Goal: Transaction & Acquisition: Purchase product/service

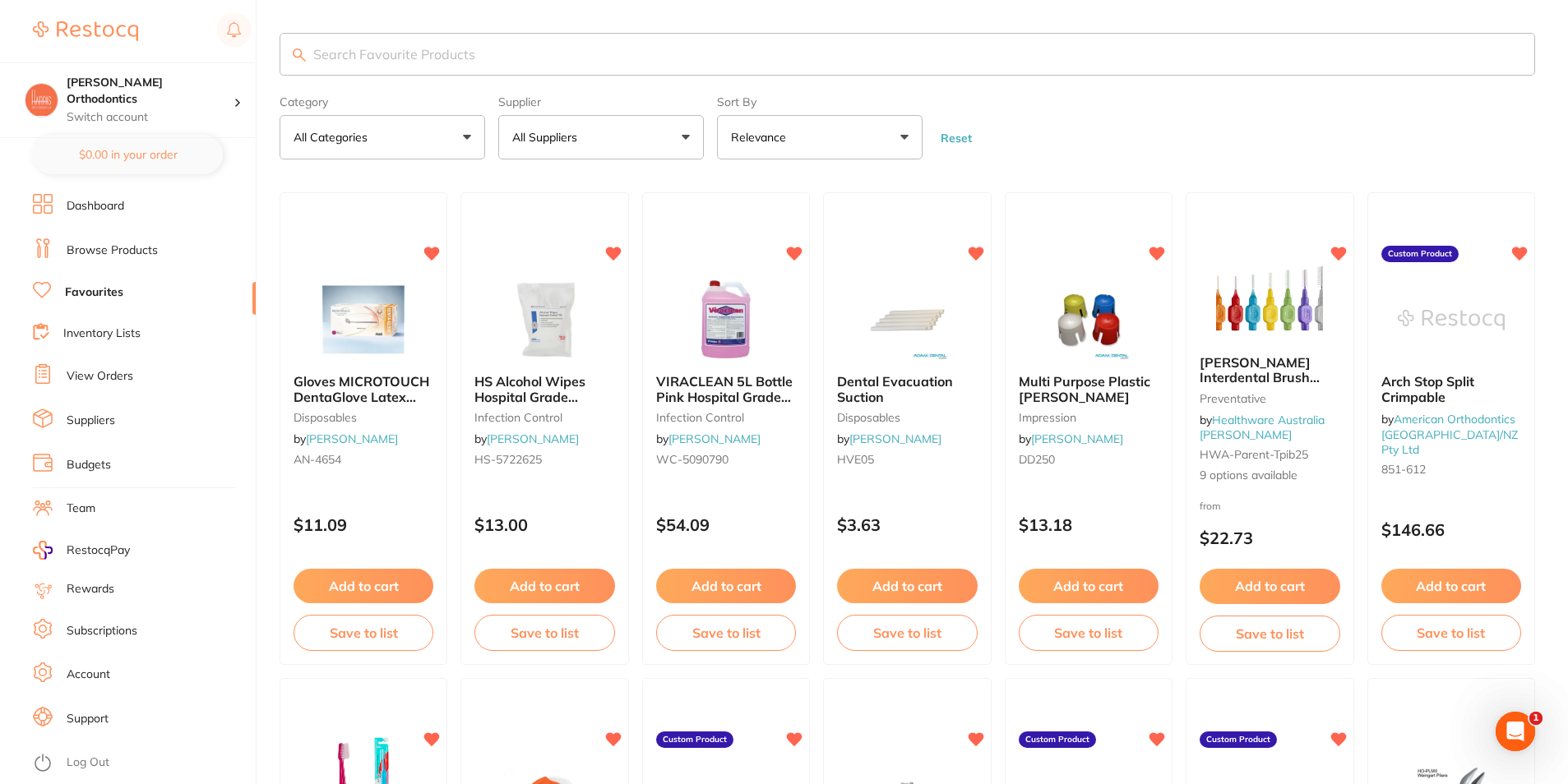
click at [109, 334] on link "Inventory Lists" at bounding box center [101, 333] width 77 height 17
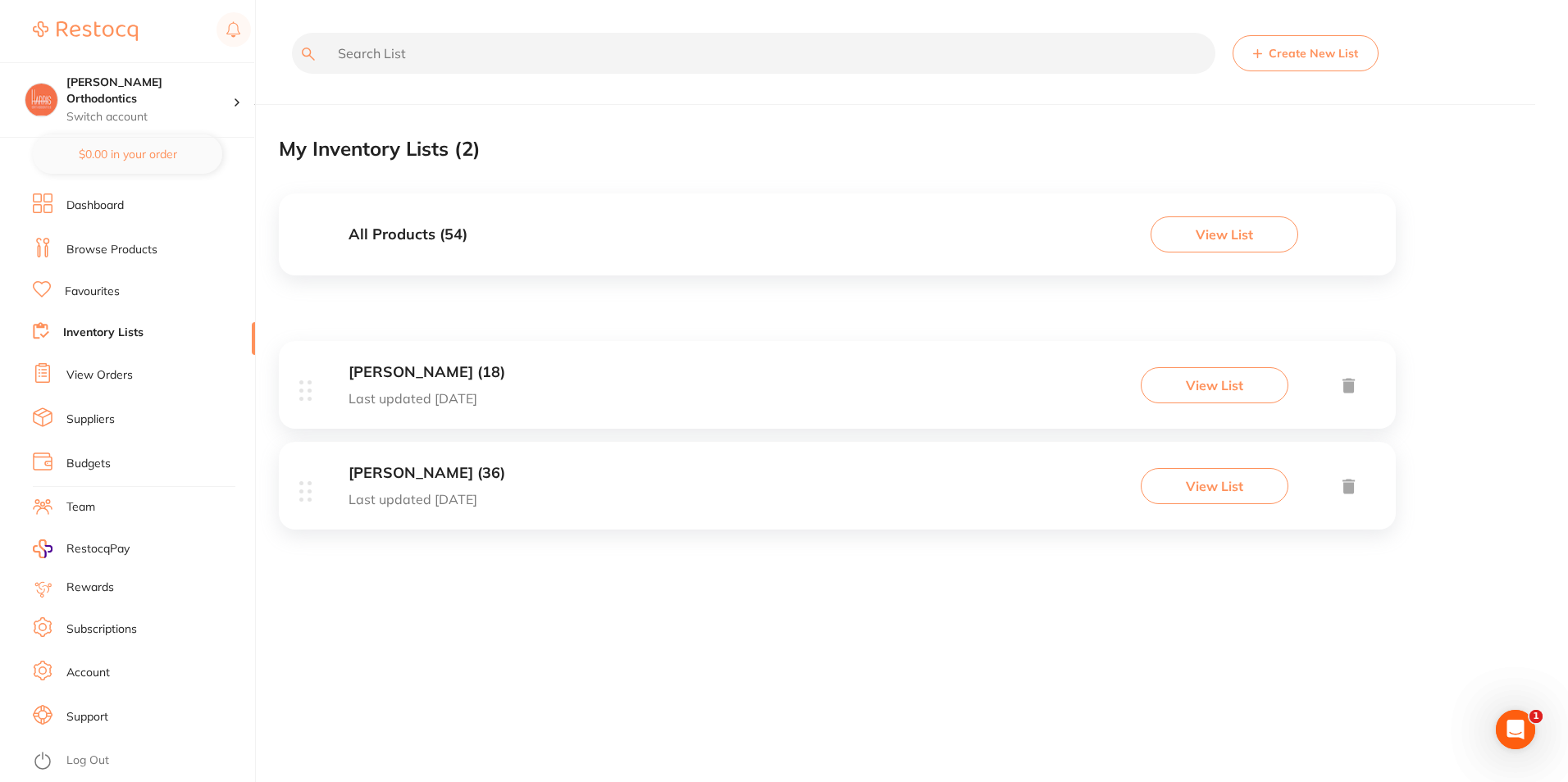
click at [544, 388] on div "Adam Dental (18) Last updated 71 days ago View List" at bounding box center [837, 385] width 1117 height 88
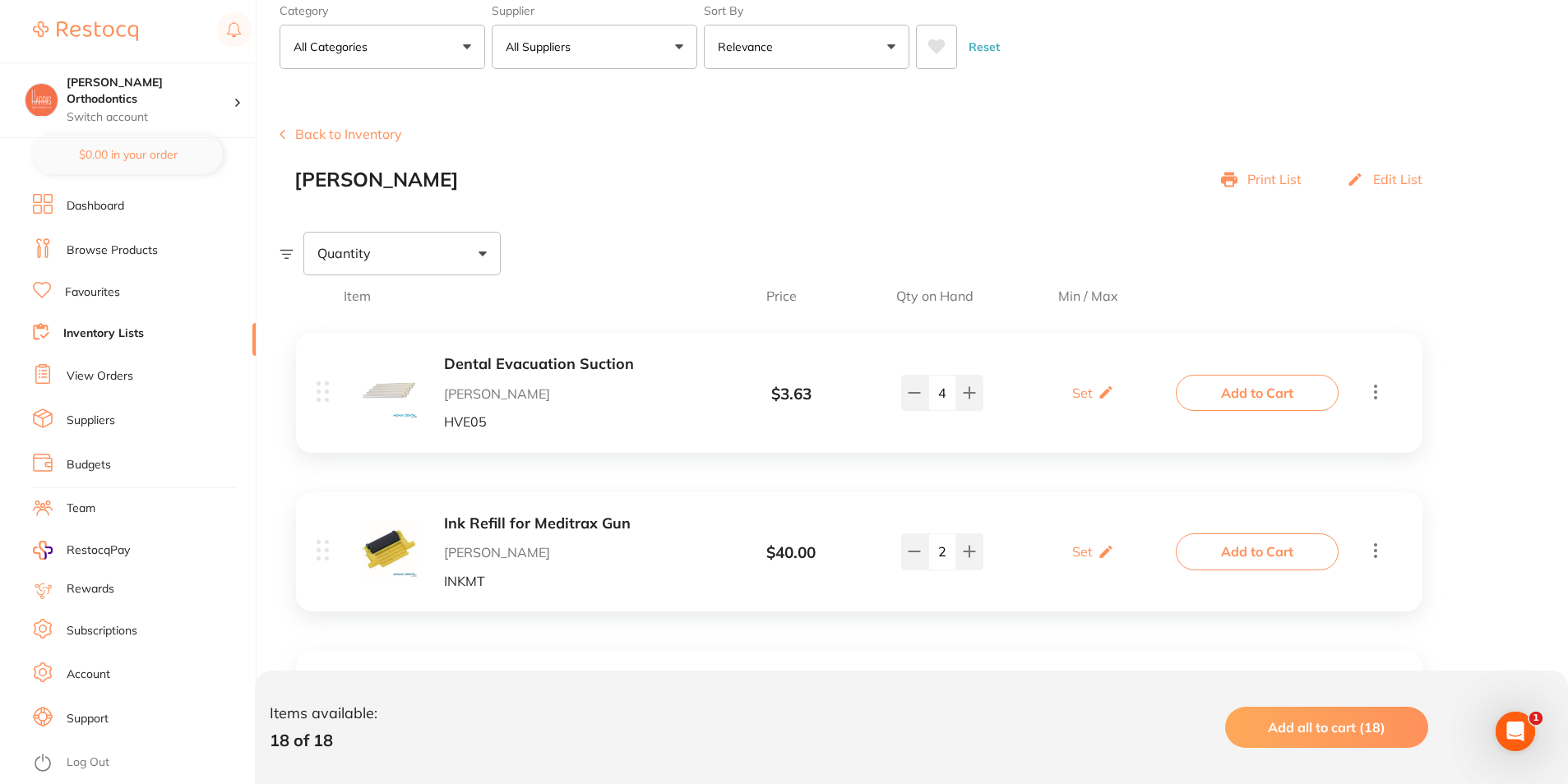
scroll to position [165, 0]
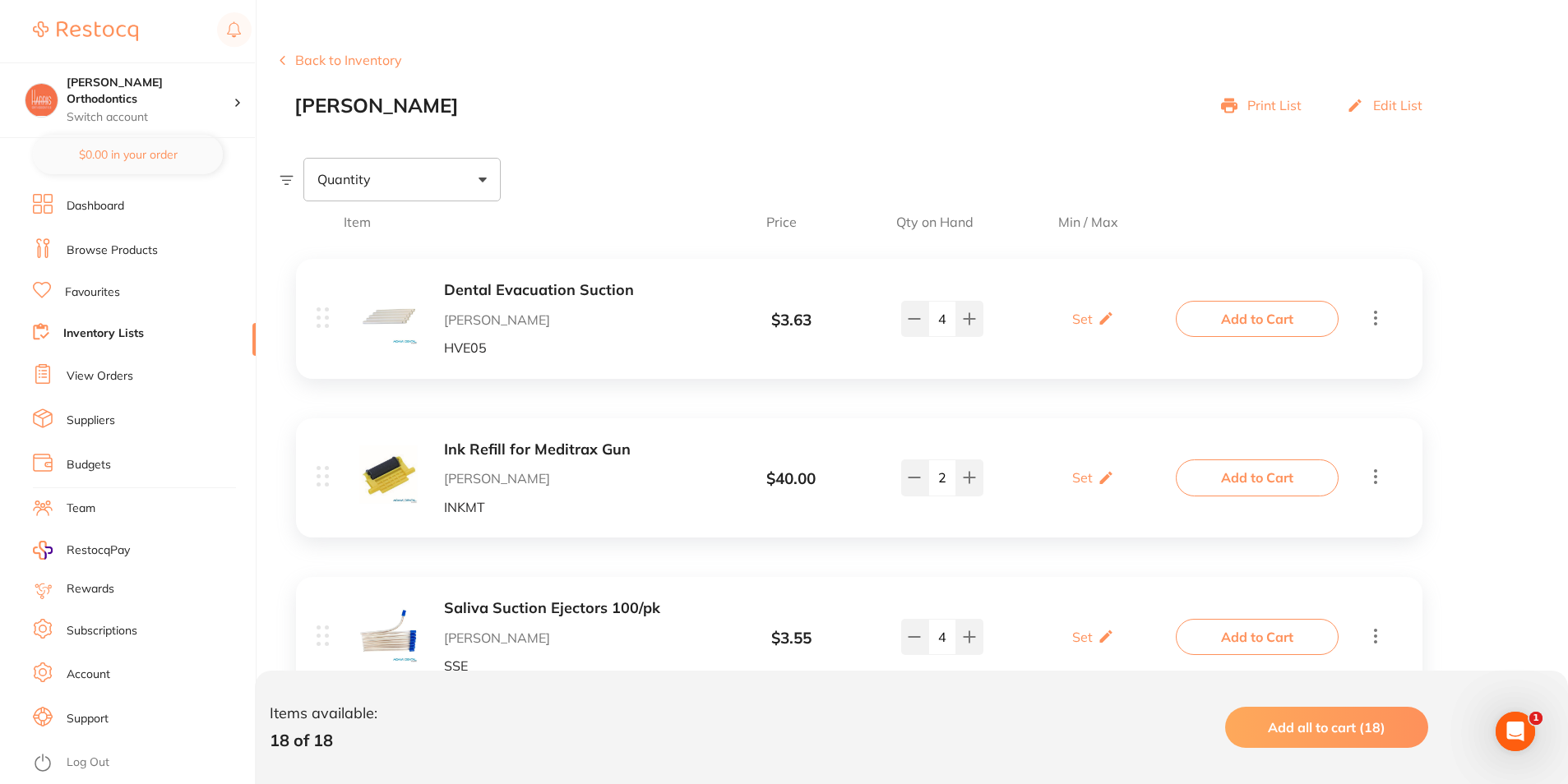
click at [106, 335] on link "Inventory Lists" at bounding box center [103, 333] width 81 height 17
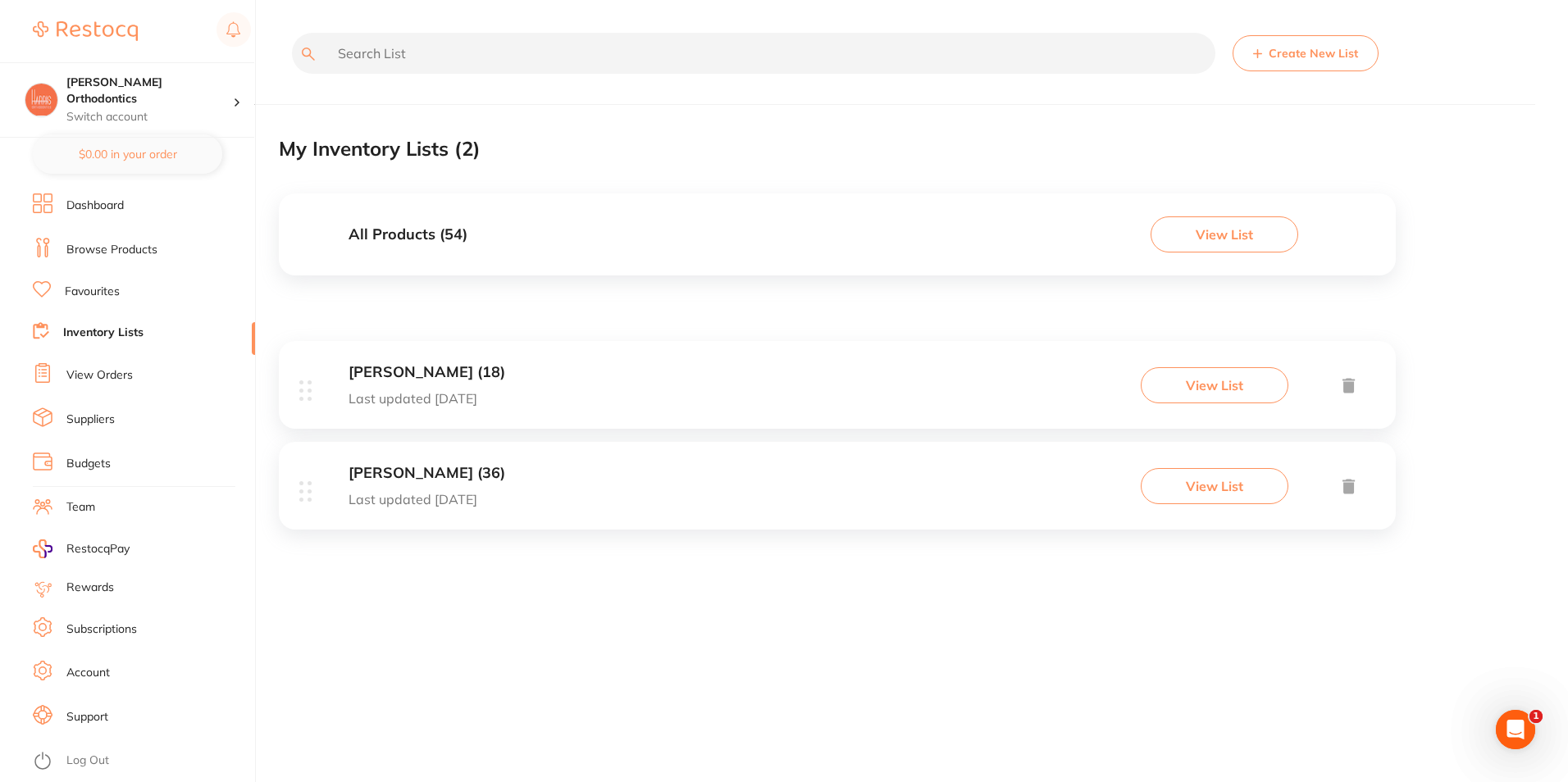
click at [505, 489] on div "Henry Schein Halas (36) Last updated 71 days ago" at bounding box center [426, 485] width 157 height 42
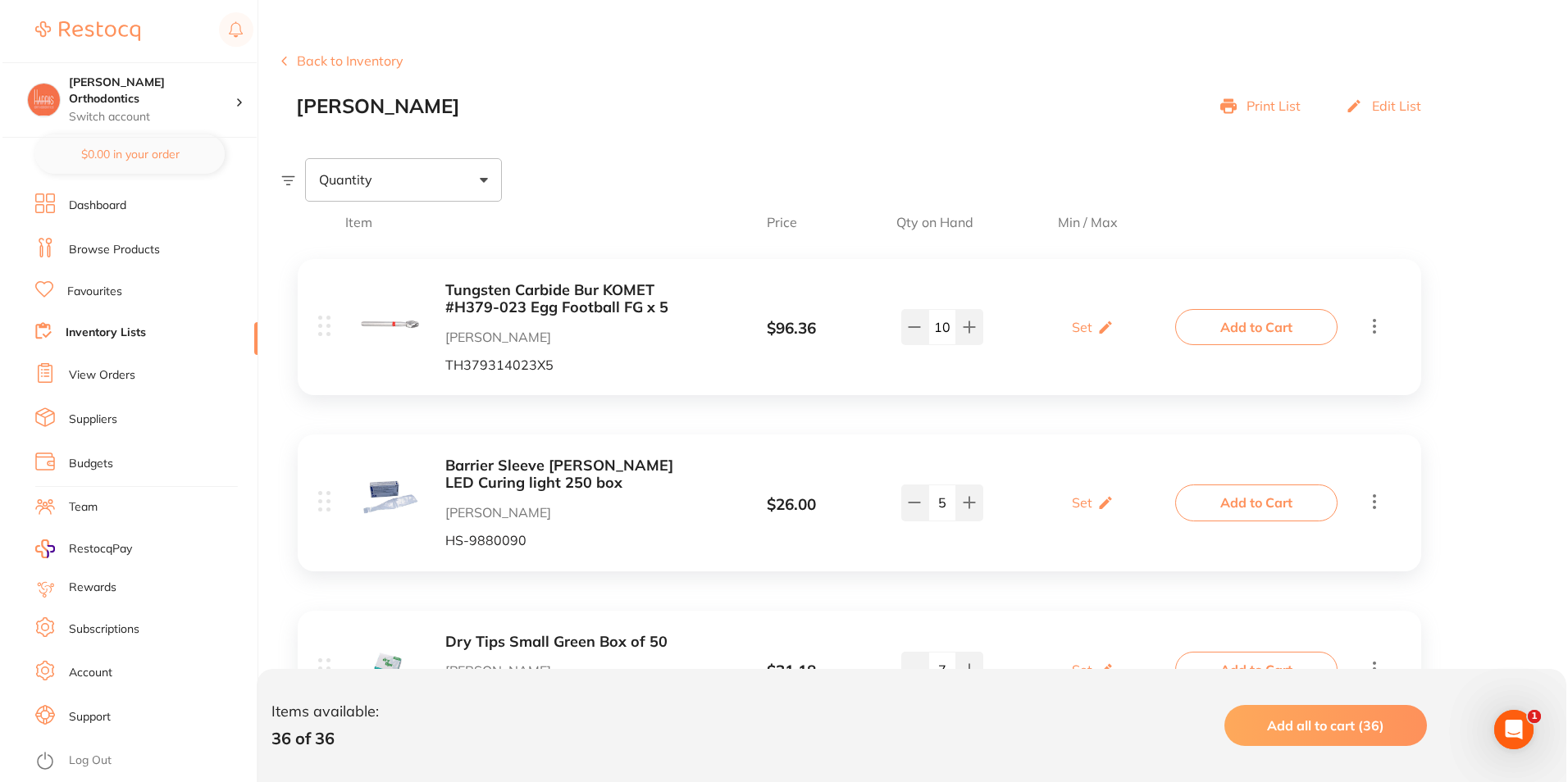
scroll to position [164, 0]
click at [1261, 325] on button "Add to Cart" at bounding box center [1254, 326] width 162 height 36
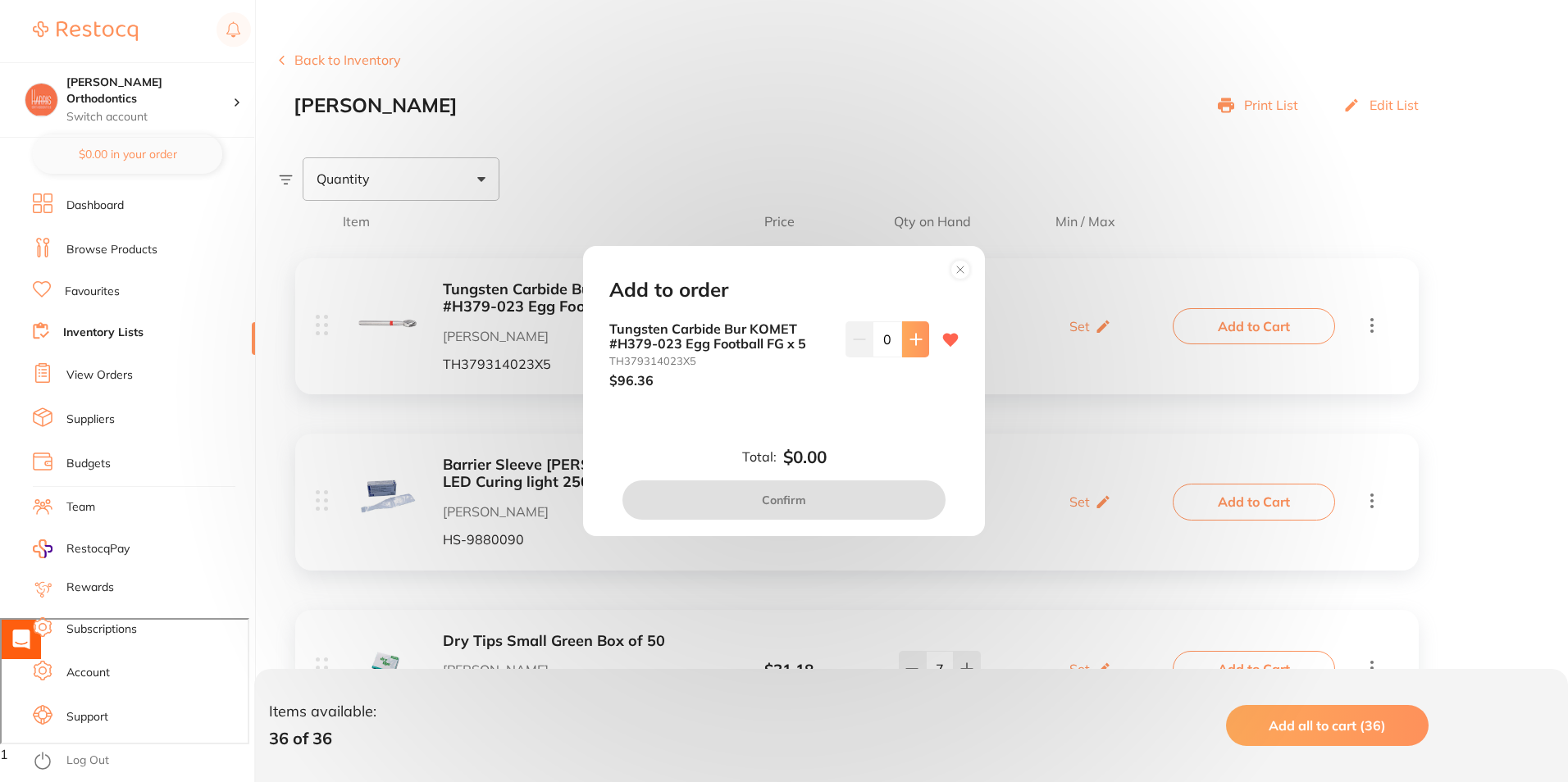
click at [903, 341] on button at bounding box center [915, 339] width 27 height 36
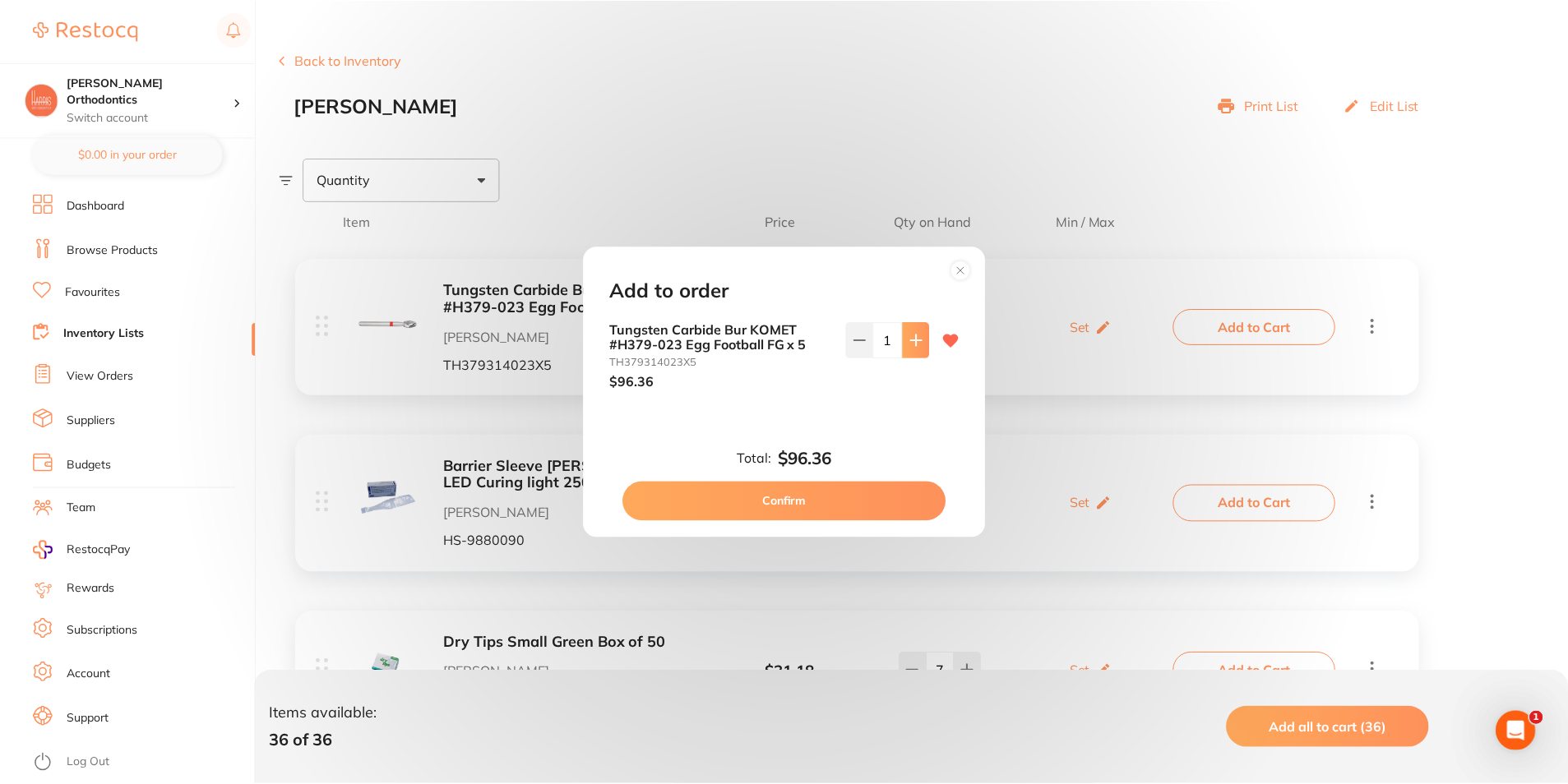
scroll to position [0, 0]
click at [912, 342] on icon at bounding box center [918, 339] width 13 height 13
click at [871, 342] on button at bounding box center [861, 340] width 27 height 36
click at [904, 340] on button at bounding box center [918, 340] width 27 height 36
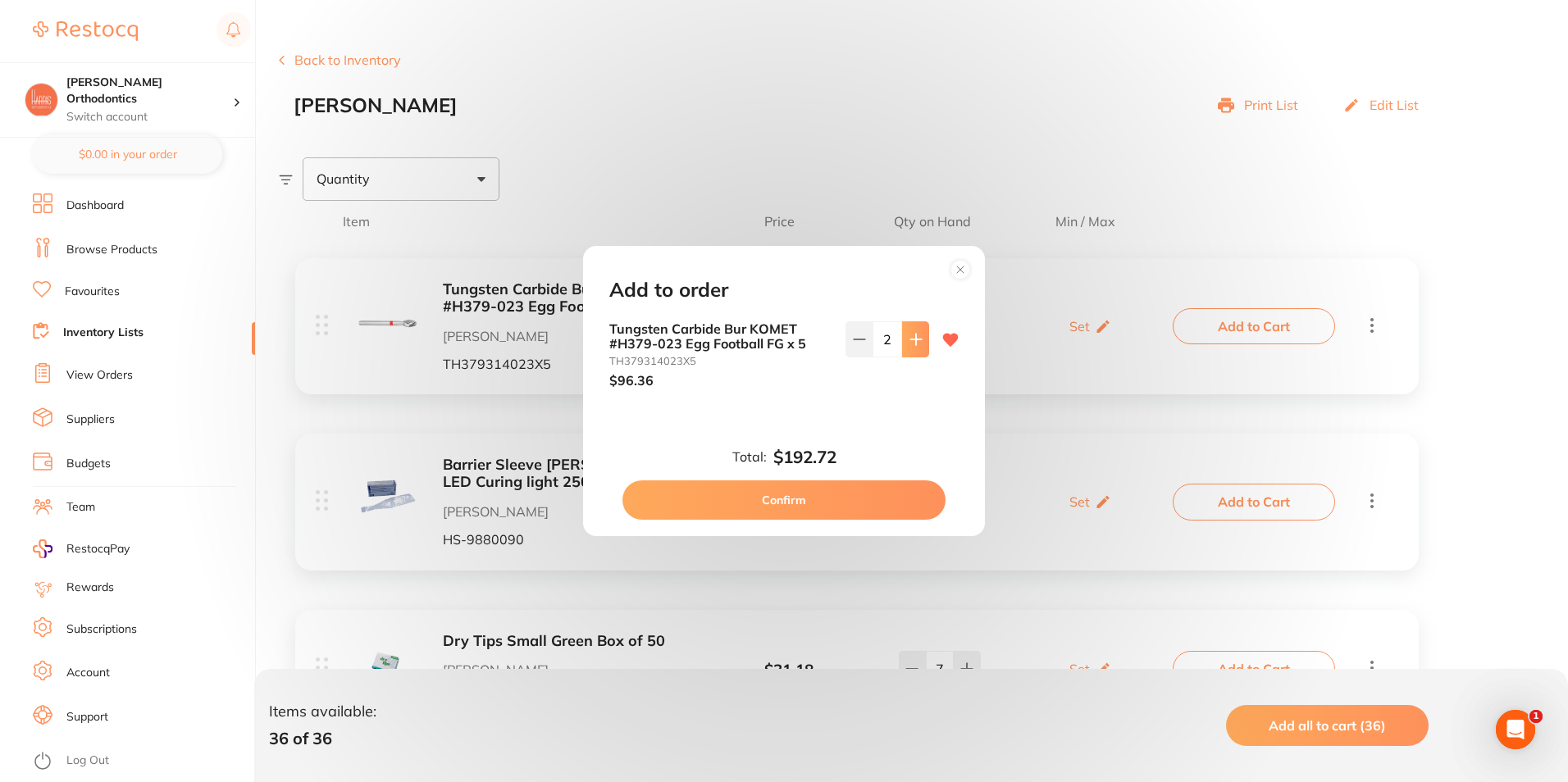
type input "3"
click at [808, 500] on button "Confirm" at bounding box center [784, 500] width 323 height 39
checkbox input "false"
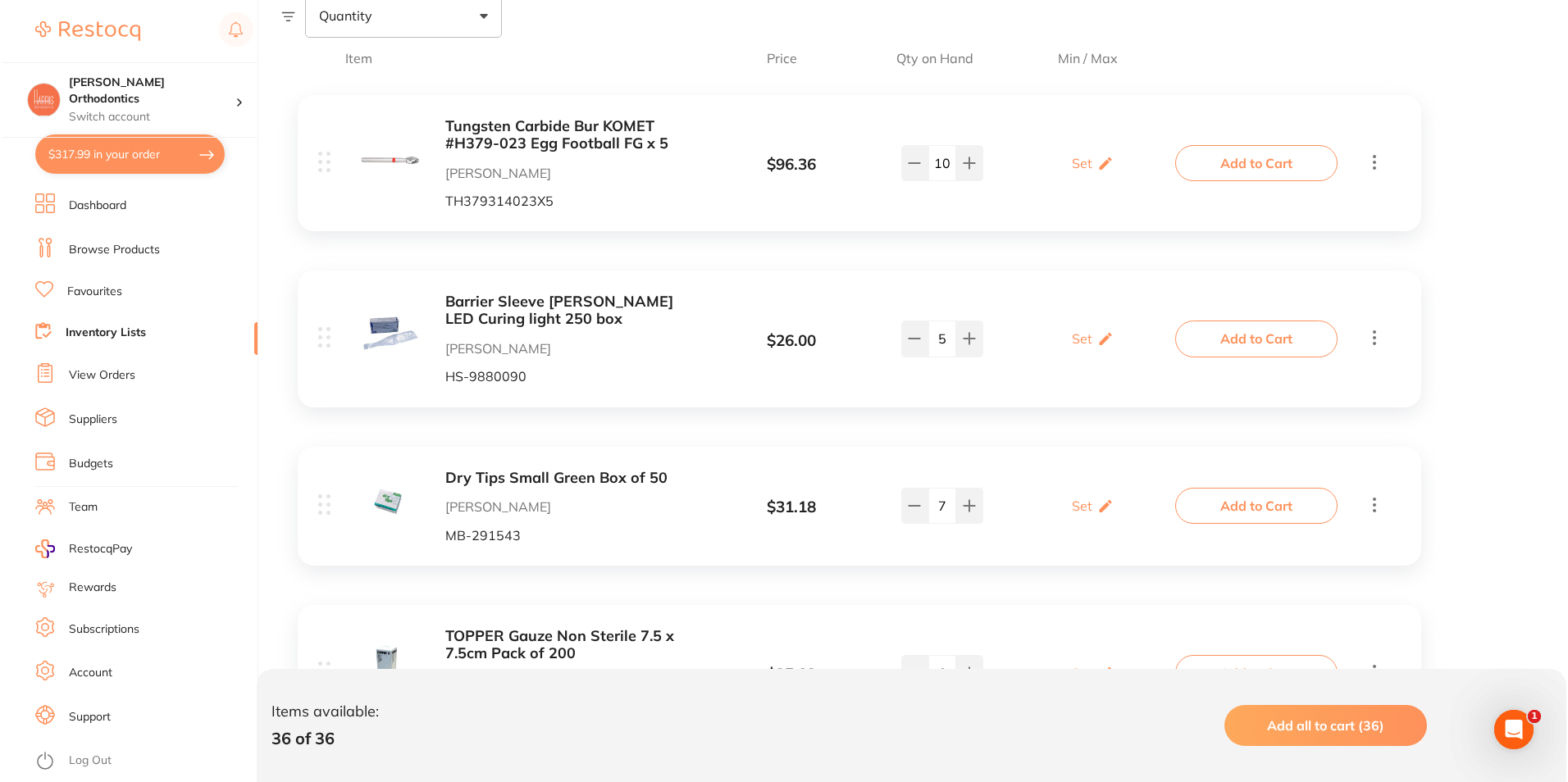
scroll to position [328, 0]
click at [1315, 334] on button "Add to Cart" at bounding box center [1254, 338] width 162 height 36
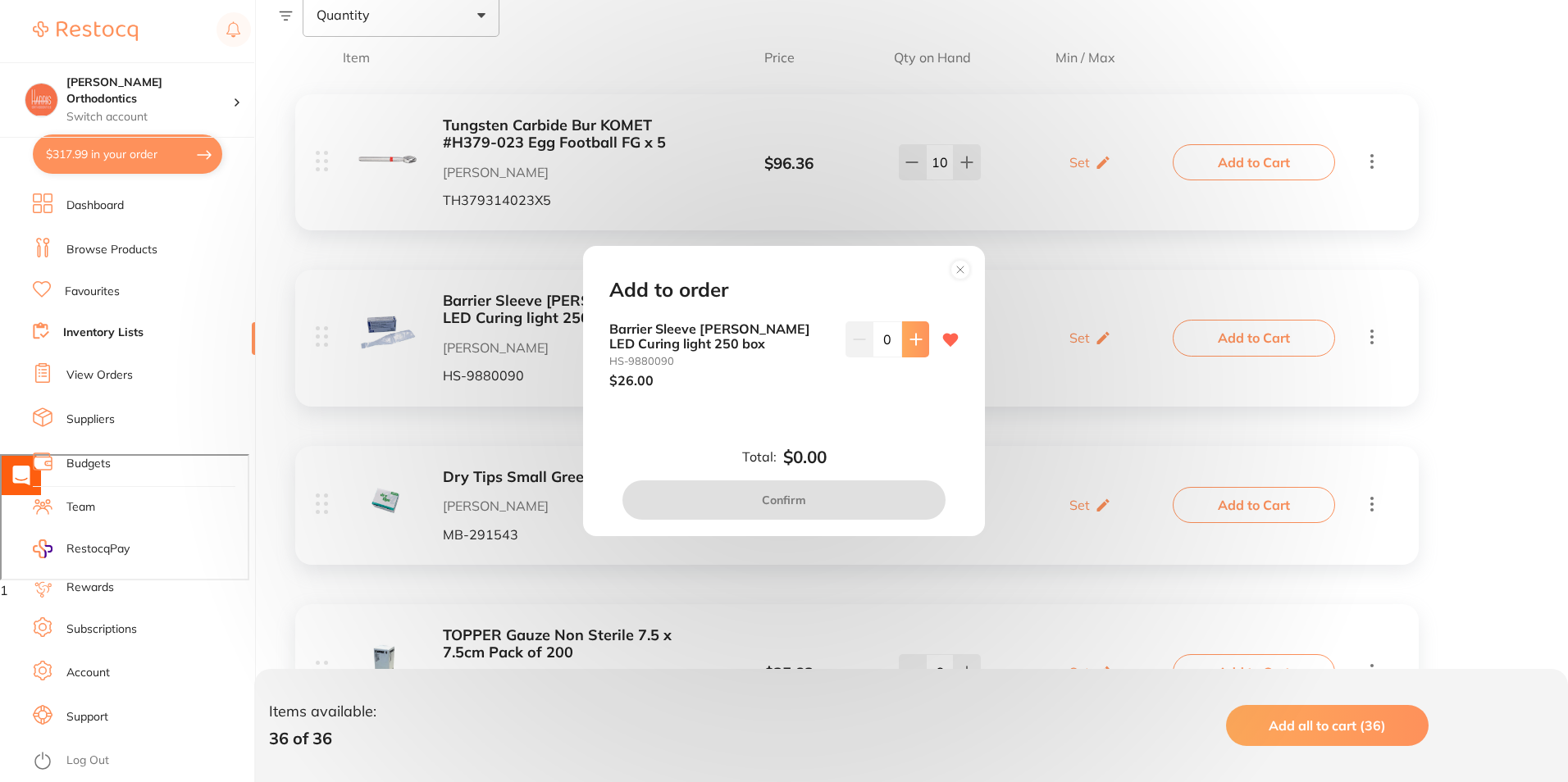
click at [914, 346] on icon at bounding box center [915, 338] width 13 height 13
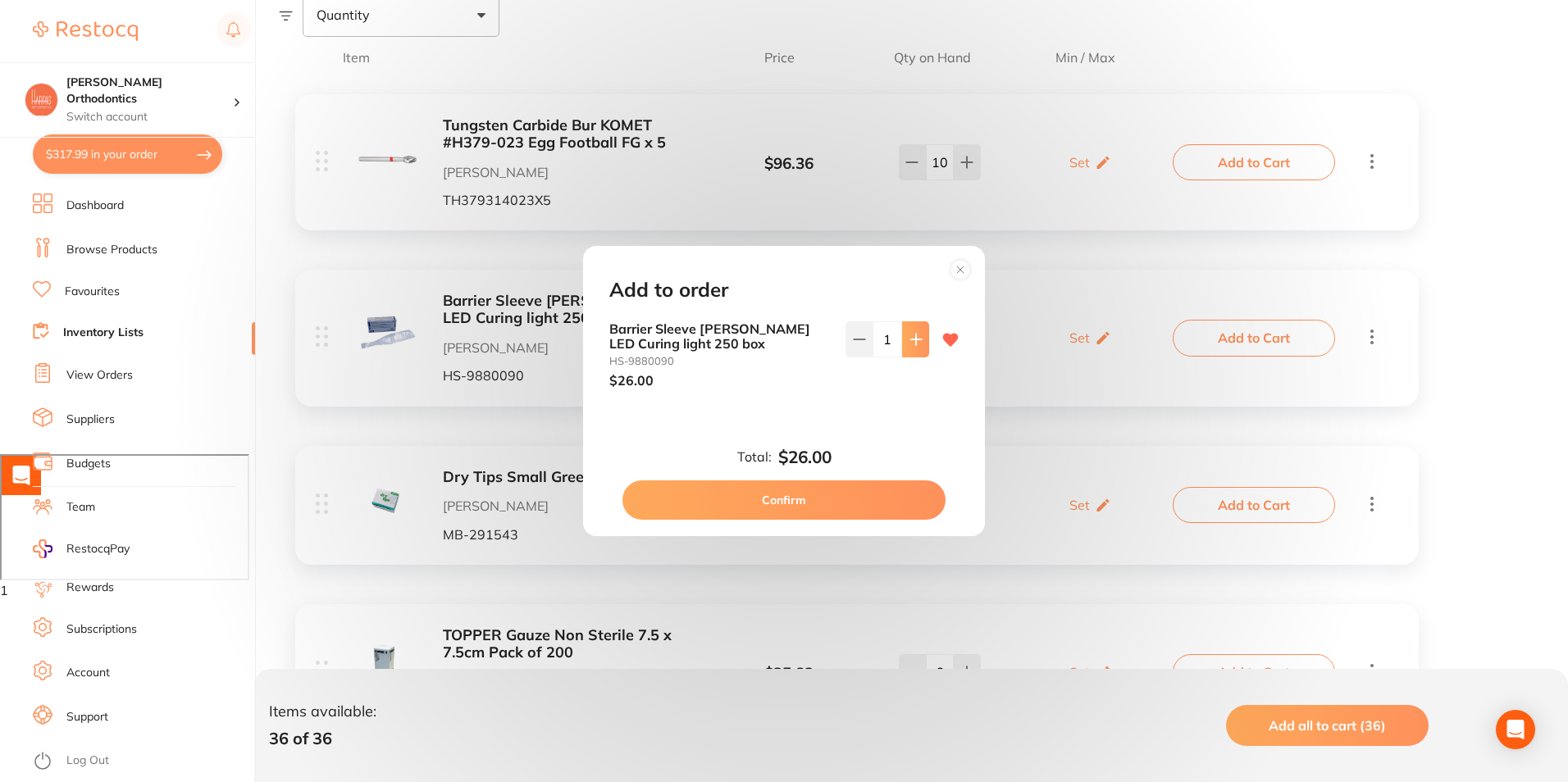
click at [914, 346] on icon at bounding box center [915, 338] width 13 height 13
type input "2"
click at [837, 503] on button "Confirm" at bounding box center [784, 500] width 323 height 39
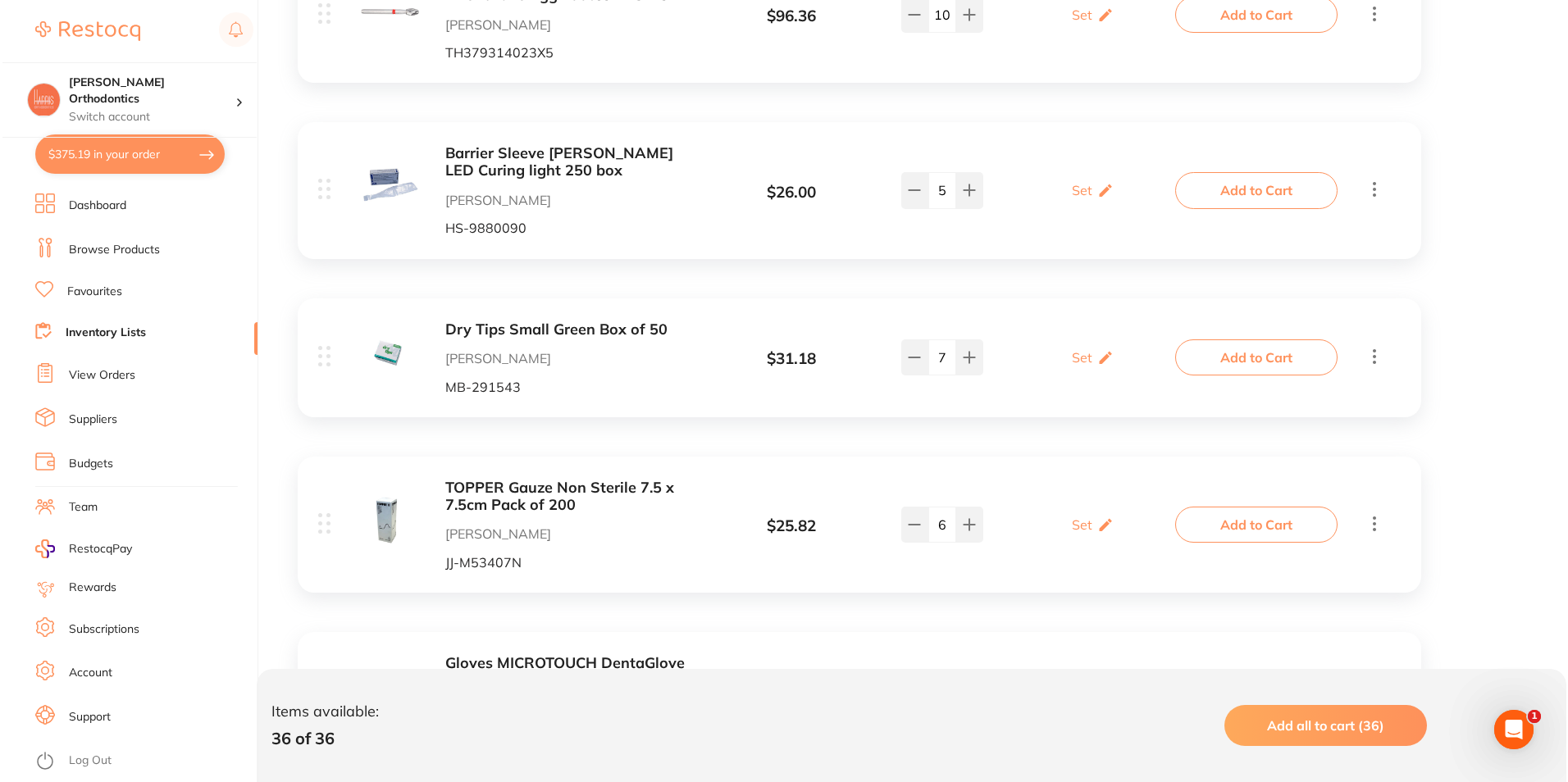
scroll to position [492, 0]
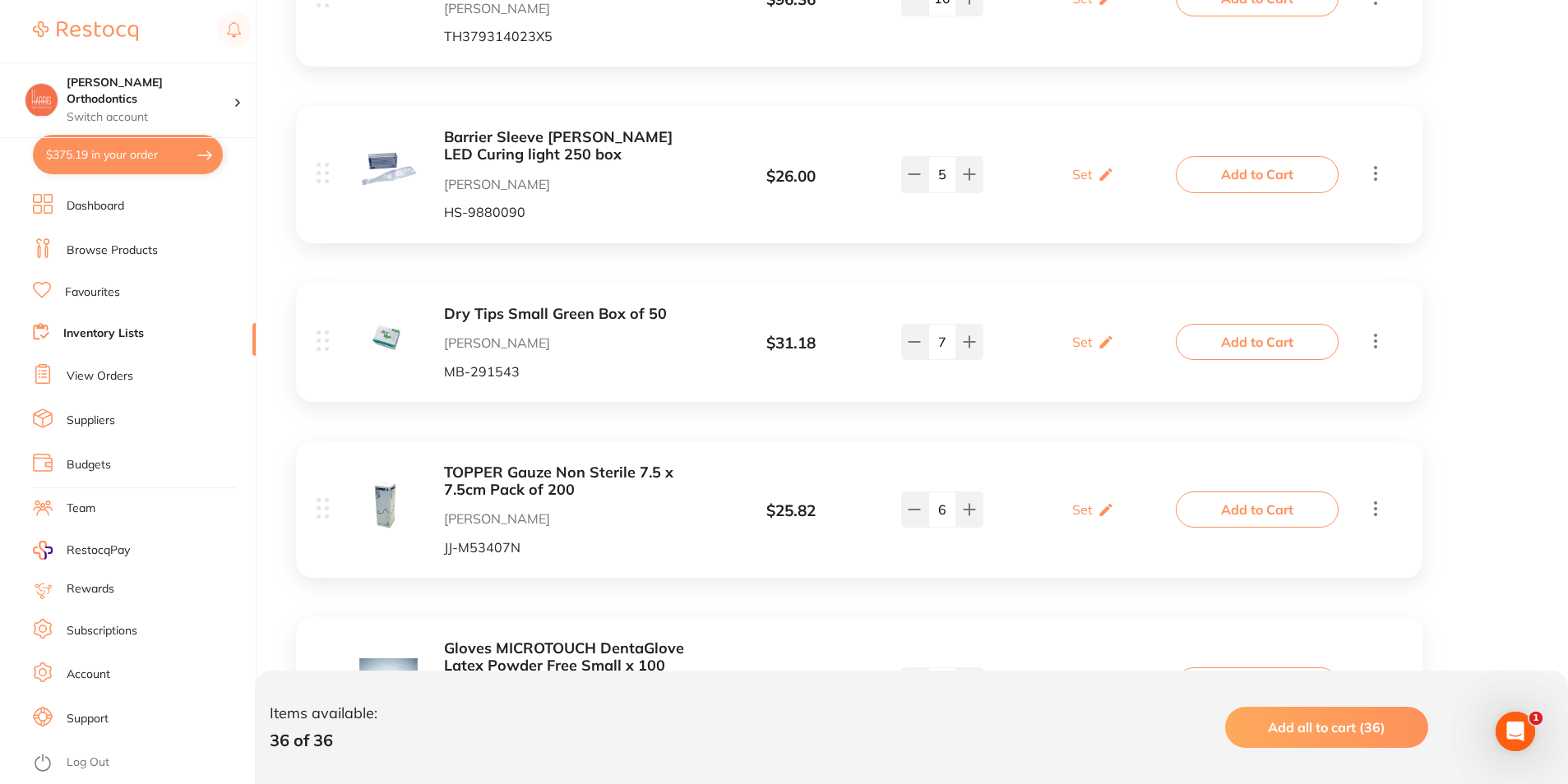
click at [1207, 338] on button "Add to Cart" at bounding box center [1257, 341] width 163 height 36
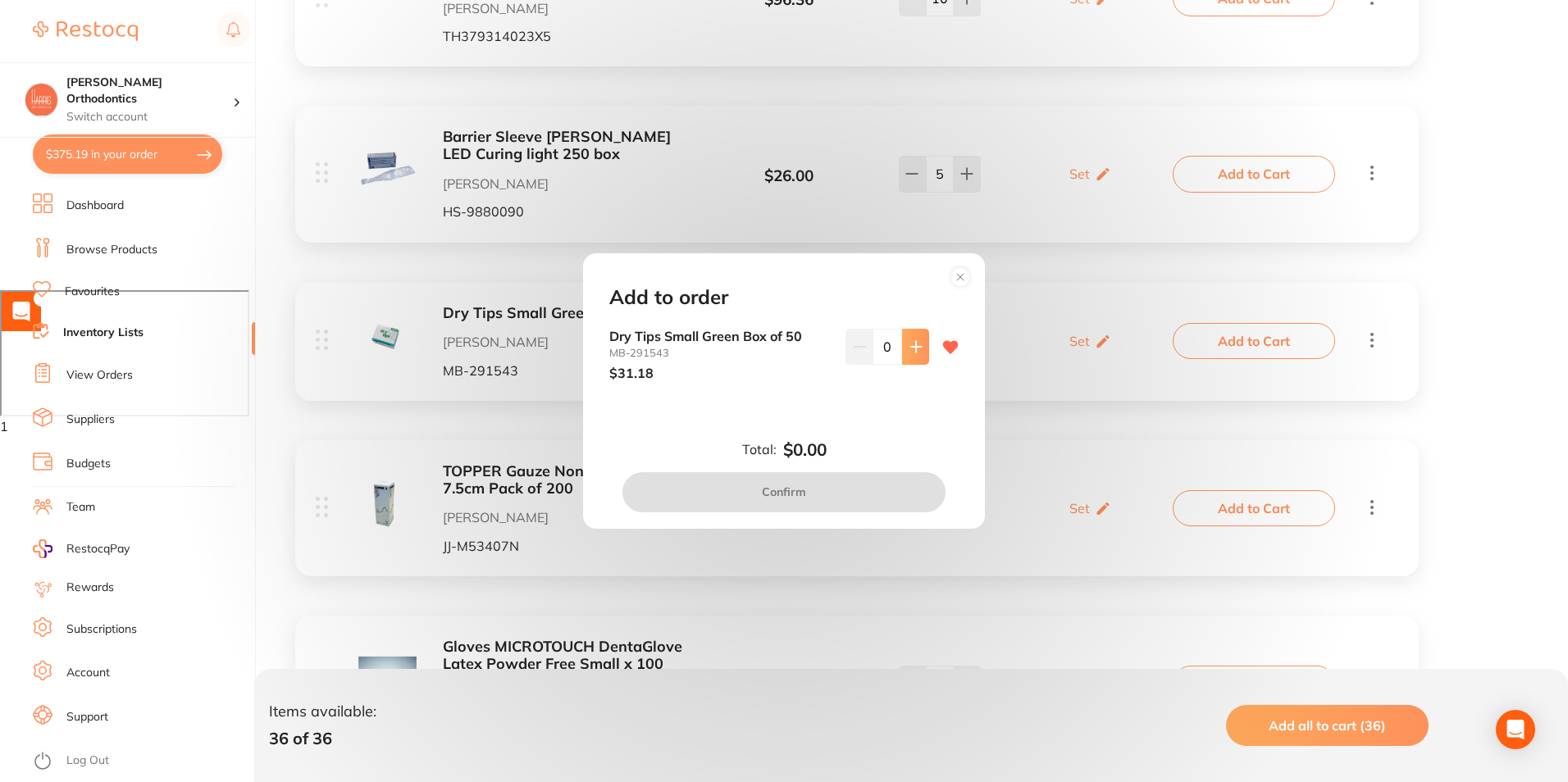
click at [909, 342] on icon at bounding box center [915, 346] width 13 height 13
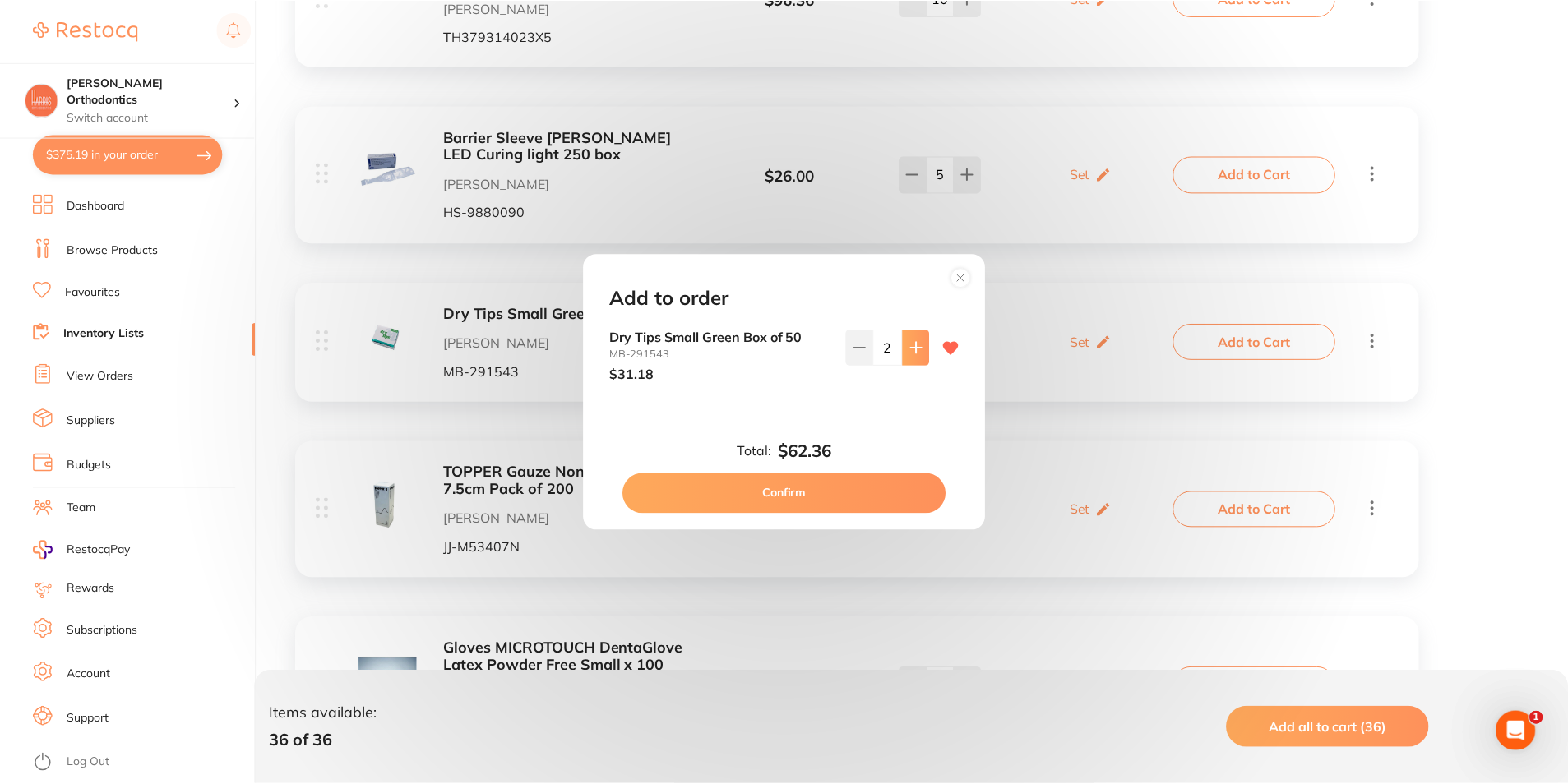
scroll to position [0, 0]
click at [912, 343] on icon at bounding box center [918, 347] width 13 height 13
type input "4"
click at [823, 482] on button "Confirm" at bounding box center [786, 493] width 324 height 39
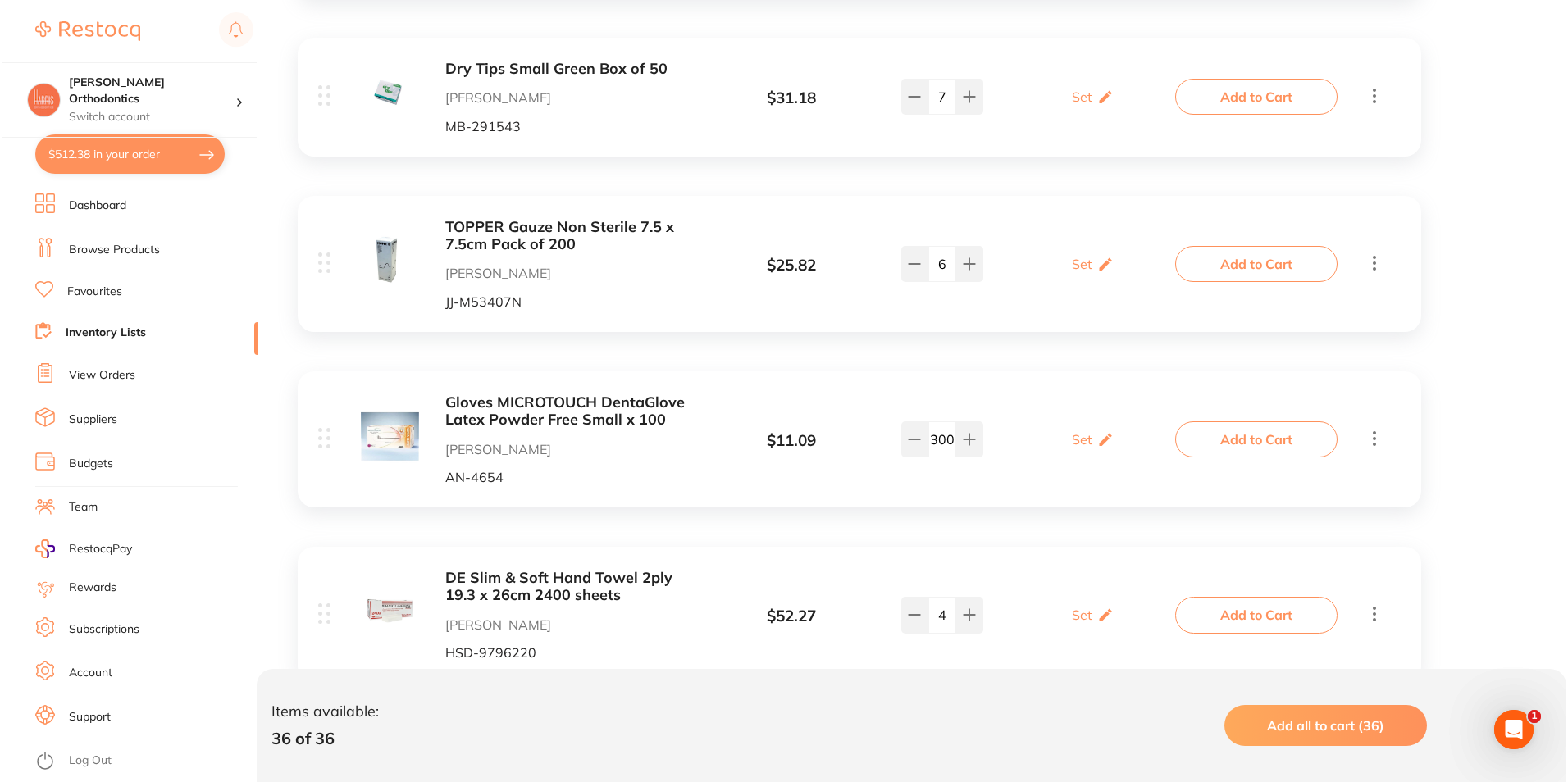
scroll to position [738, 0]
click at [1275, 430] on button "Add to Cart" at bounding box center [1254, 438] width 162 height 36
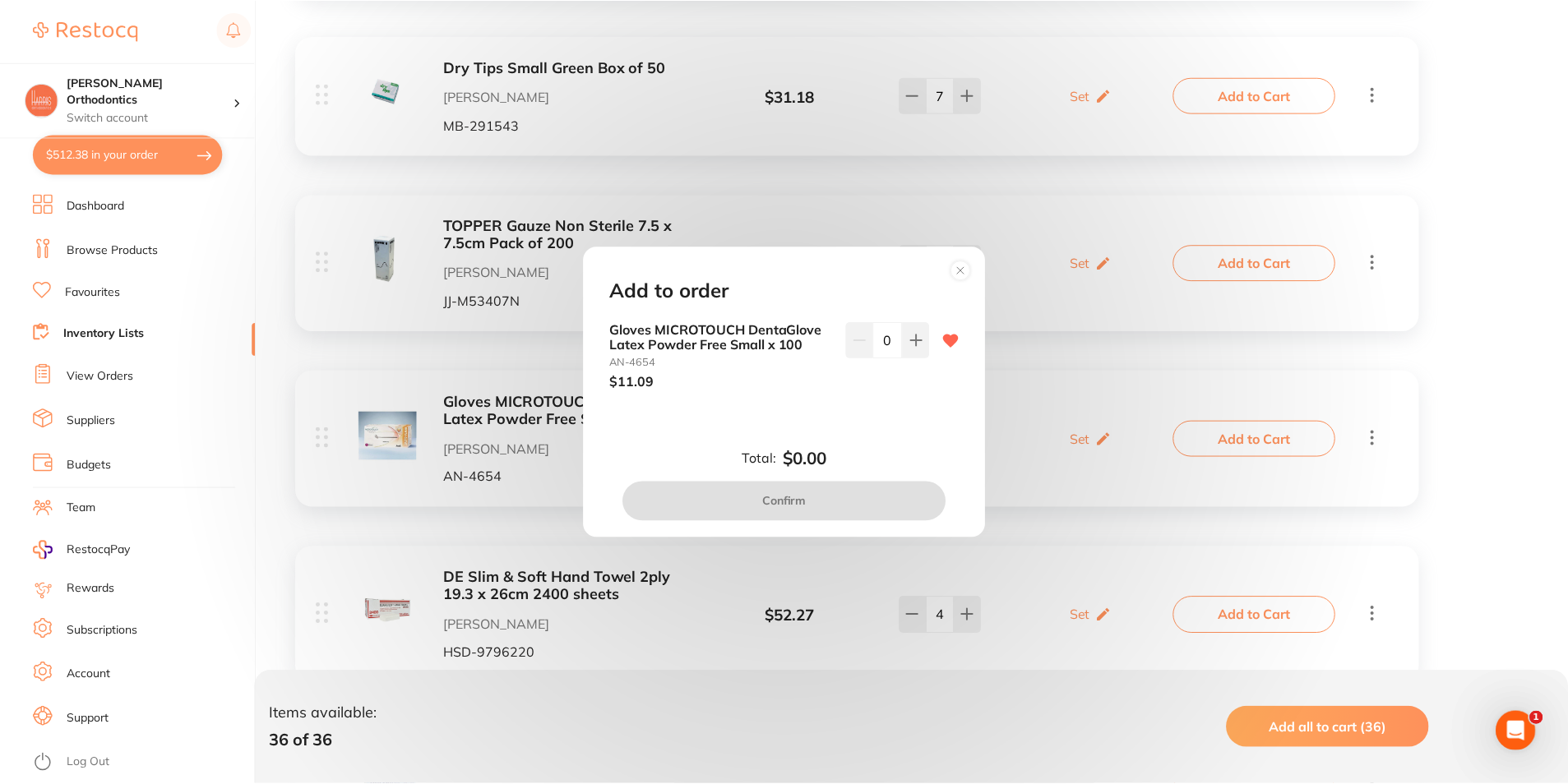
scroll to position [0, 0]
click at [890, 349] on input "0" at bounding box center [889, 340] width 29 height 36
click at [890, 342] on input "0" at bounding box center [889, 340] width 29 height 36
type input "160"
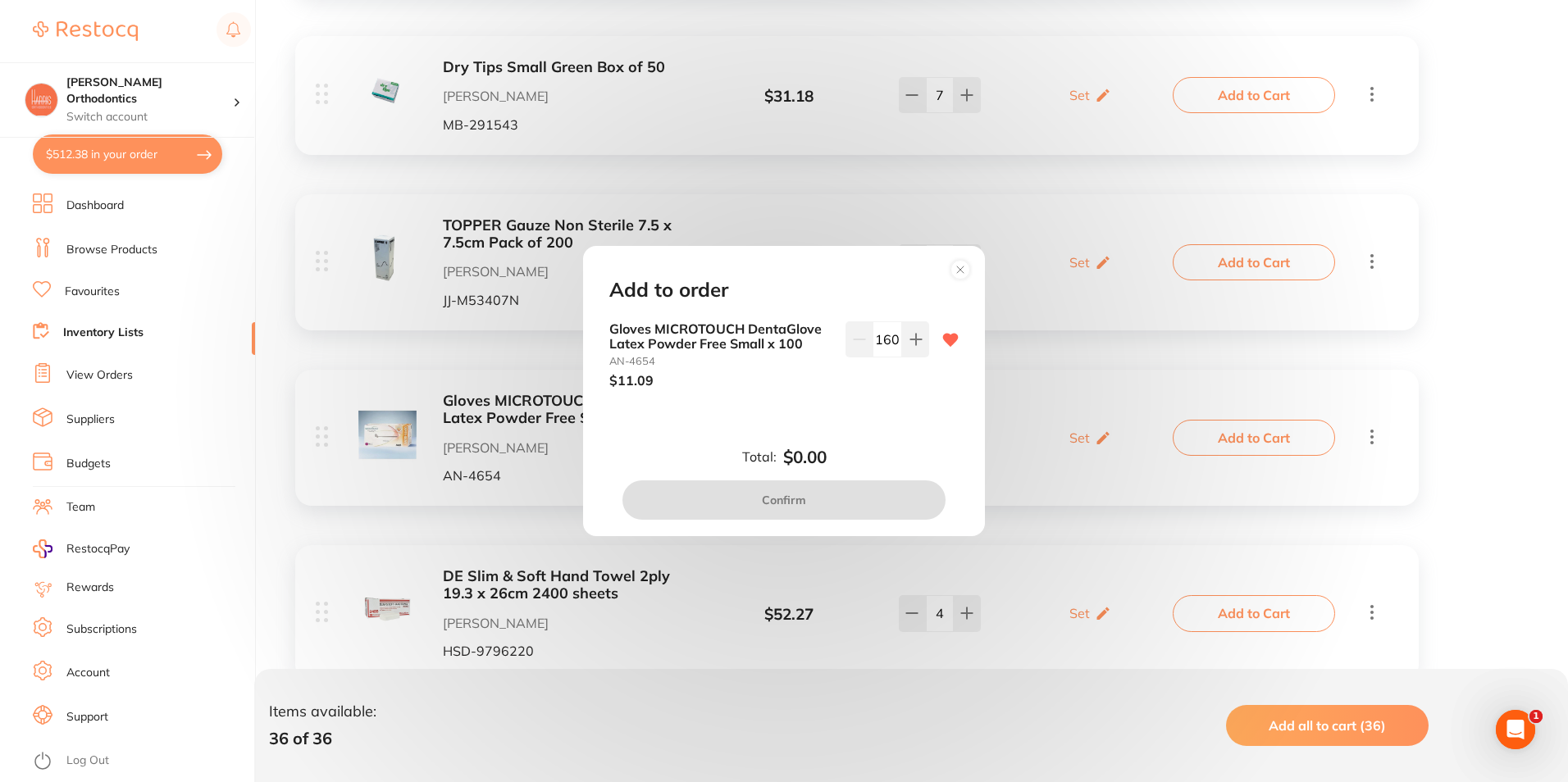
click at [883, 420] on div "Add to order Gloves MICROTOUCH DentaGlove Latex Powder Free Small x 100 AN-4654…" at bounding box center [783, 391] width 402 height 290
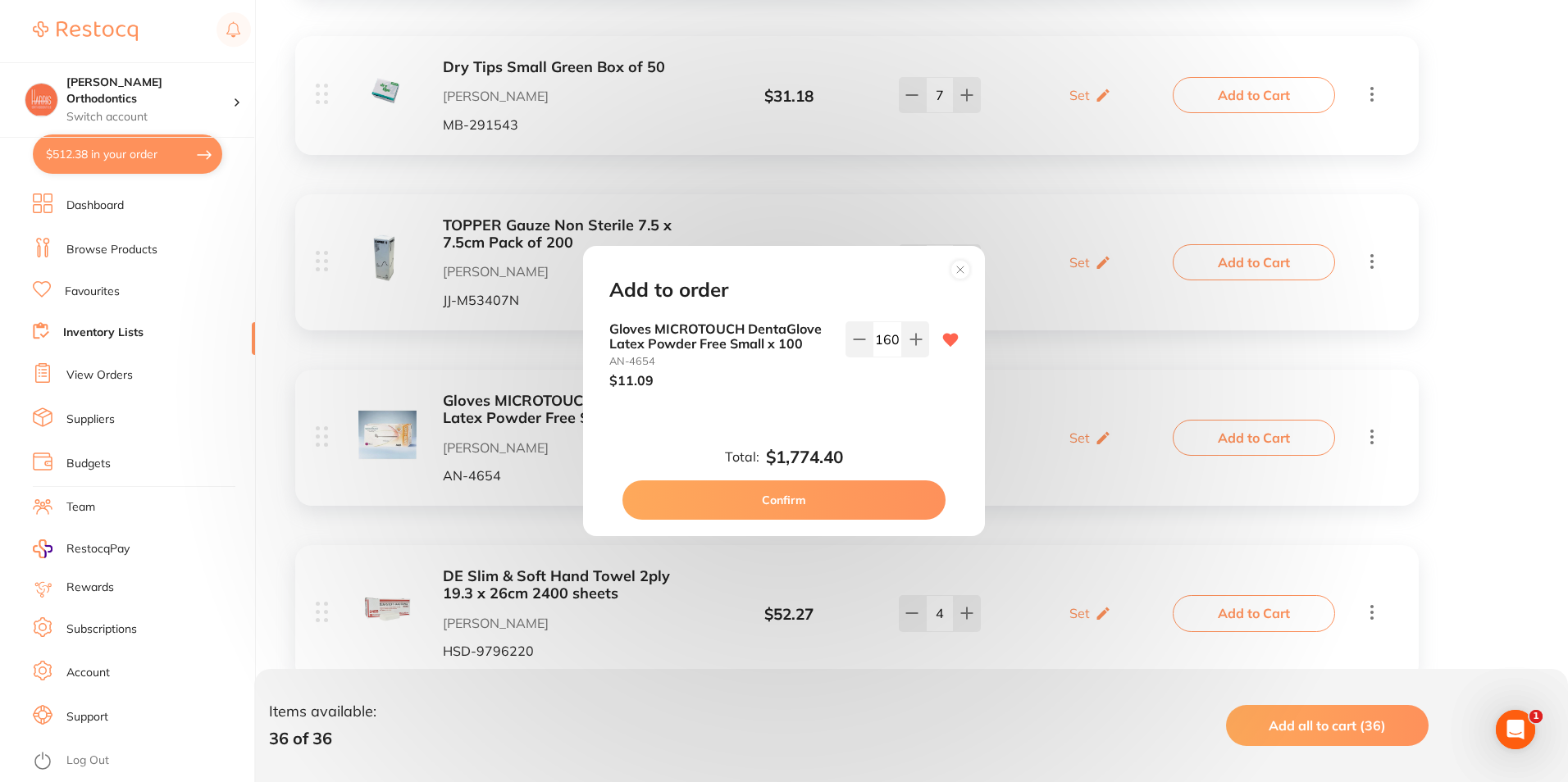
click at [845, 485] on button "Confirm" at bounding box center [784, 500] width 323 height 39
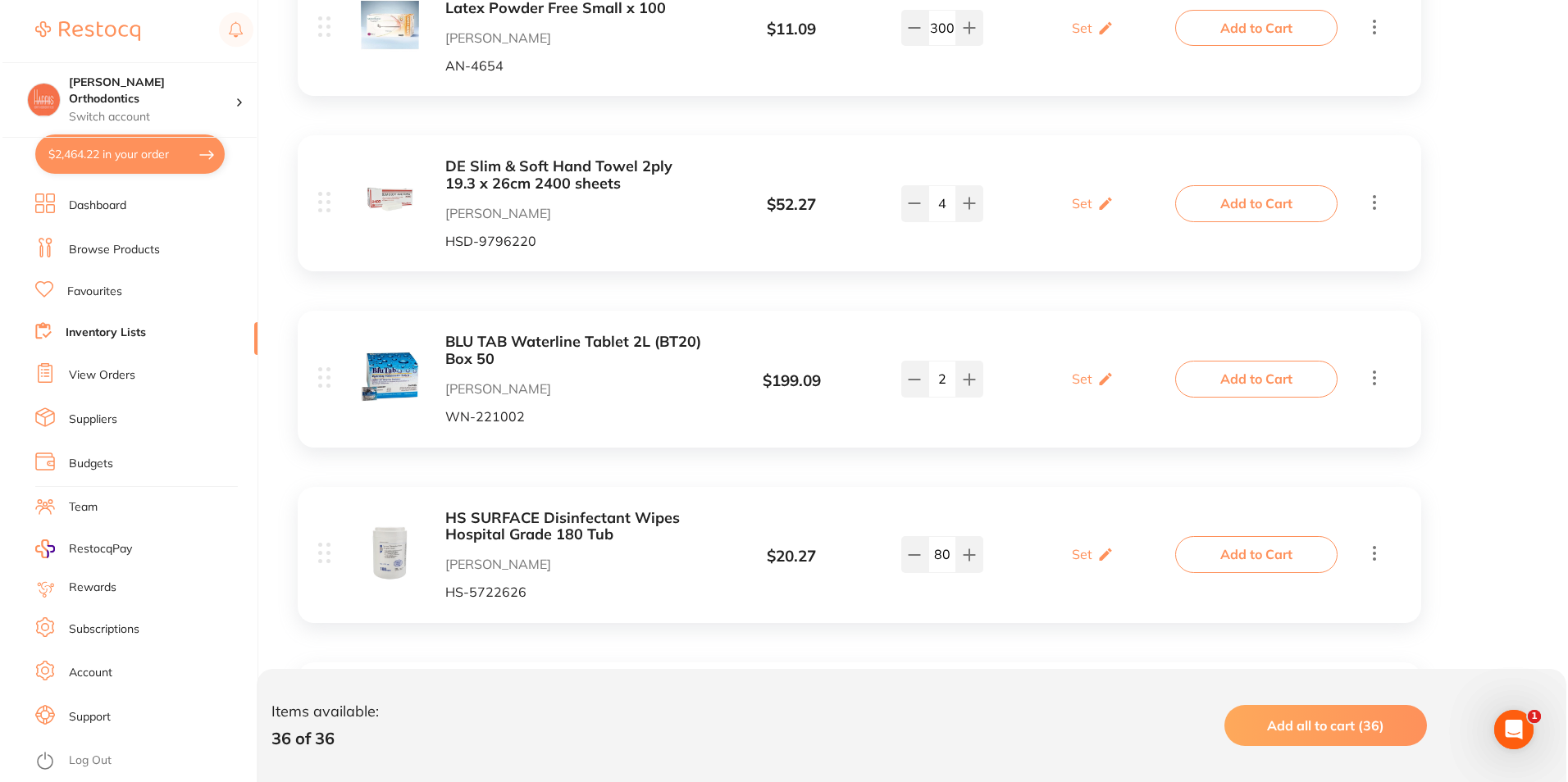
scroll to position [1230, 0]
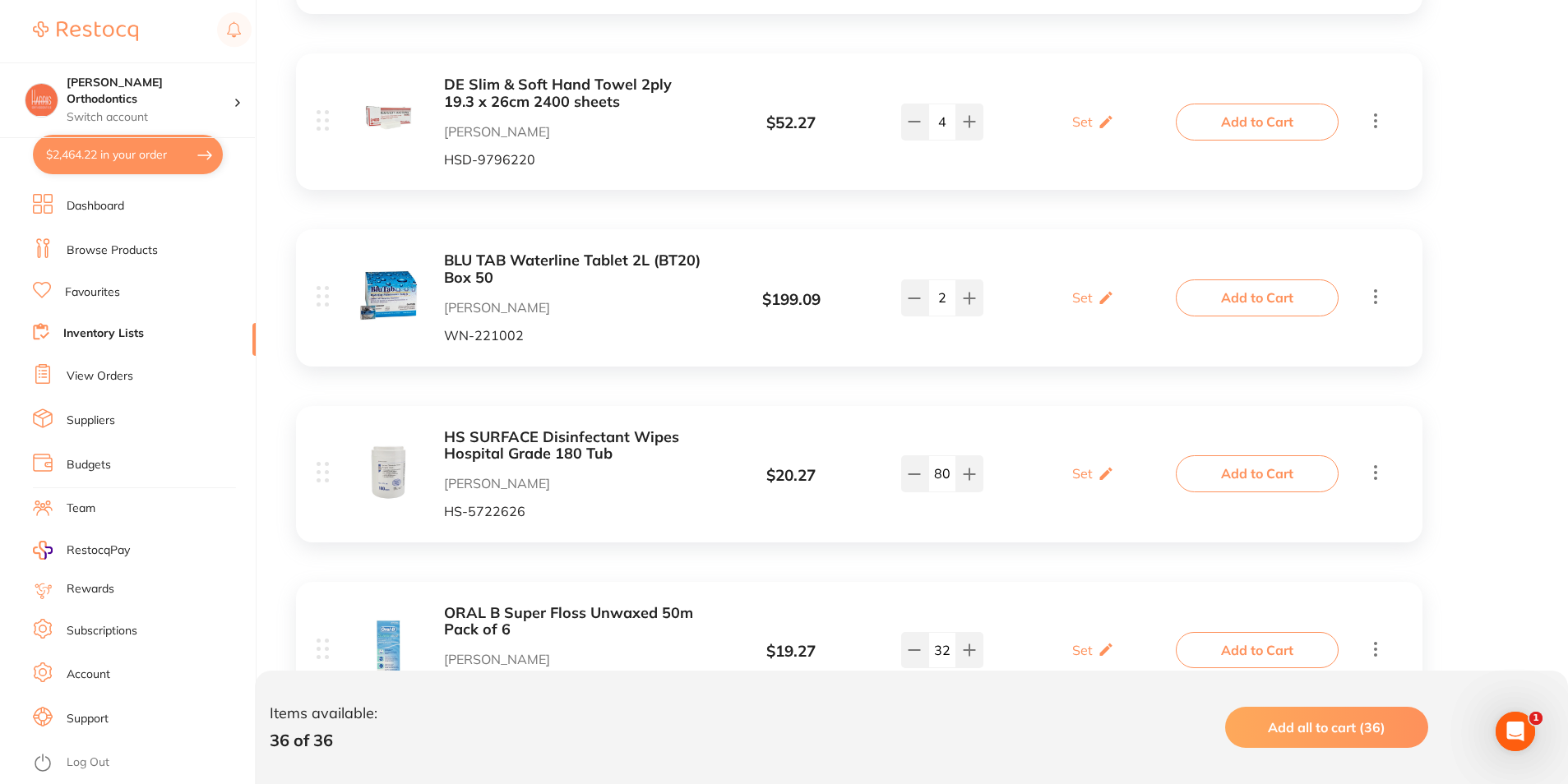
click at [939, 477] on input "80" at bounding box center [942, 473] width 28 height 36
type input "20"
click at [1281, 473] on button "Add to Cart" at bounding box center [1257, 473] width 163 height 36
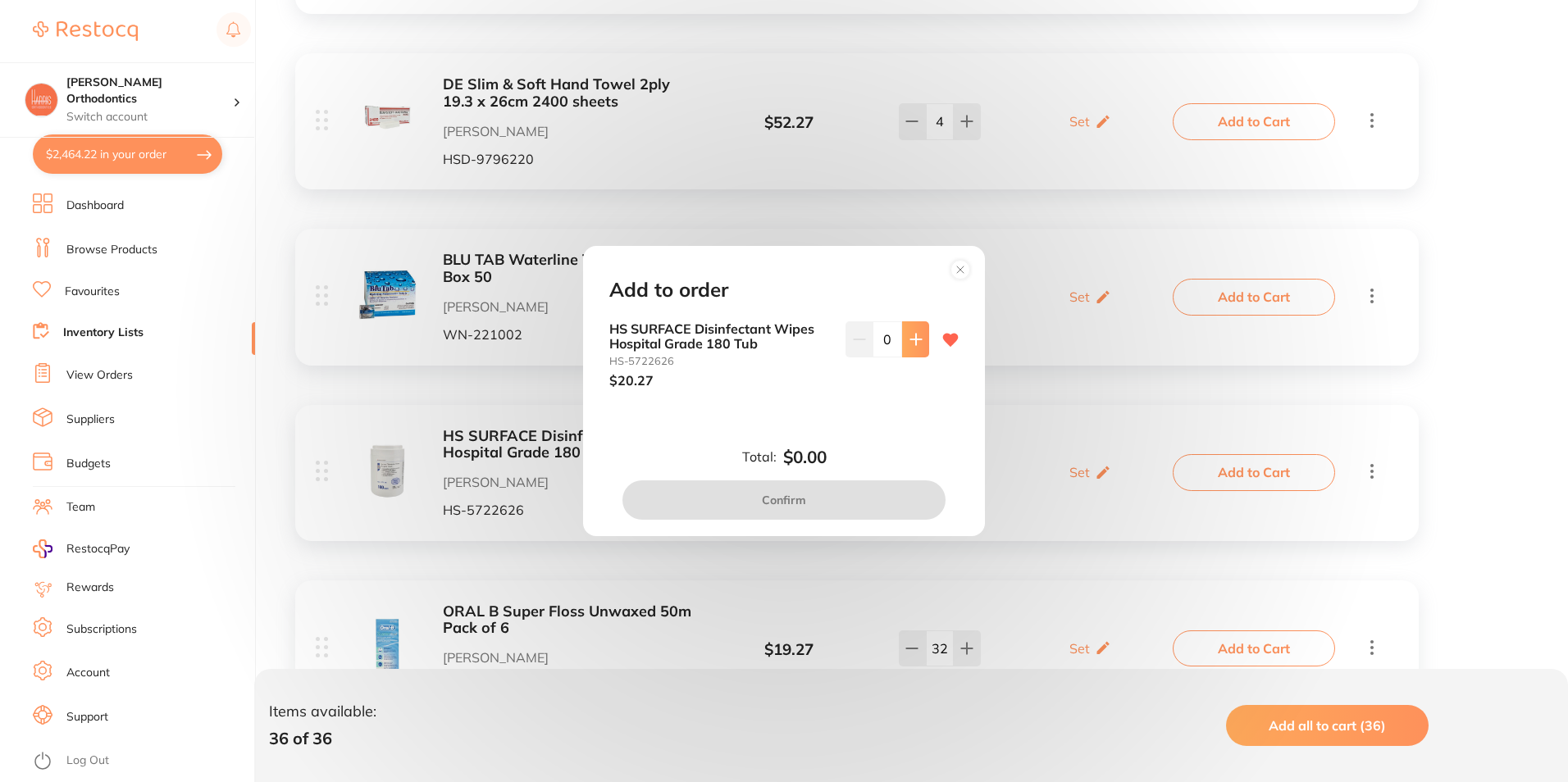
click at [920, 343] on button at bounding box center [915, 339] width 27 height 36
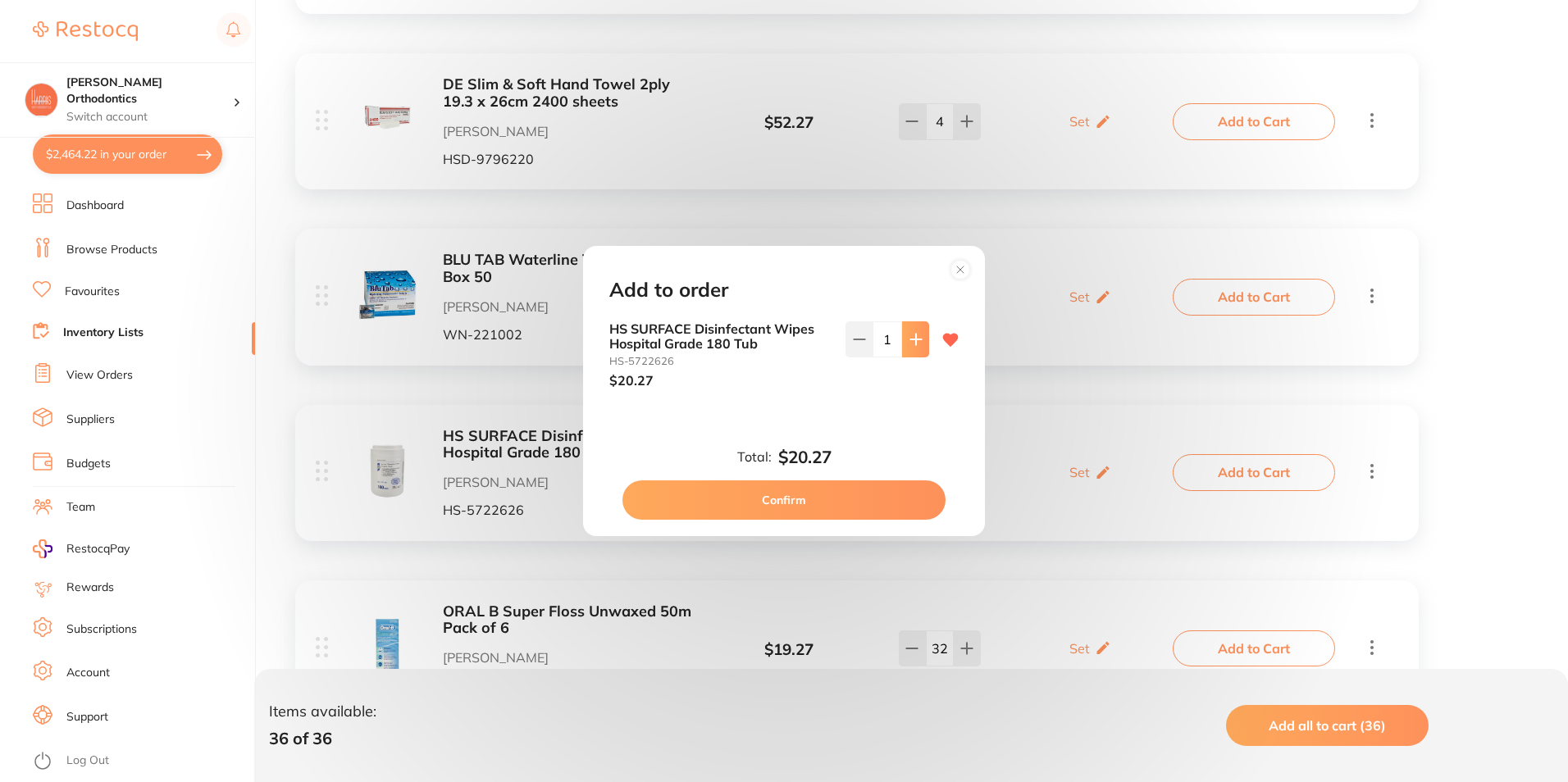
click at [920, 343] on button at bounding box center [915, 339] width 27 height 36
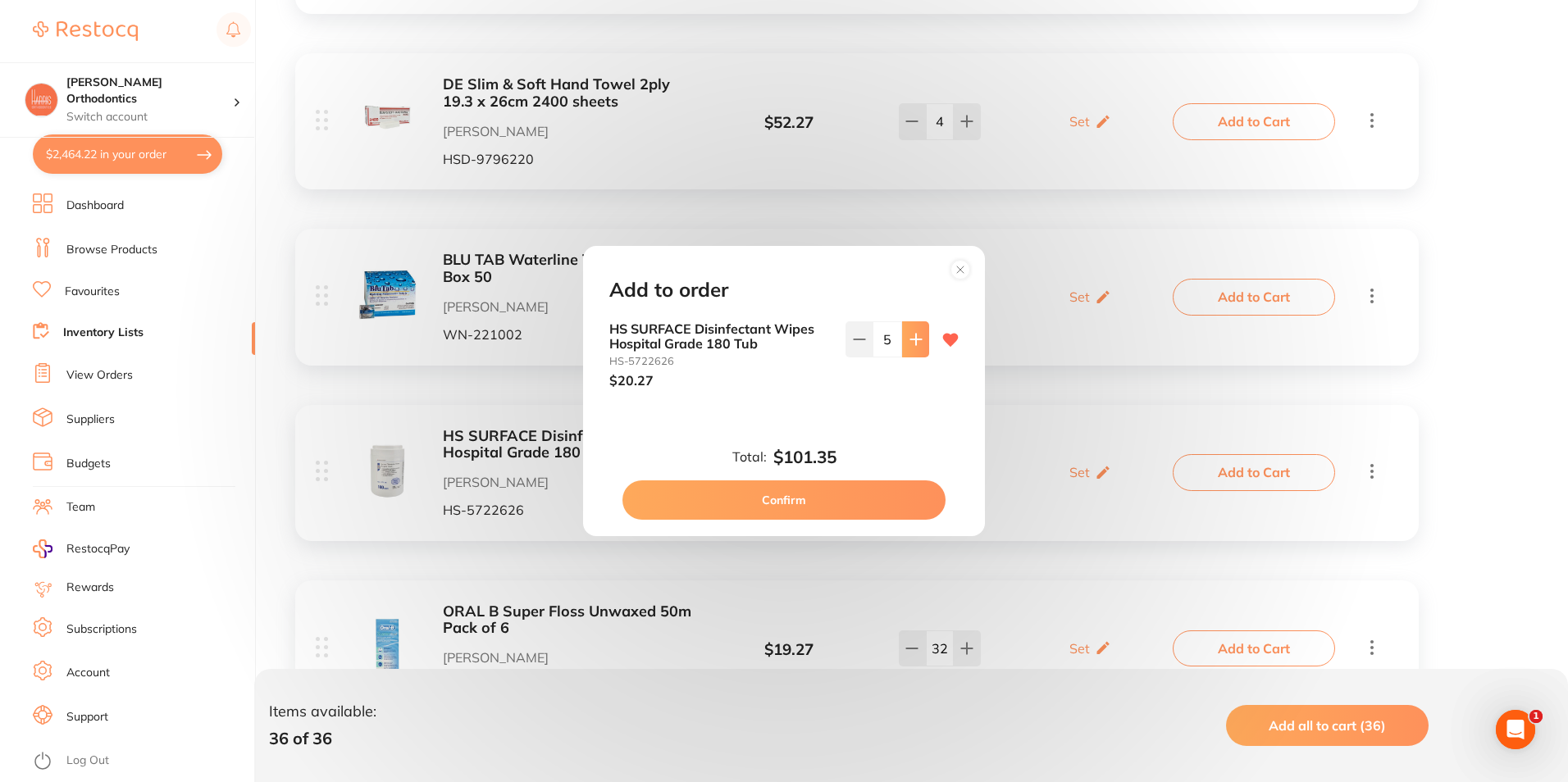
click at [920, 343] on button at bounding box center [915, 339] width 27 height 36
click at [919, 343] on button at bounding box center [915, 339] width 27 height 36
click at [874, 337] on input "7" at bounding box center [887, 339] width 29 height 36
click at [881, 337] on input "7" at bounding box center [887, 339] width 29 height 36
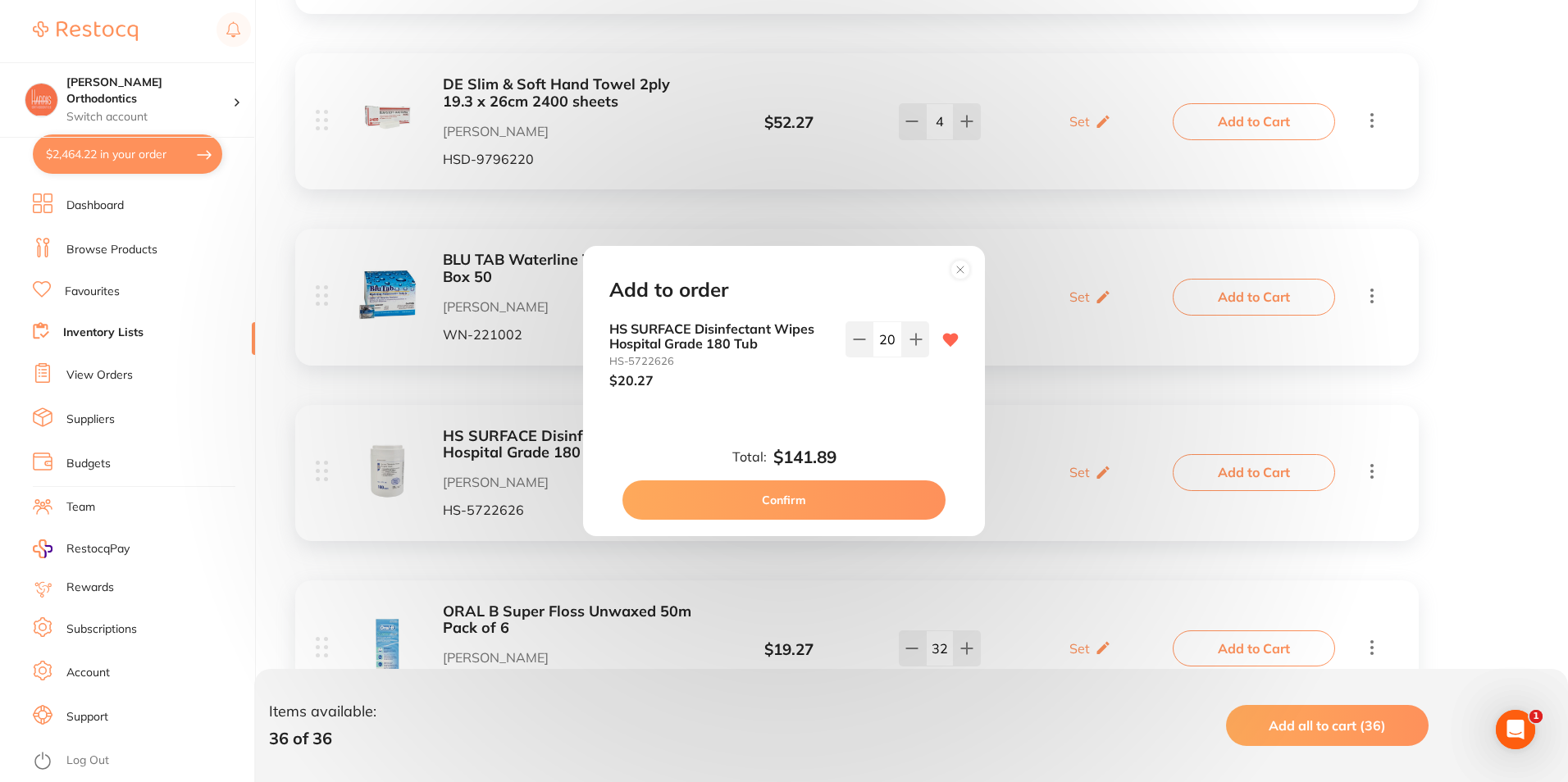
type input "20"
click at [880, 395] on div "HS SURFACE Disinfectant Wipes Hospital Grade 180 Tub HS-5722626 $20.27 20" at bounding box center [784, 369] width 389 height 93
click at [868, 487] on button "Confirm" at bounding box center [784, 500] width 323 height 39
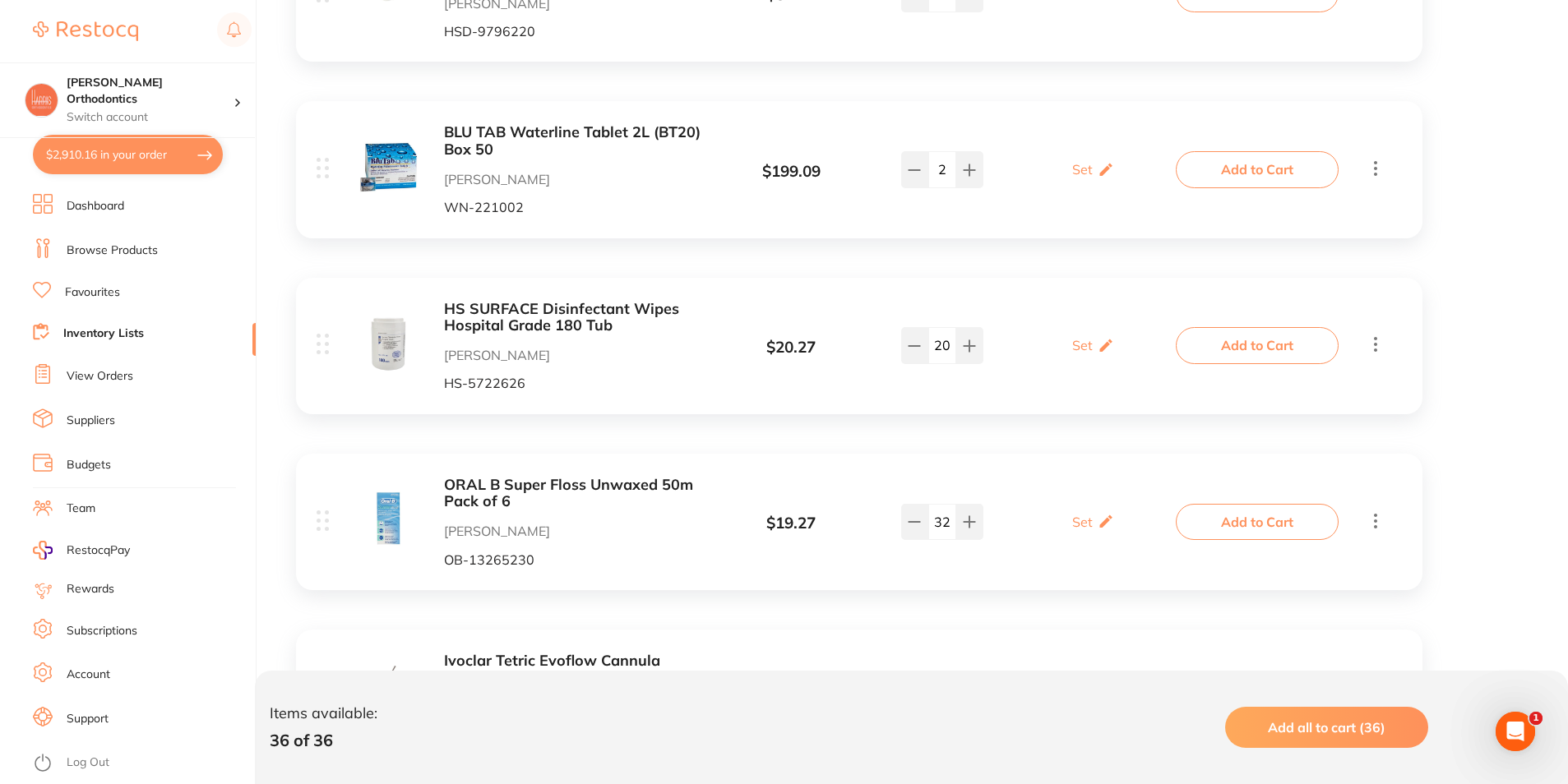
scroll to position [1397, 0]
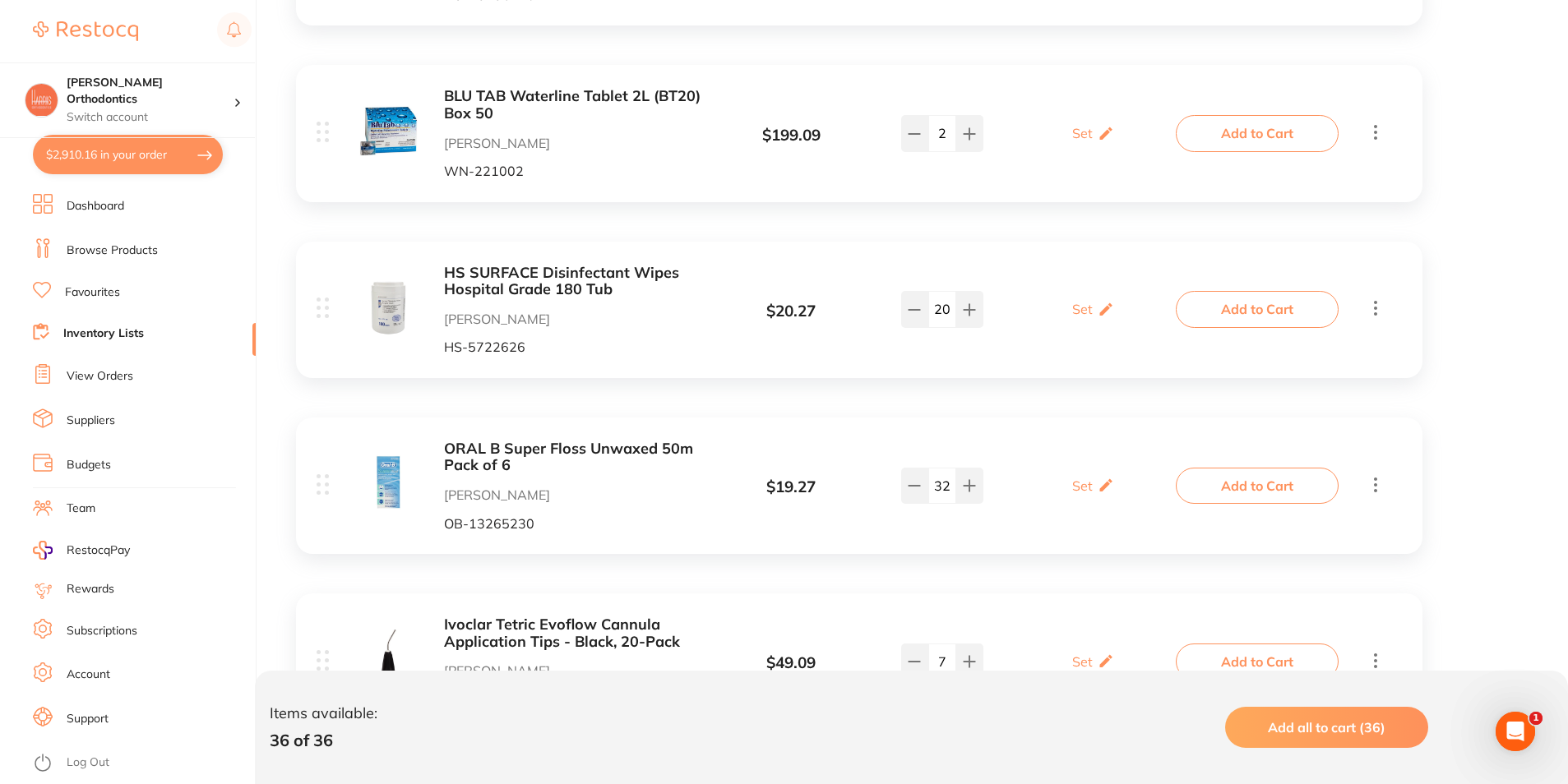
click at [940, 487] on input "32" at bounding box center [942, 486] width 28 height 36
click at [937, 488] on input "20" at bounding box center [942, 486] width 28 height 36
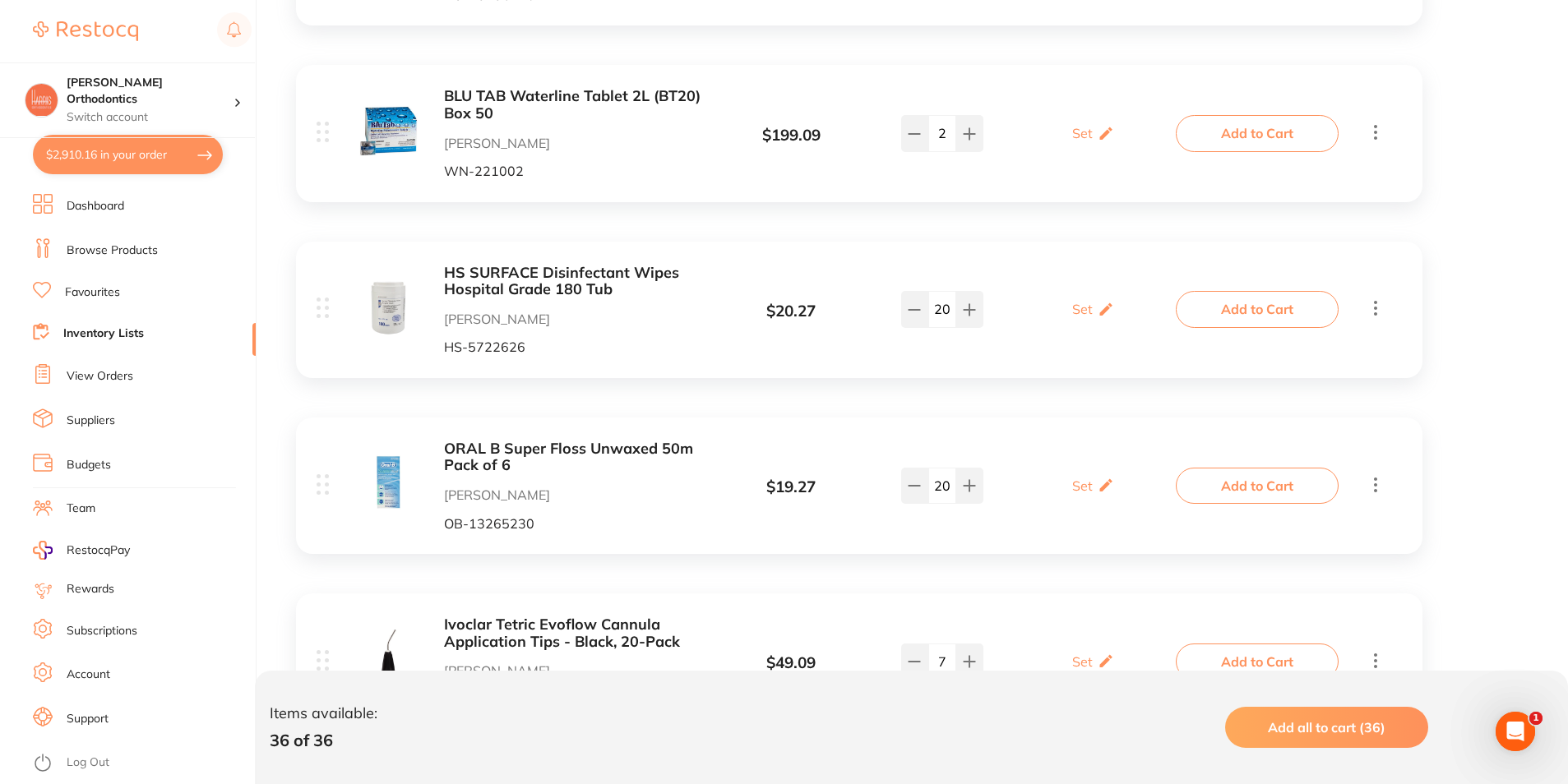
click at [937, 488] on input "20" at bounding box center [942, 486] width 28 height 36
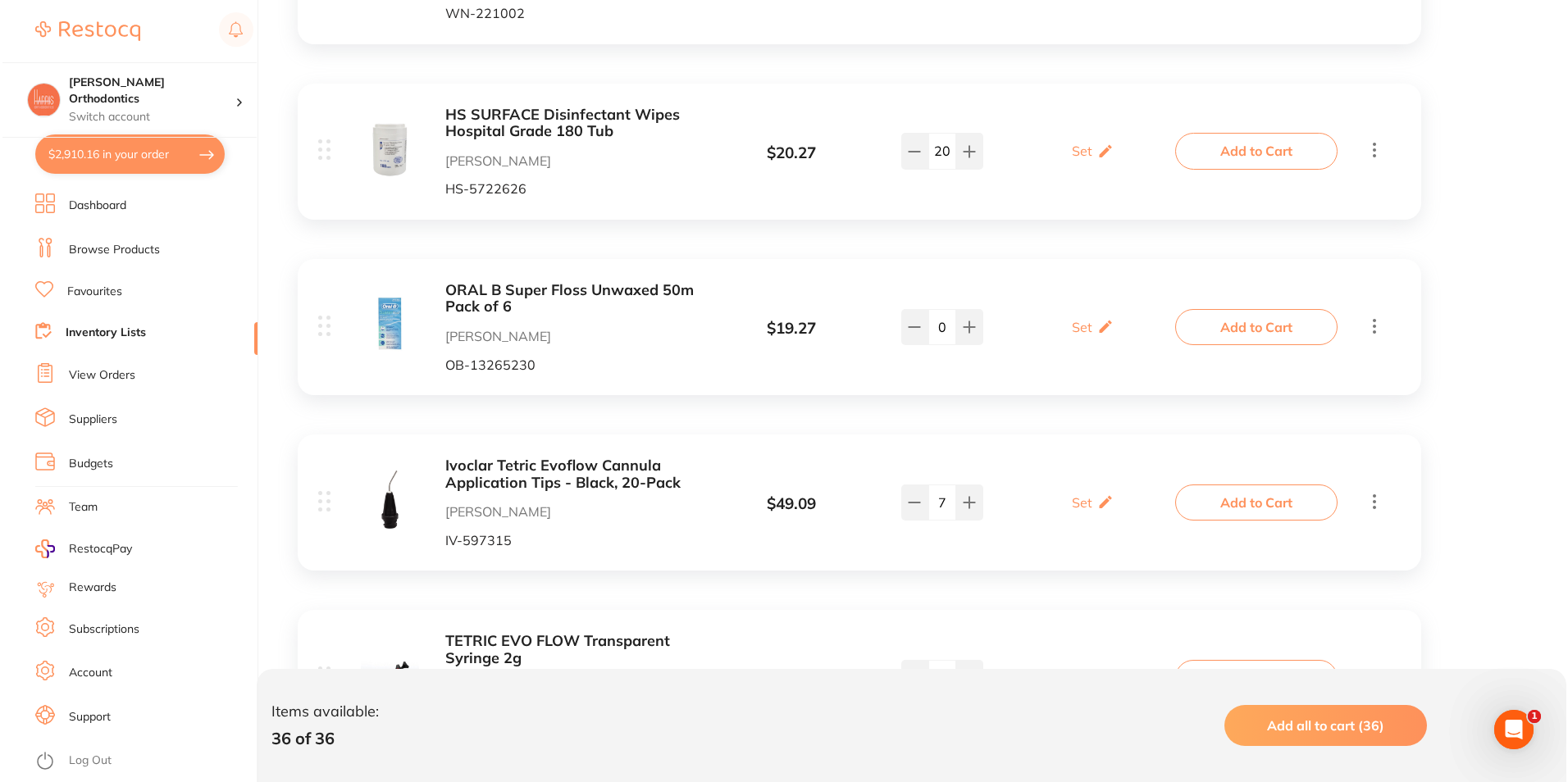
scroll to position [1558, 0]
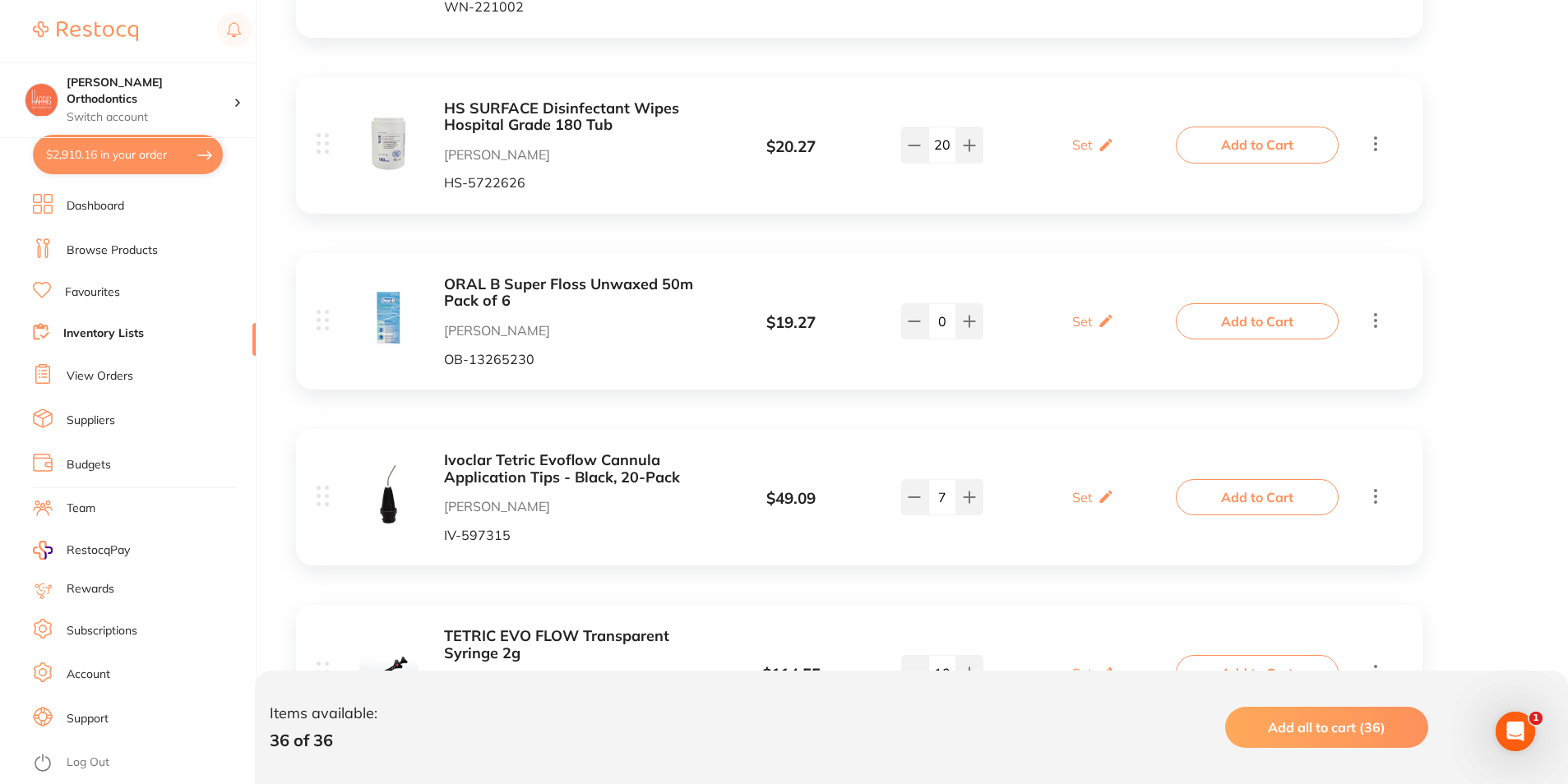
type input "0"
click at [944, 499] on input "7" at bounding box center [942, 497] width 28 height 36
click at [1244, 490] on button "Add to Cart" at bounding box center [1257, 497] width 163 height 36
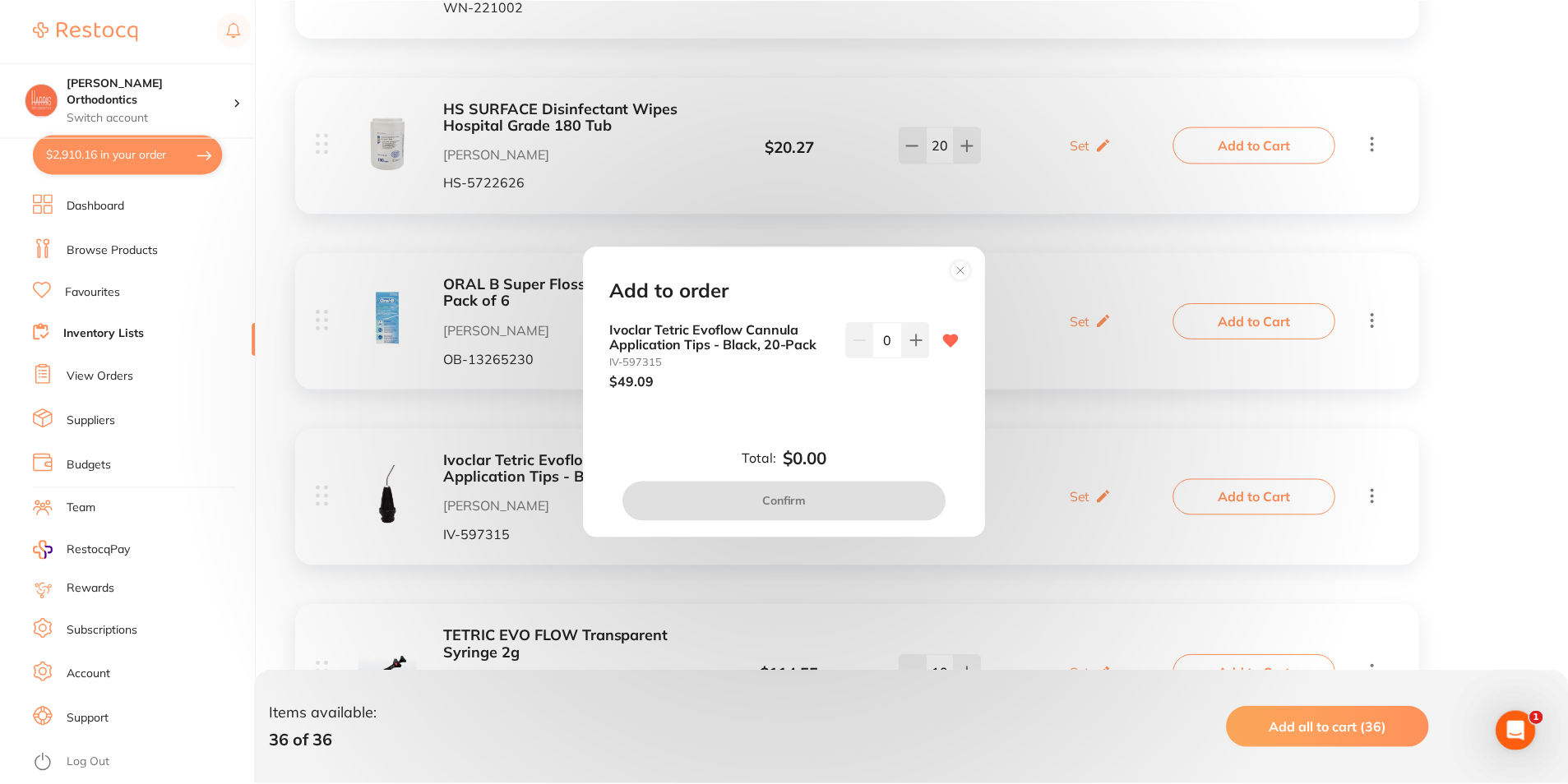
scroll to position [0, 0]
click at [895, 339] on input "0" at bounding box center [889, 340] width 29 height 36
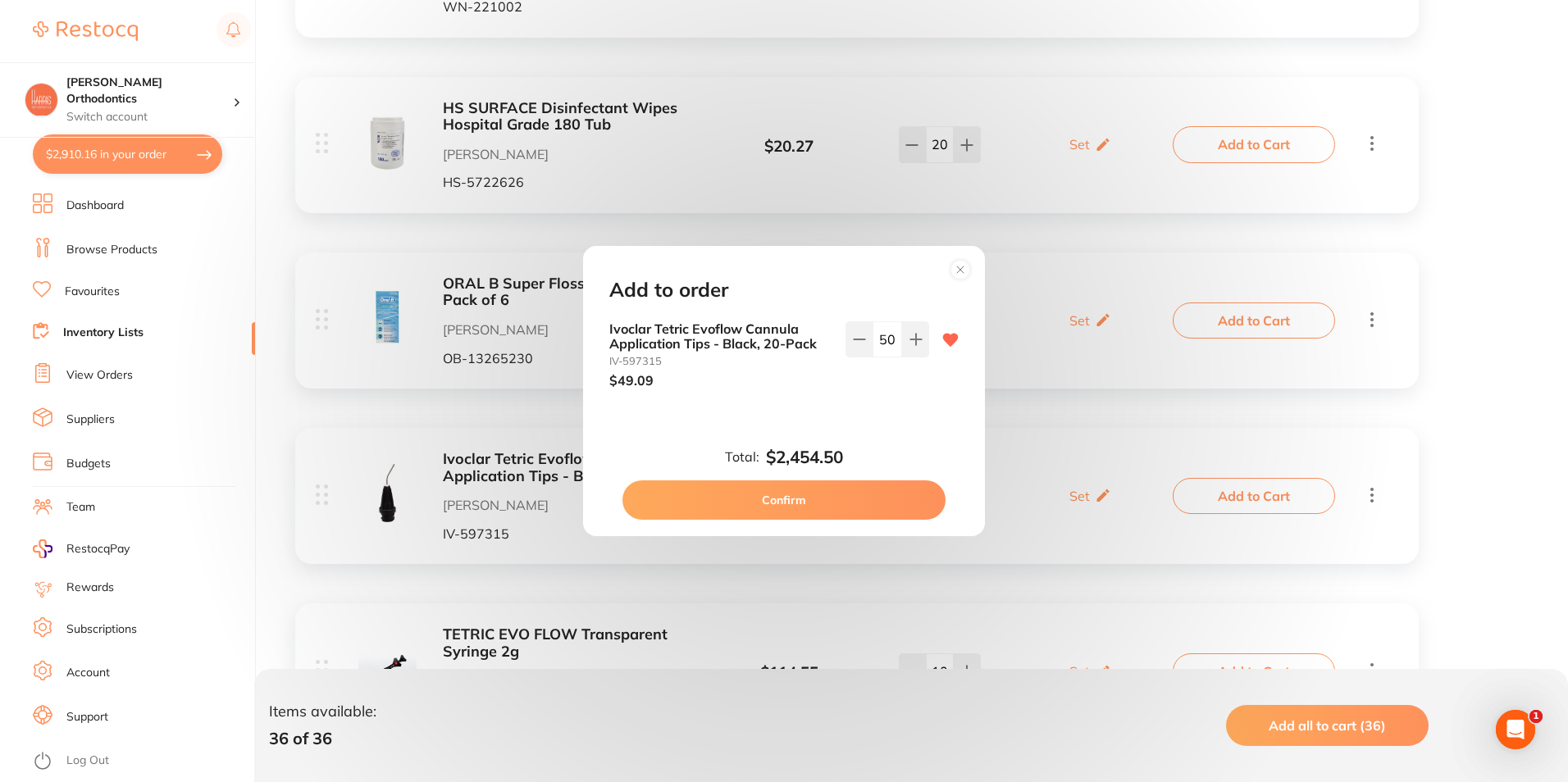
click at [882, 413] on div "Ivoclar Tetric Evoflow Cannula Application Tips - Black, 20-Pack IV-597315 $49.…" at bounding box center [784, 369] width 389 height 93
click at [877, 340] on input "50" at bounding box center [887, 339] width 29 height 36
click at [880, 400] on div "Ivoclar Tetric Evoflow Cannula Application Tips - Black, 20-Pack IV-597315 $49.…" at bounding box center [784, 369] width 389 height 93
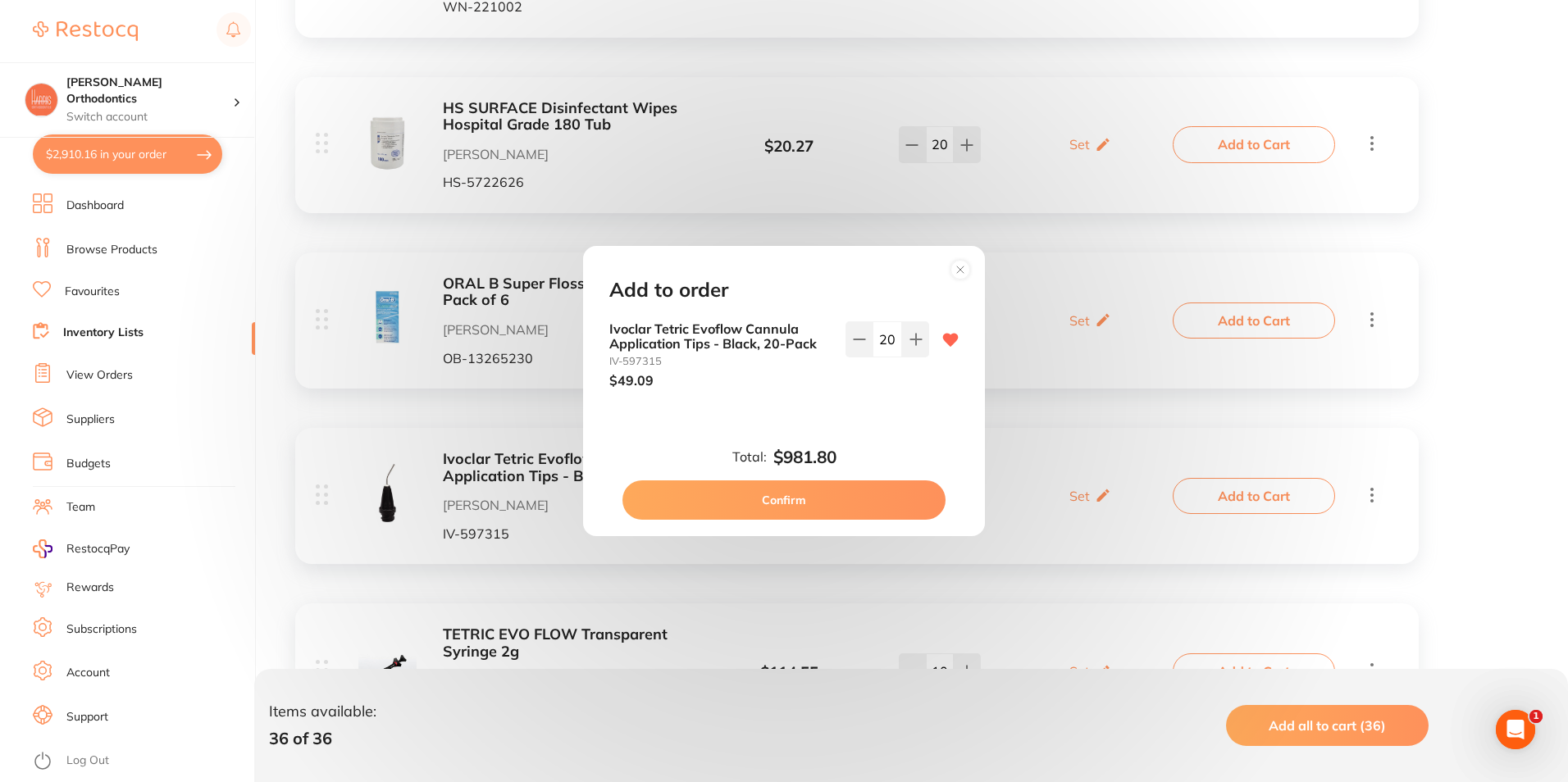
click at [886, 333] on input "20" at bounding box center [887, 339] width 29 height 36
type input "15"
click at [842, 395] on div "Ivoclar Tetric Evoflow Cannula Application Tips - Black, 20-Pack IV-597315 $49.…" at bounding box center [784, 369] width 389 height 93
click at [854, 487] on button "Confirm" at bounding box center [784, 500] width 323 height 39
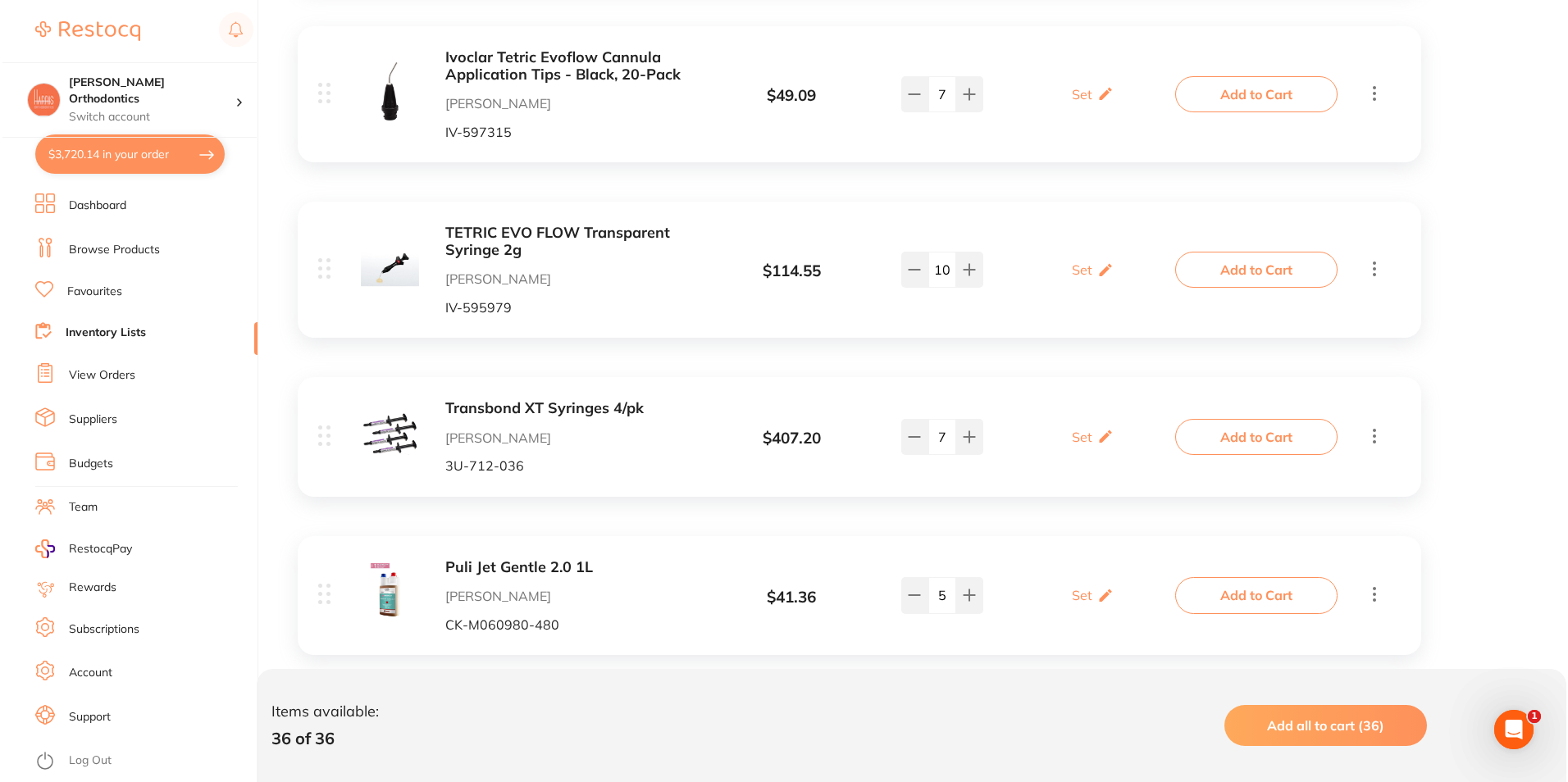
scroll to position [1969, 0]
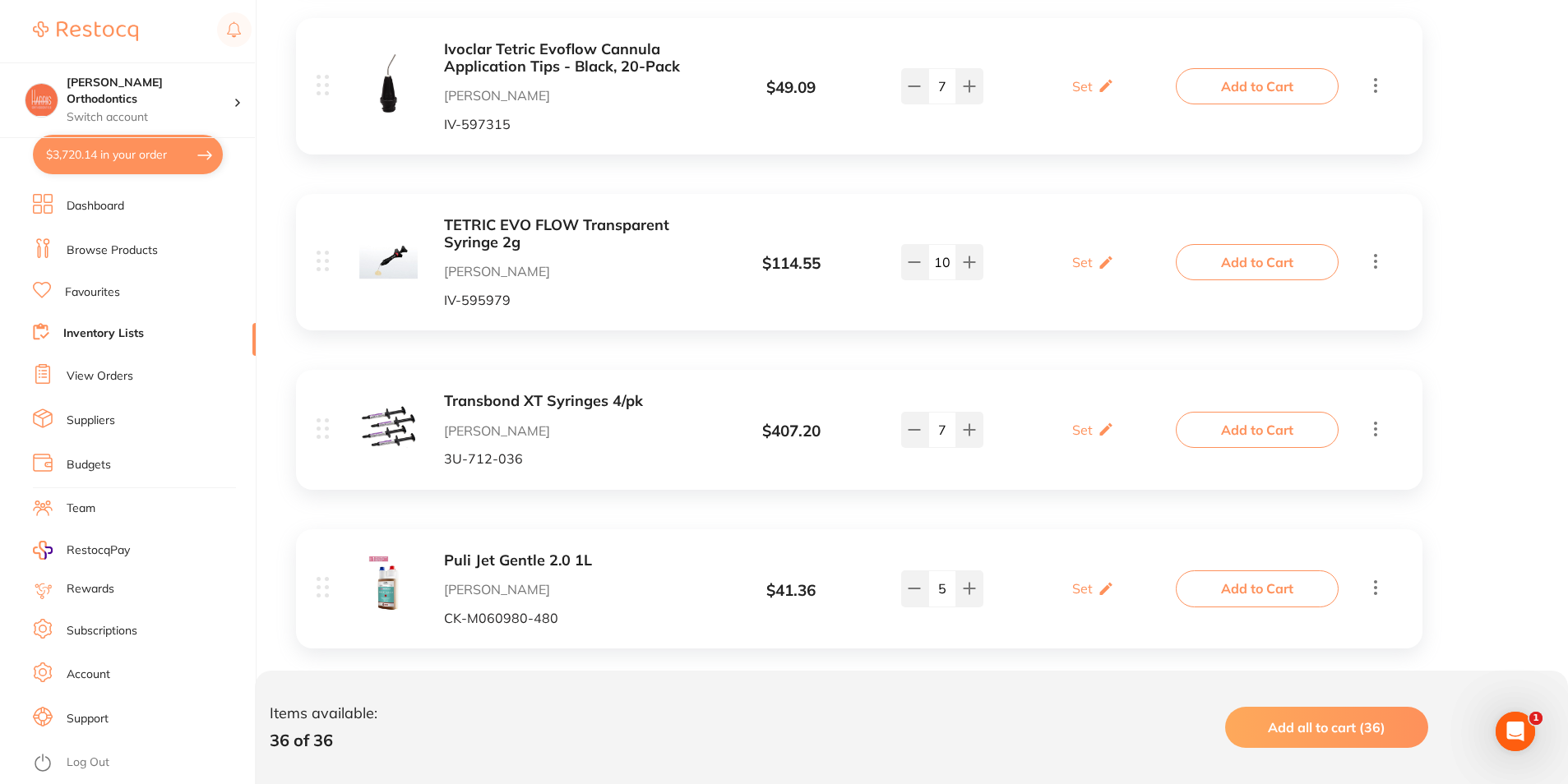
click at [1218, 433] on button "Add to Cart" at bounding box center [1257, 429] width 163 height 36
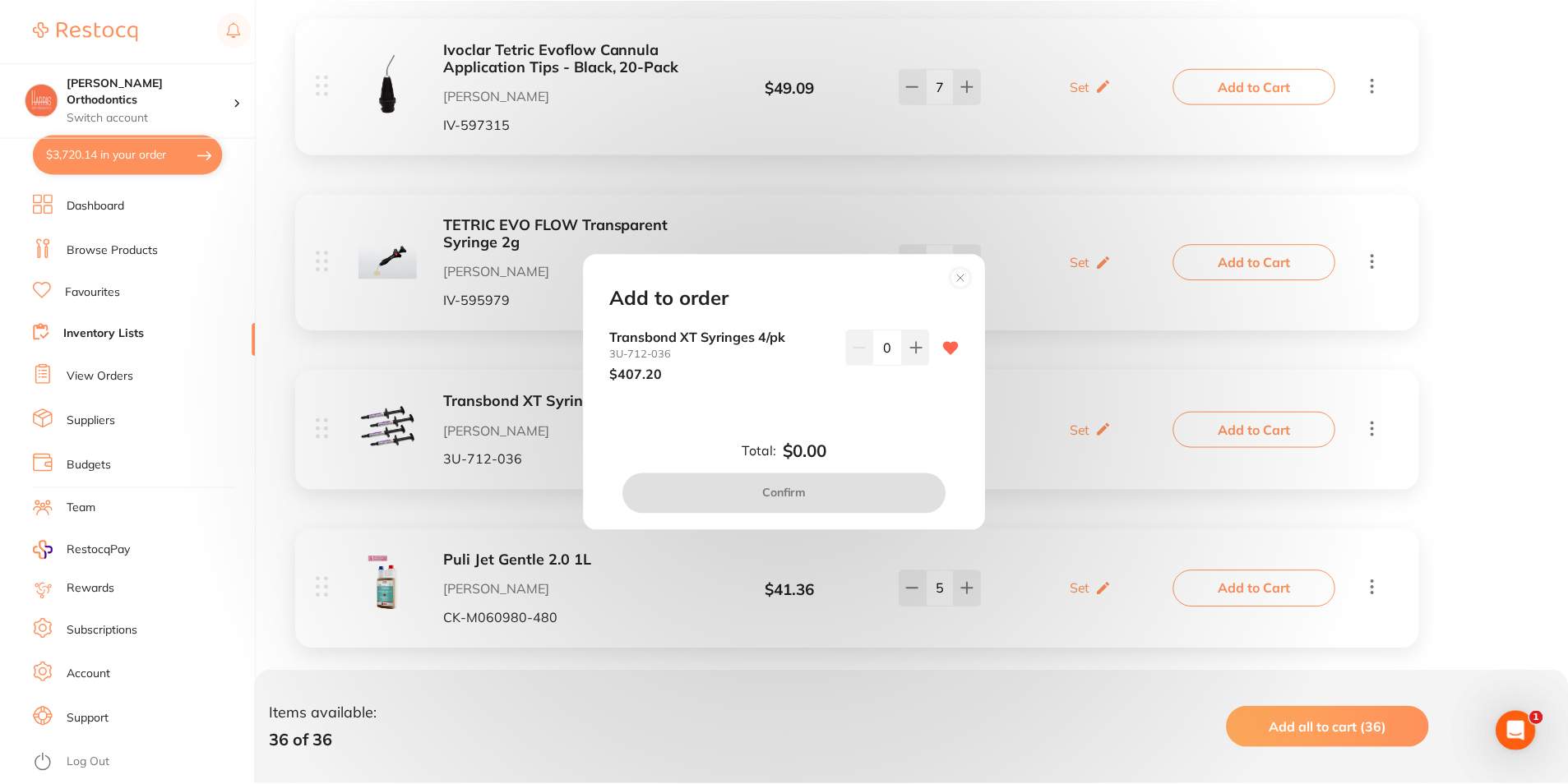
scroll to position [0, 0]
click at [920, 357] on button at bounding box center [918, 347] width 27 height 36
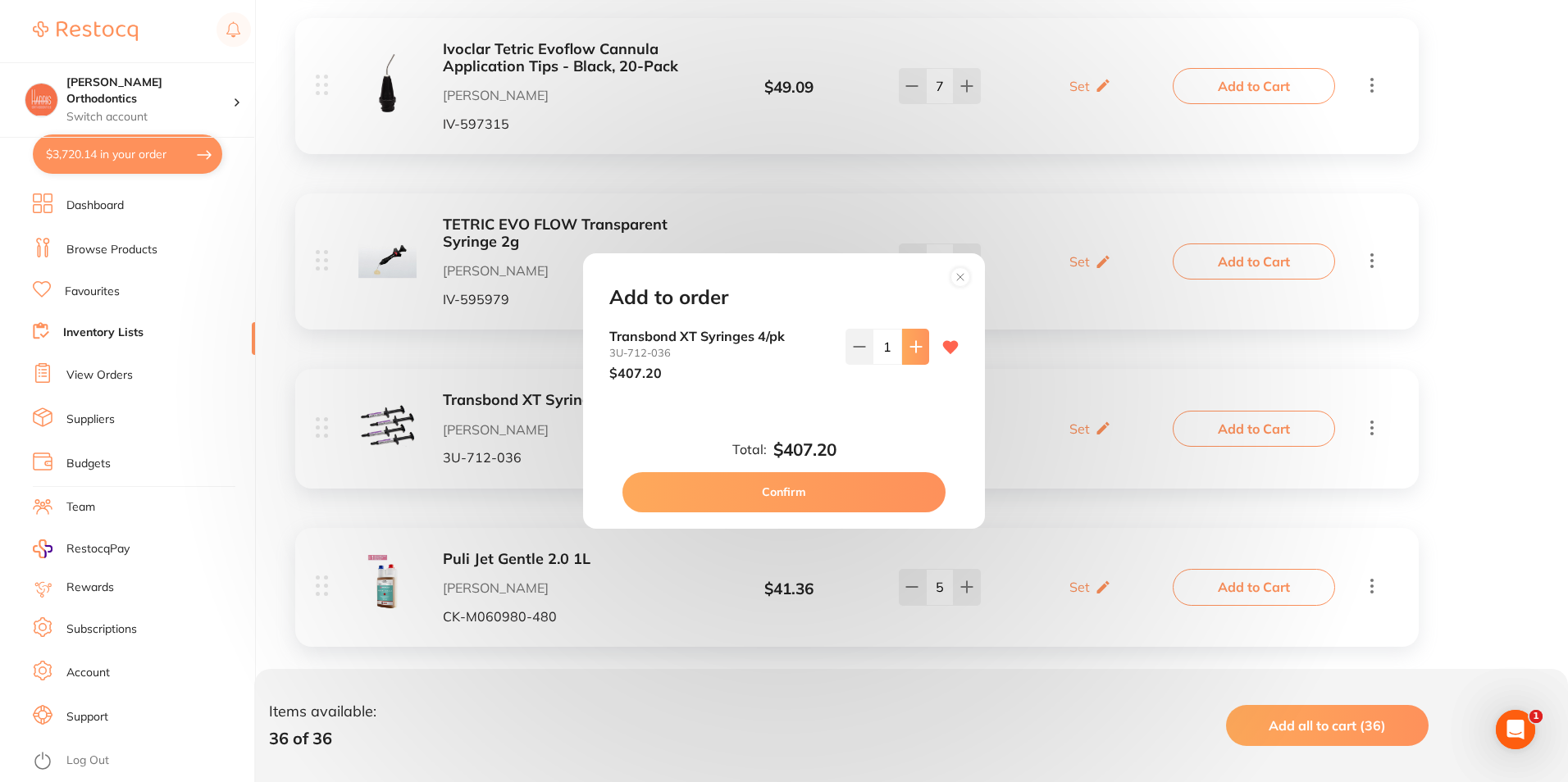
click at [917, 356] on button at bounding box center [915, 346] width 27 height 36
type input "5"
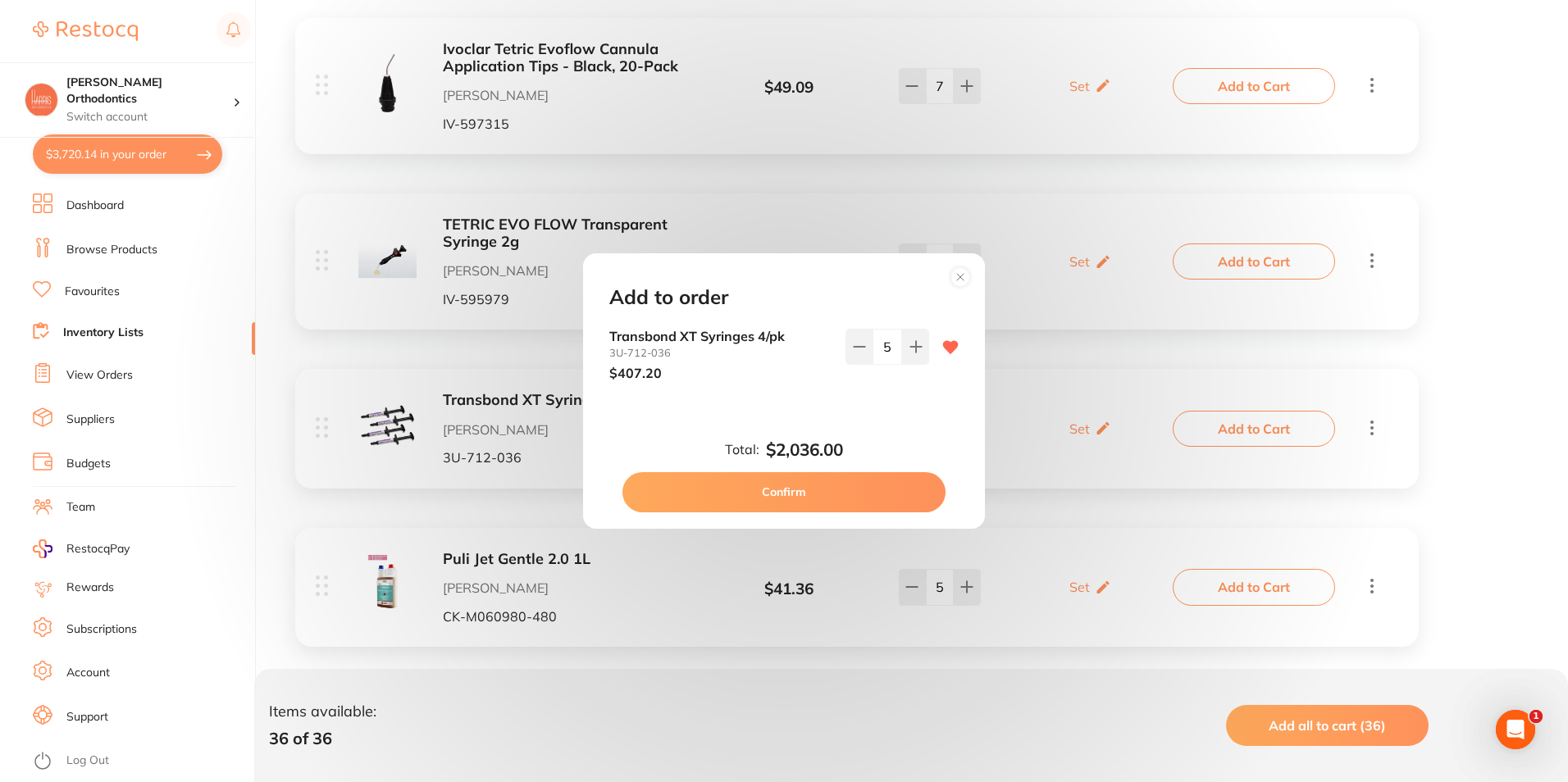
click at [828, 480] on button "Confirm" at bounding box center [784, 492] width 323 height 39
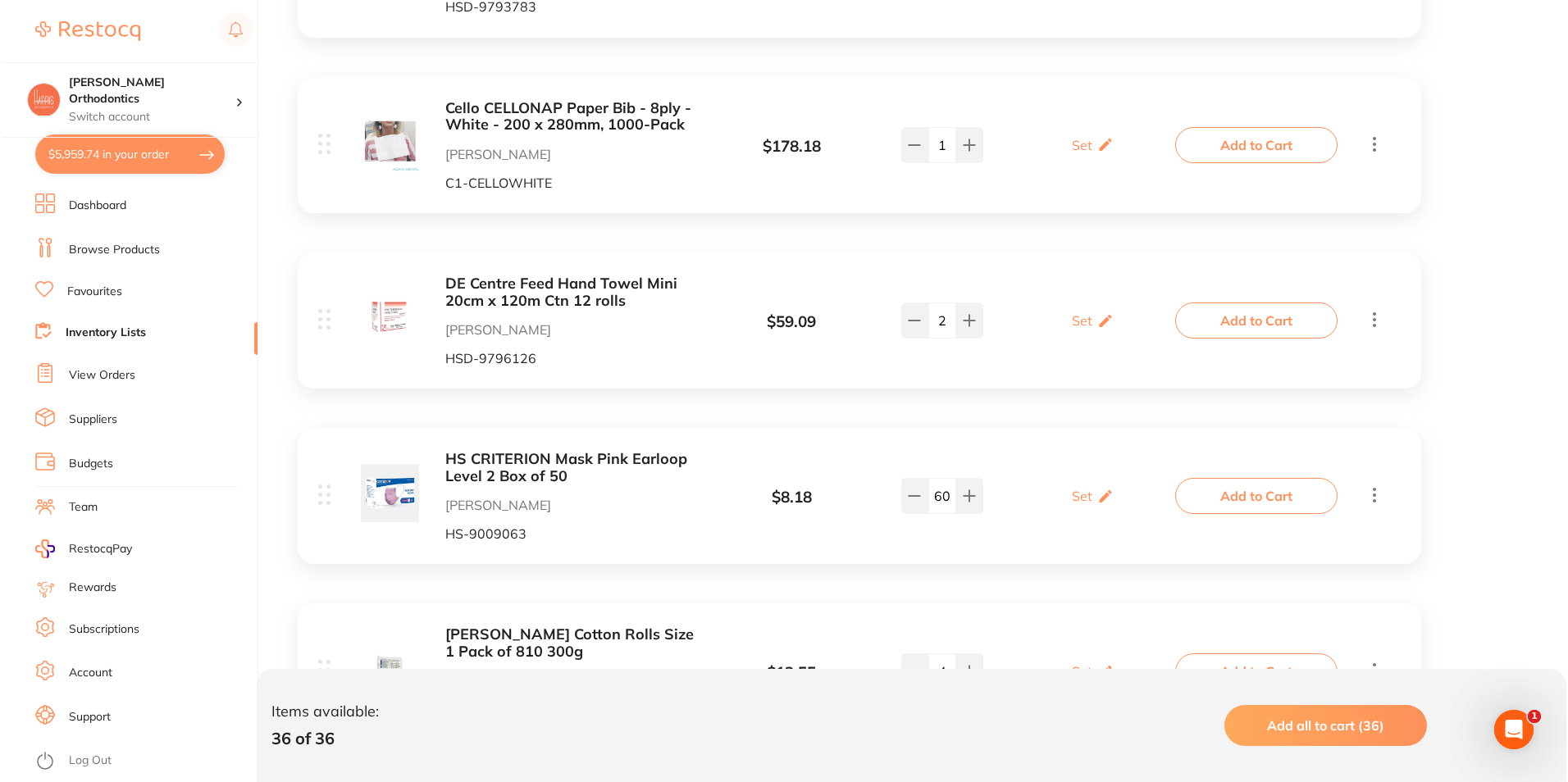
scroll to position [3362, 0]
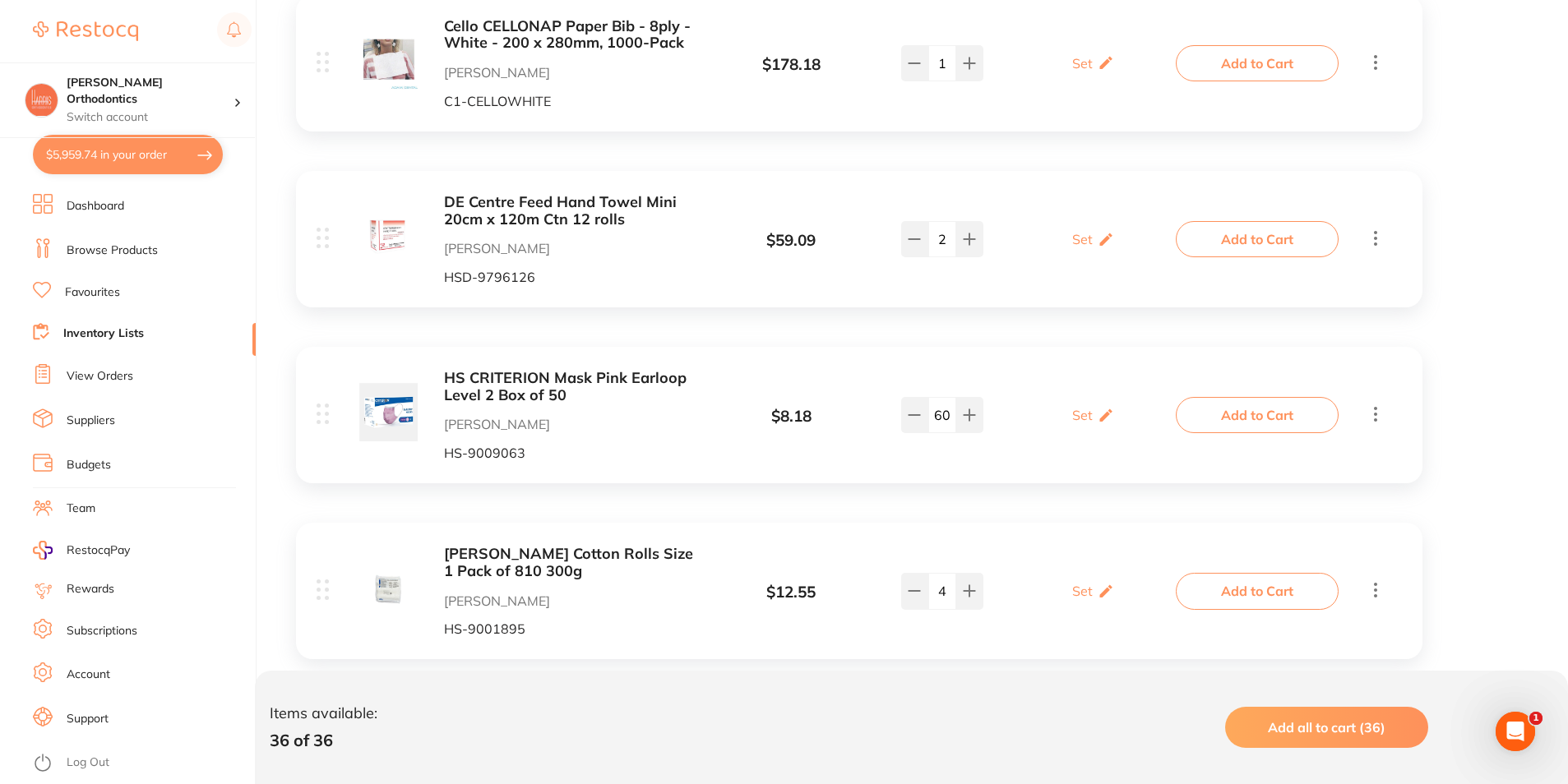
click at [1169, 407] on div "Set Set Min / Max" at bounding box center [1093, 415] width 173 height 41
click at [1186, 412] on button "Add to Cart" at bounding box center [1257, 414] width 163 height 36
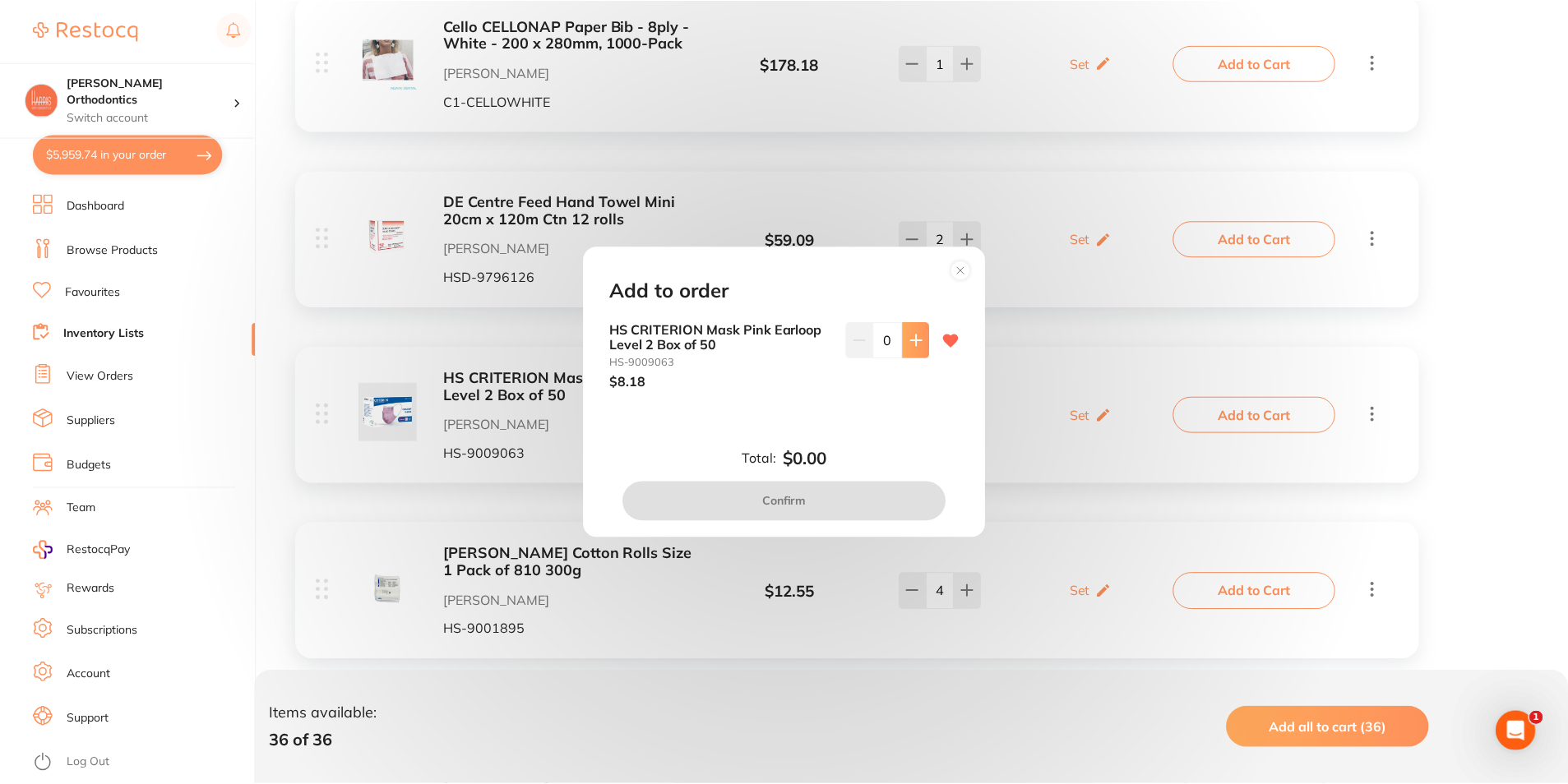
scroll to position [0, 0]
click at [912, 342] on icon at bounding box center [918, 339] width 13 height 13
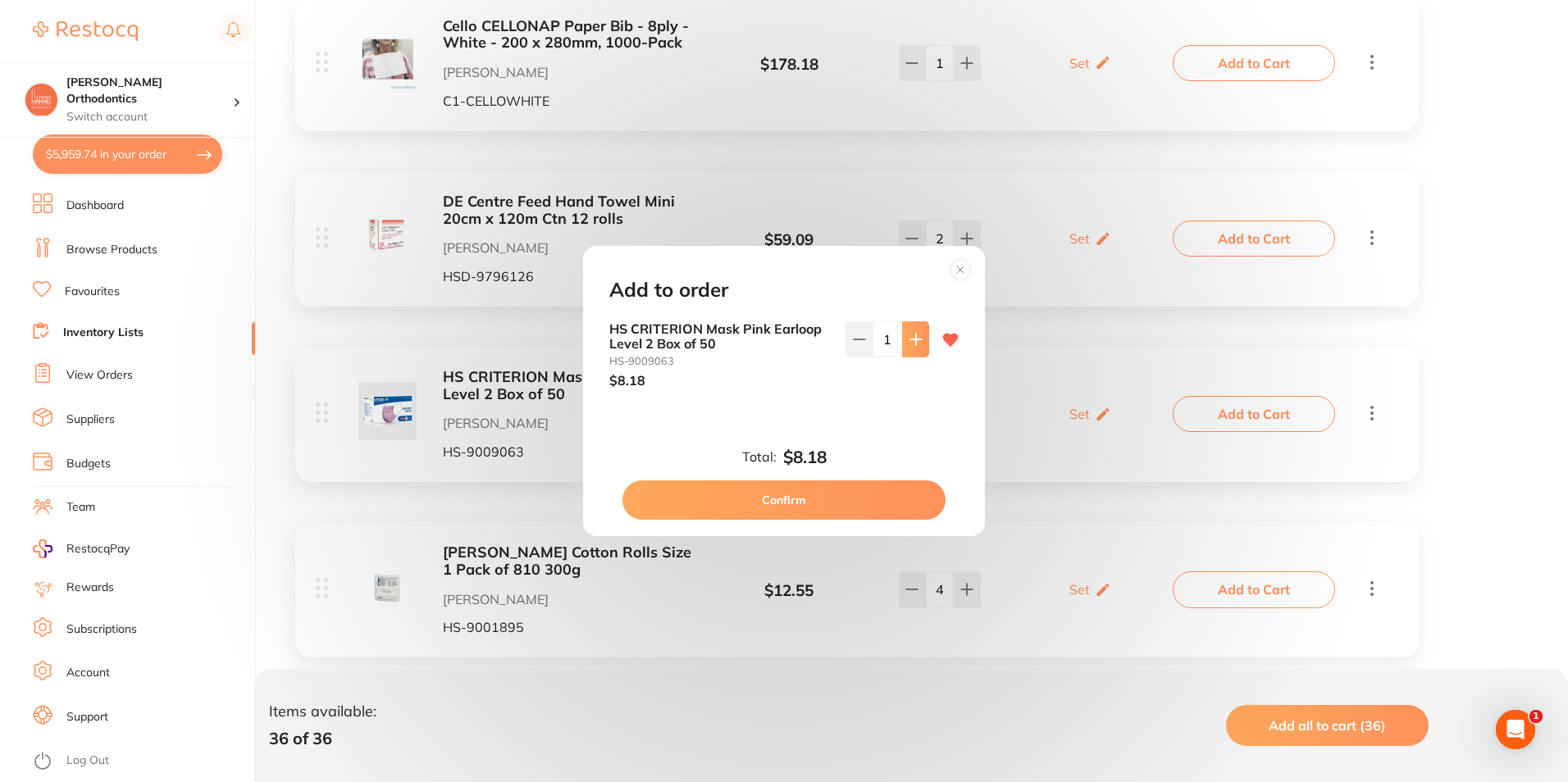
click at [909, 341] on icon at bounding box center [915, 338] width 13 height 13
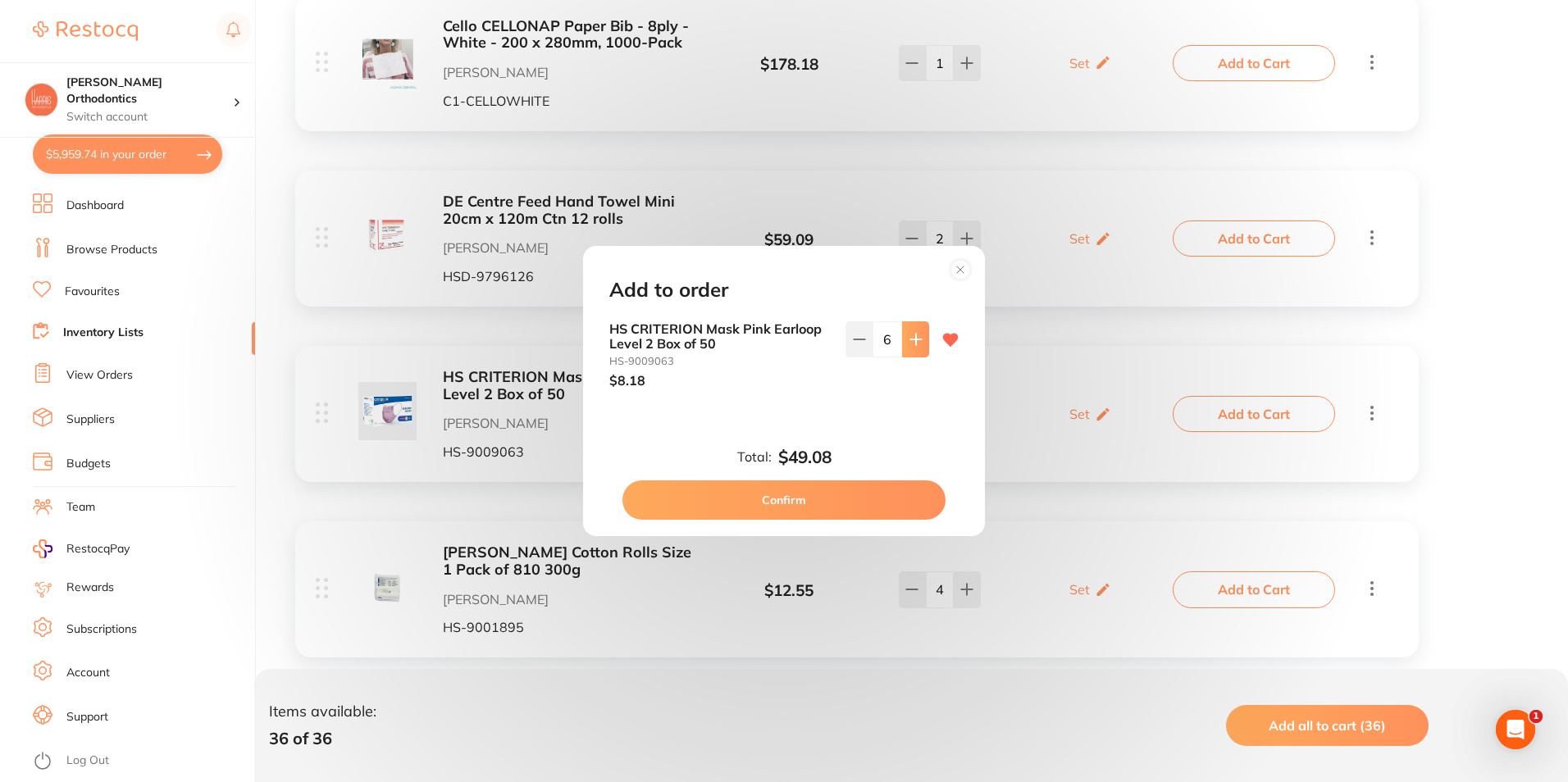
click at [909, 341] on icon at bounding box center [915, 338] width 13 height 13
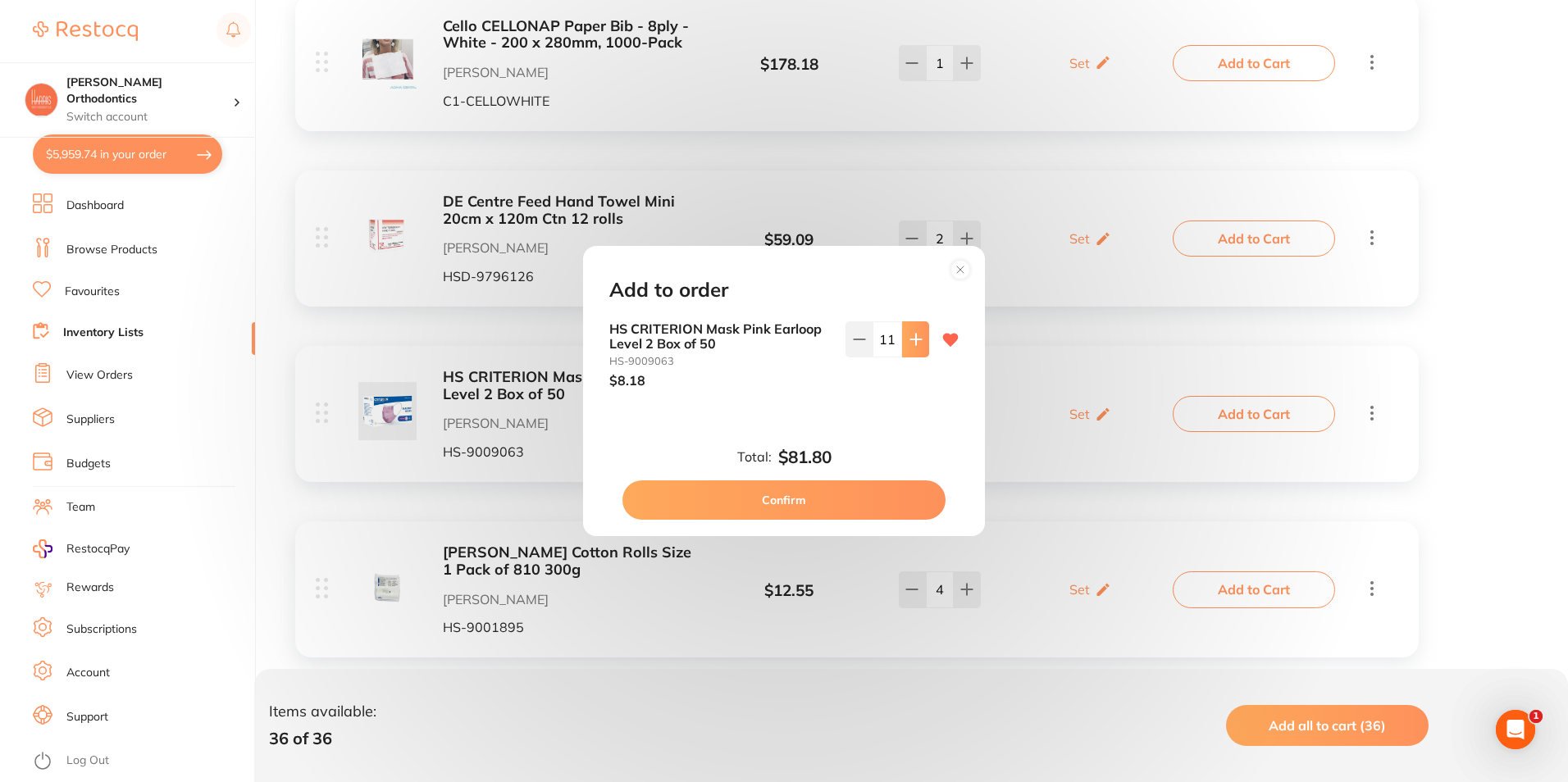
click at [909, 341] on icon at bounding box center [915, 338] width 13 height 13
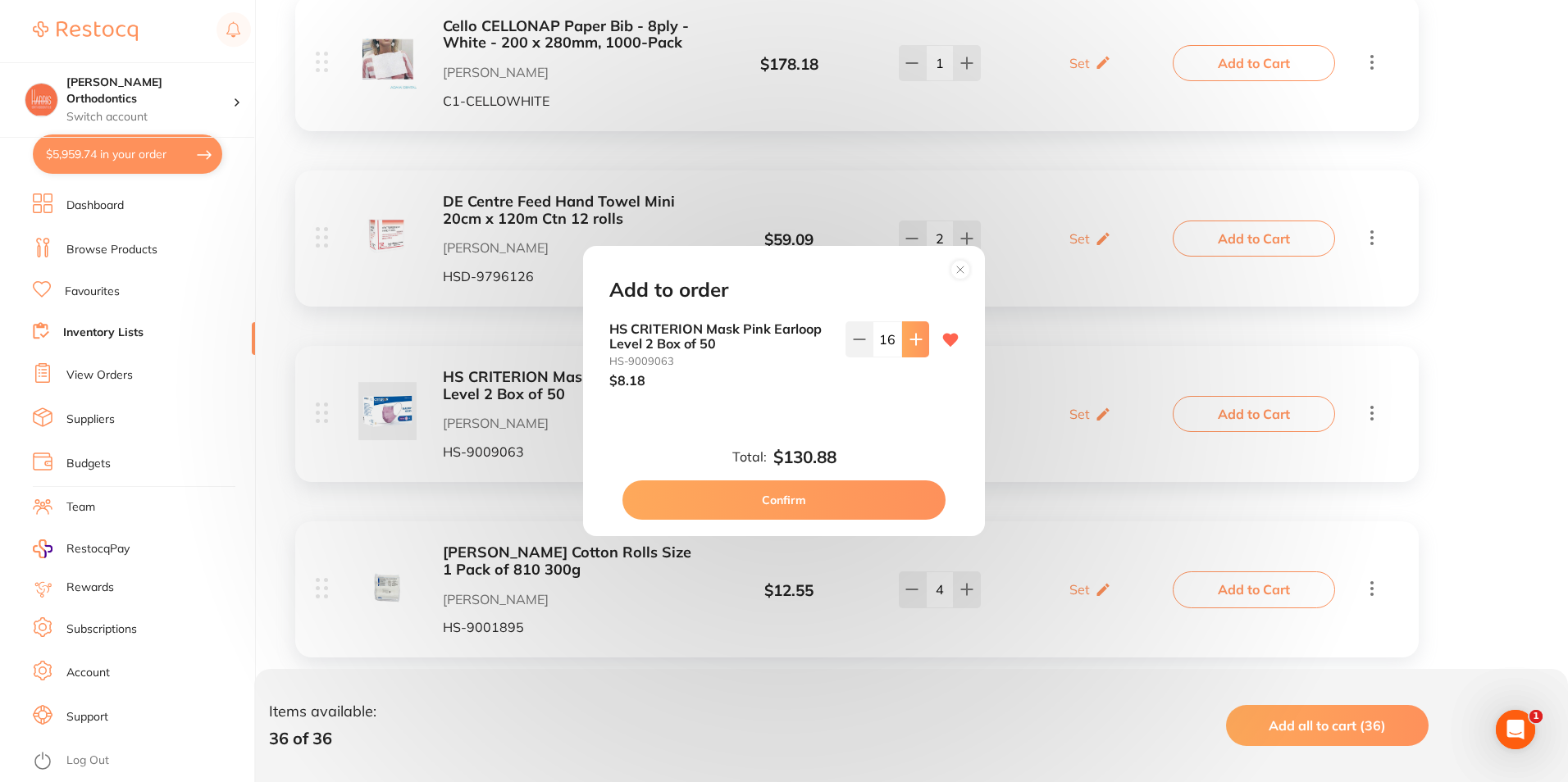
click at [909, 341] on icon at bounding box center [915, 338] width 13 height 13
type input "20"
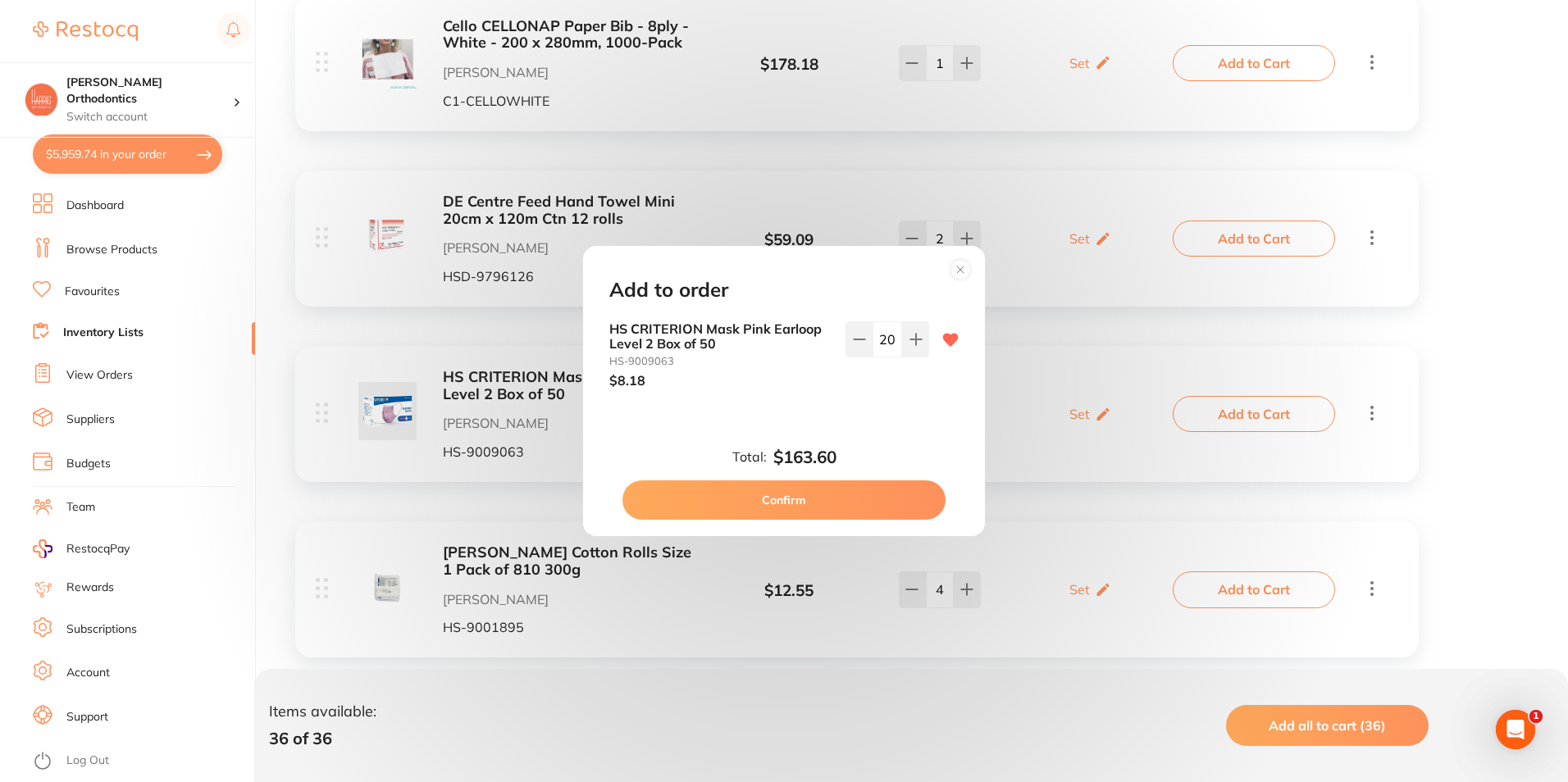
click at [815, 514] on button "Confirm" at bounding box center [784, 500] width 323 height 39
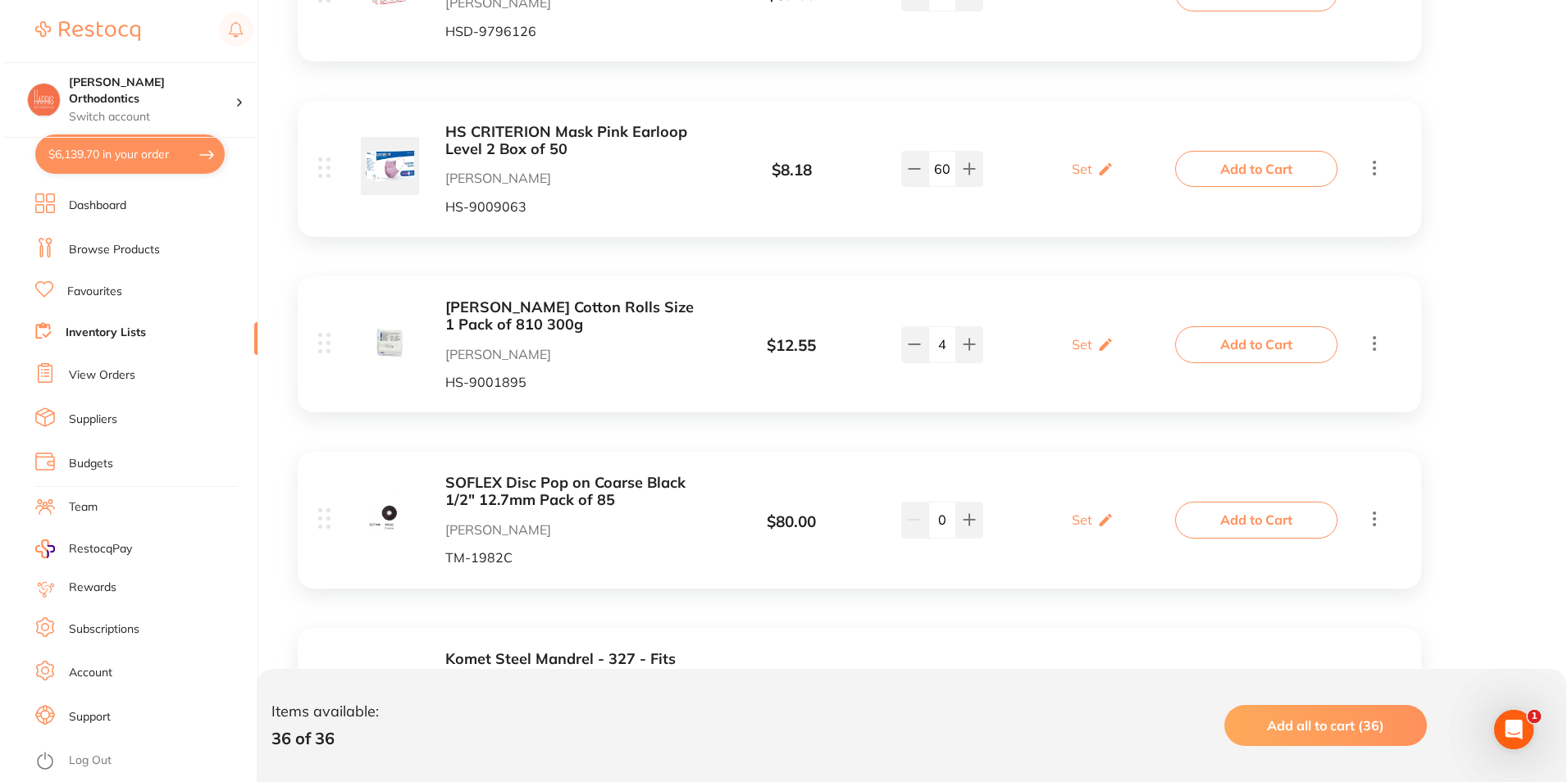
scroll to position [3608, 0]
drag, startPoint x: 1253, startPoint y: 339, endPoint x: 1233, endPoint y: 348, distance: 21.9
click at [1253, 338] on button "Add to Cart" at bounding box center [1254, 343] width 162 height 36
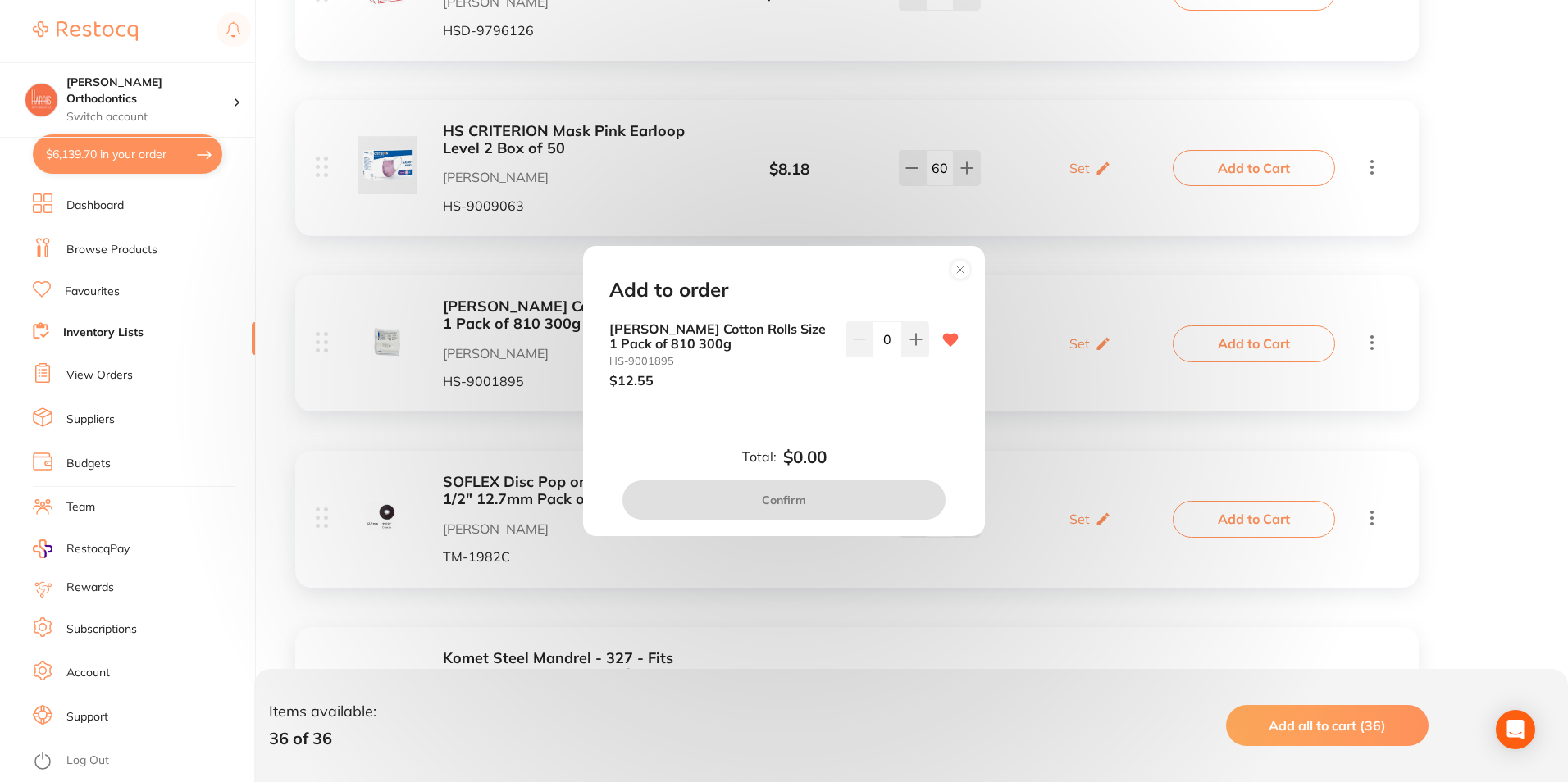
click at [929, 348] on div "Henry Schein Cotton Rolls Size 1 Pack of 810 300g HS-9001895 $12.55 0" at bounding box center [783, 355] width 349 height 67
click at [912, 349] on button at bounding box center [915, 339] width 27 height 36
type input "1"
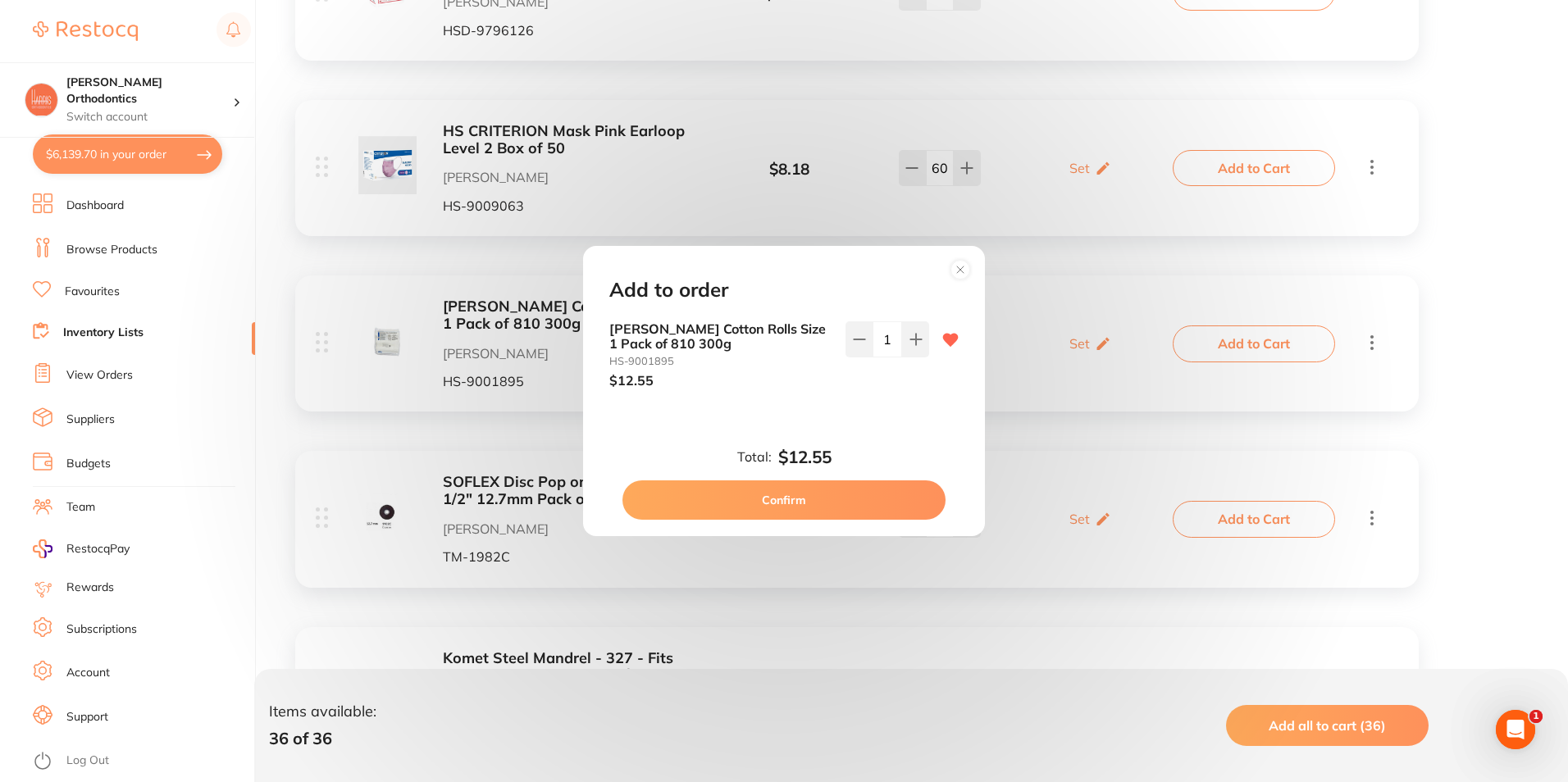
click at [896, 495] on button "Confirm" at bounding box center [784, 500] width 323 height 39
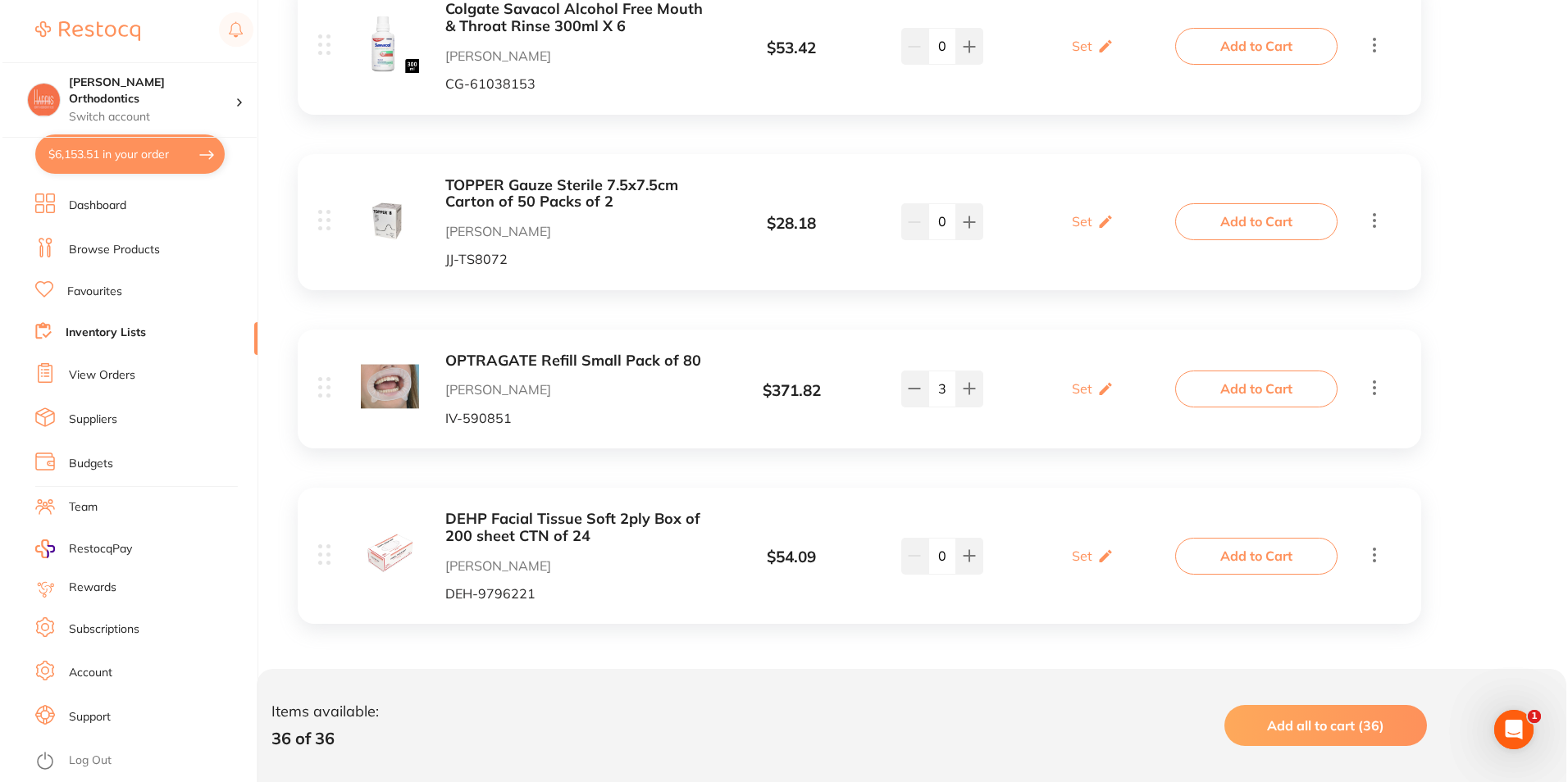
scroll to position [5999, 0]
click at [1292, 395] on button "Add to Cart" at bounding box center [1254, 386] width 162 height 36
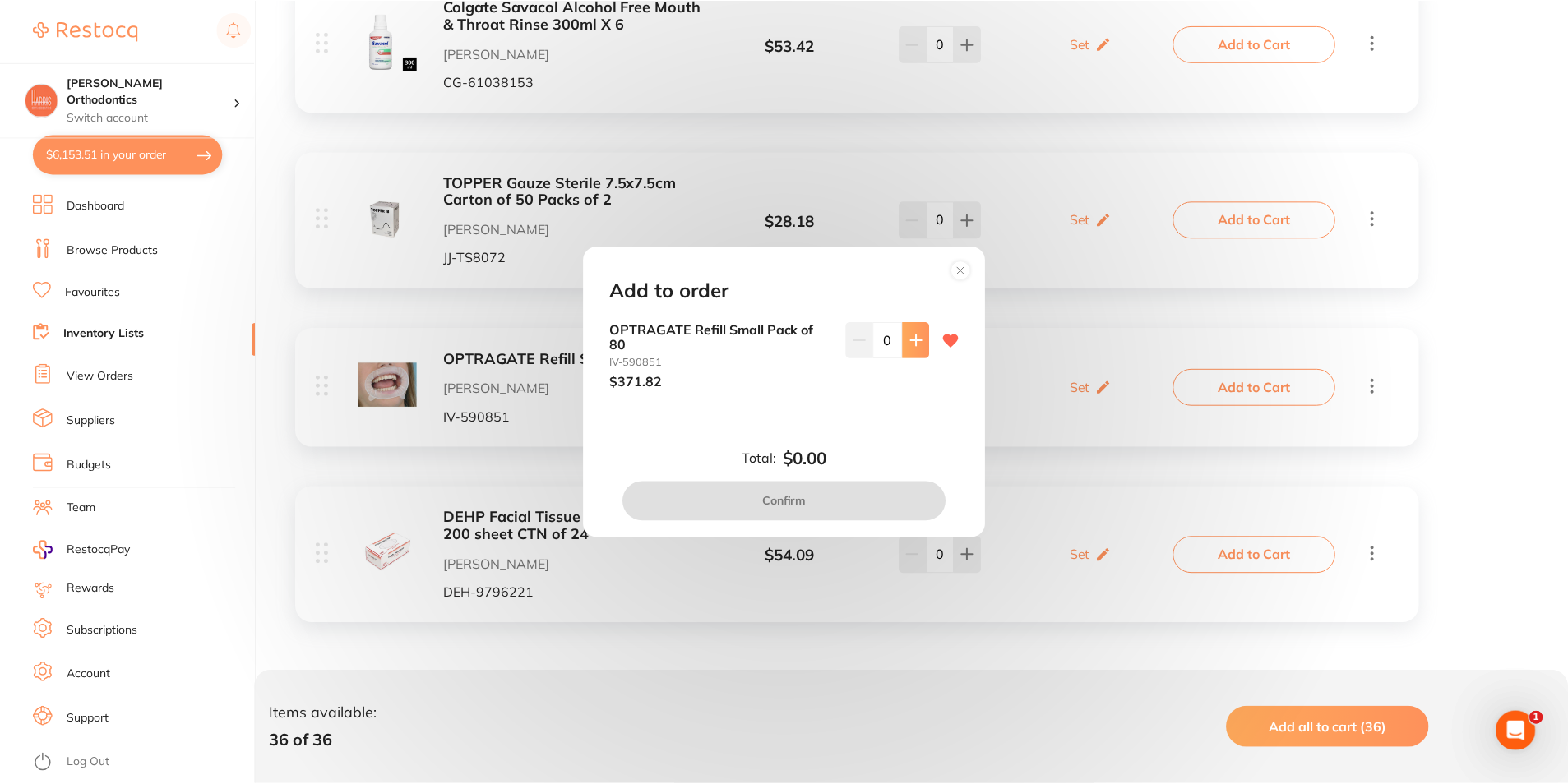
scroll to position [0, 0]
click at [925, 345] on button at bounding box center [918, 340] width 27 height 36
type input "1"
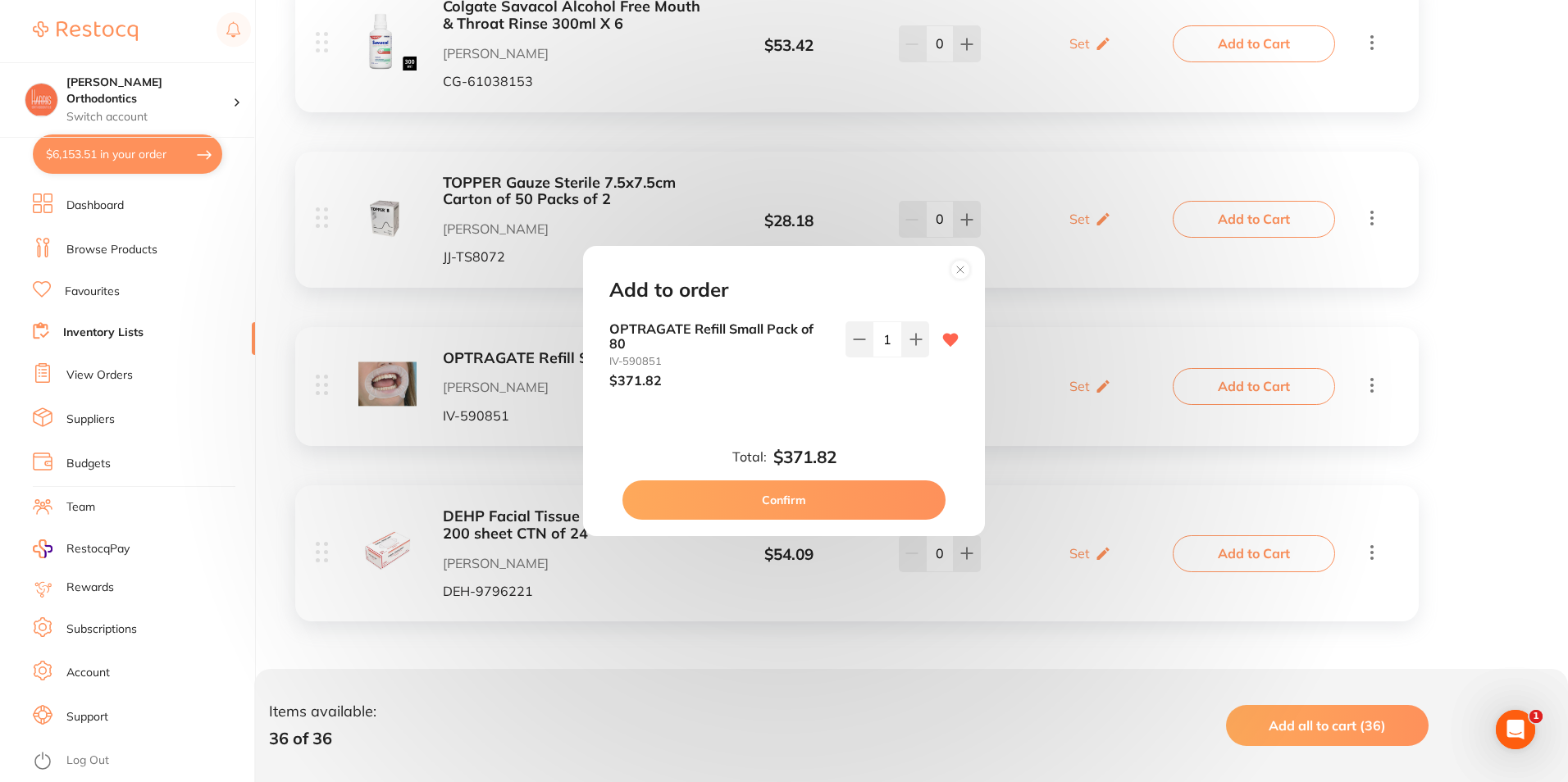
click at [824, 493] on button "Confirm" at bounding box center [784, 500] width 323 height 39
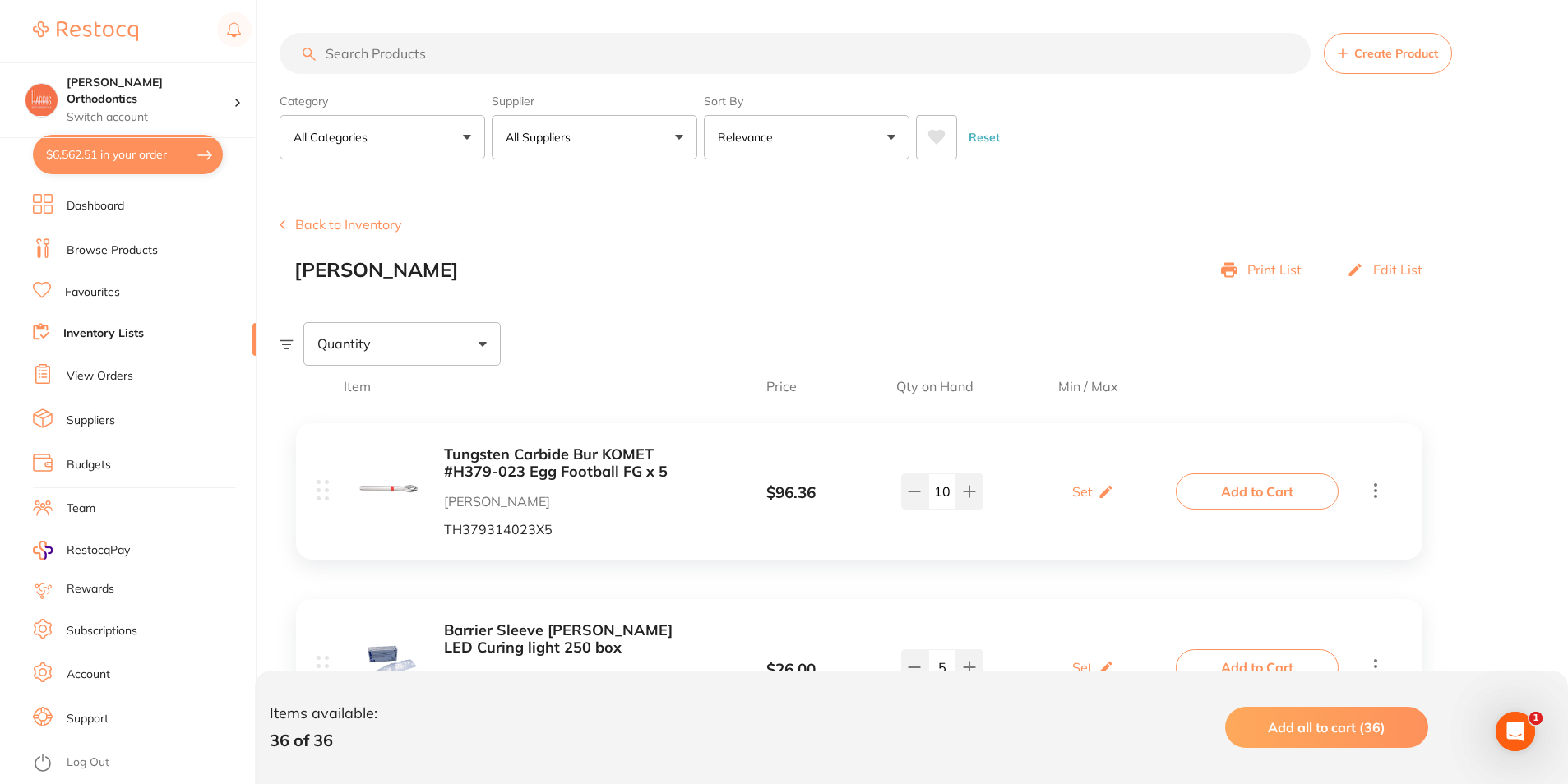
click at [1303, 727] on span "Add all to cart (36)" at bounding box center [1326, 727] width 118 height 17
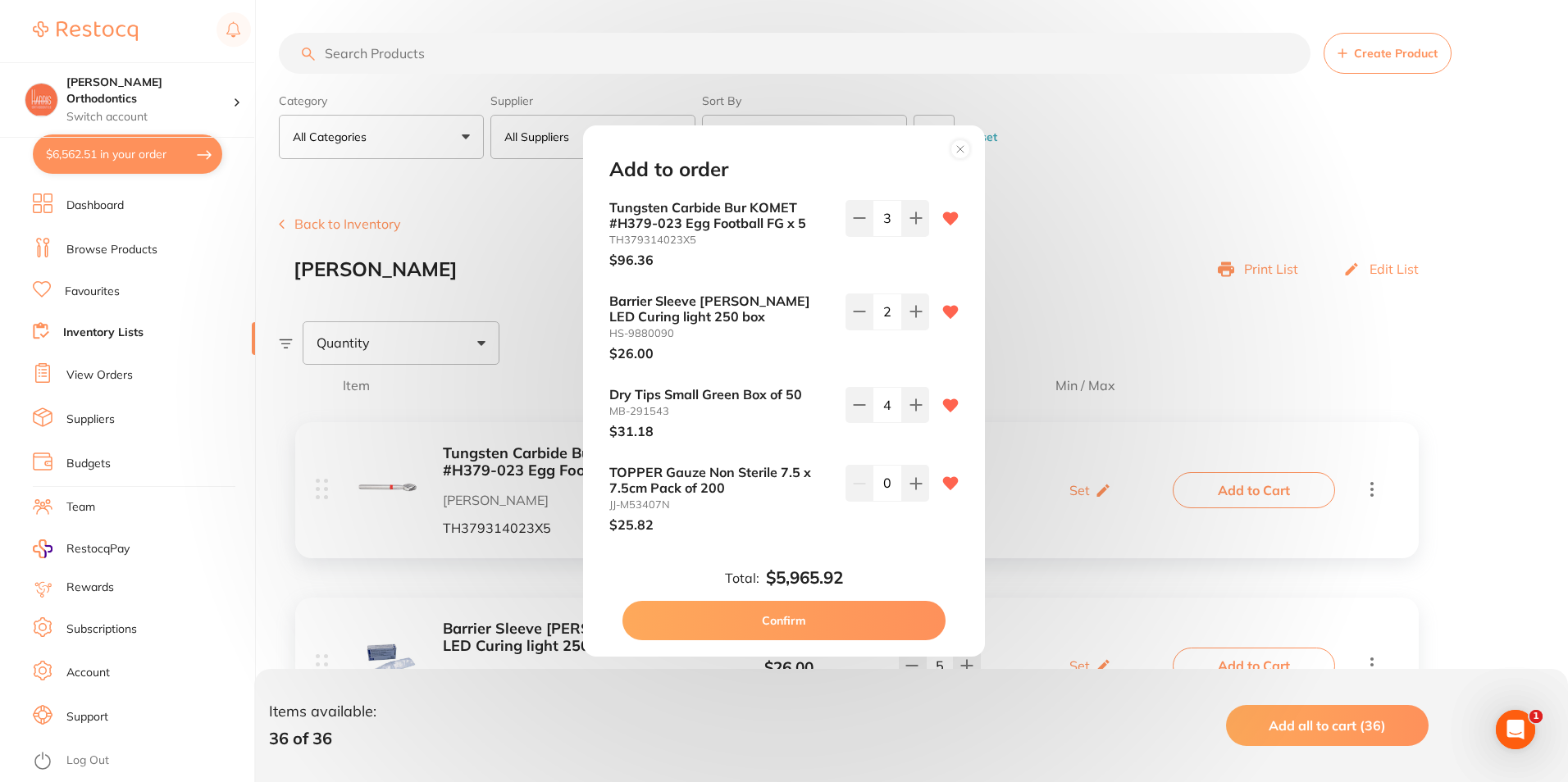
click at [960, 153] on circle at bounding box center [960, 148] width 18 height 18
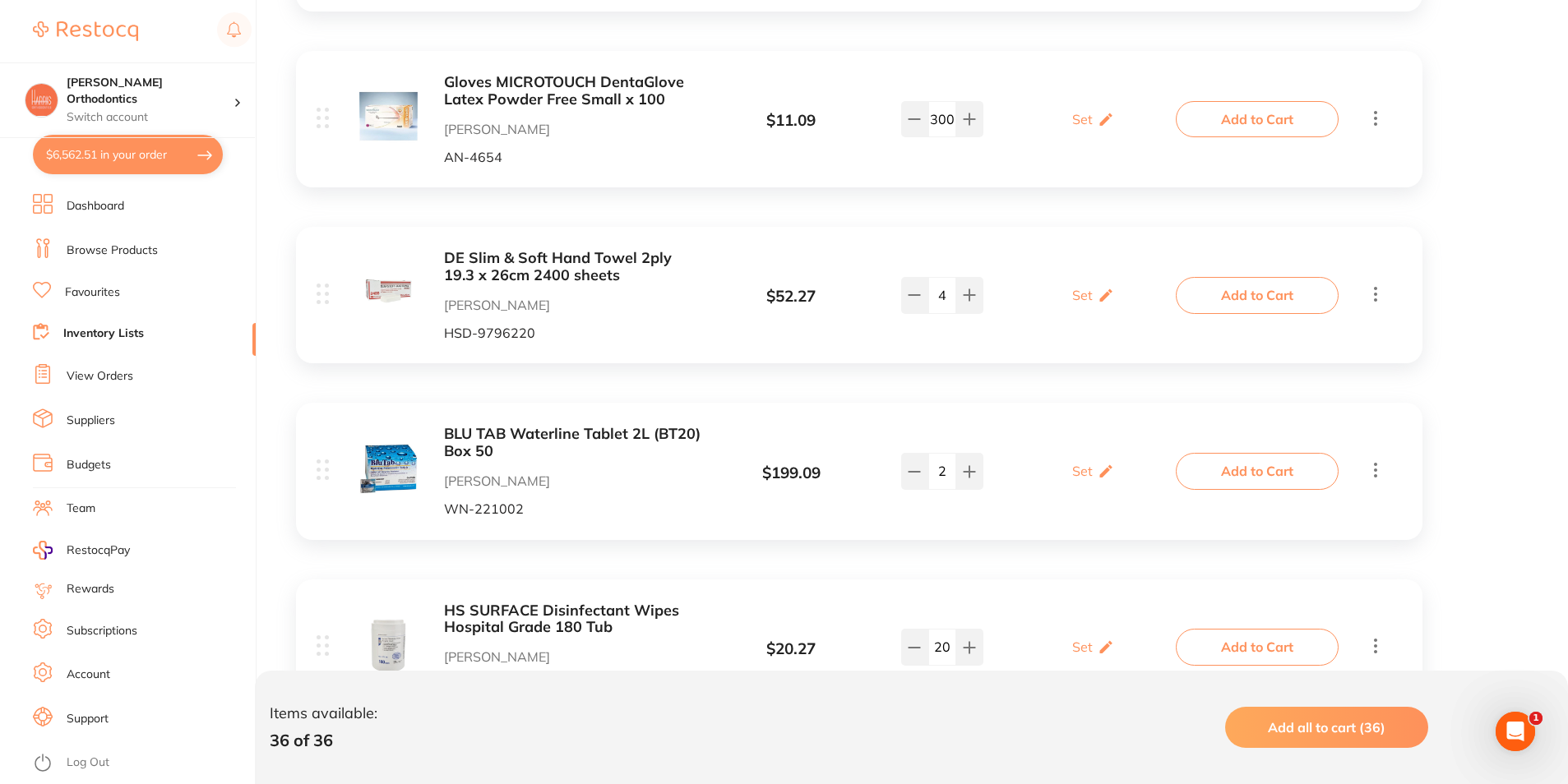
scroll to position [1069, 0]
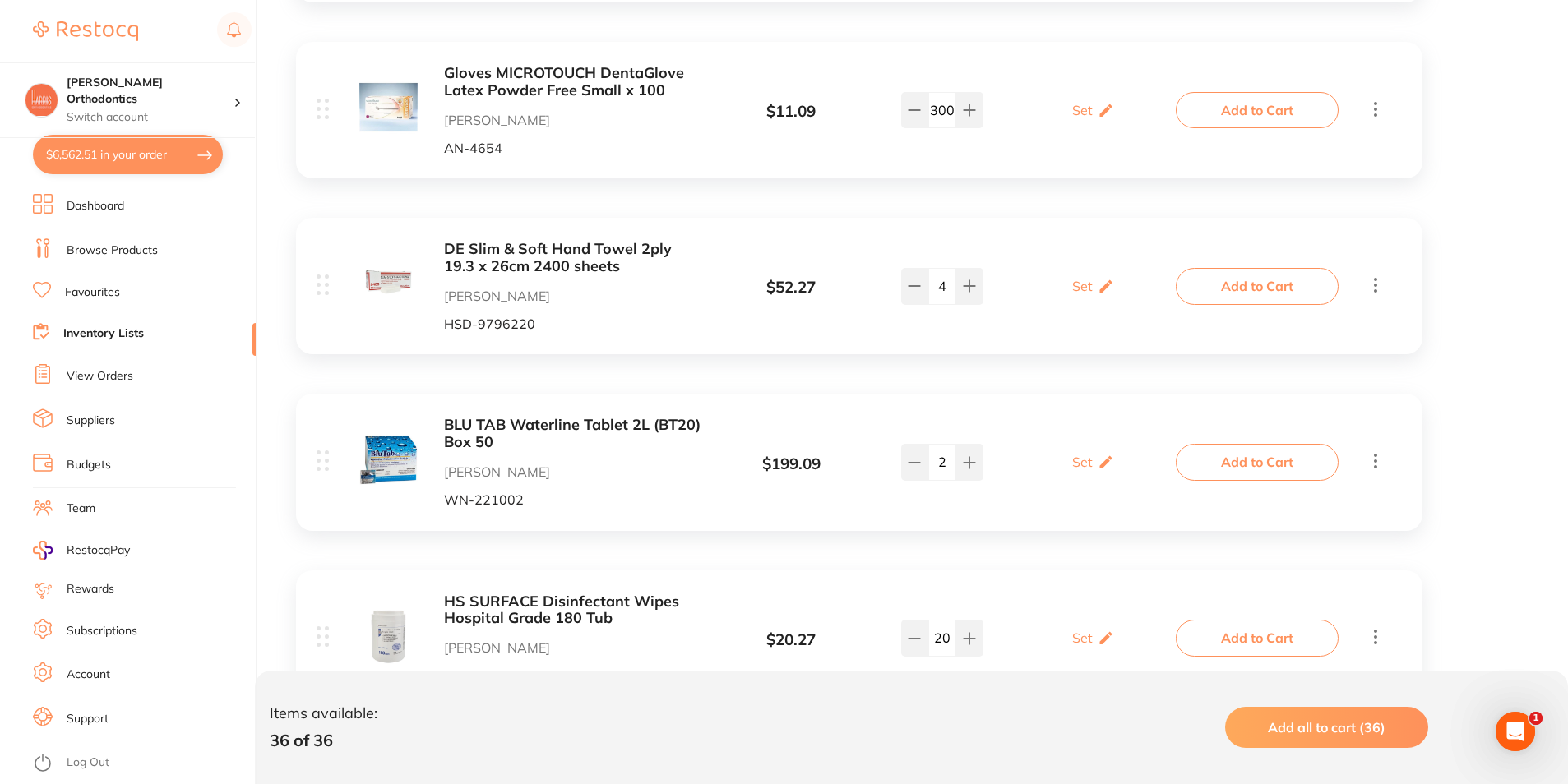
click at [161, 142] on button "$6,562.51 in your order" at bounding box center [128, 154] width 190 height 39
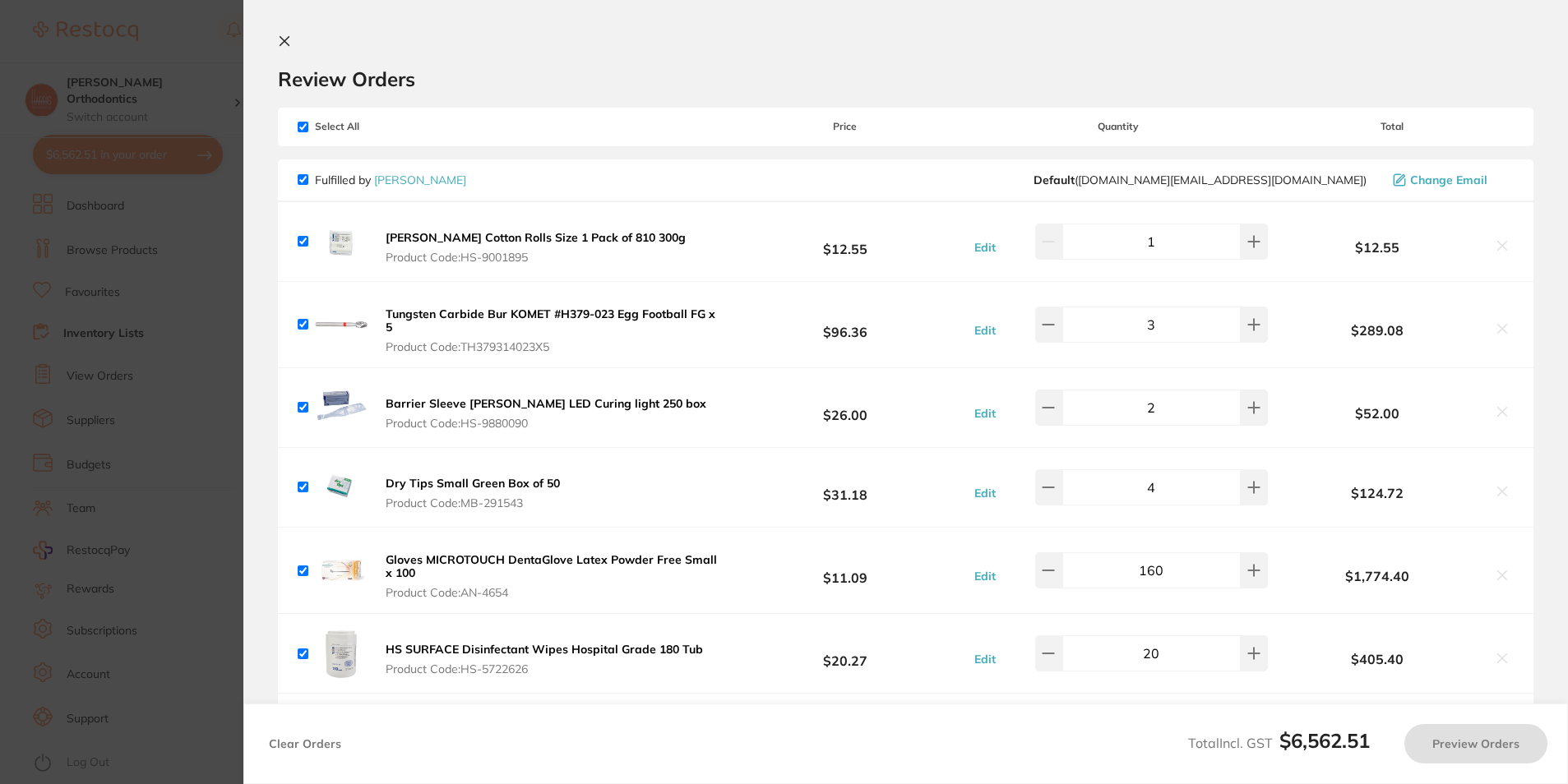
checkbox input "true"
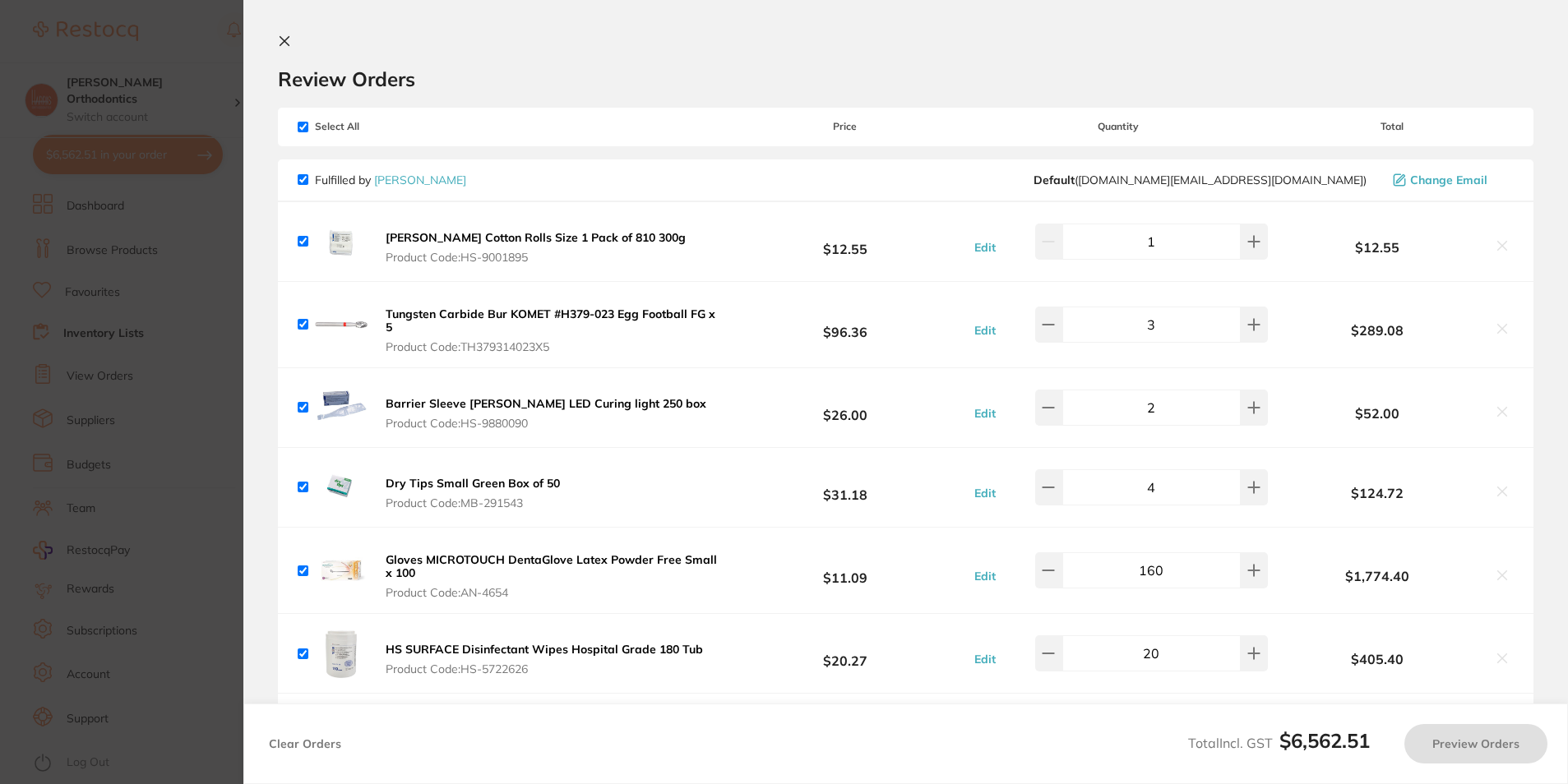
checkbox input "true"
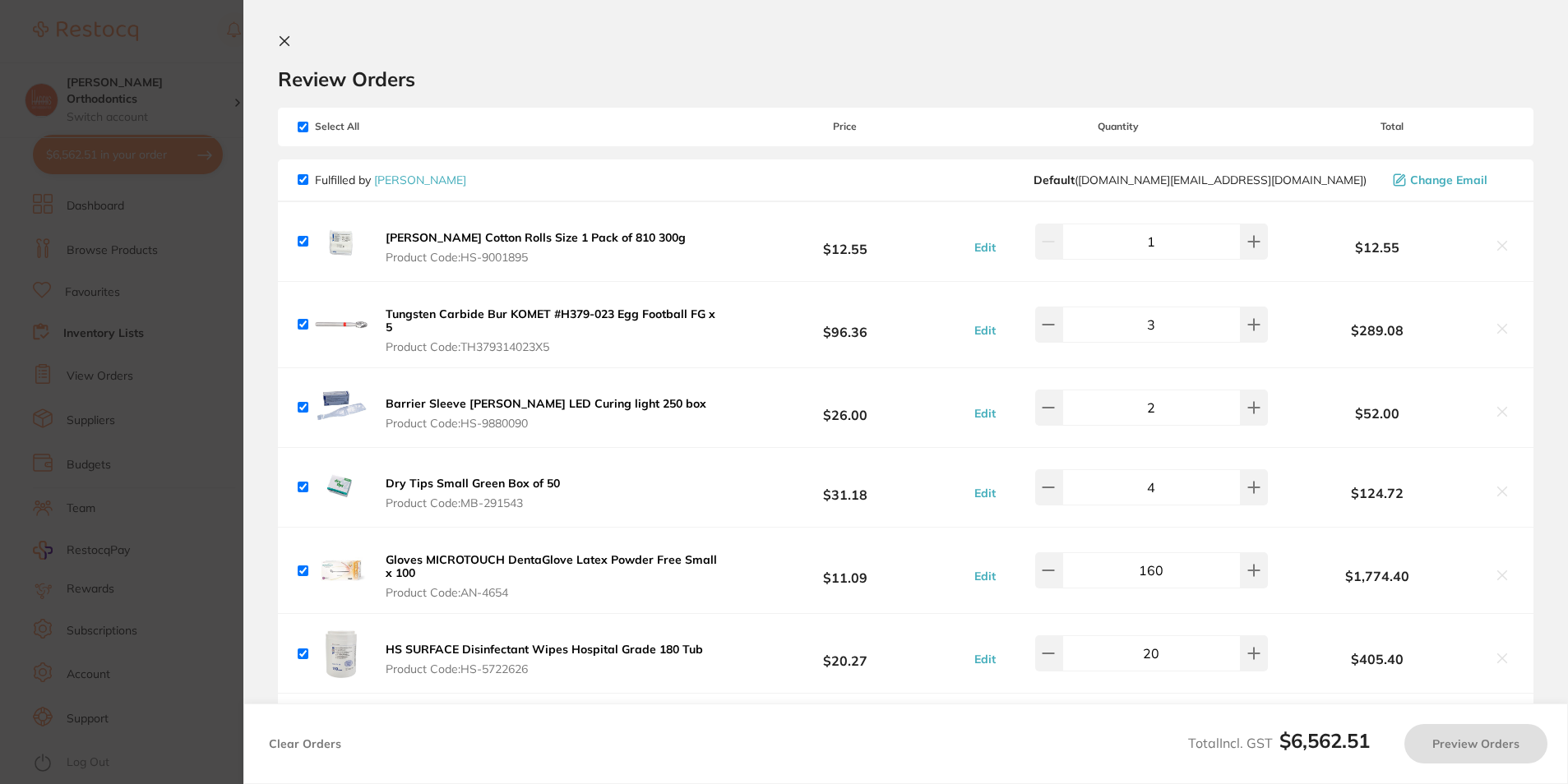
checkbox input "true"
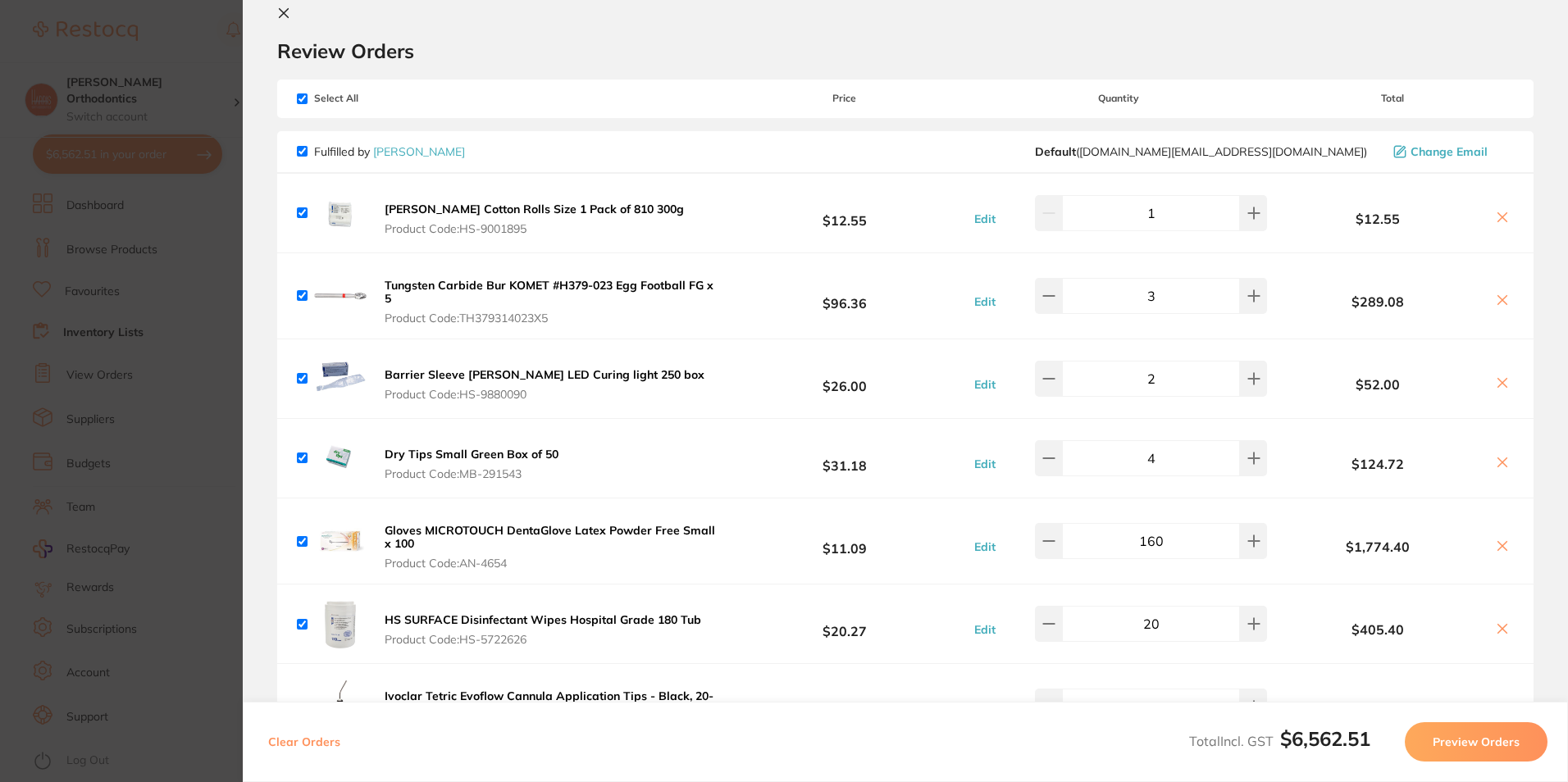
scroll to position [0, 0]
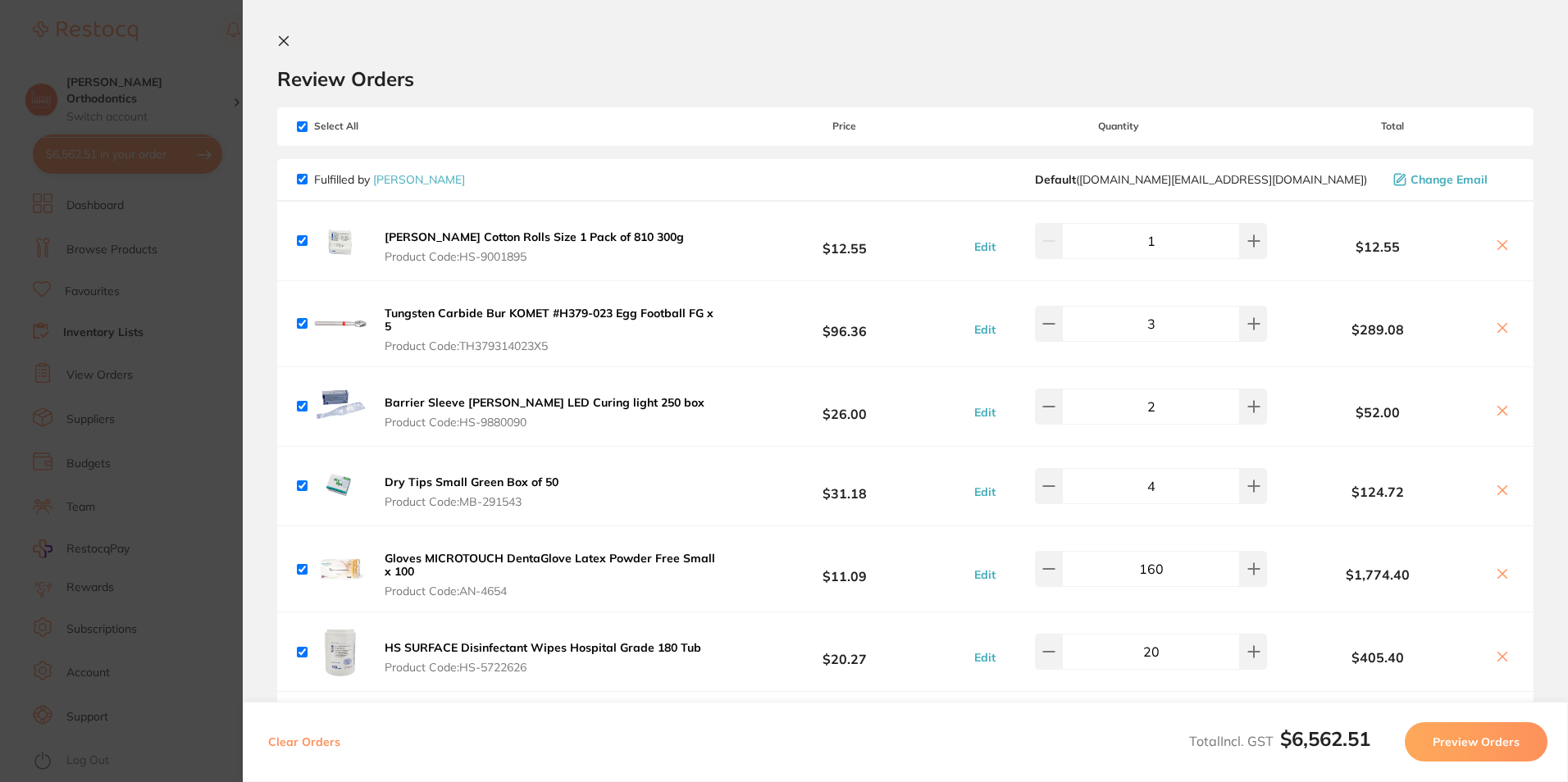
click at [285, 31] on section "Review Orders Your orders are being processed and we will notify you once we ha…" at bounding box center [906, 391] width 1326 height 782
click at [287, 44] on icon at bounding box center [284, 41] width 9 height 9
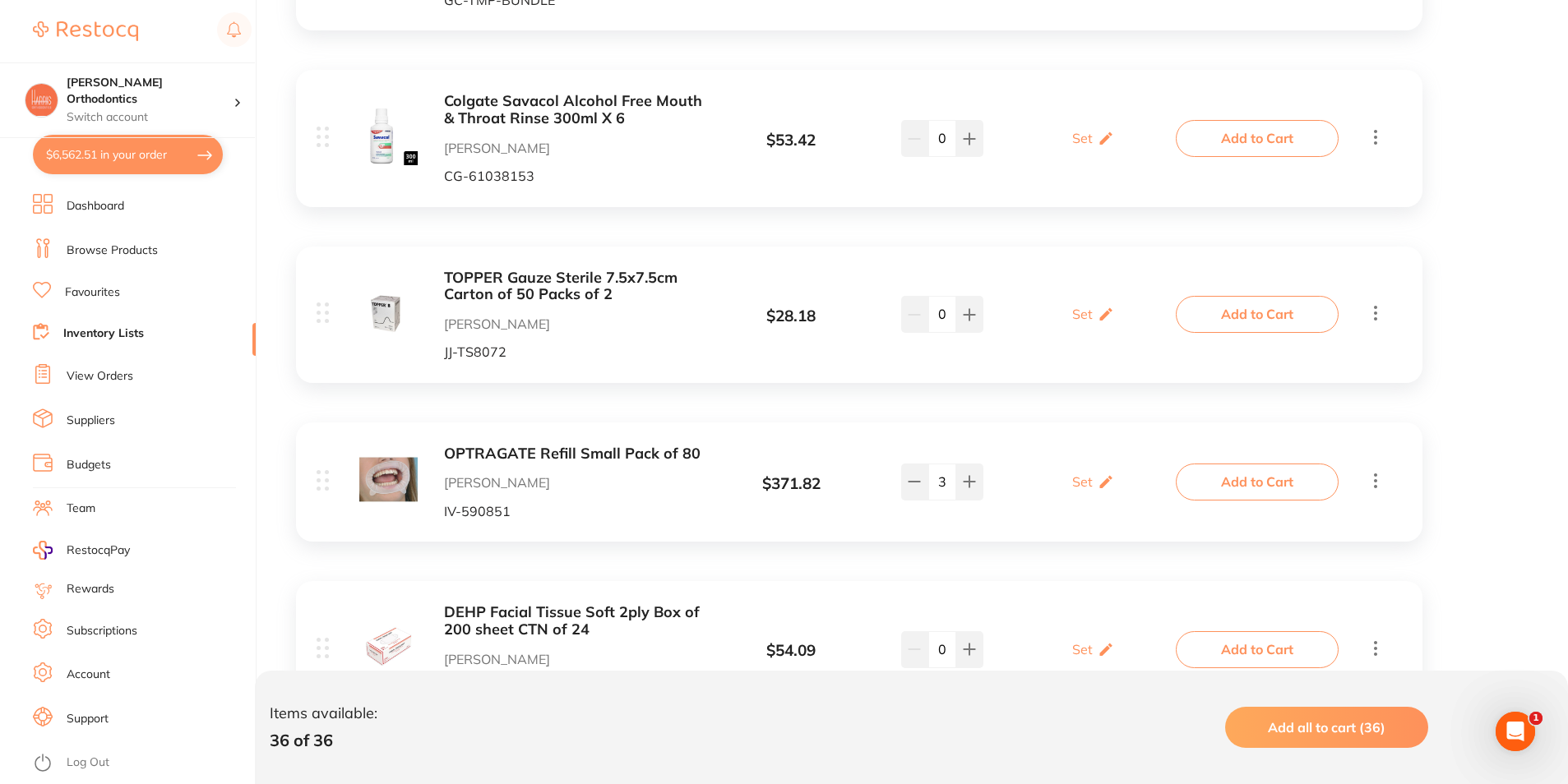
scroll to position [6015, 0]
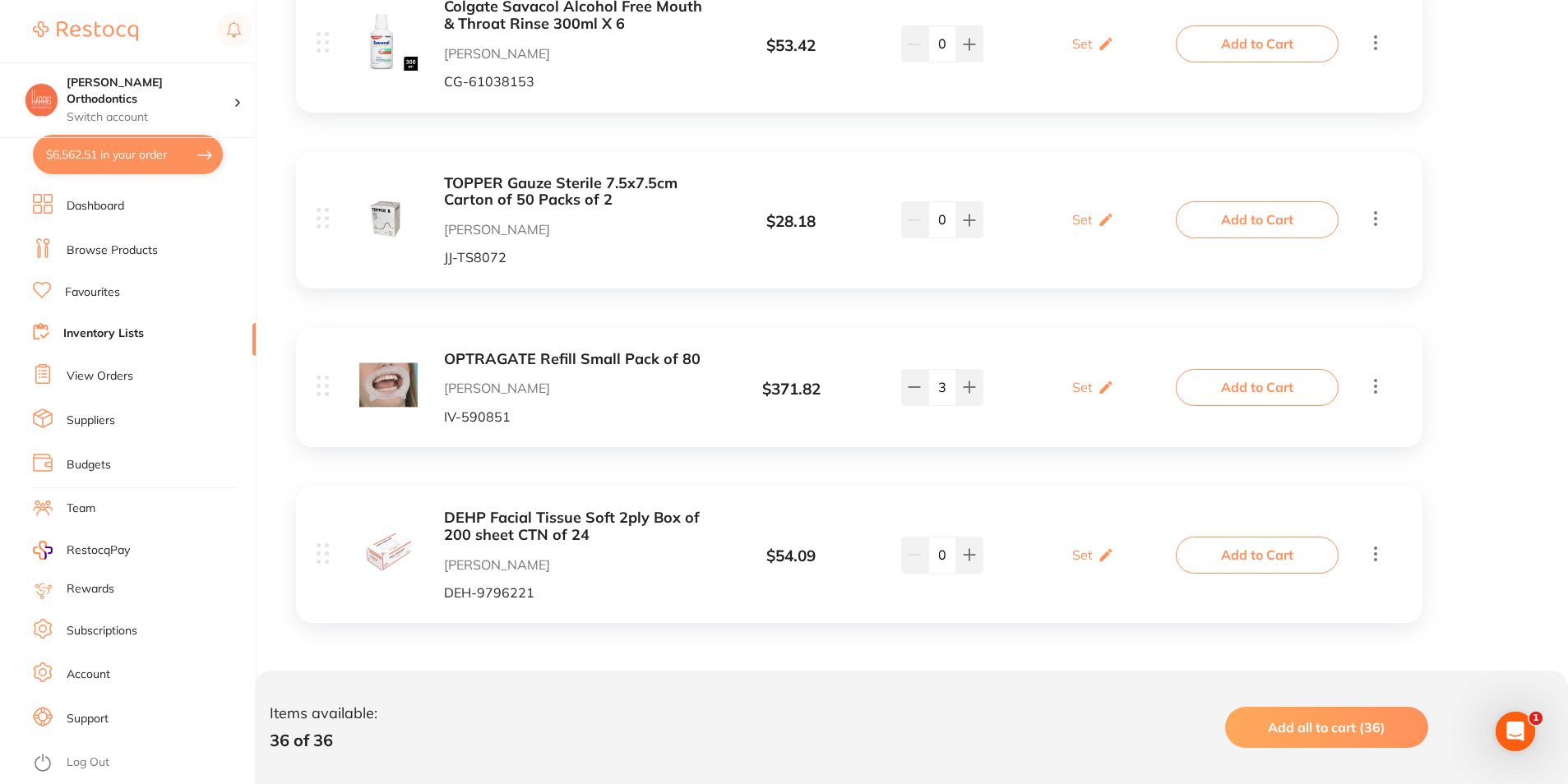
click at [99, 247] on link "Browse Products" at bounding box center [112, 251] width 92 height 17
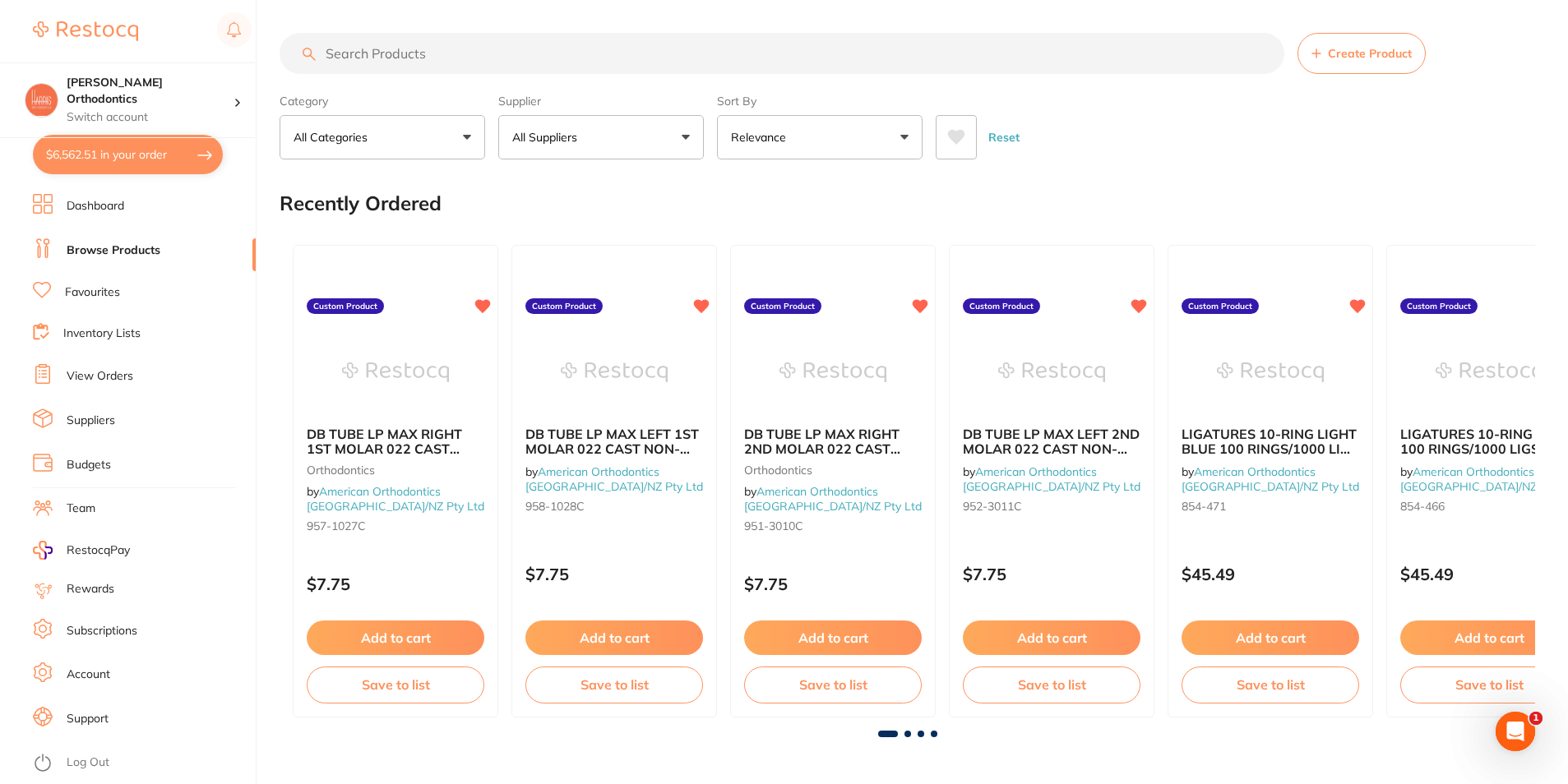
click at [607, 156] on button "All Suppliers" at bounding box center [601, 137] width 206 height 45
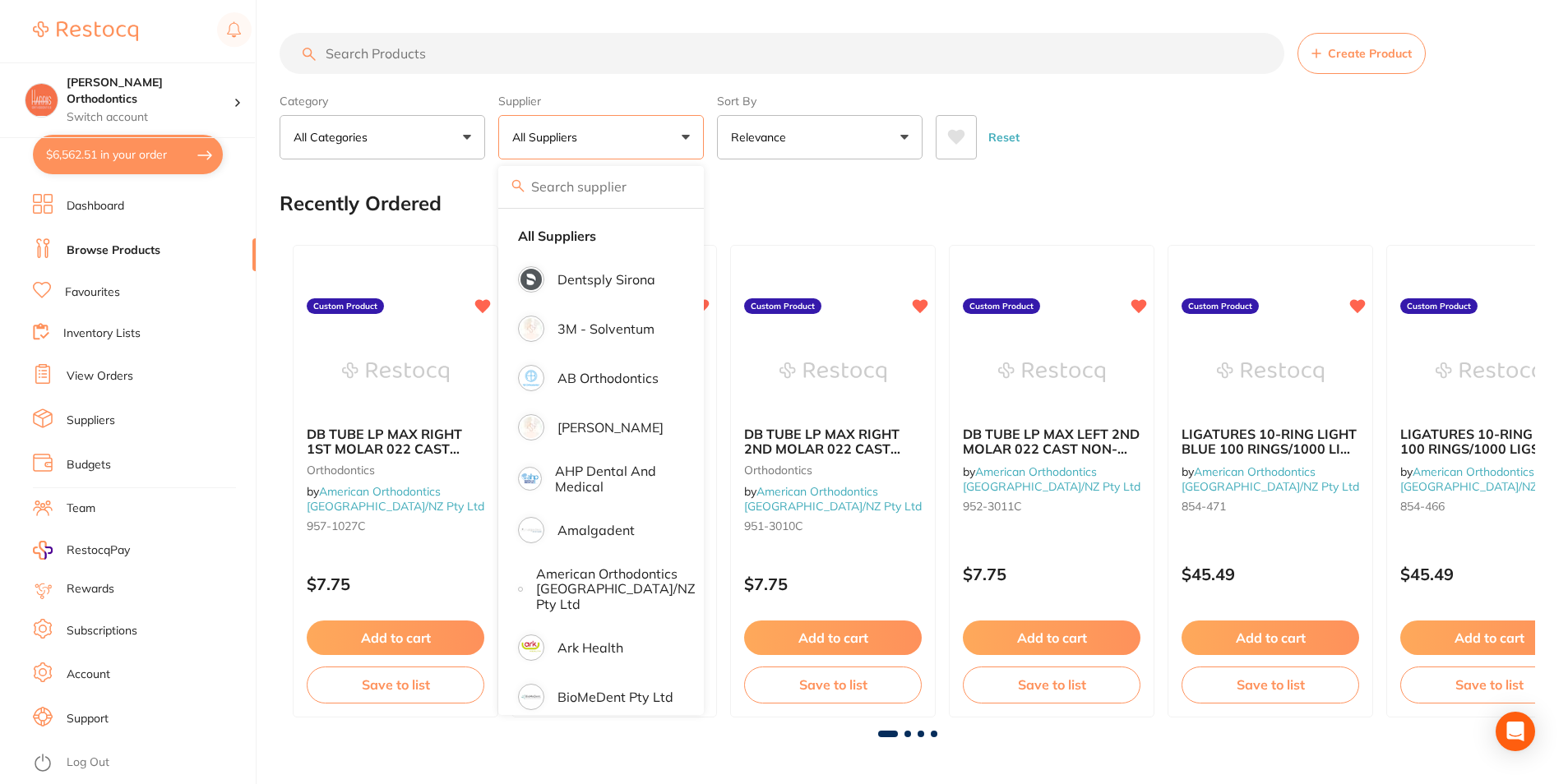
click at [609, 132] on button "All Suppliers" at bounding box center [601, 137] width 206 height 45
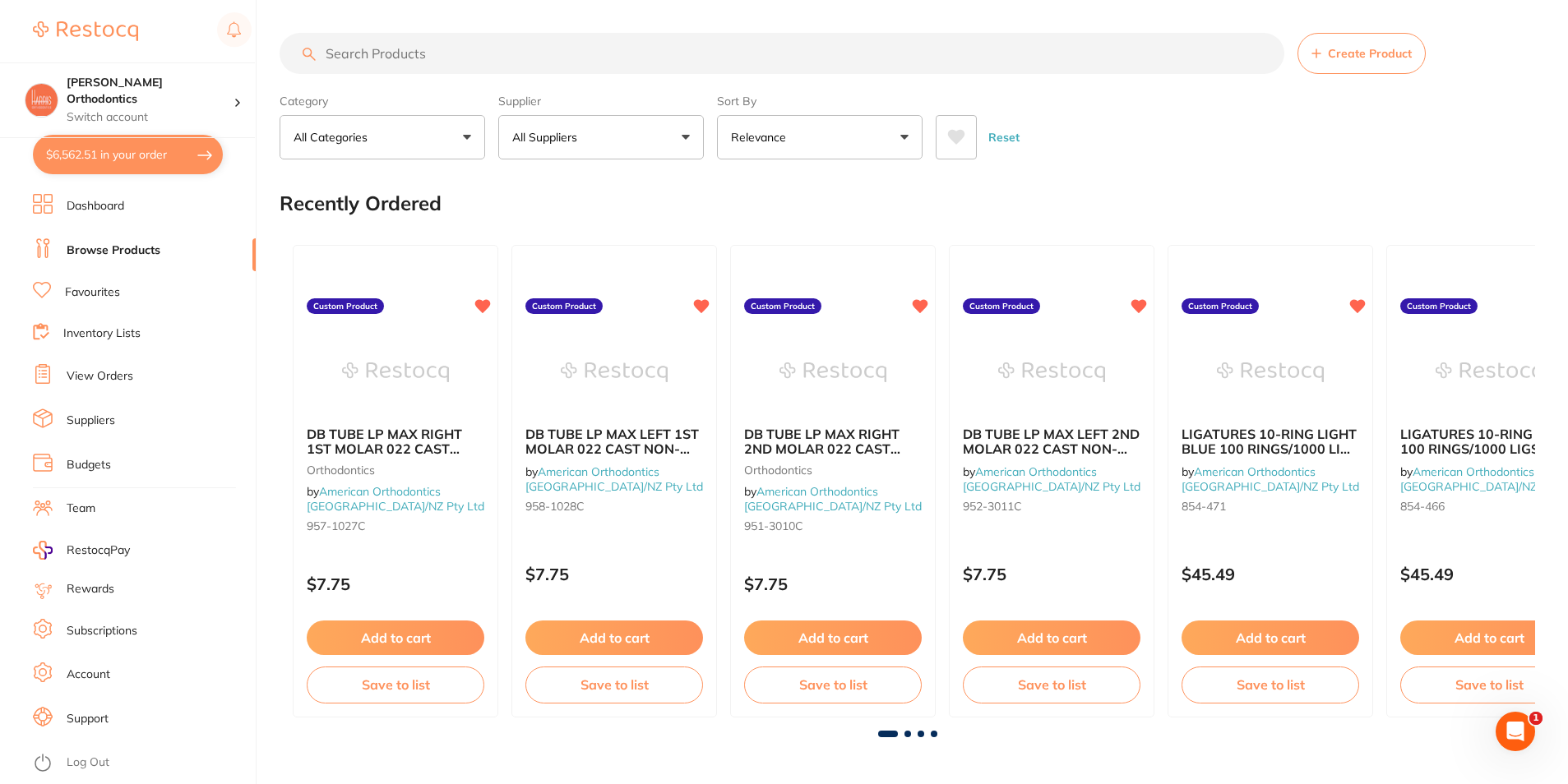
click at [609, 132] on button "All Suppliers" at bounding box center [601, 137] width 206 height 45
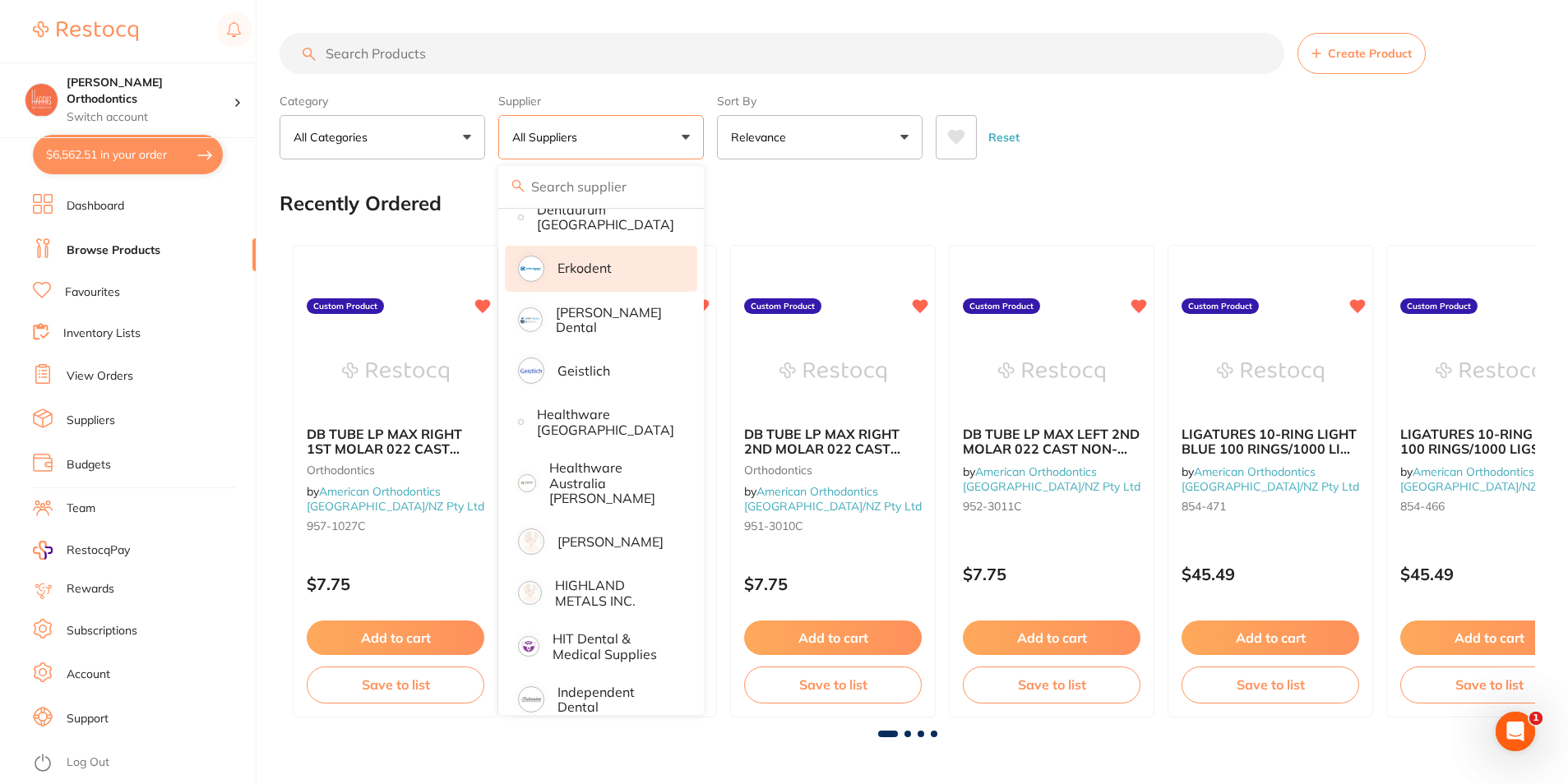
scroll to position [740, 0]
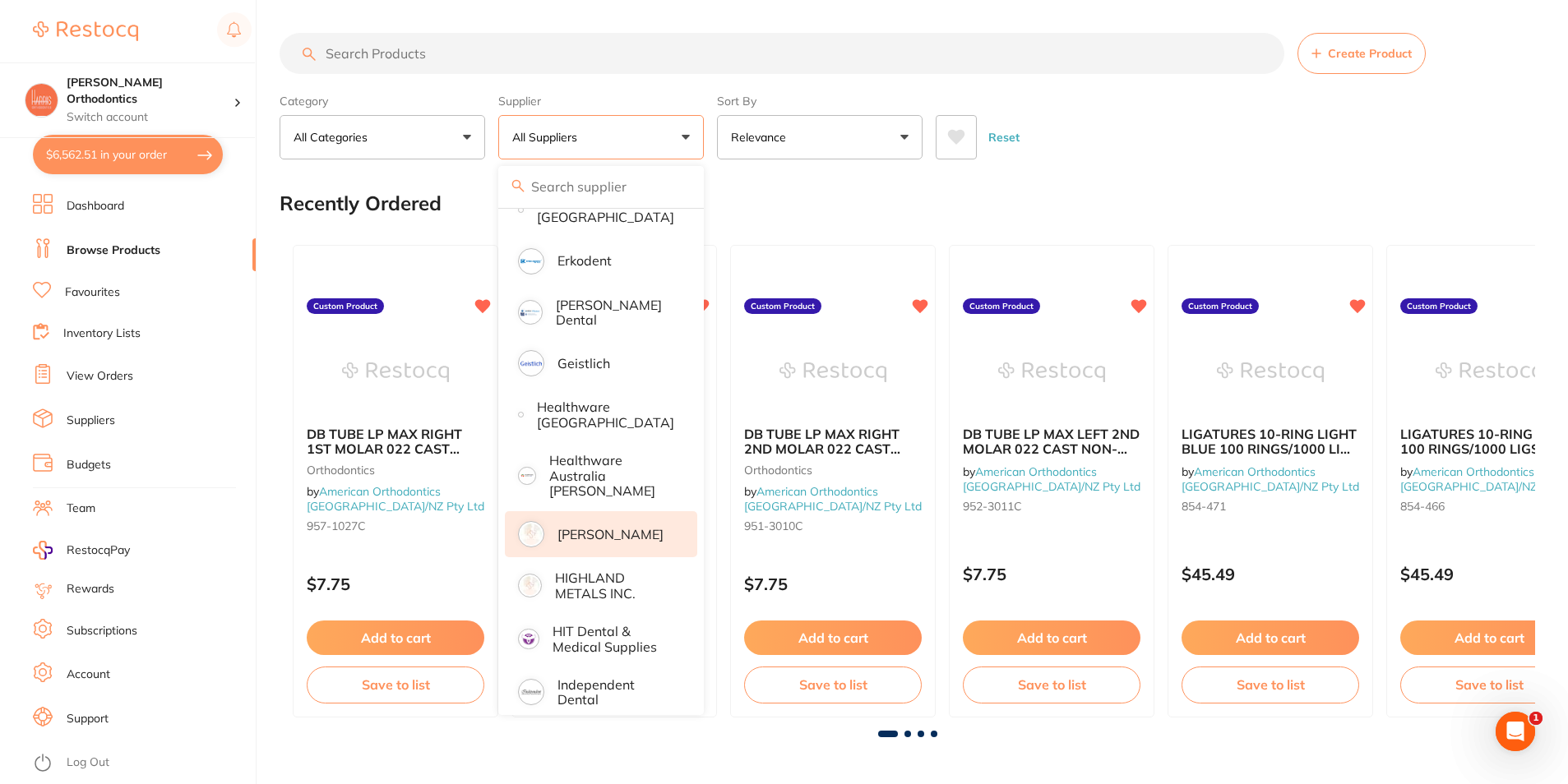
click at [627, 527] on p "[PERSON_NAME]" at bounding box center [610, 533] width 106 height 15
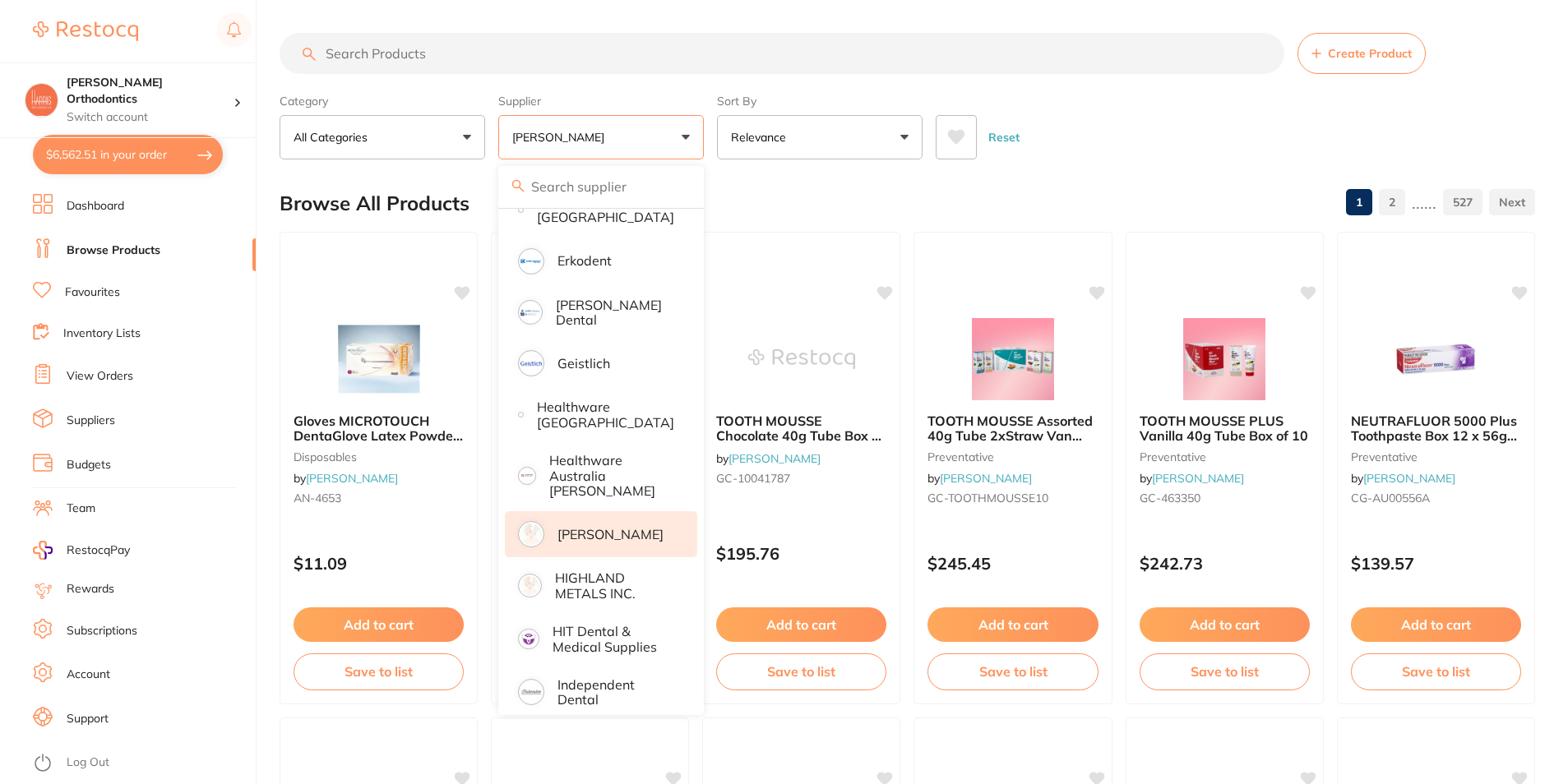
click at [1132, 120] on div "Reset" at bounding box center [1229, 131] width 586 height 58
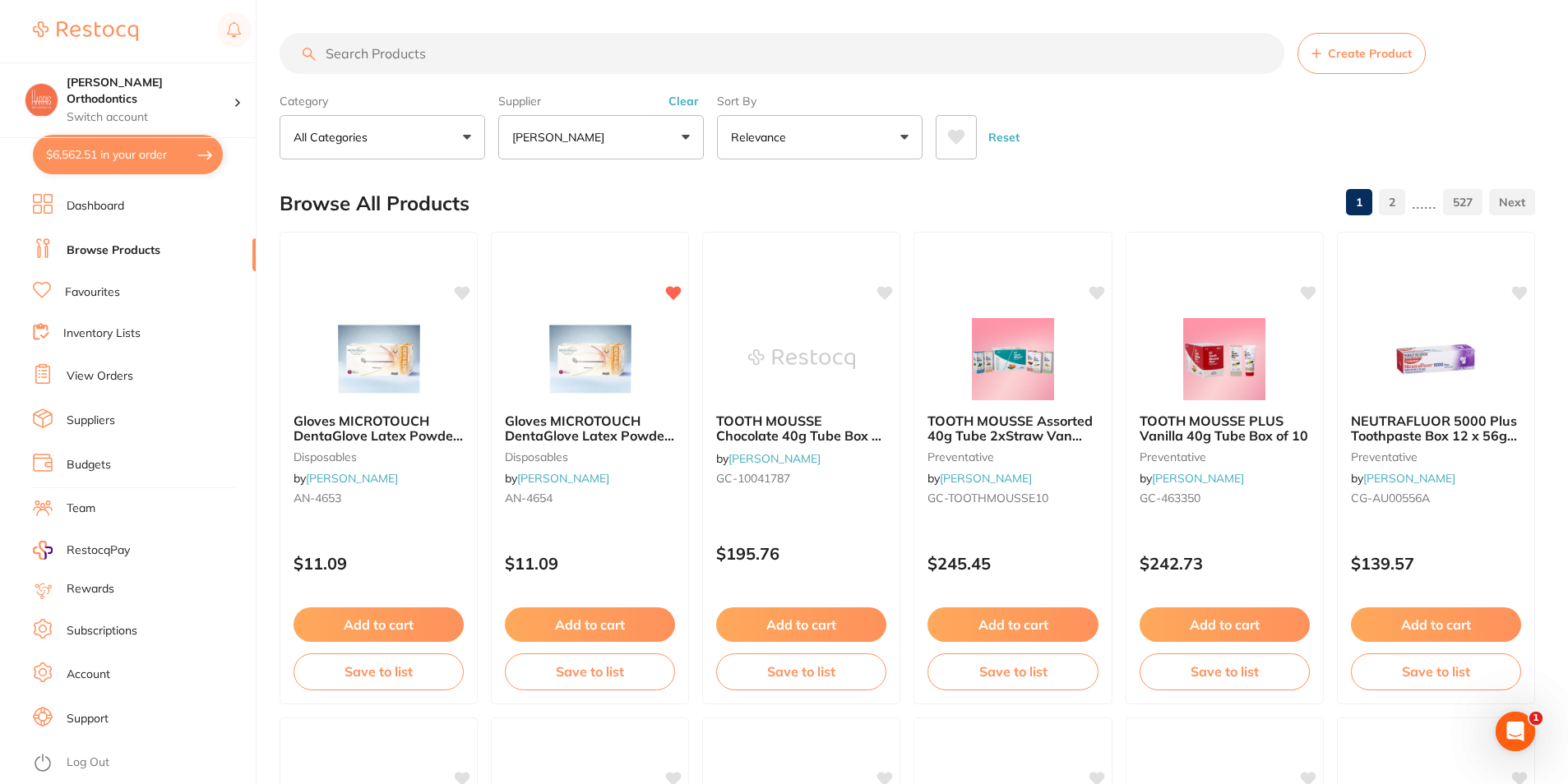
scroll to position [0, 0]
click at [135, 283] on li "Favourites" at bounding box center [144, 293] width 222 height 21
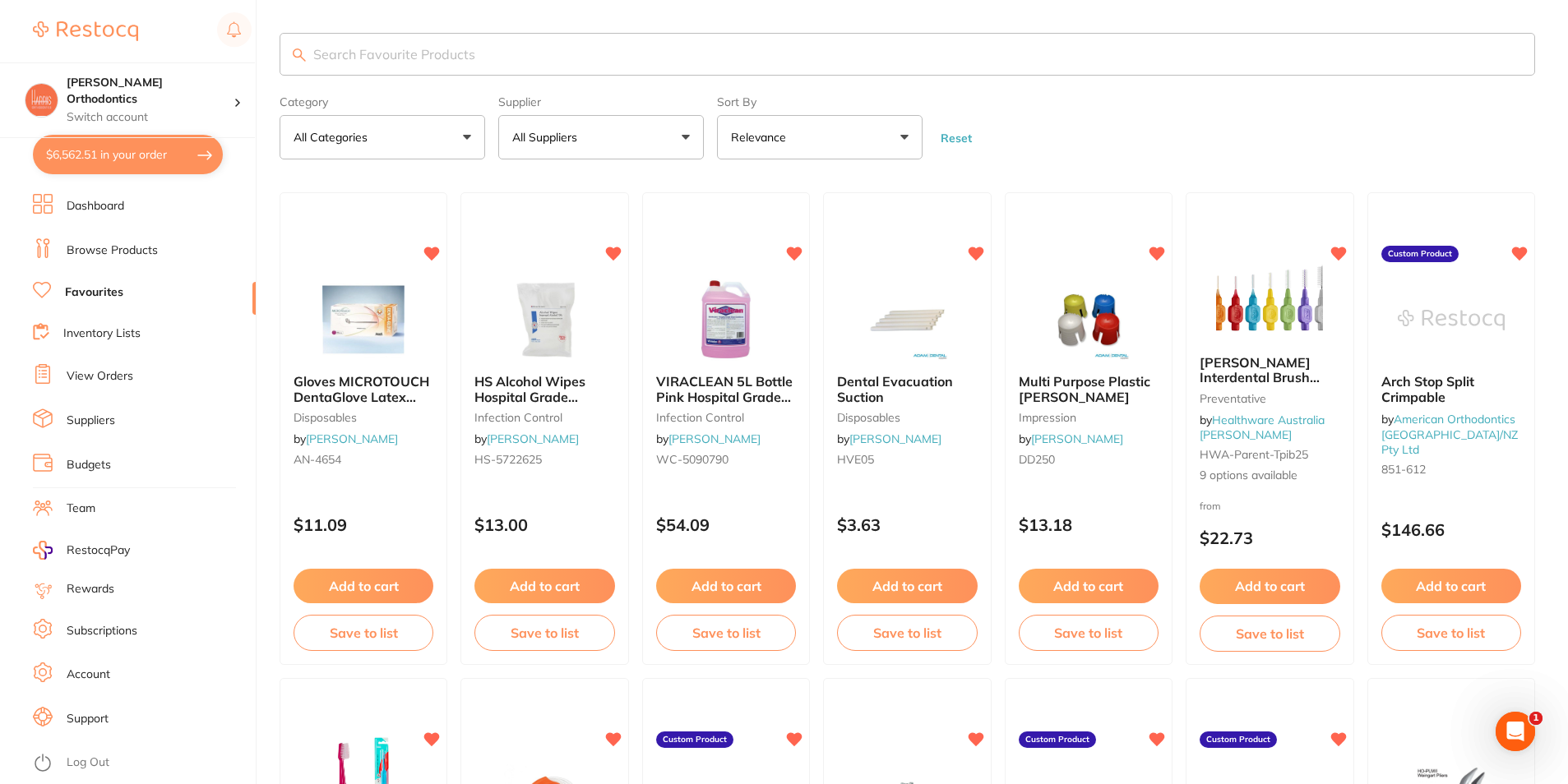
click at [622, 140] on button "All Suppliers" at bounding box center [601, 137] width 206 height 45
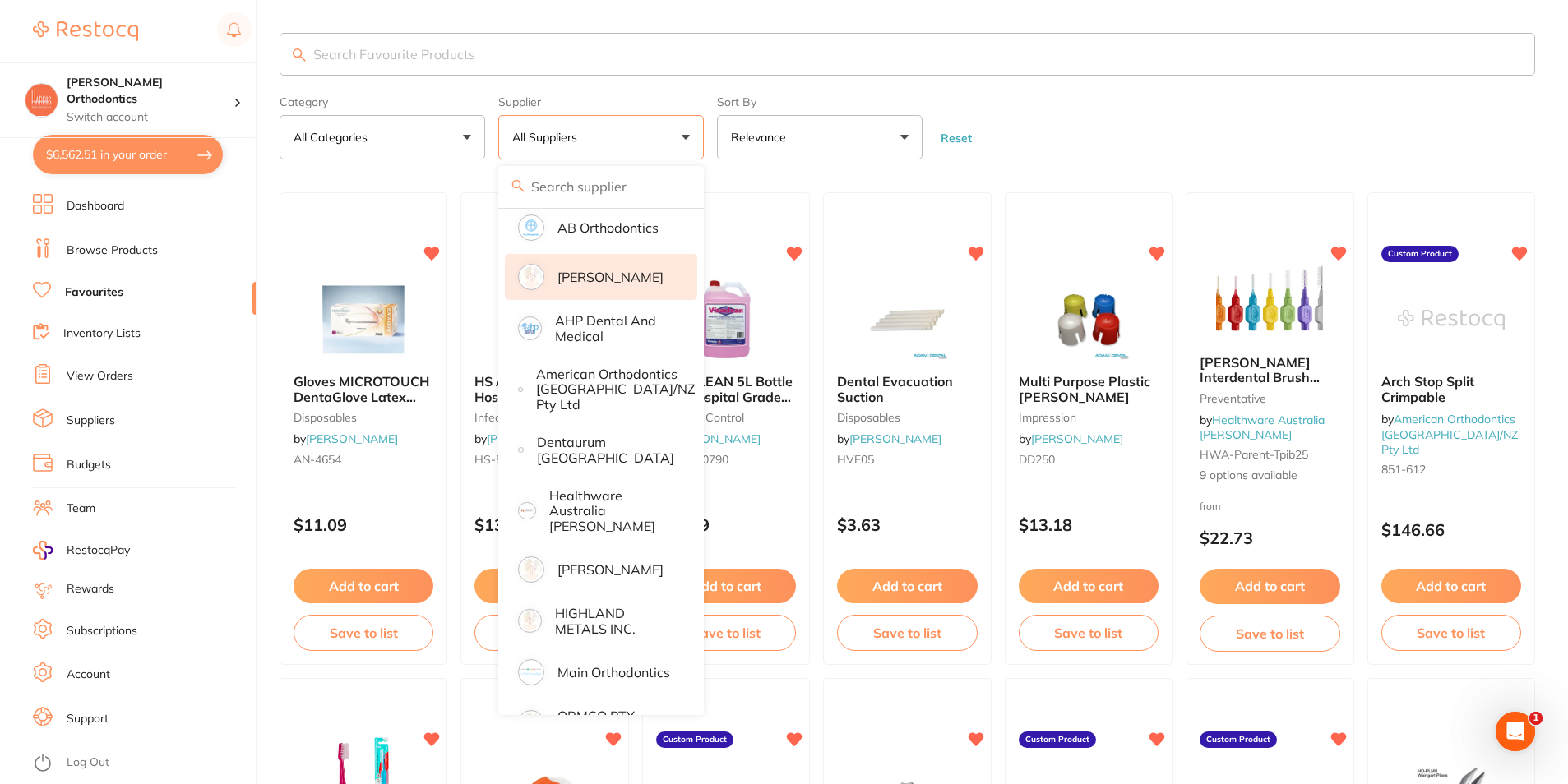
scroll to position [239, 0]
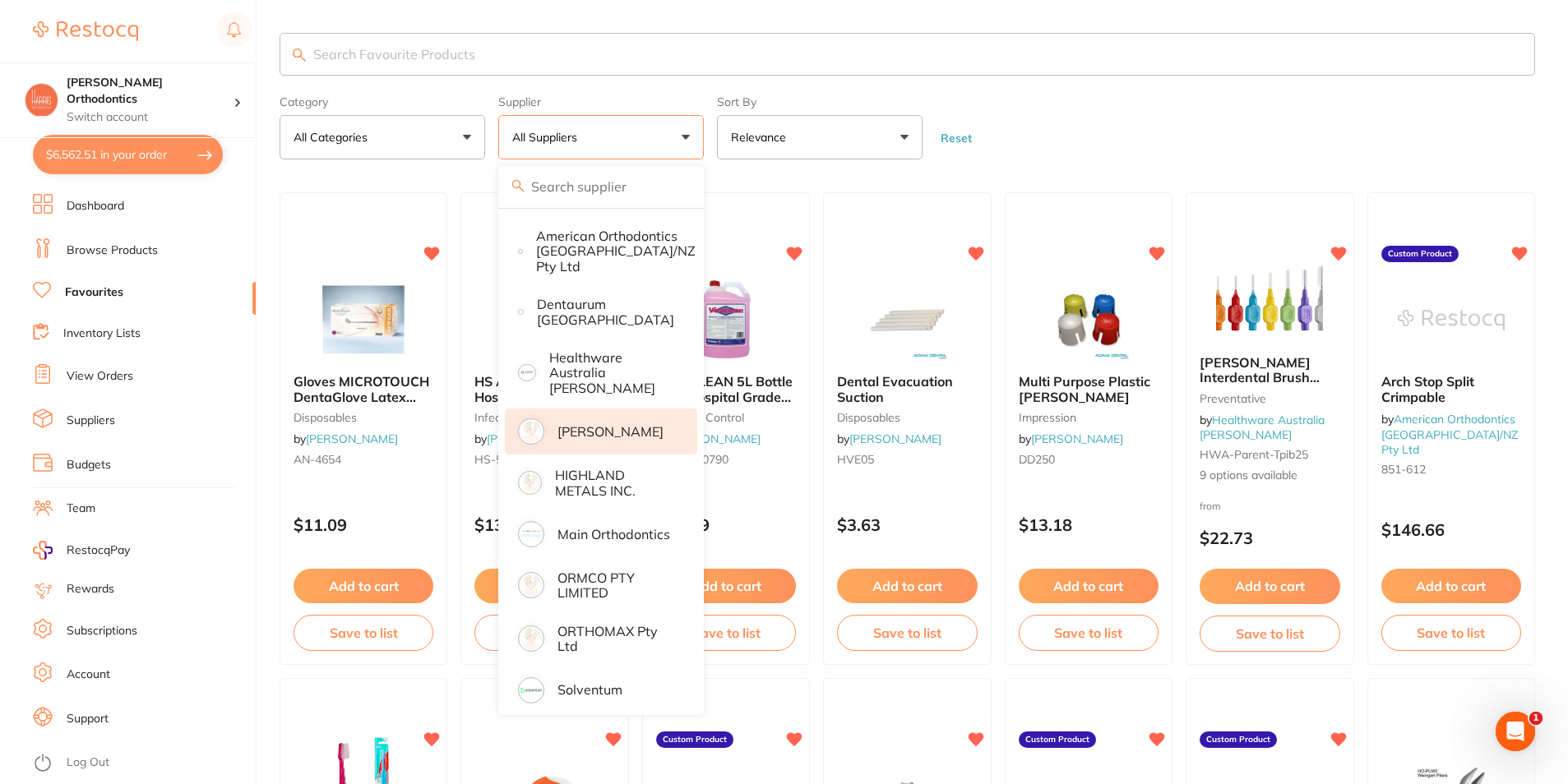
click at [620, 430] on p "[PERSON_NAME]" at bounding box center [610, 431] width 106 height 15
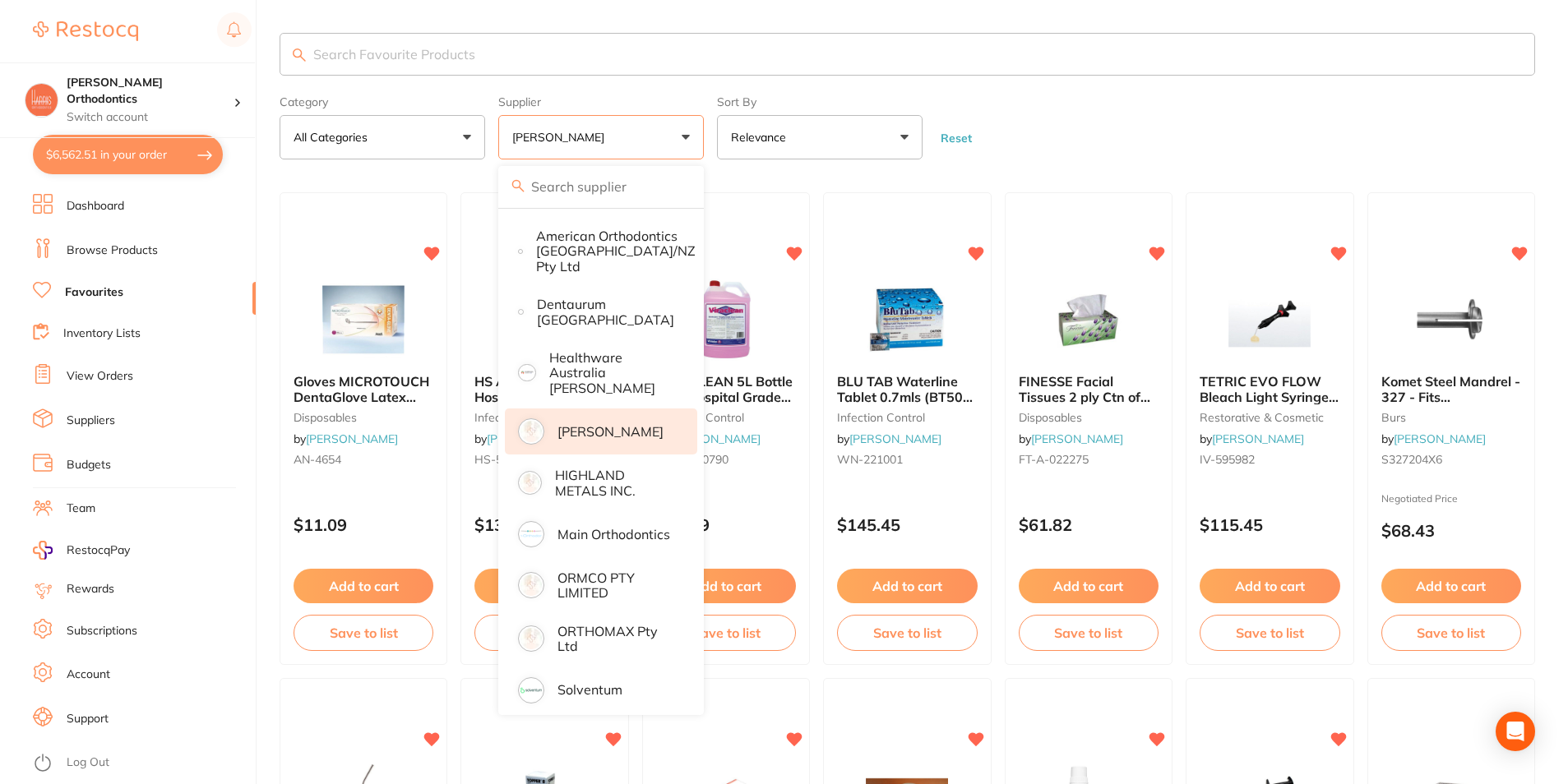
click at [1108, 87] on section "Category All Categories All Categories burs disposables finishing & polishing i…" at bounding box center [908, 97] width 1256 height 127
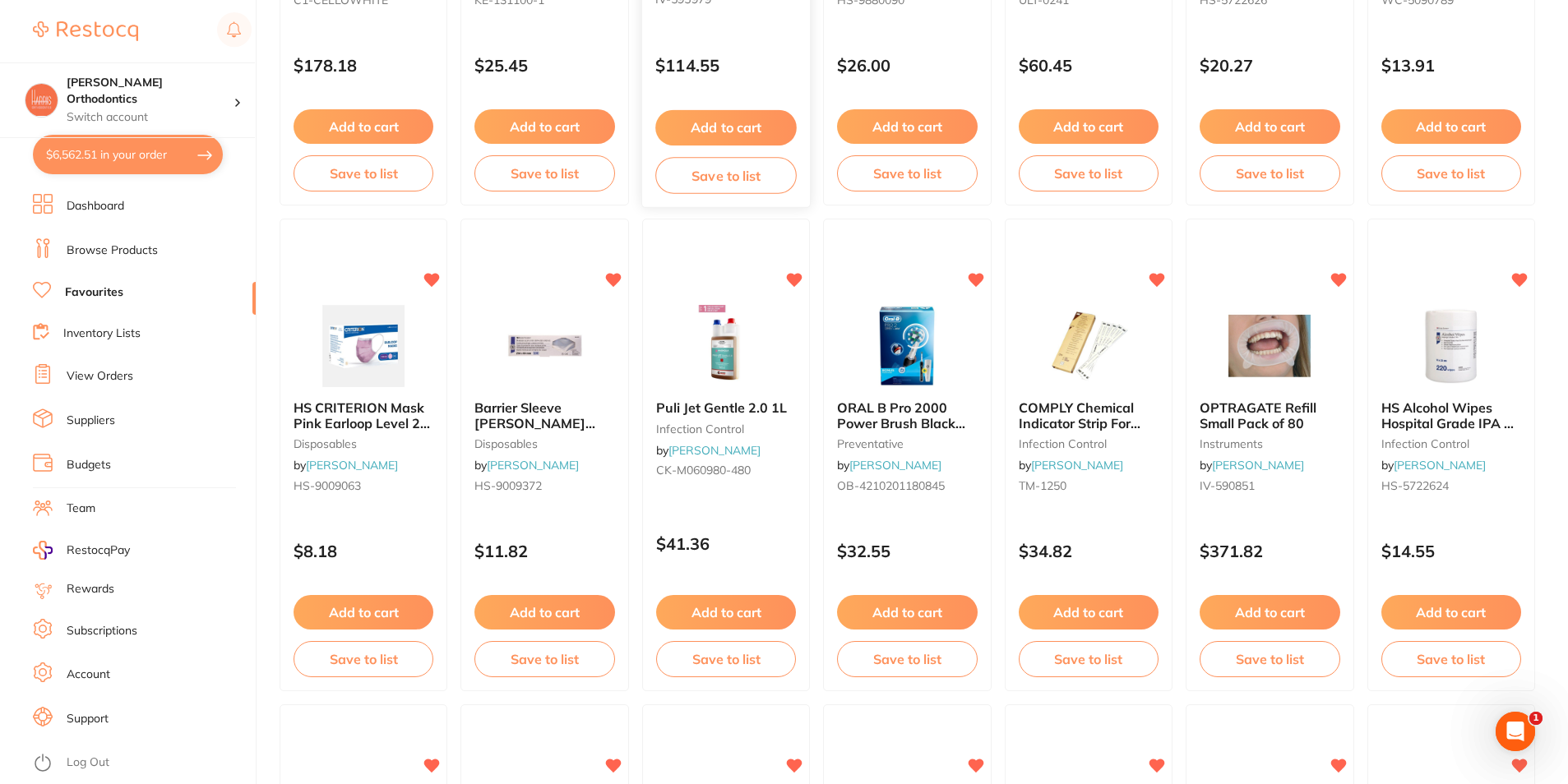
scroll to position [1480, 0]
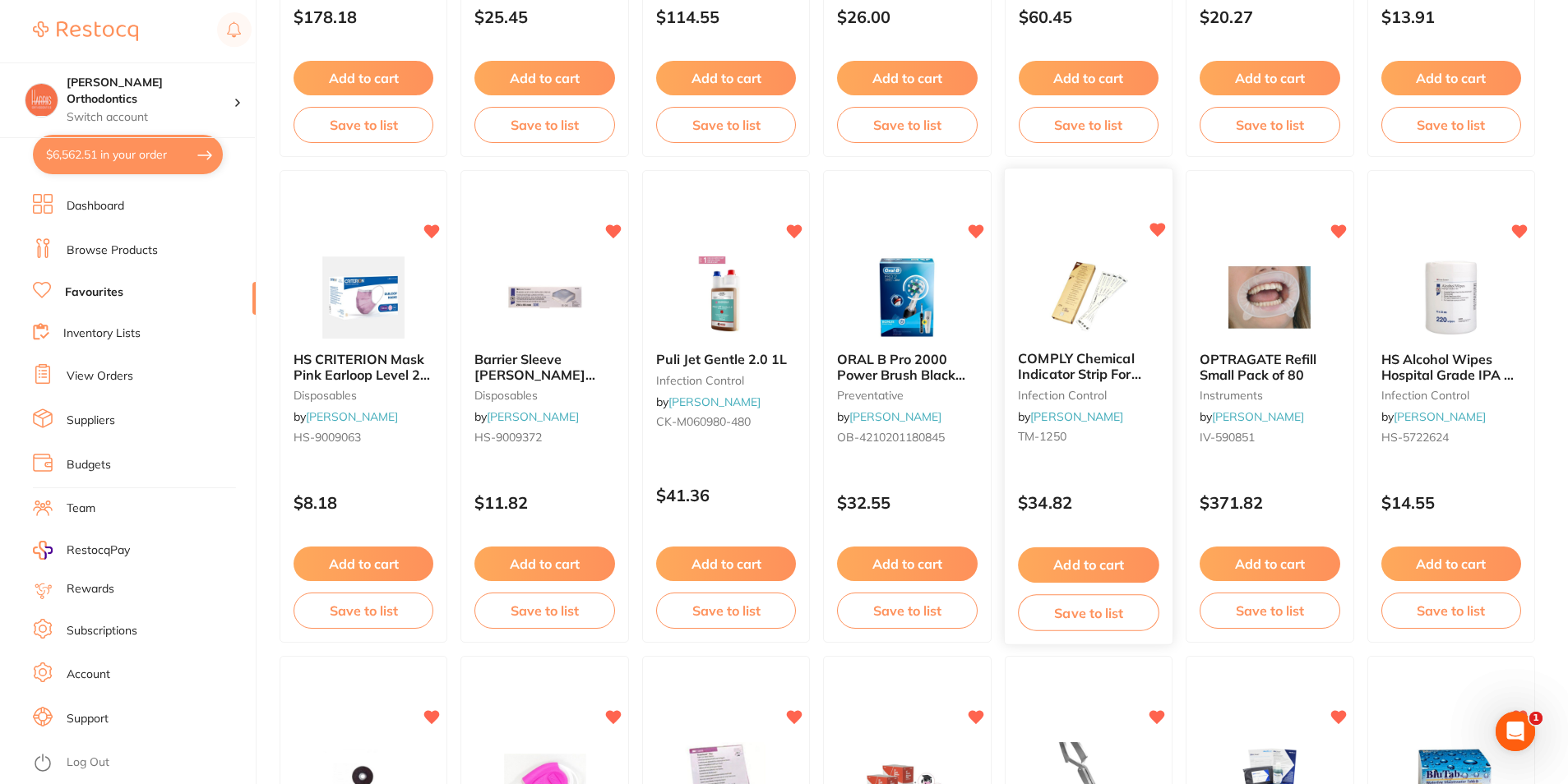
click at [1092, 552] on button "Add to cart" at bounding box center [1088, 566] width 141 height 35
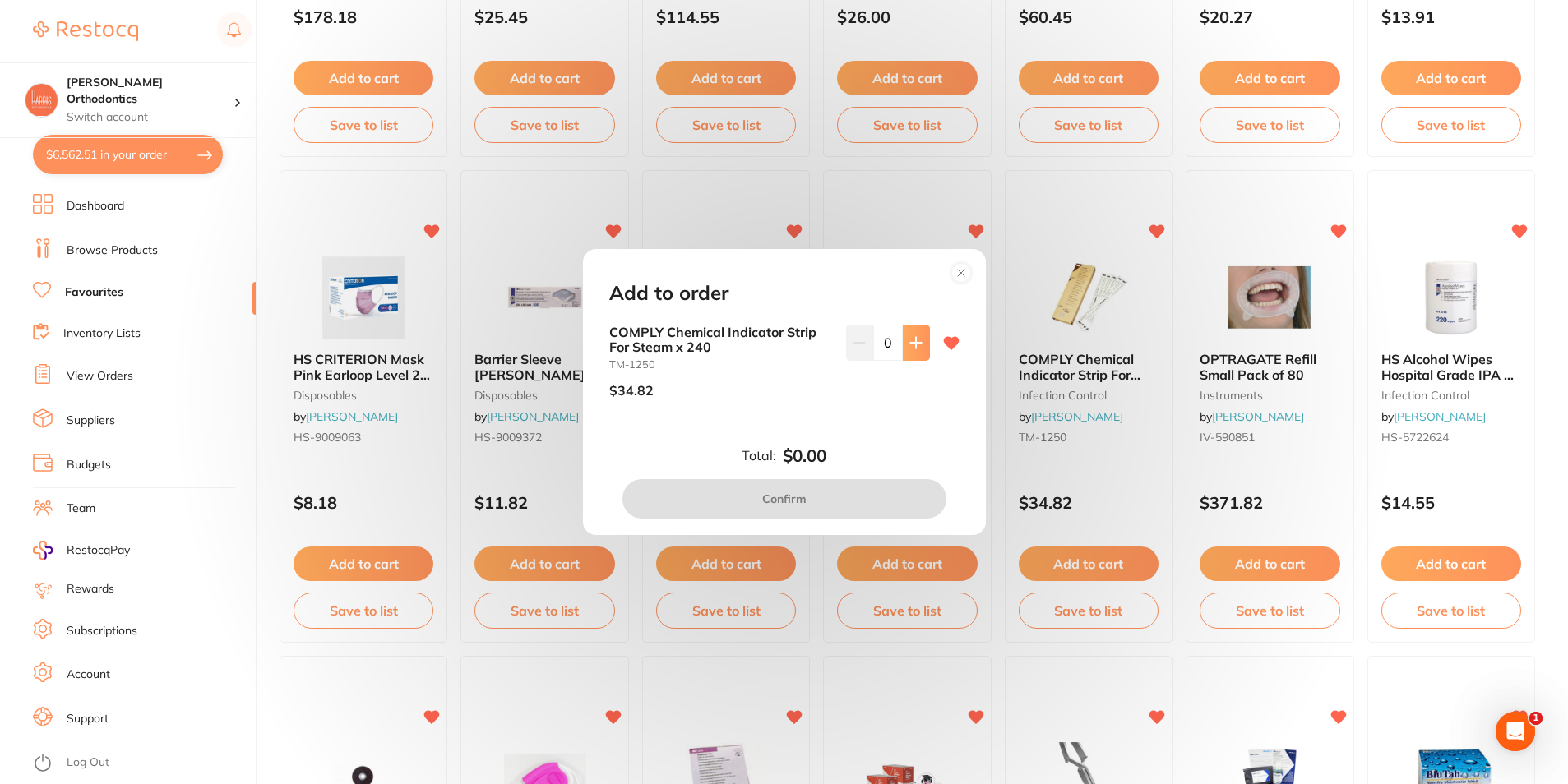
scroll to position [0, 0]
click at [903, 349] on button at bounding box center [917, 342] width 27 height 36
type input "1"
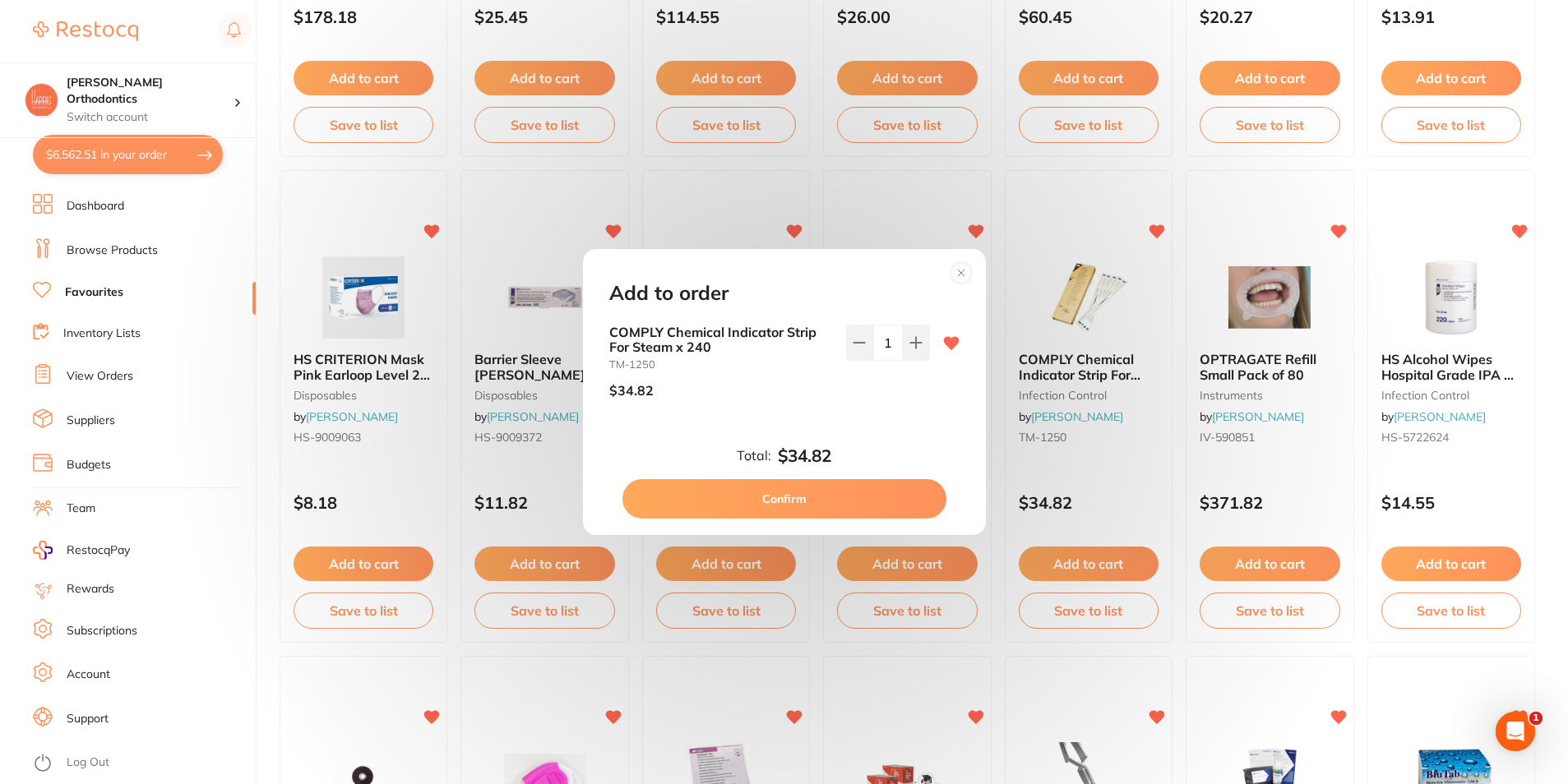
click at [866, 490] on button "Confirm" at bounding box center [784, 499] width 324 height 39
checkbox input "false"
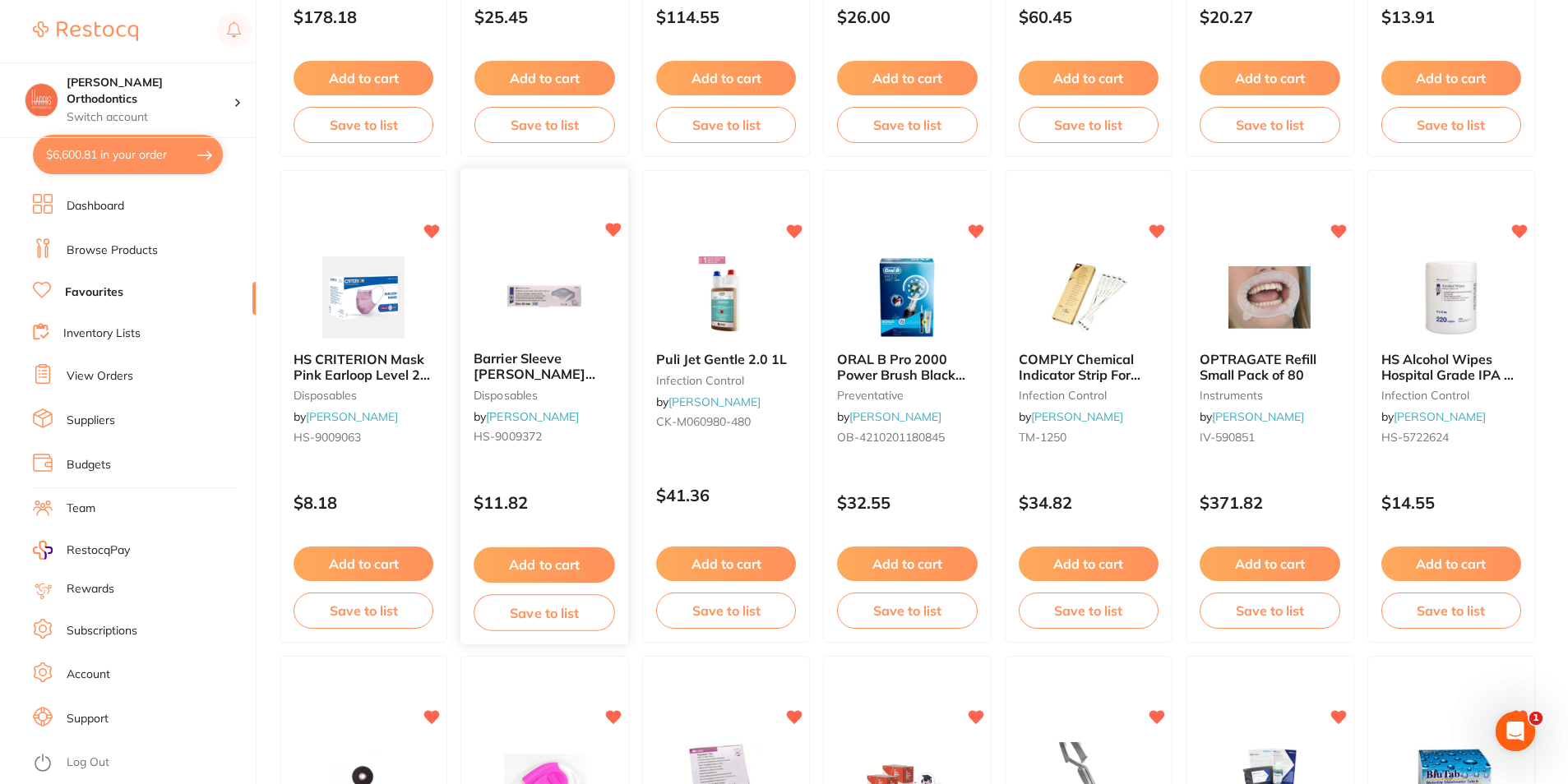
click at [547, 564] on button "Add to cart" at bounding box center [545, 566] width 141 height 35
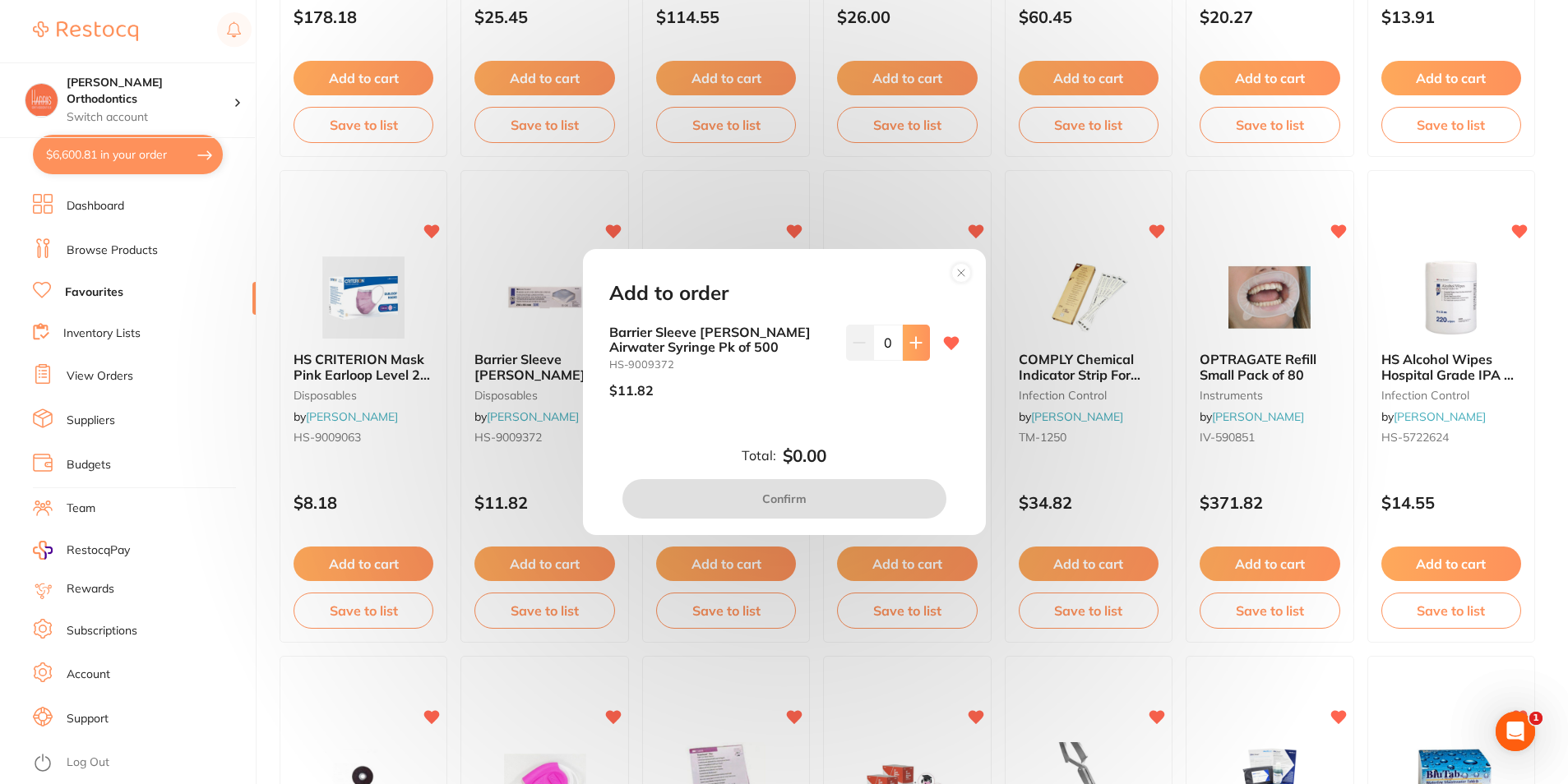
click at [911, 350] on button at bounding box center [917, 342] width 27 height 36
type input "1"
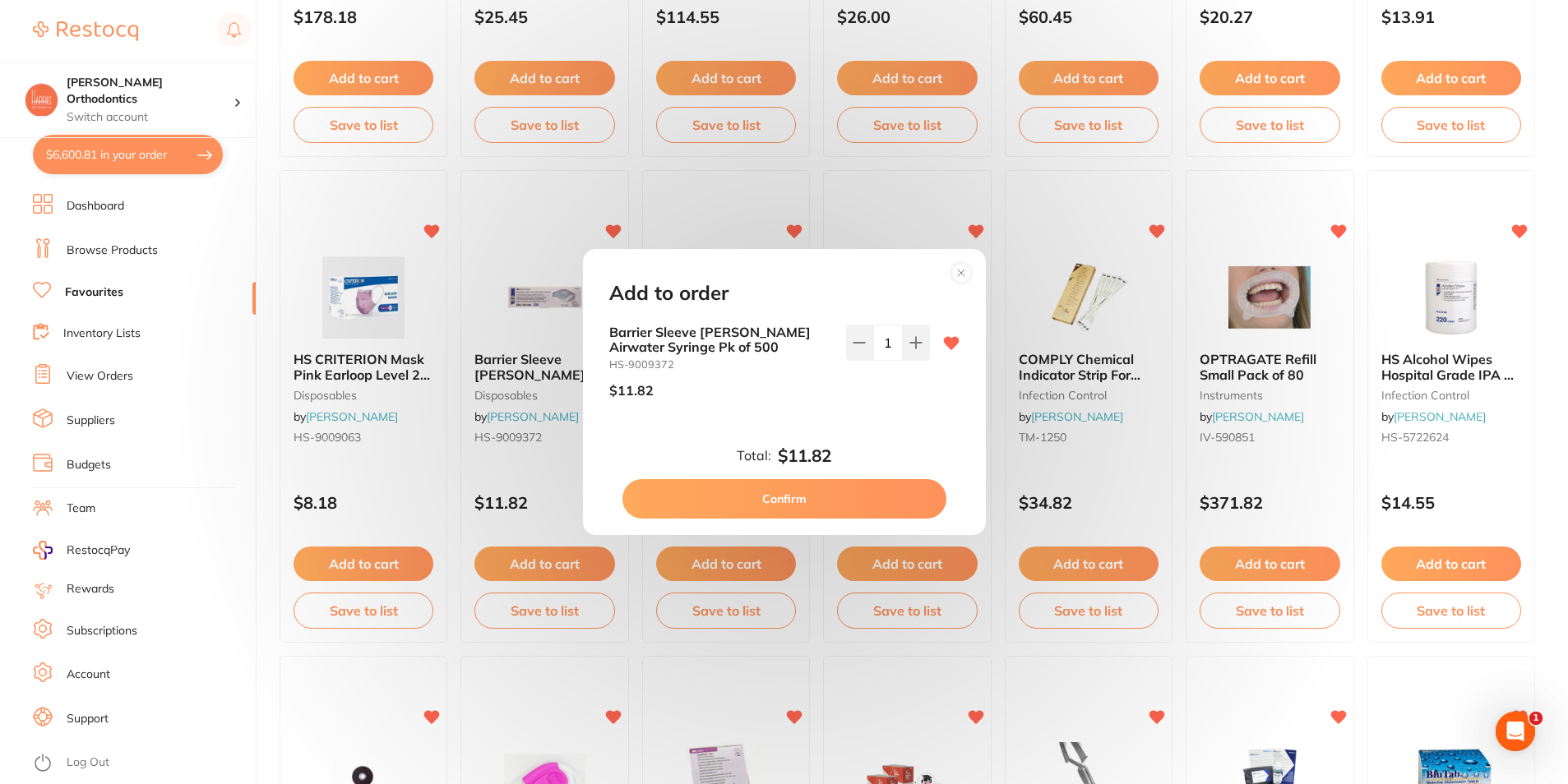
click at [804, 488] on button "Confirm" at bounding box center [784, 499] width 324 height 39
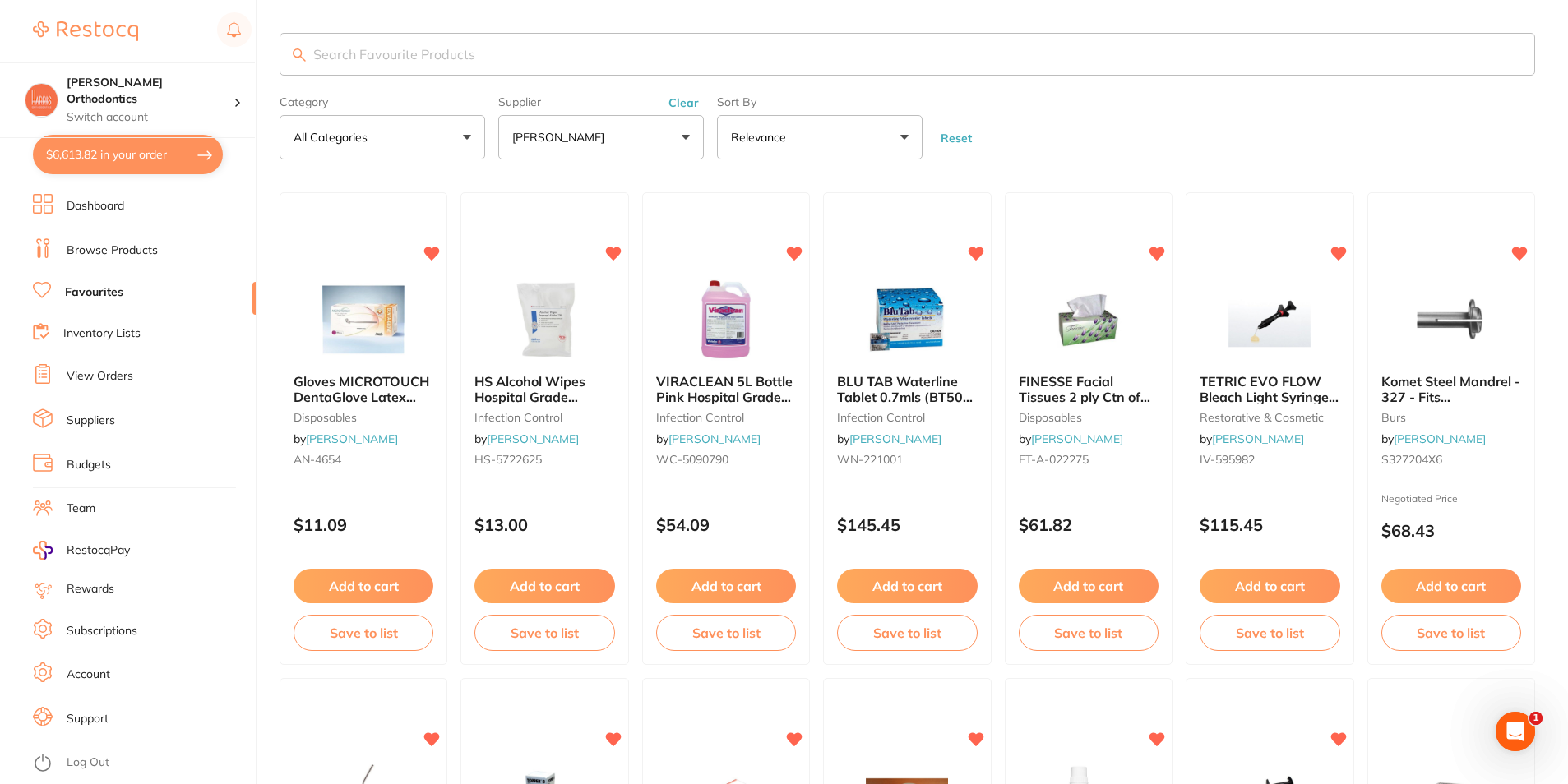
click at [589, 54] on input "search" at bounding box center [908, 55] width 1256 height 43
type input "gloves"
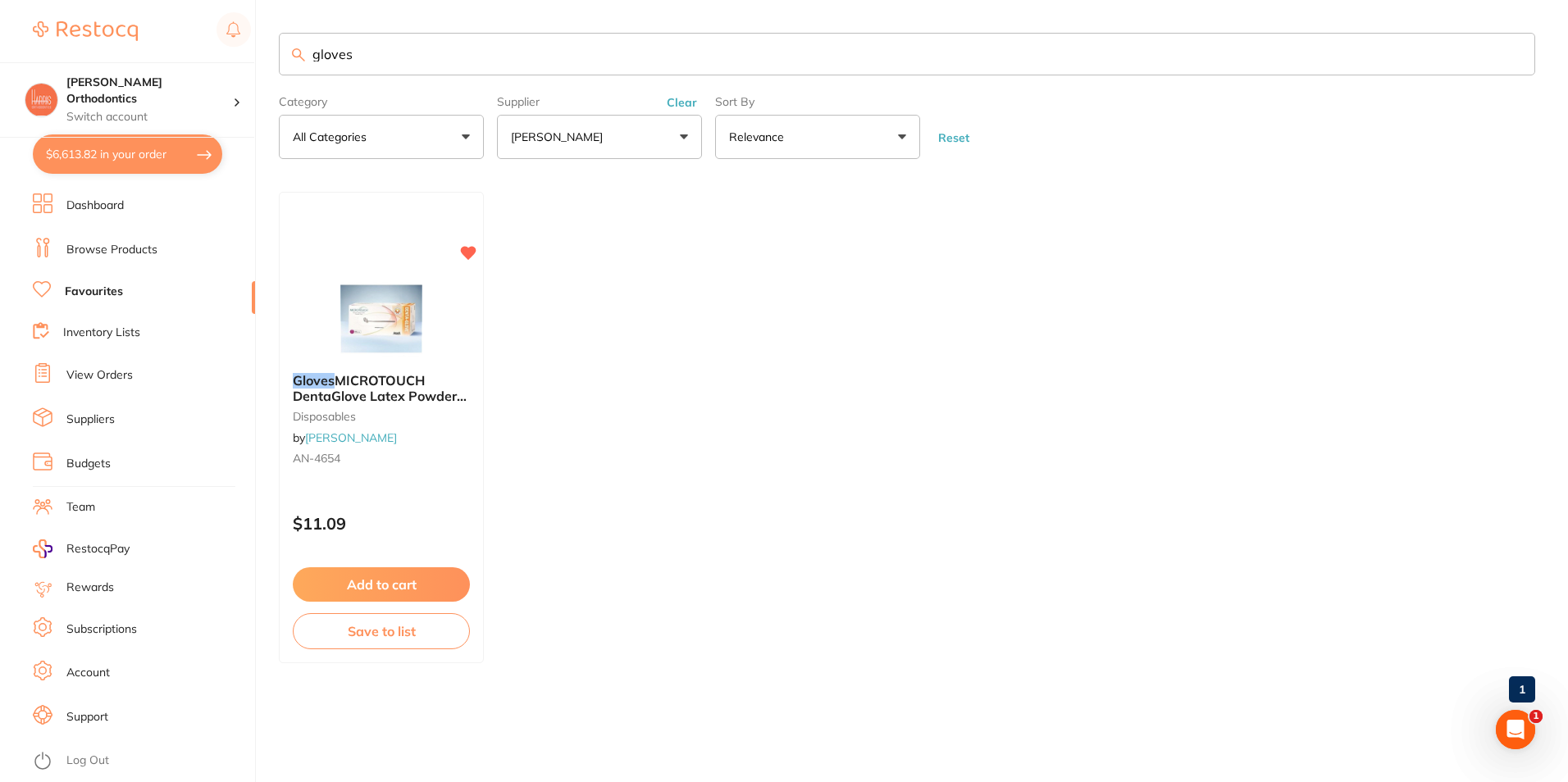
click at [107, 250] on link "Browse Products" at bounding box center [112, 250] width 91 height 17
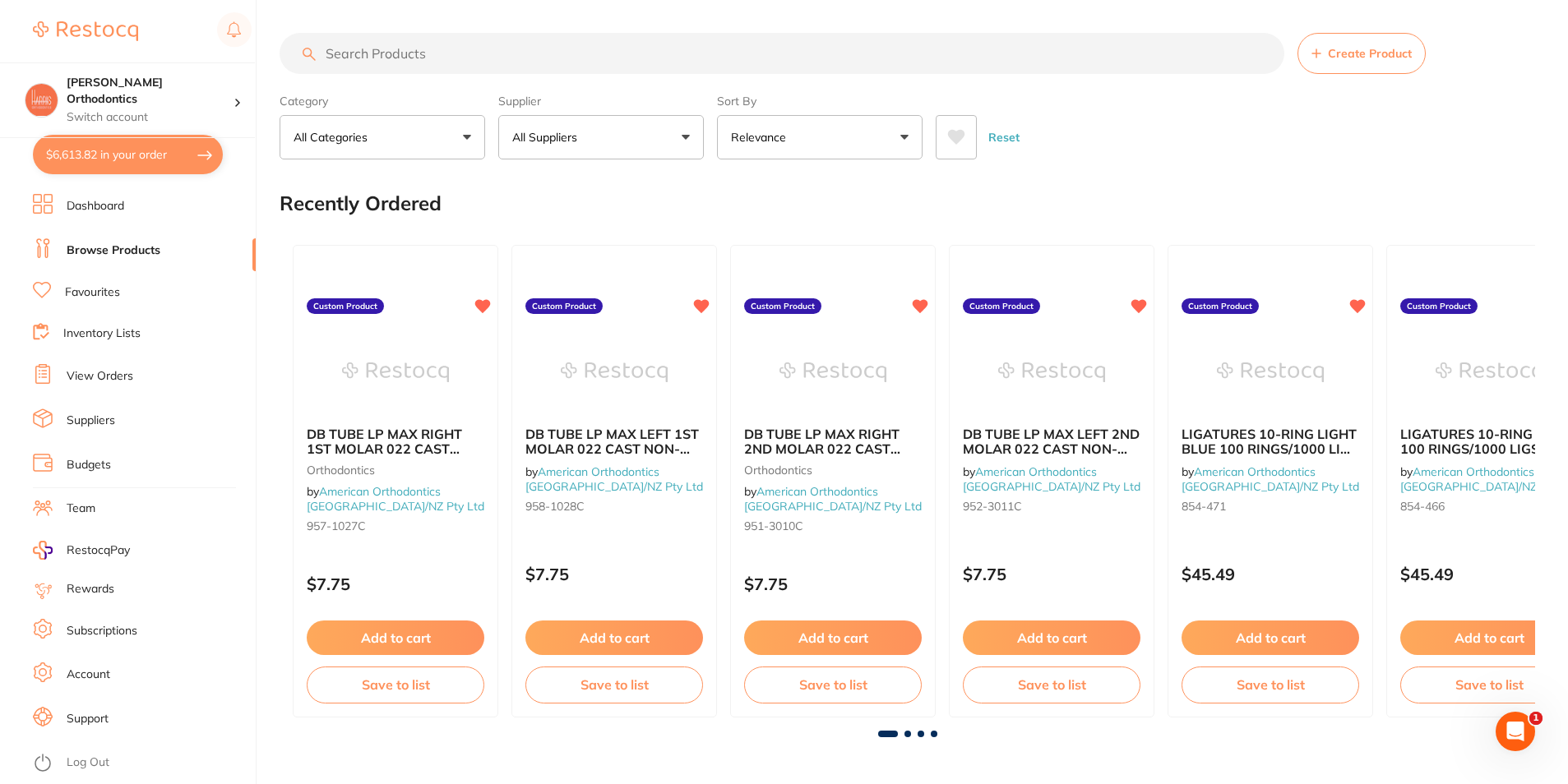
click at [561, 55] on input "search" at bounding box center [782, 54] width 1004 height 41
type input "latex free gloves"
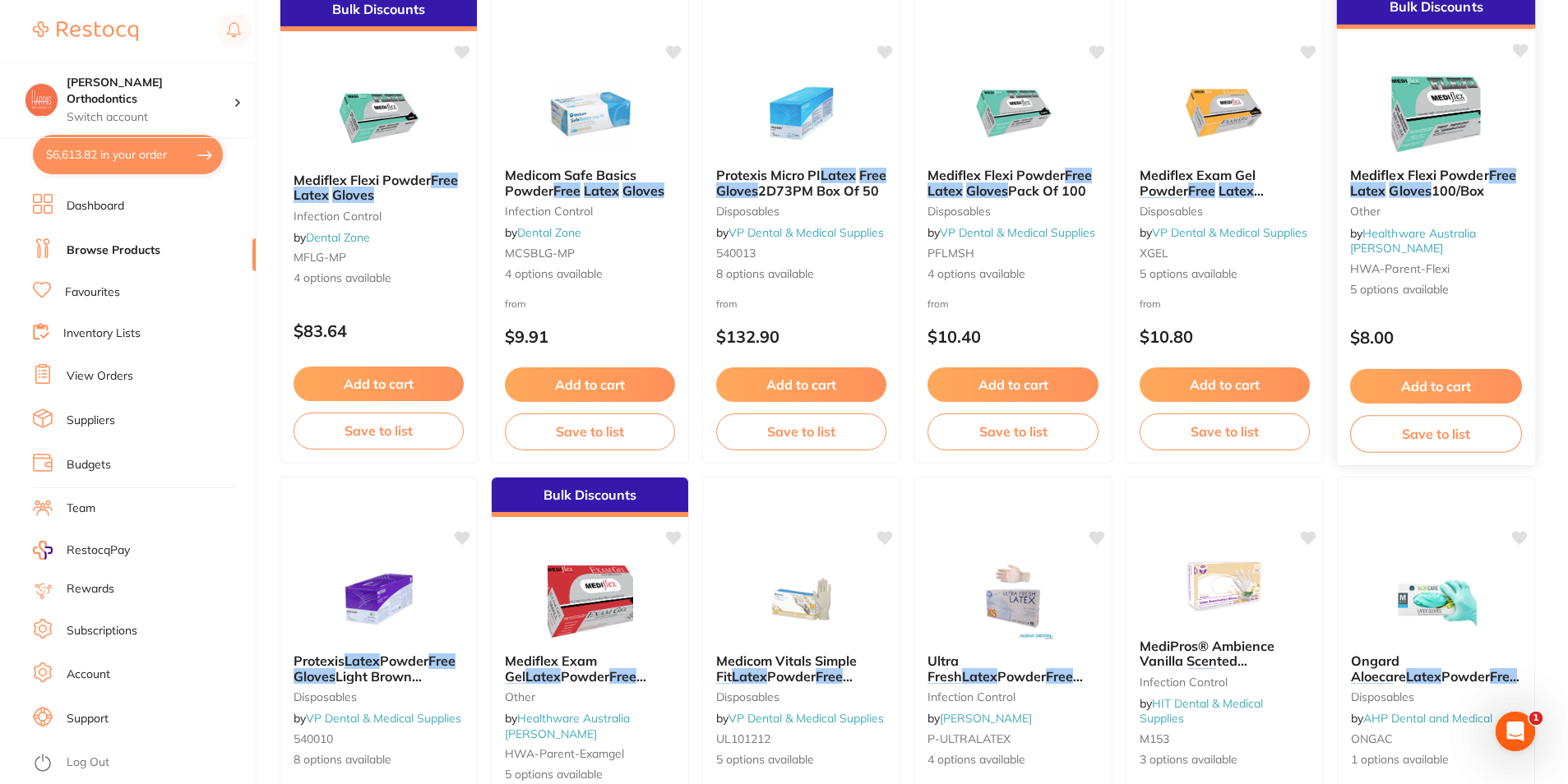
scroll to position [247, 0]
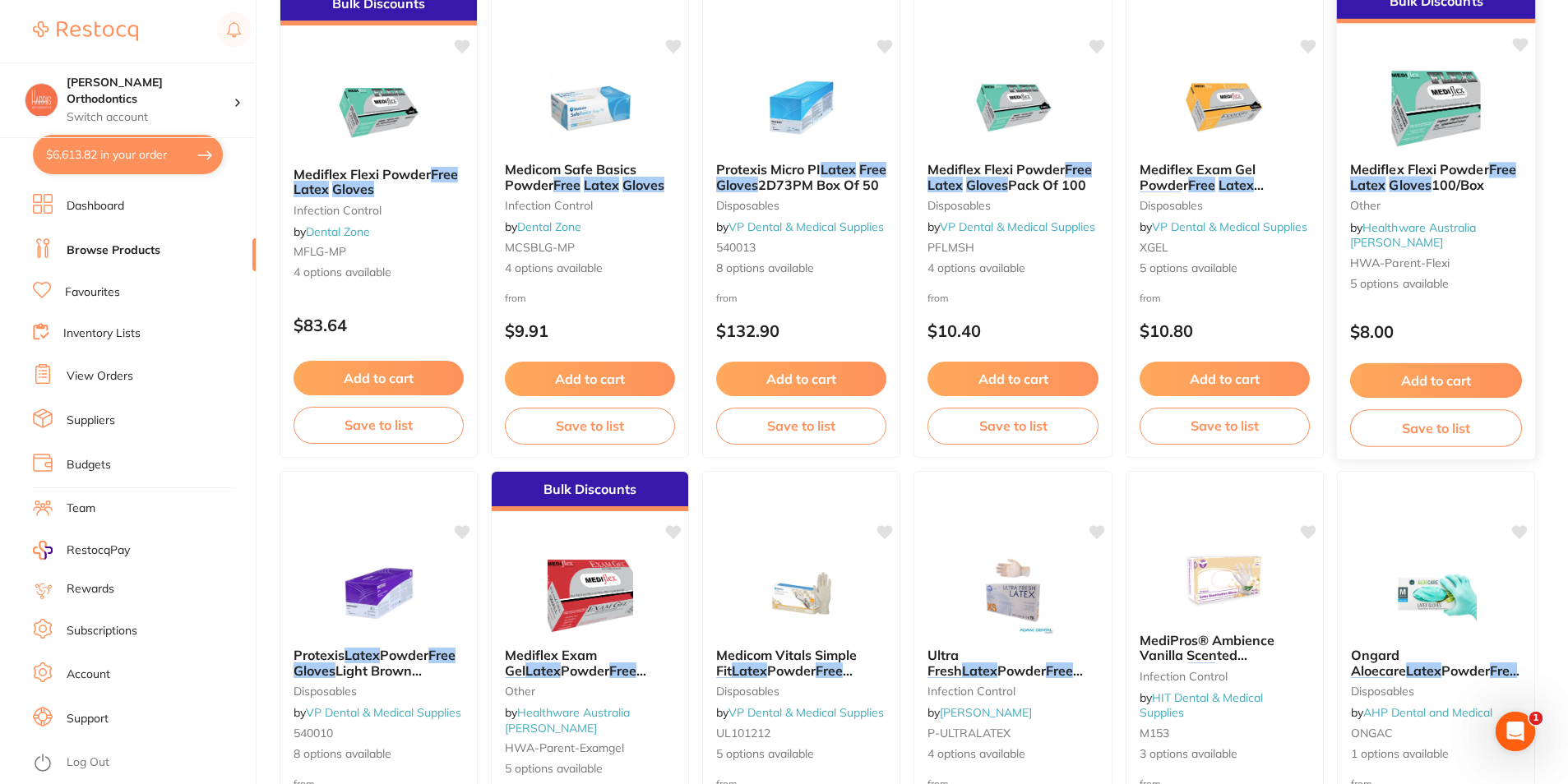
click at [1460, 370] on button "Add to cart" at bounding box center [1435, 381] width 172 height 35
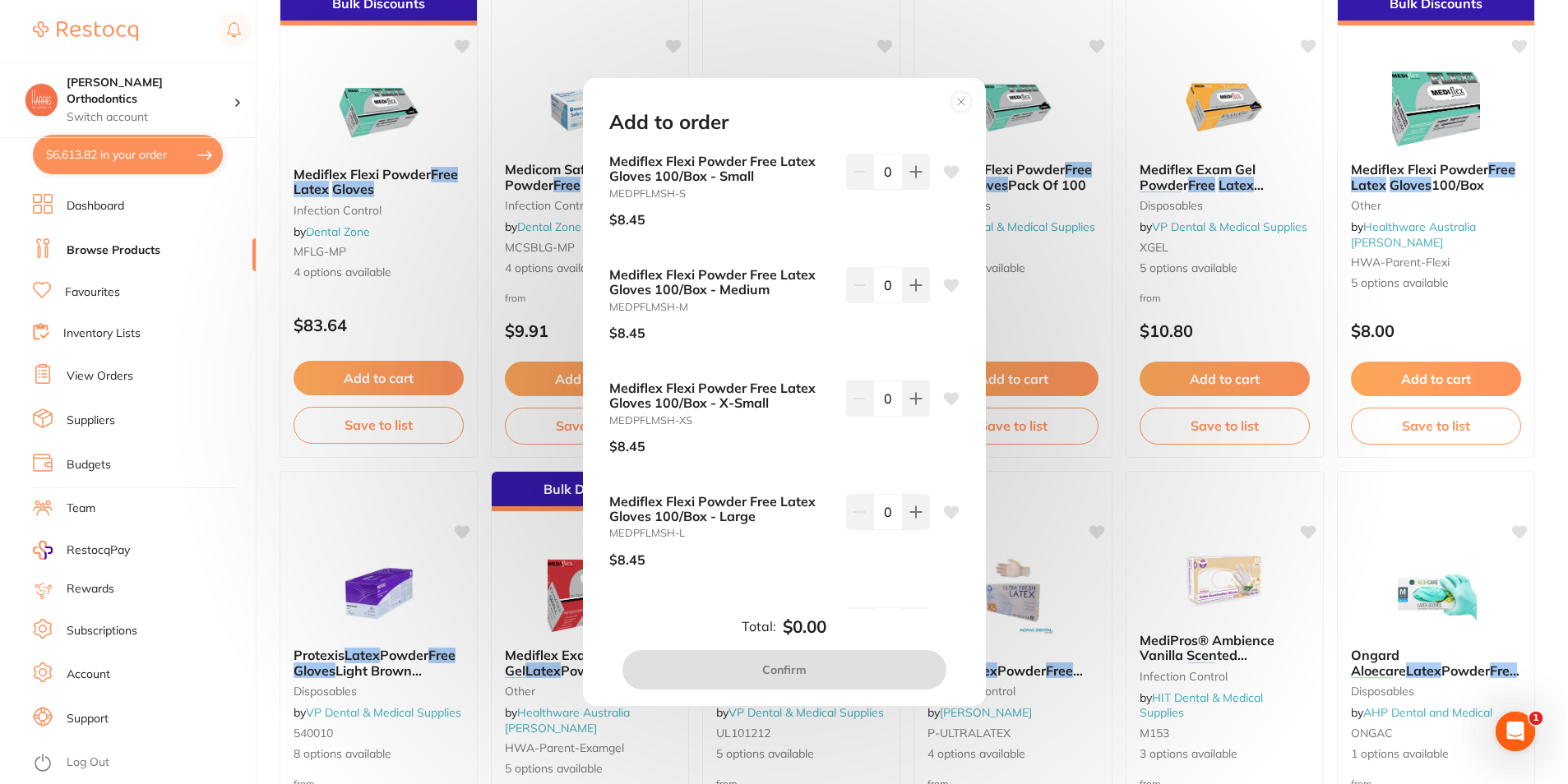
scroll to position [0, 0]
click at [910, 176] on icon at bounding box center [916, 171] width 13 height 13
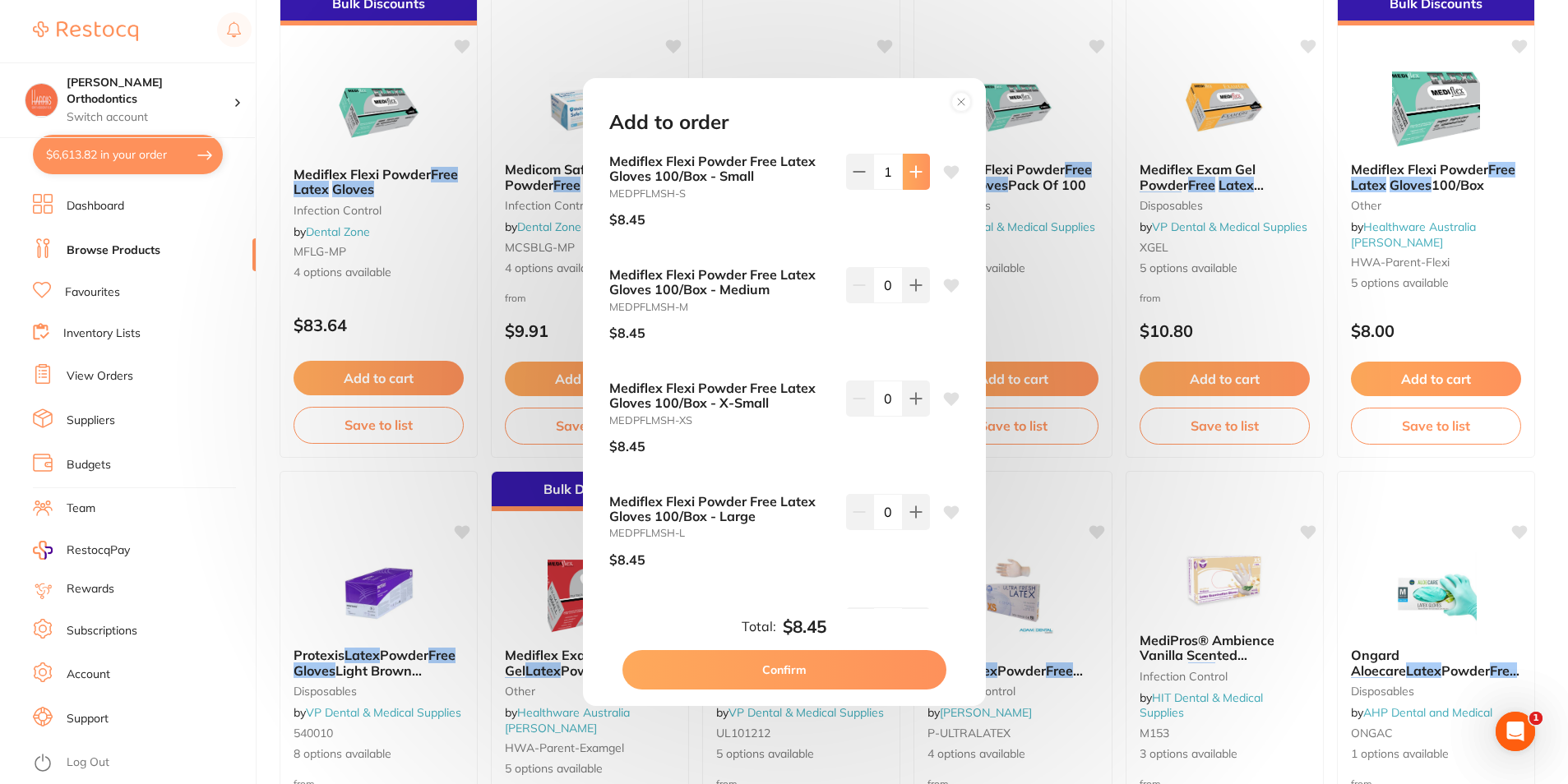
click at [919, 172] on button at bounding box center [917, 172] width 27 height 36
type input "2"
click at [802, 659] on button "Confirm" at bounding box center [784, 670] width 324 height 39
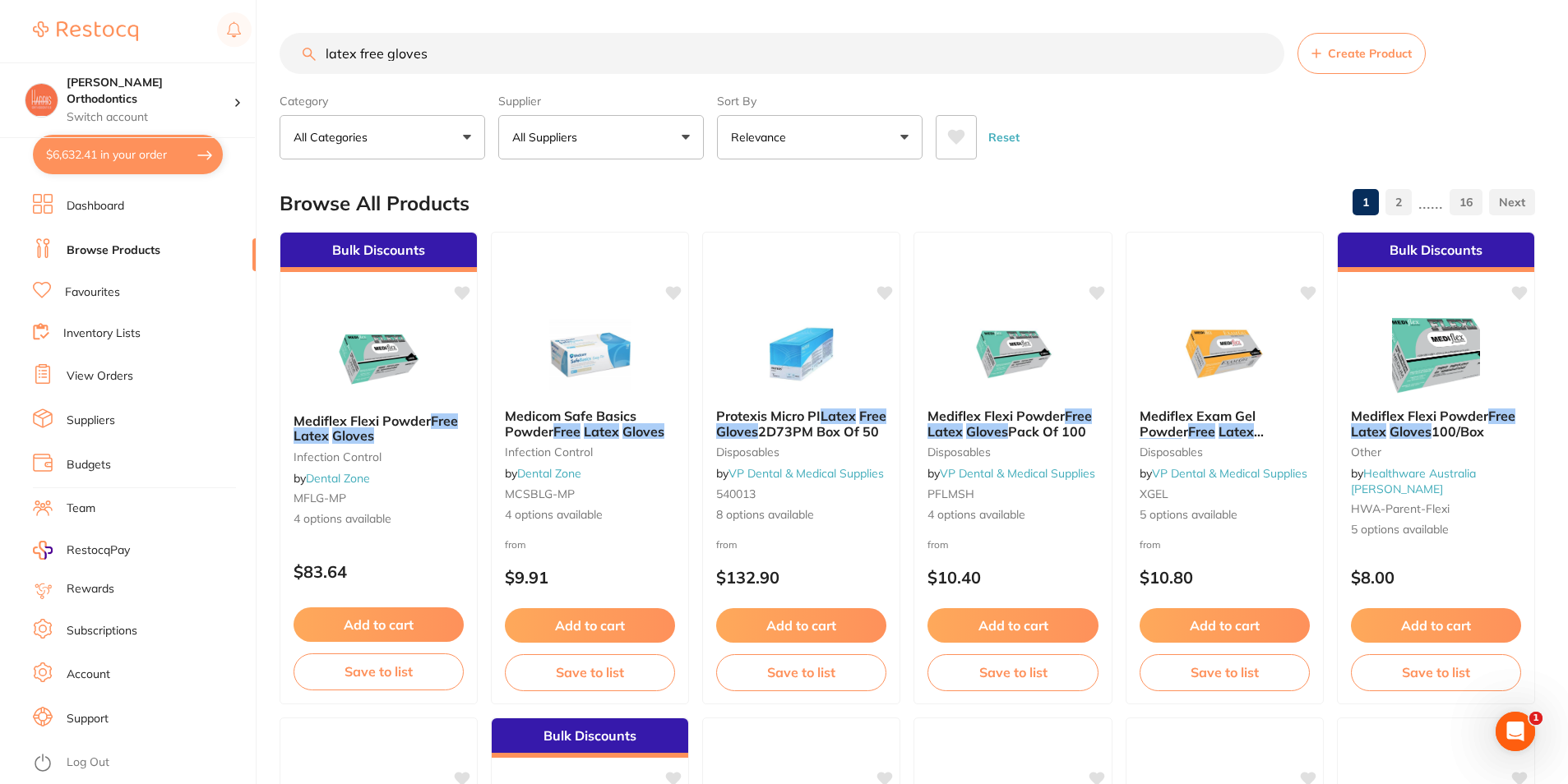
click at [553, 146] on button "All Suppliers" at bounding box center [601, 137] width 206 height 45
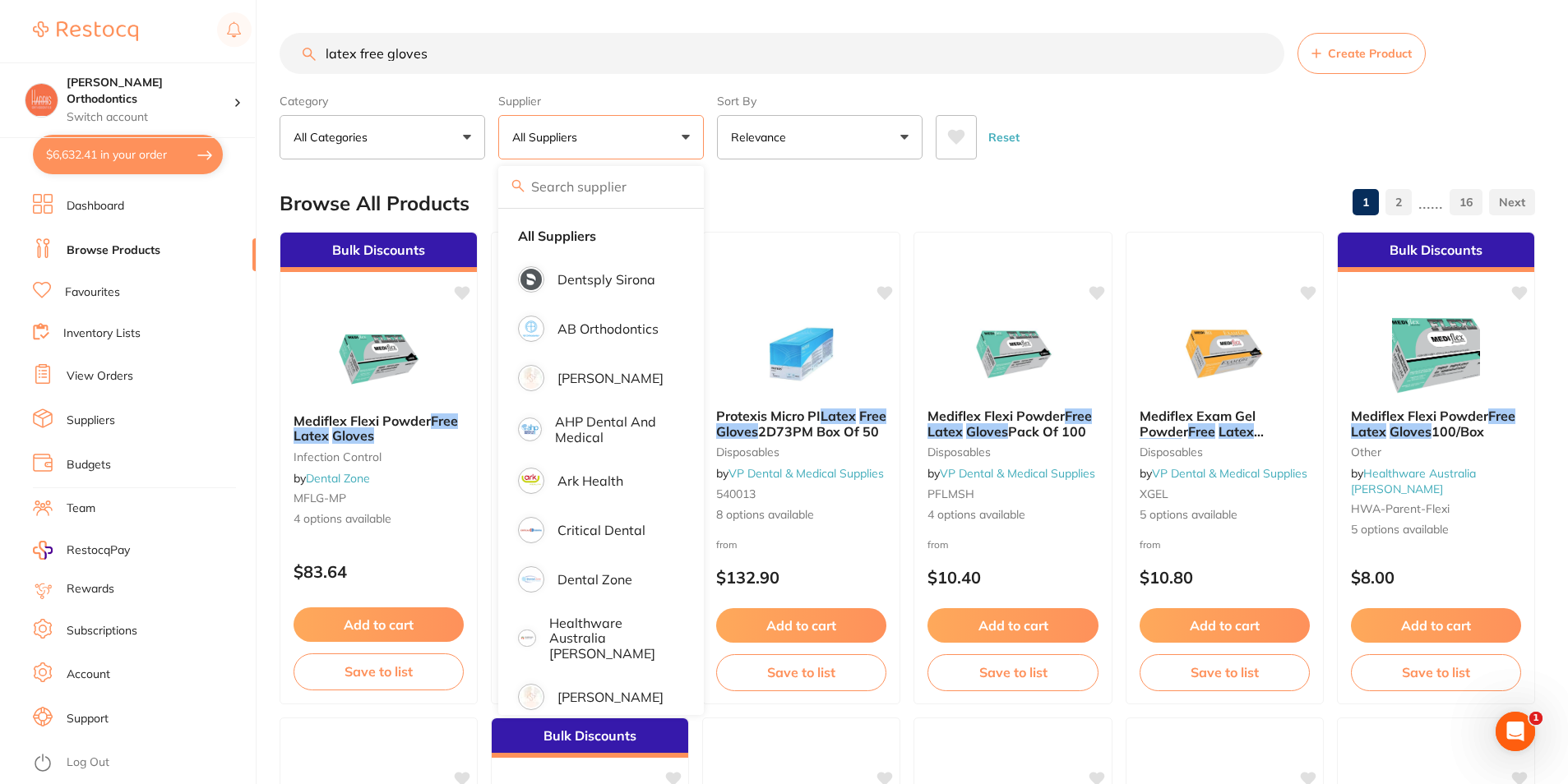
click at [494, 60] on input "latex free gloves" at bounding box center [782, 54] width 1004 height 41
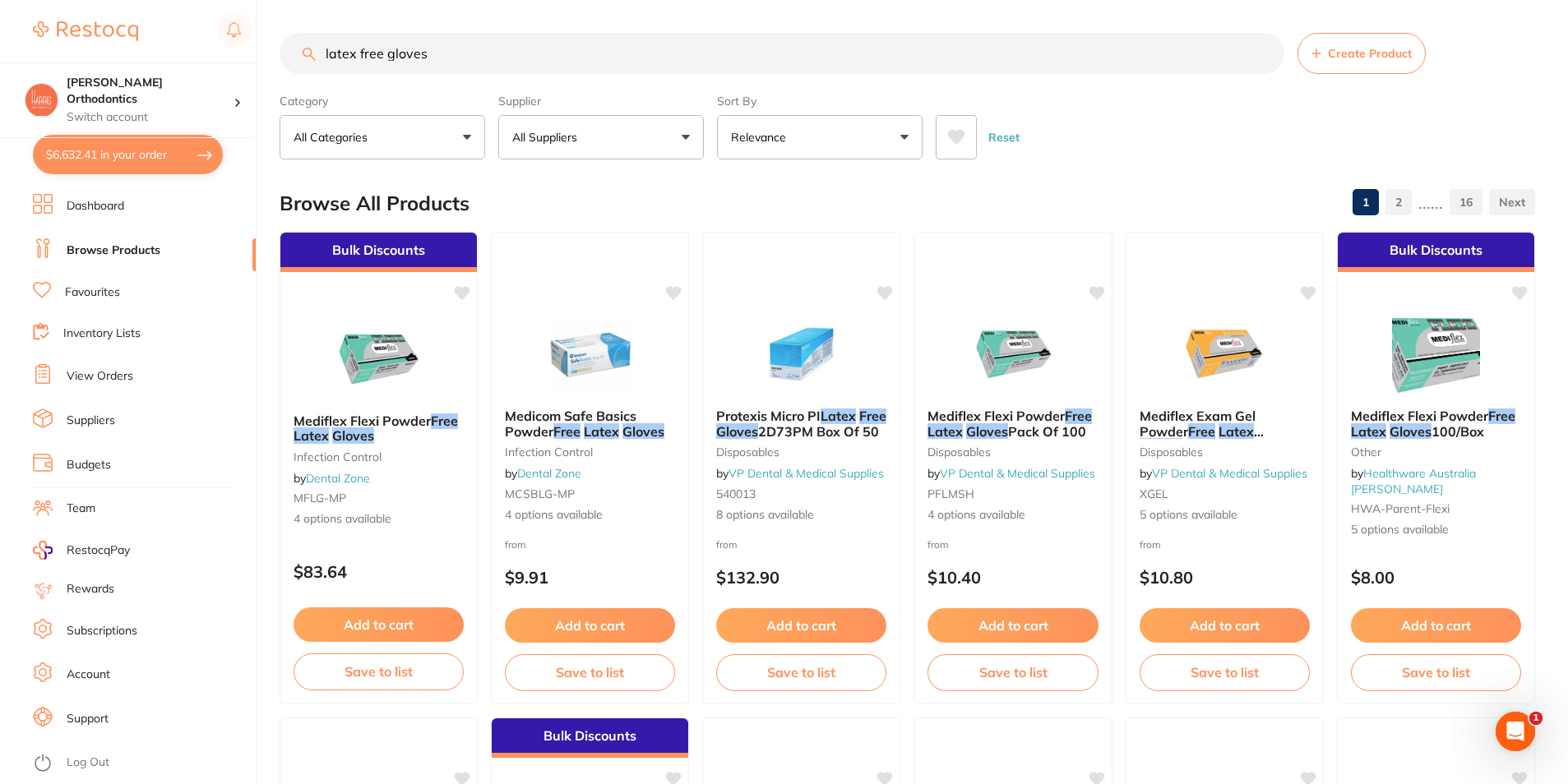
click at [494, 60] on input "latex free gloves" at bounding box center [782, 54] width 1004 height 41
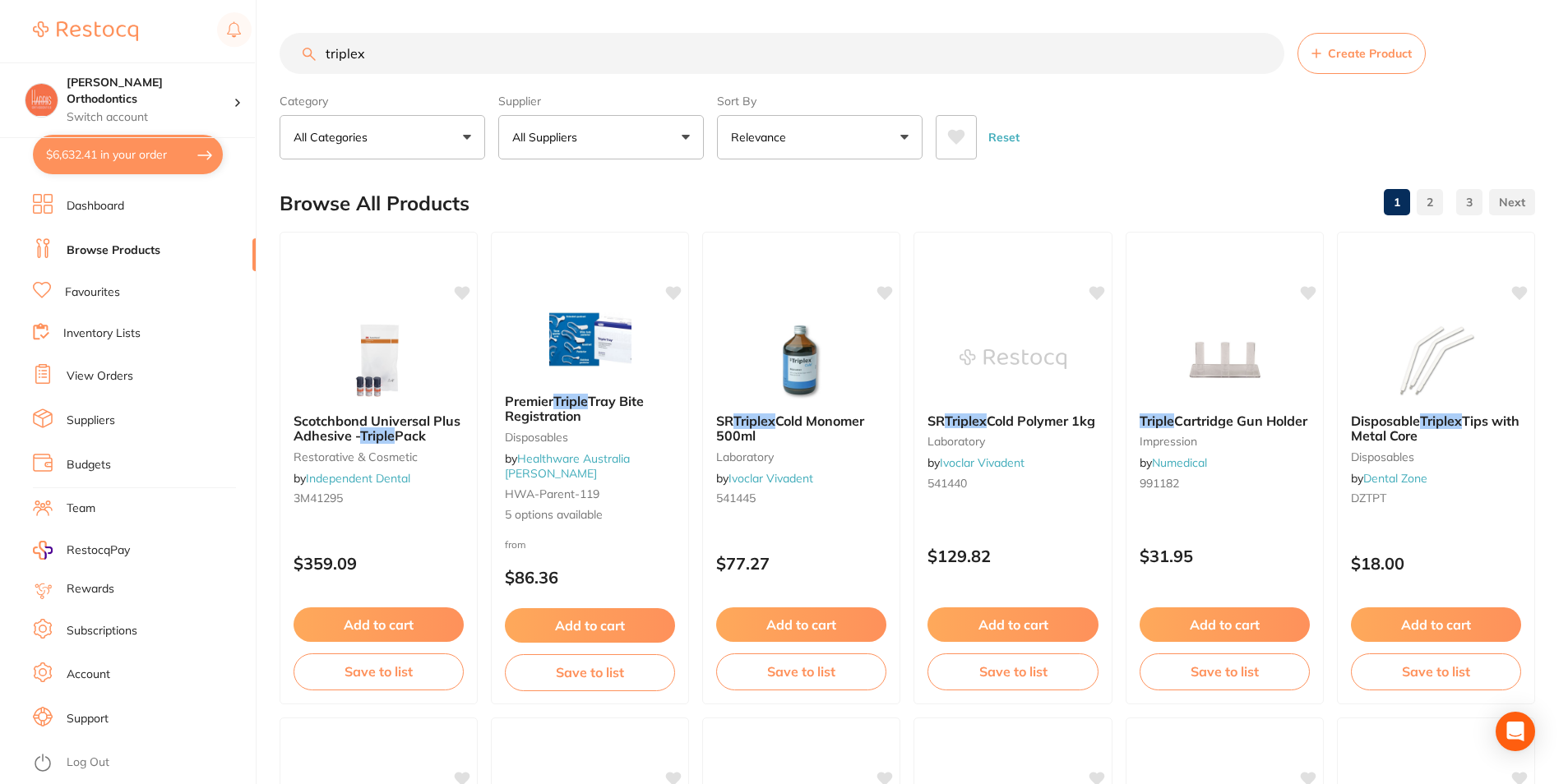
type input "triplex"
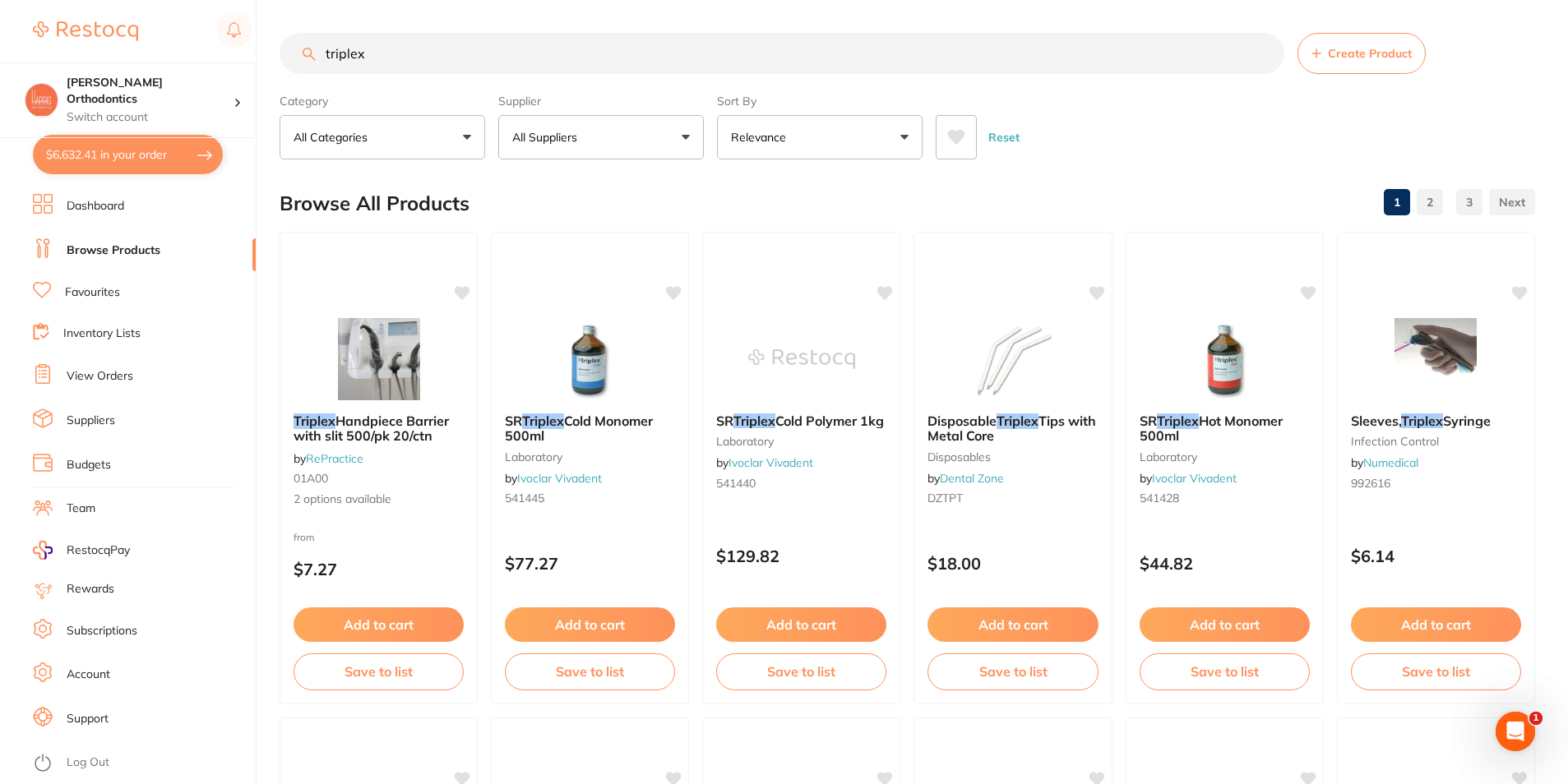
click at [566, 125] on button "All Suppliers" at bounding box center [601, 137] width 206 height 45
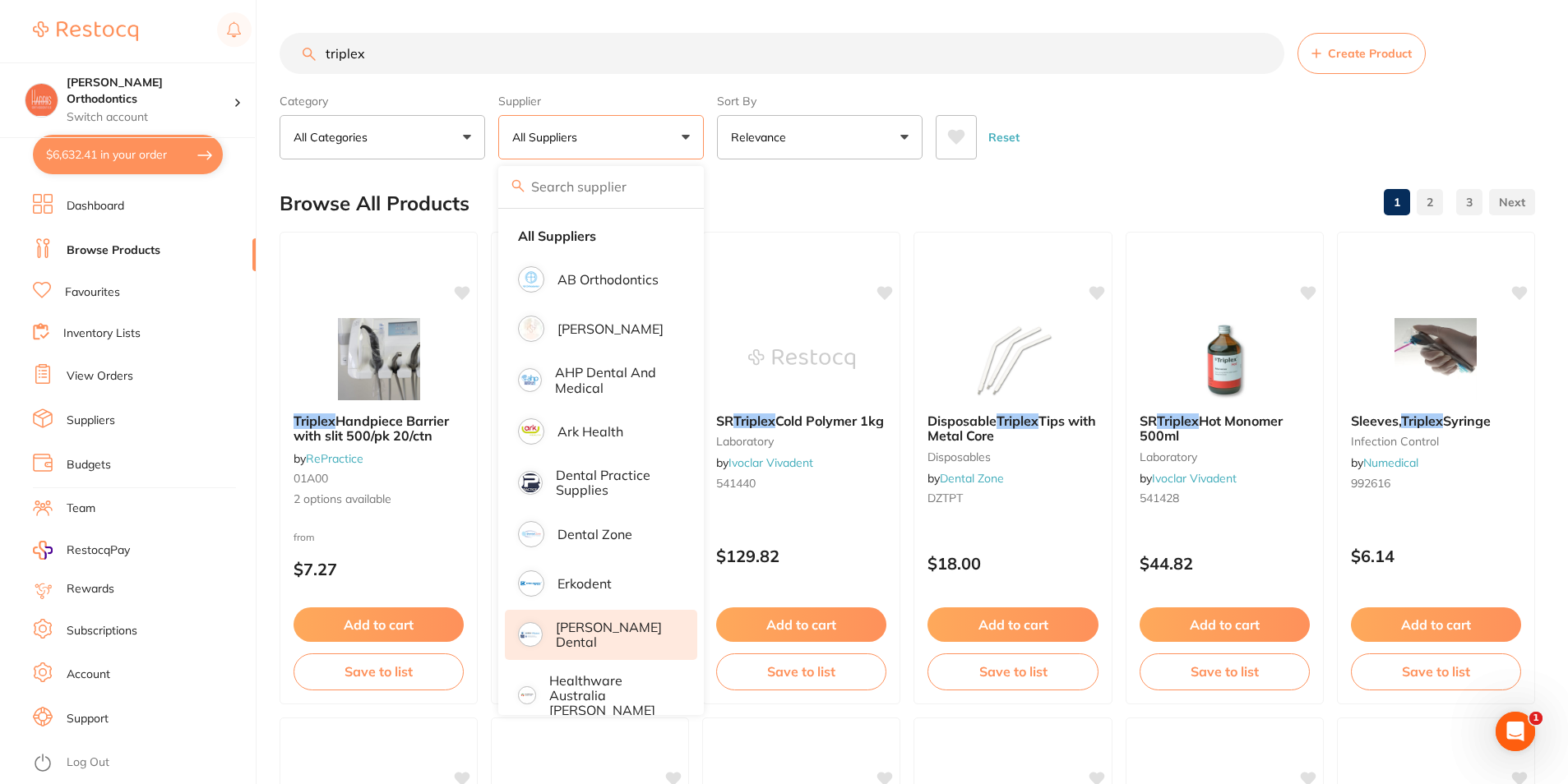
scroll to position [247, 0]
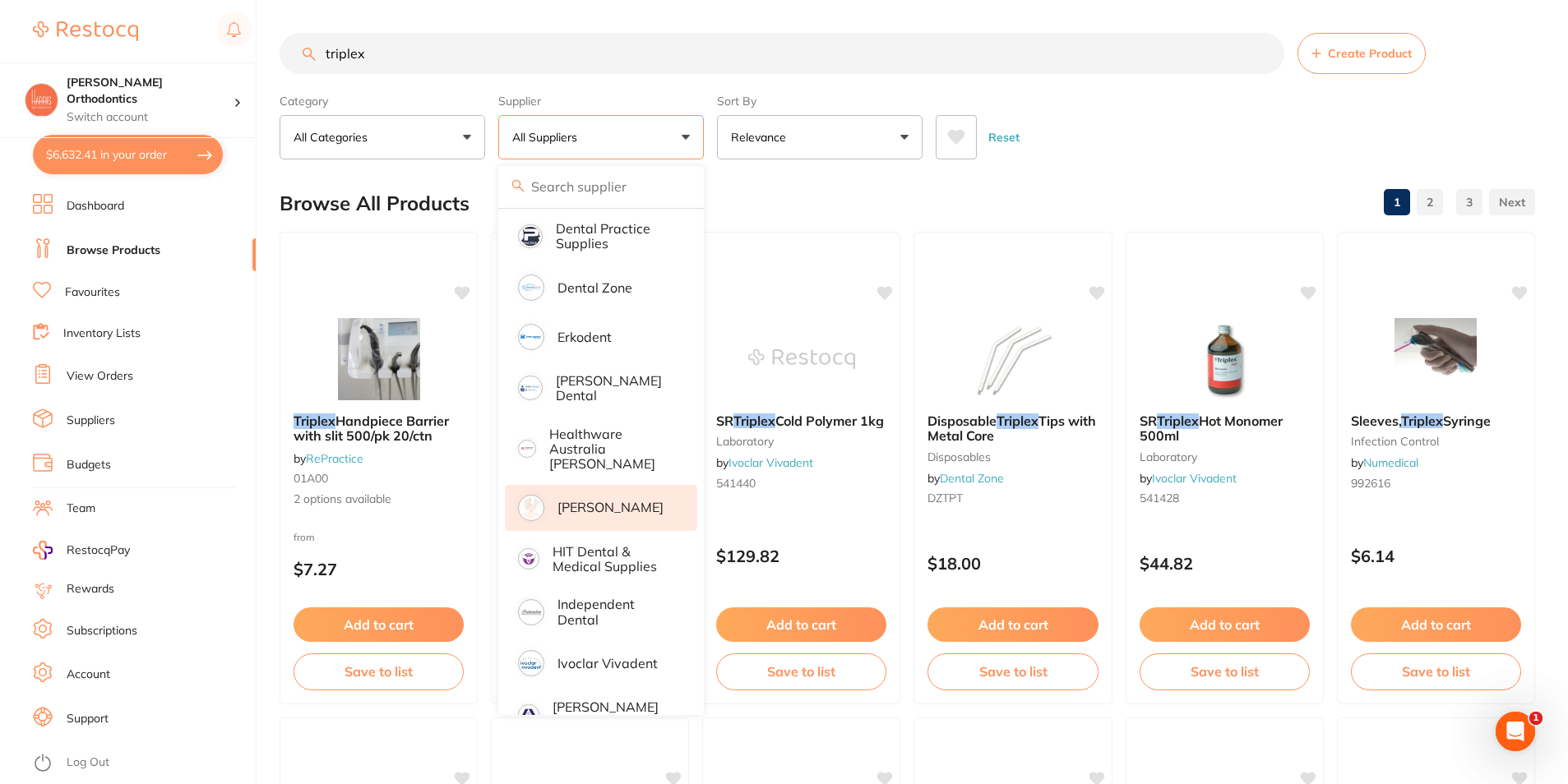
click at [606, 500] on p "[PERSON_NAME]" at bounding box center [610, 507] width 106 height 15
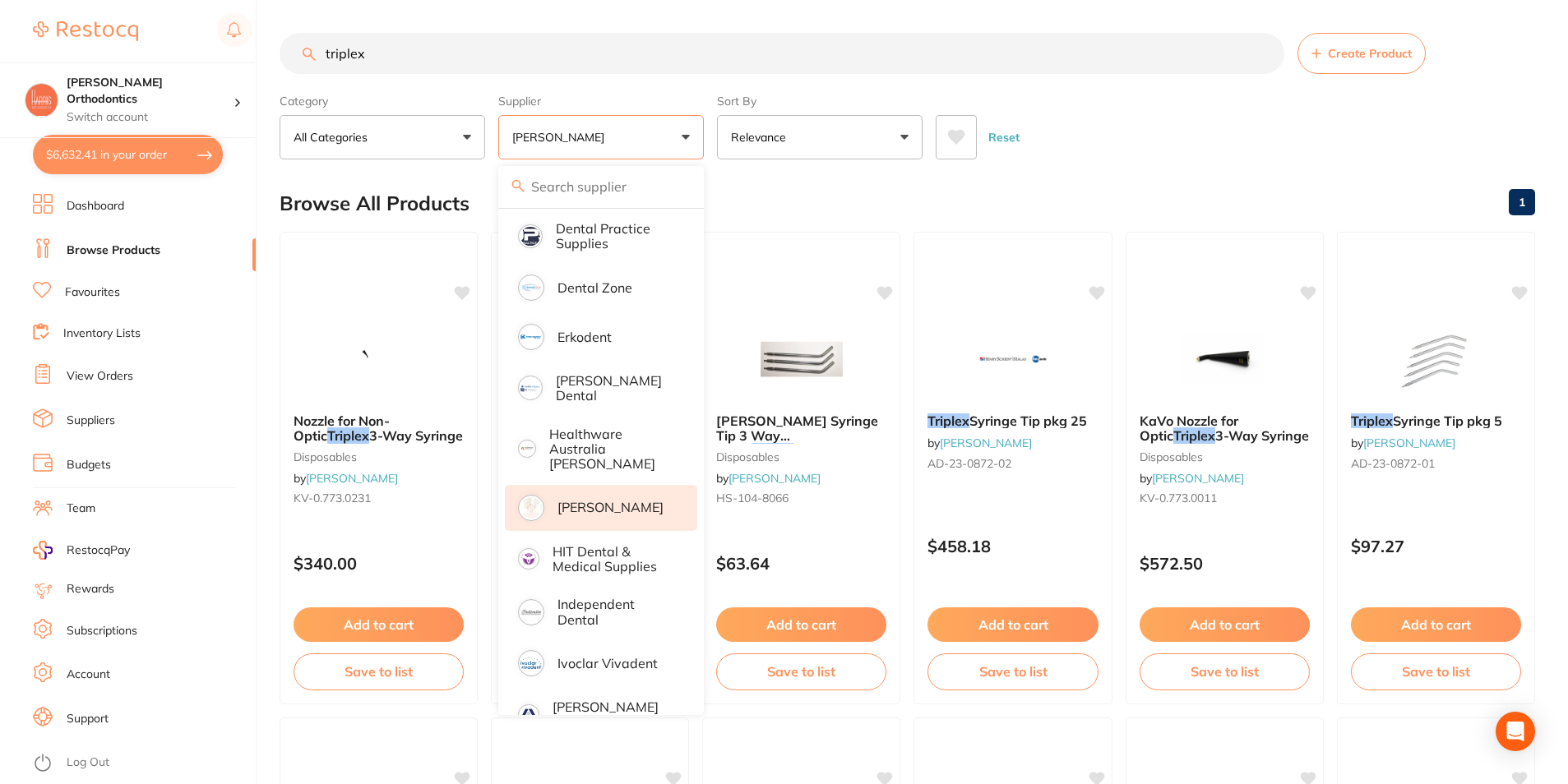
click at [1151, 134] on div "Reset" at bounding box center [1229, 131] width 586 height 58
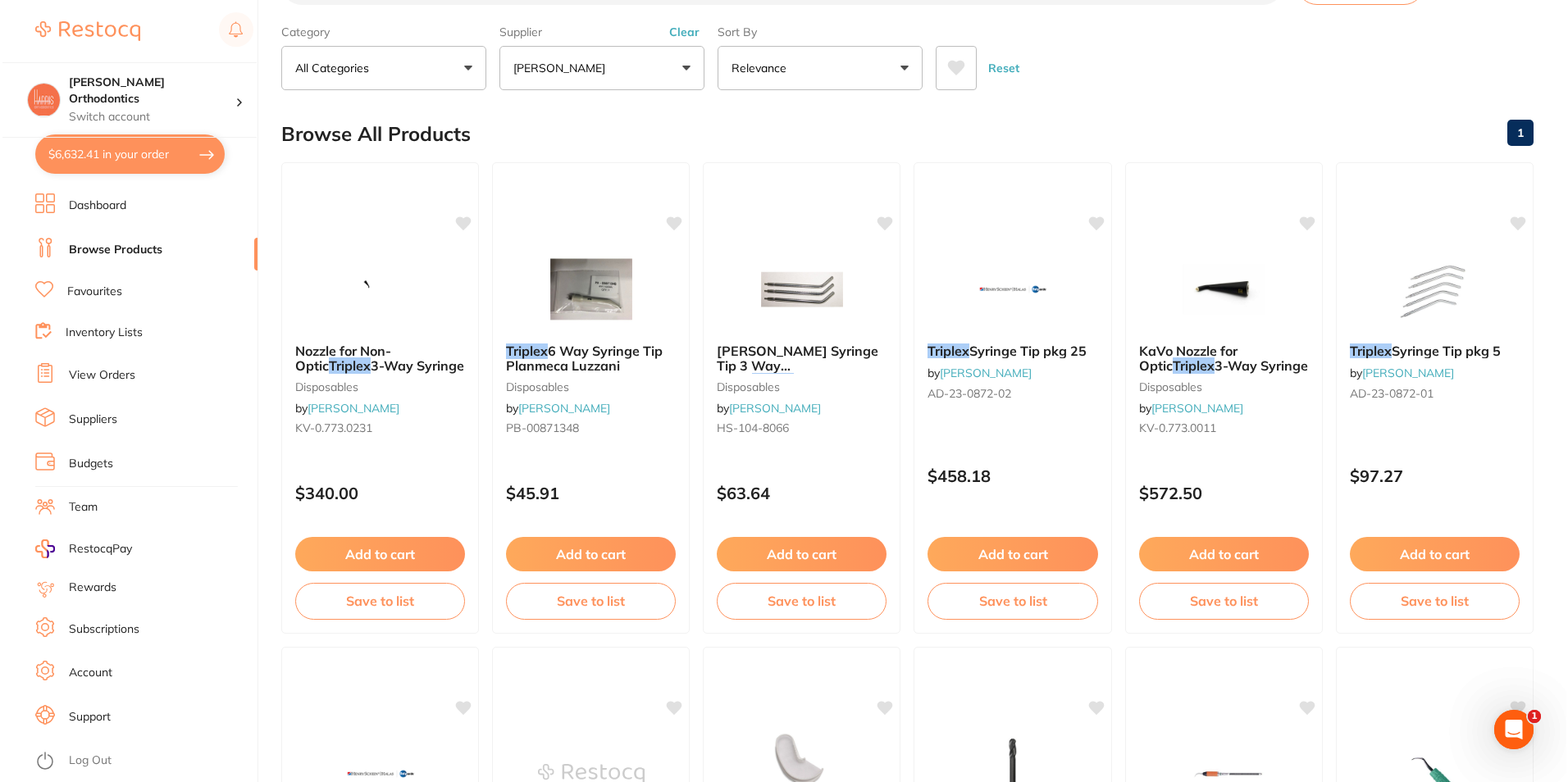
scroll to position [0, 0]
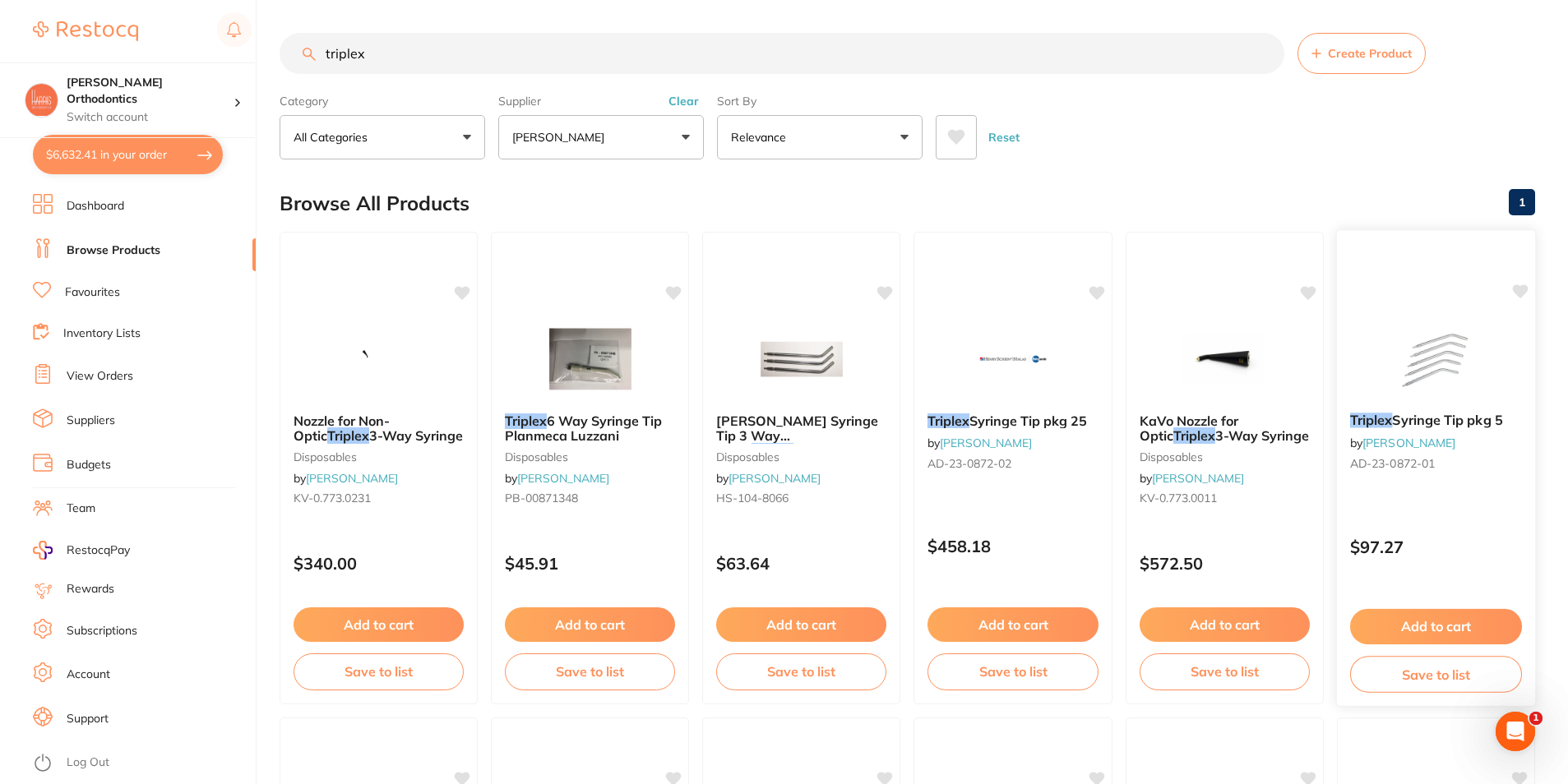
click at [1484, 417] on span "Syringe Tip pkg 5" at bounding box center [1446, 419] width 110 height 17
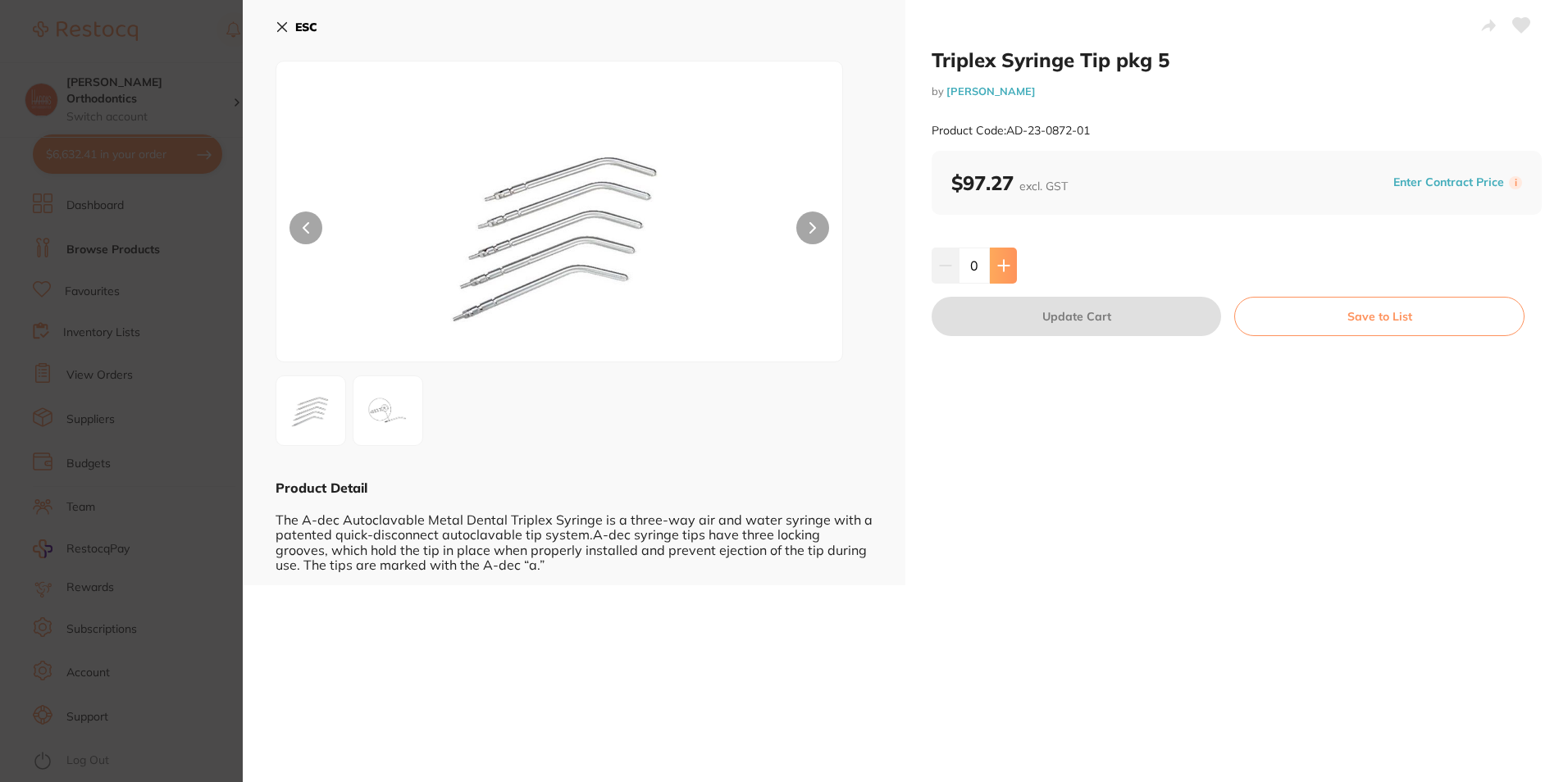
click at [1001, 270] on icon at bounding box center [1003, 265] width 11 height 11
click at [1003, 270] on icon at bounding box center [1003, 265] width 13 height 13
click at [1004, 271] on icon at bounding box center [1003, 265] width 13 height 13
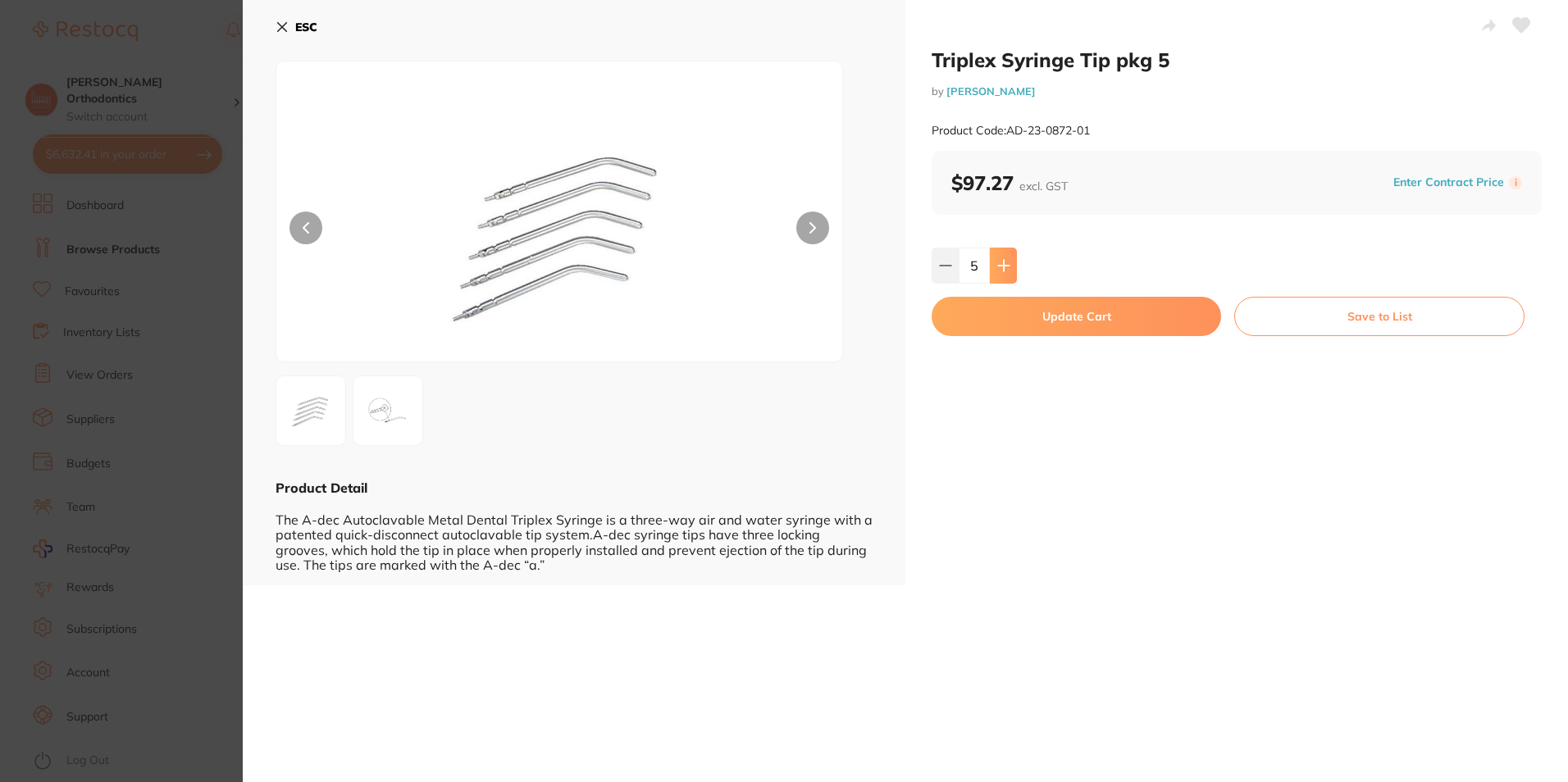
click at [1006, 271] on icon at bounding box center [1003, 265] width 13 height 13
click at [1007, 271] on icon at bounding box center [1003, 265] width 13 height 13
click at [1005, 270] on icon at bounding box center [1003, 265] width 13 height 13
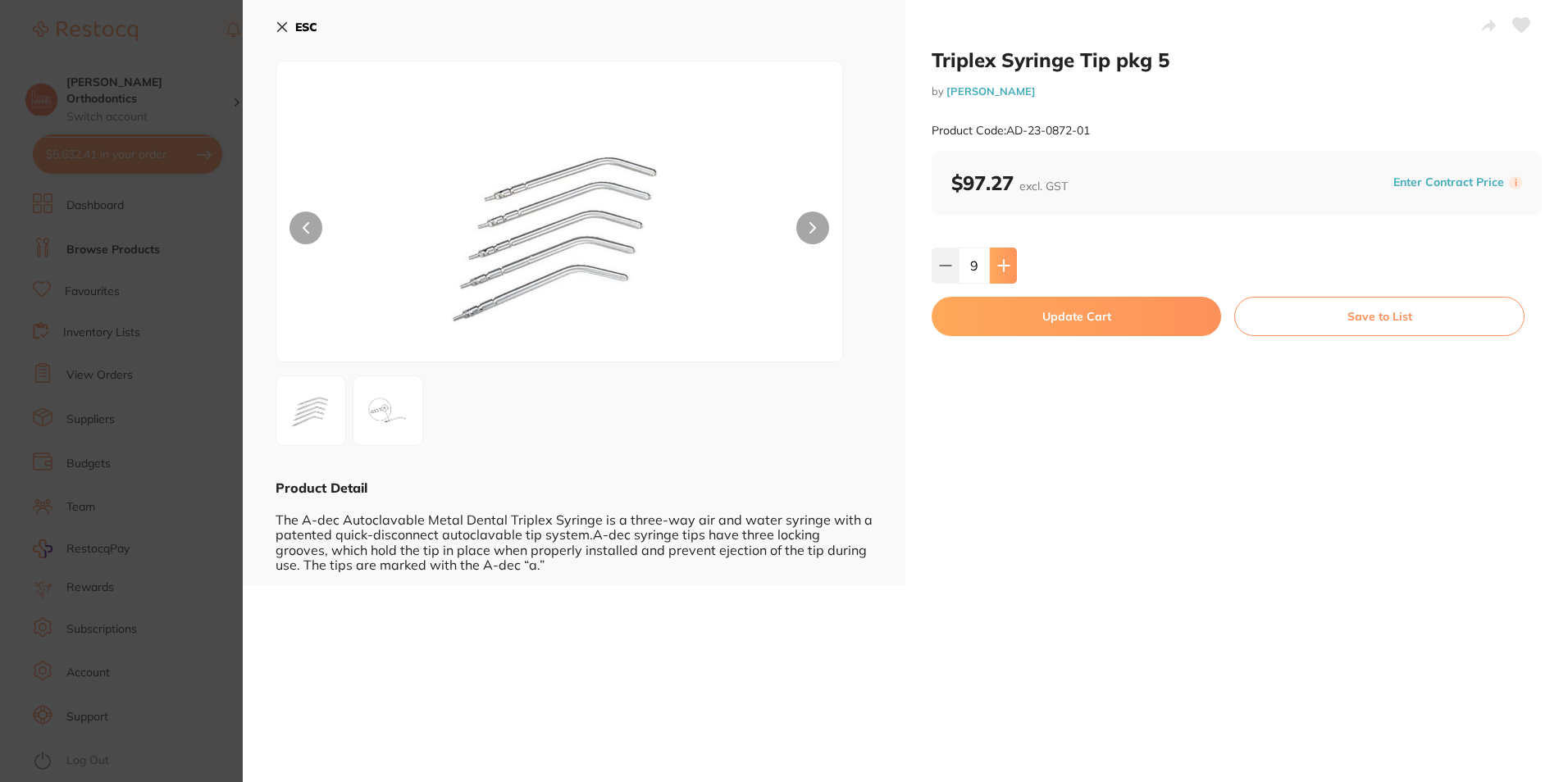
type input "10"
click at [1021, 305] on button "Update Cart" at bounding box center [1077, 316] width 290 height 39
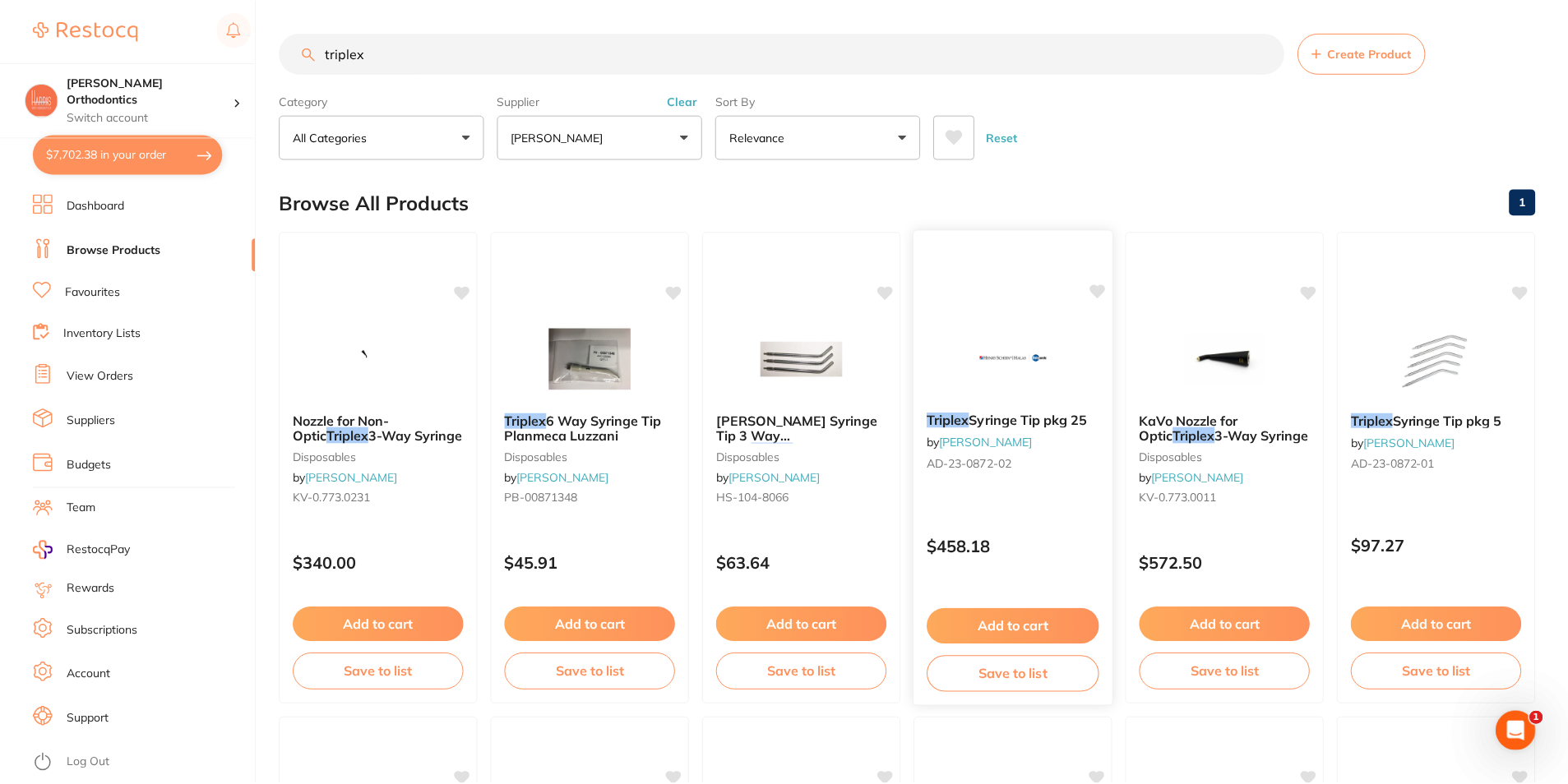
scroll to position [1, 0]
click at [151, 158] on button "$7,702.38 in your order" at bounding box center [128, 154] width 190 height 39
checkbox input "true"
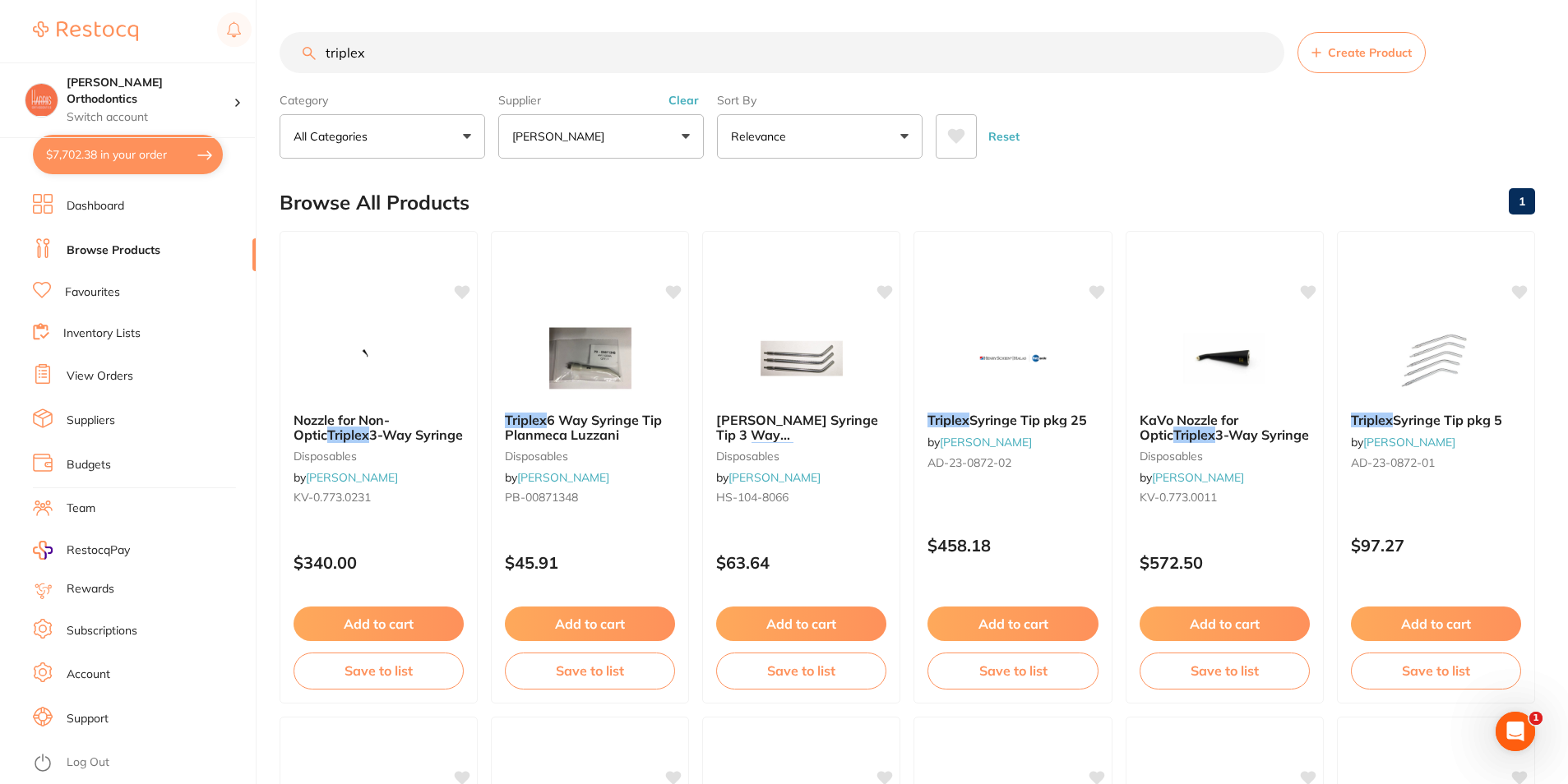
checkbox input "true"
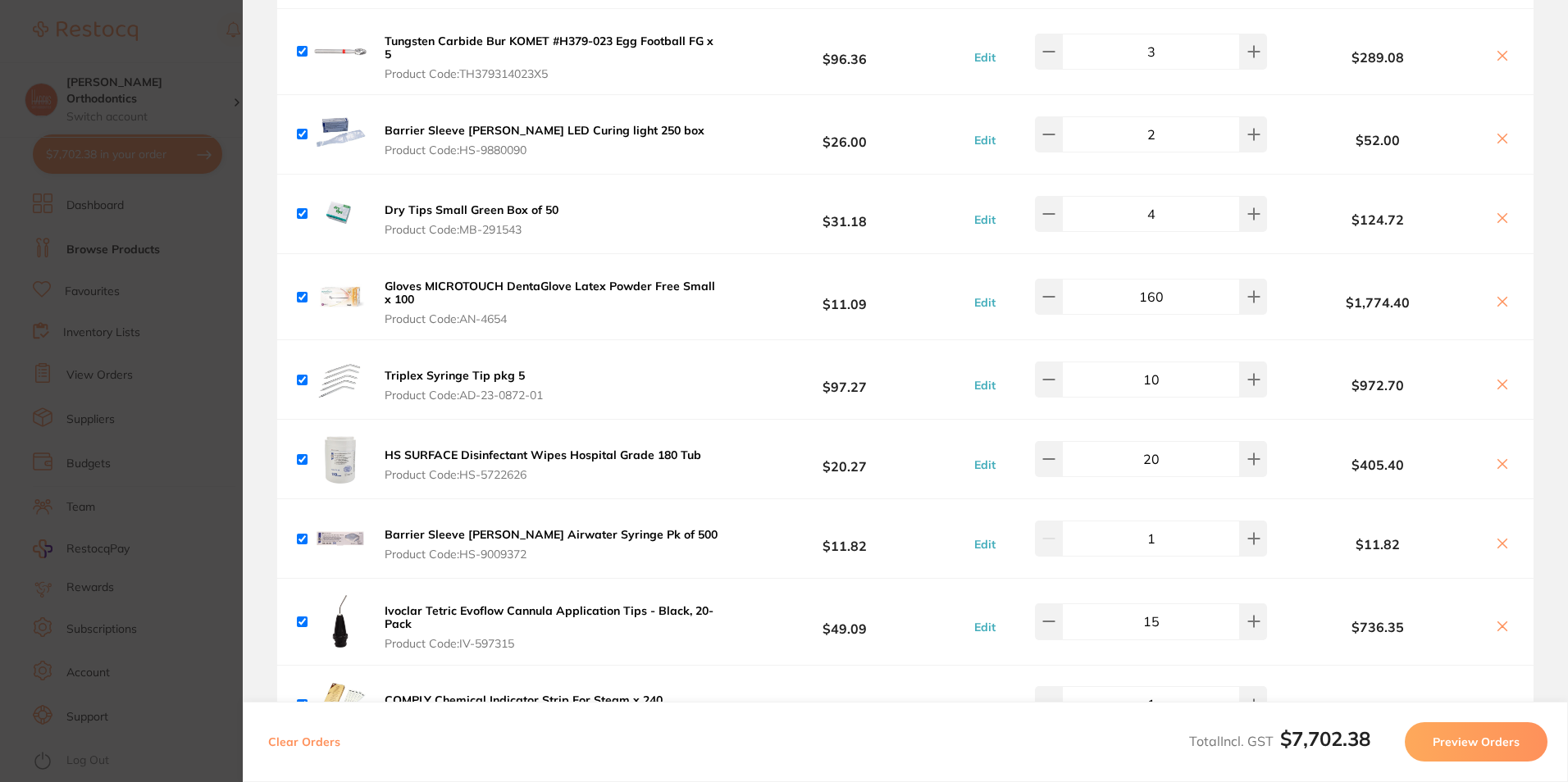
scroll to position [0, 0]
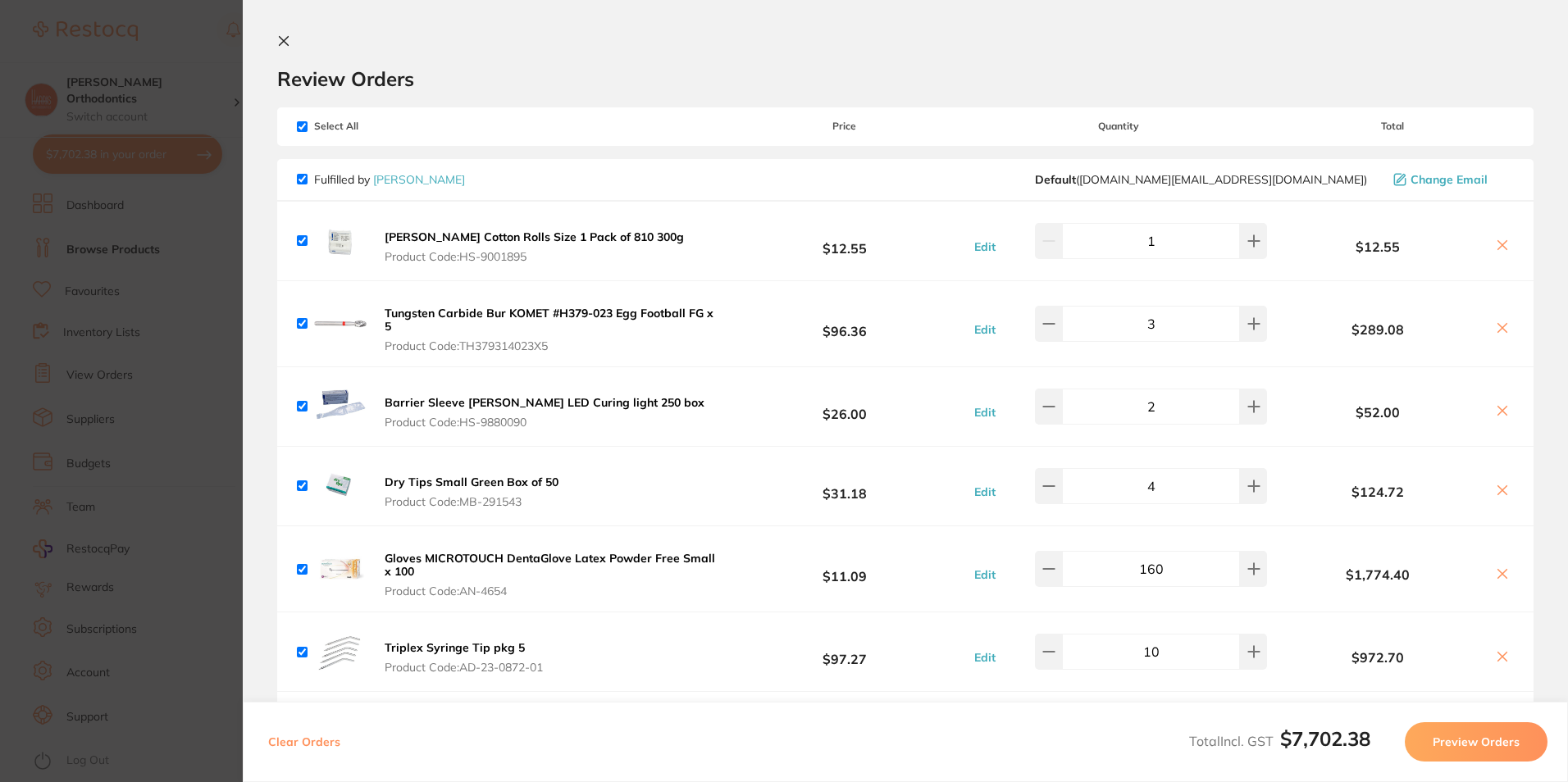
click at [285, 39] on icon at bounding box center [283, 40] width 13 height 13
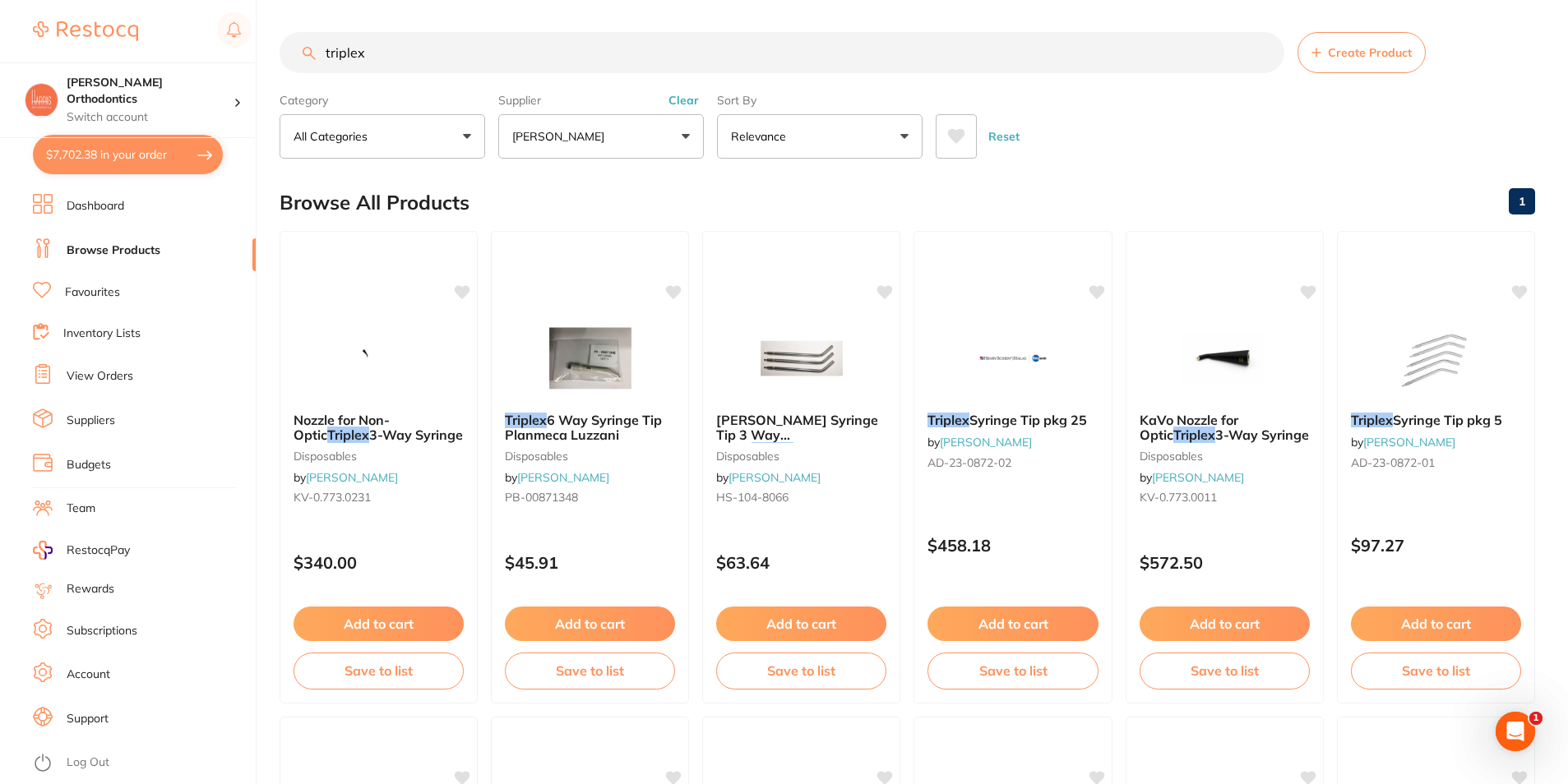
click at [511, 50] on input "triplex" at bounding box center [782, 53] width 1004 height 41
click at [510, 49] on input "triplex" at bounding box center [782, 53] width 1004 height 41
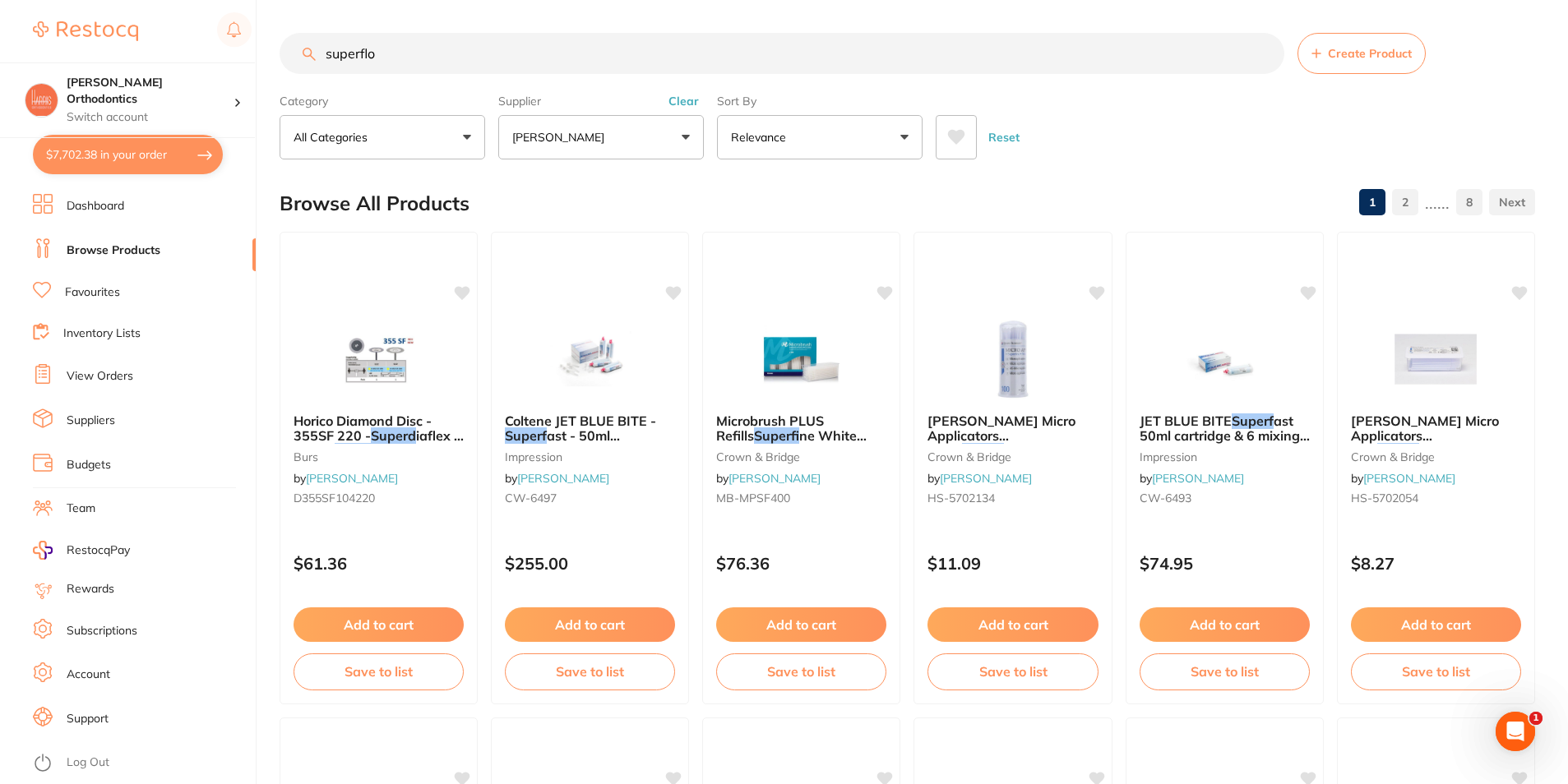
scroll to position [0, 0]
type input "superfloss"
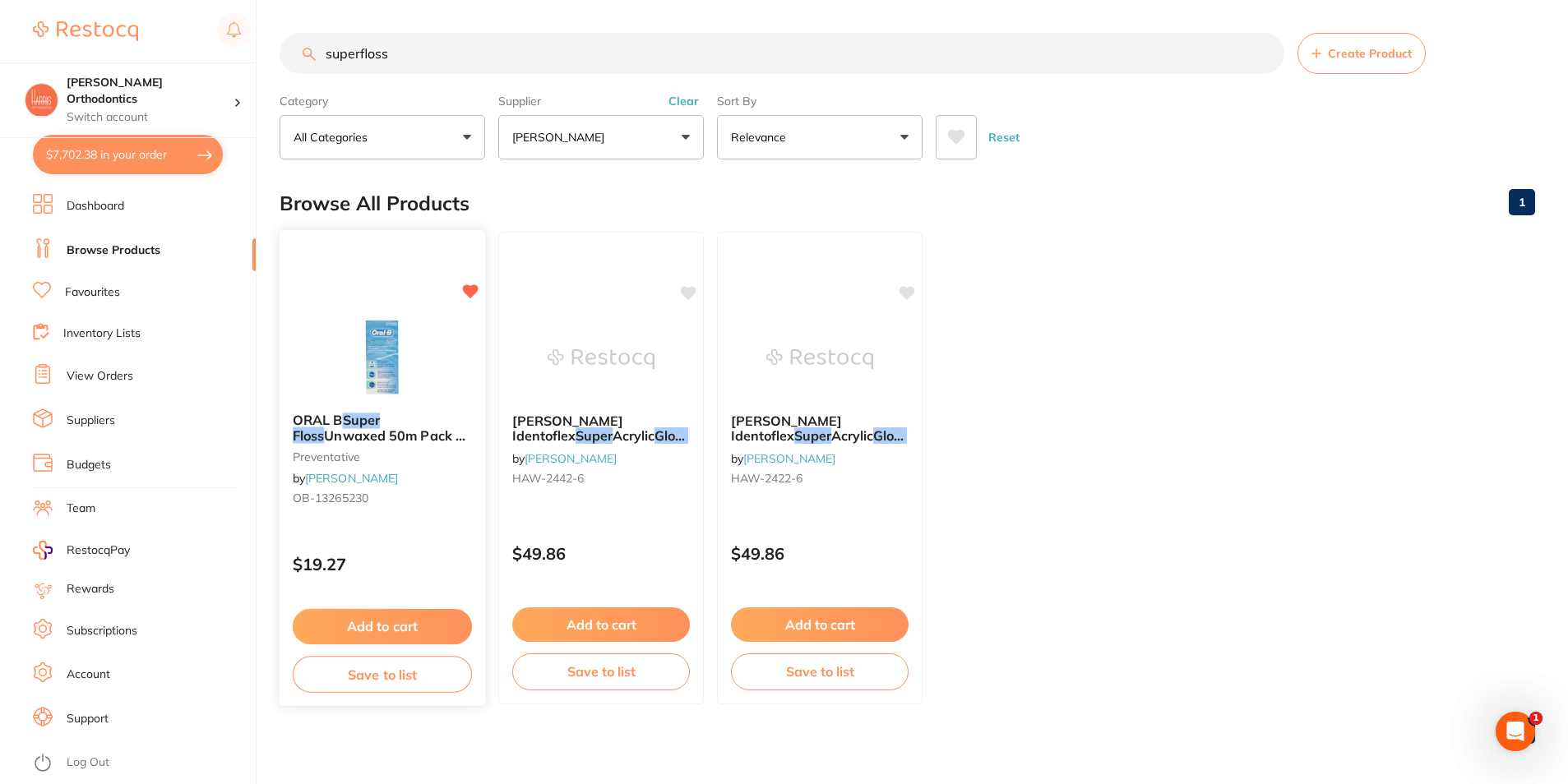
click at [405, 427] on span "Unwaxed 50m Pack of 6" at bounding box center [380, 443] width 176 height 32
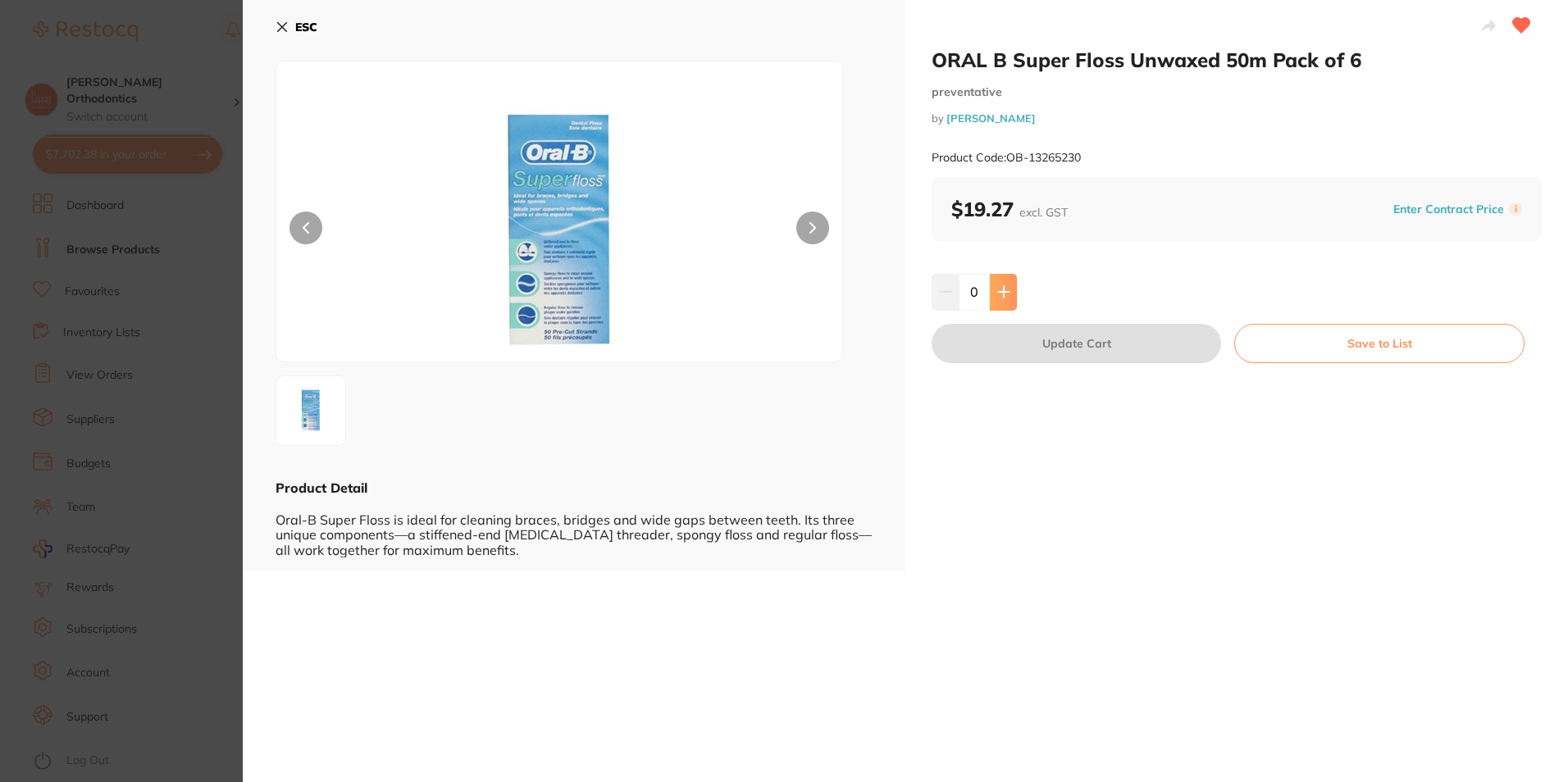
click at [1008, 303] on button at bounding box center [1004, 292] width 27 height 36
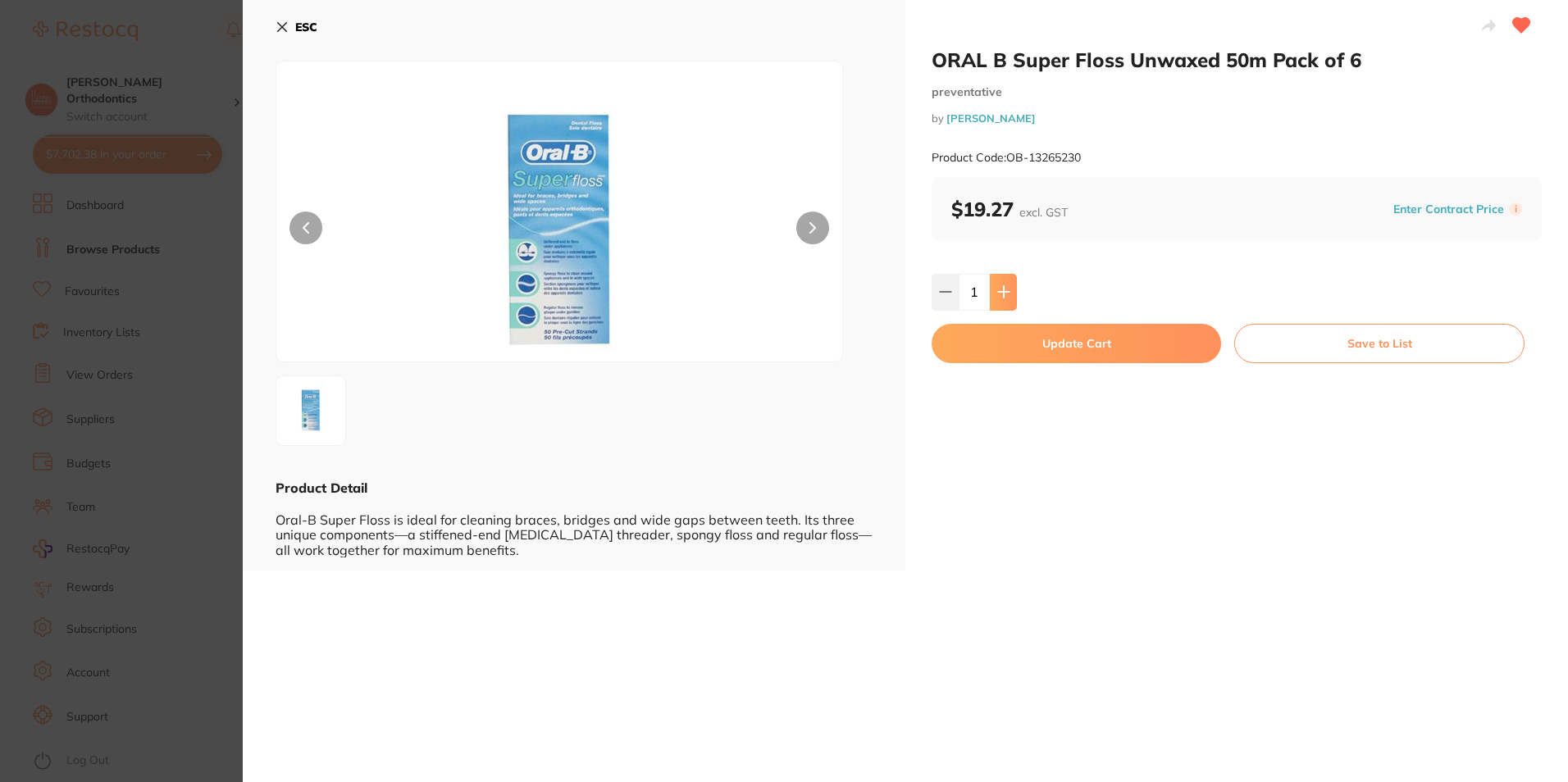
click at [1008, 296] on button at bounding box center [1004, 292] width 27 height 36
click at [1007, 295] on icon at bounding box center [1003, 291] width 13 height 13
type input "4"
click at [1027, 338] on button "Update Cart" at bounding box center [1077, 343] width 290 height 39
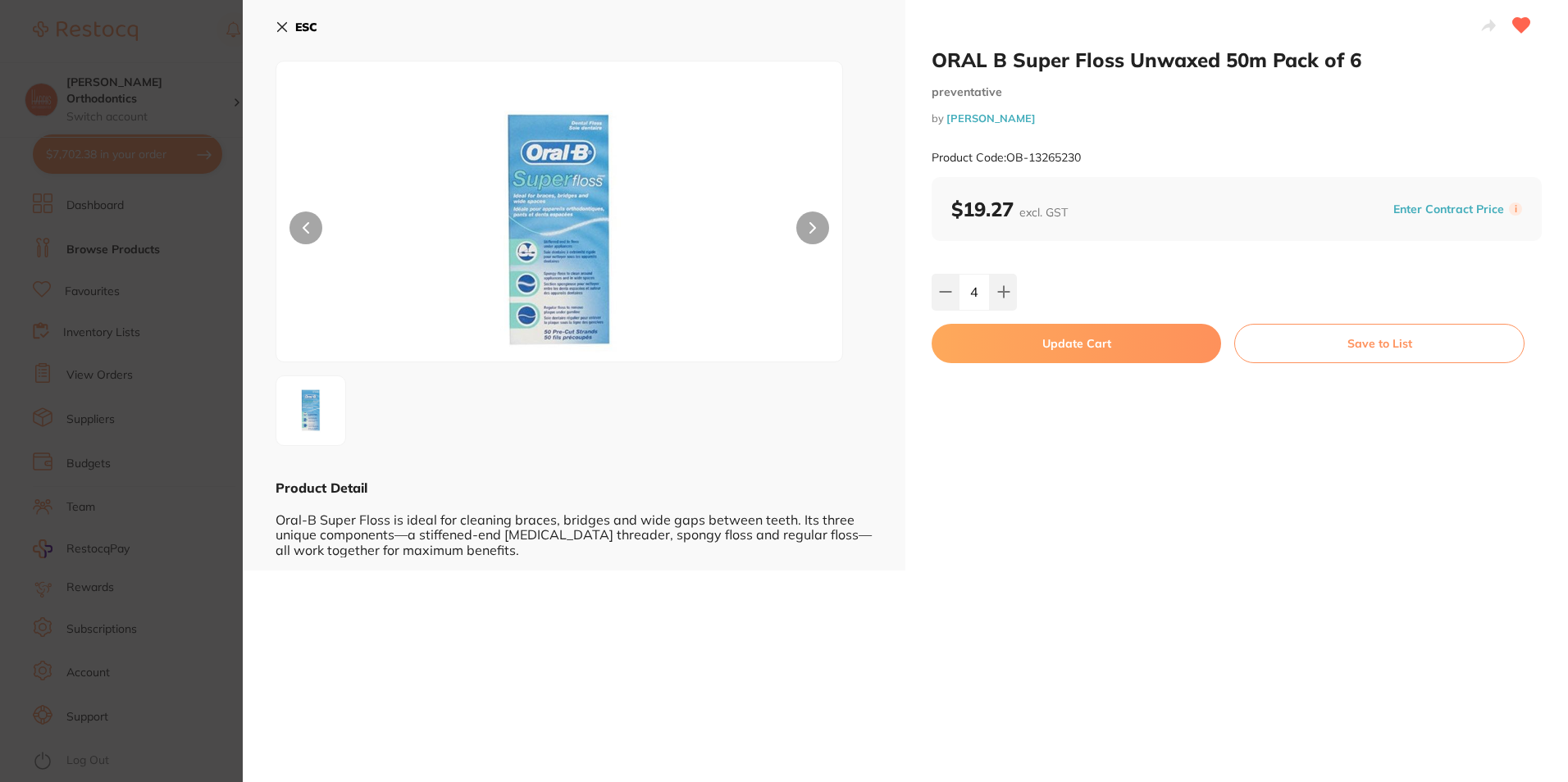
checkbox input "false"
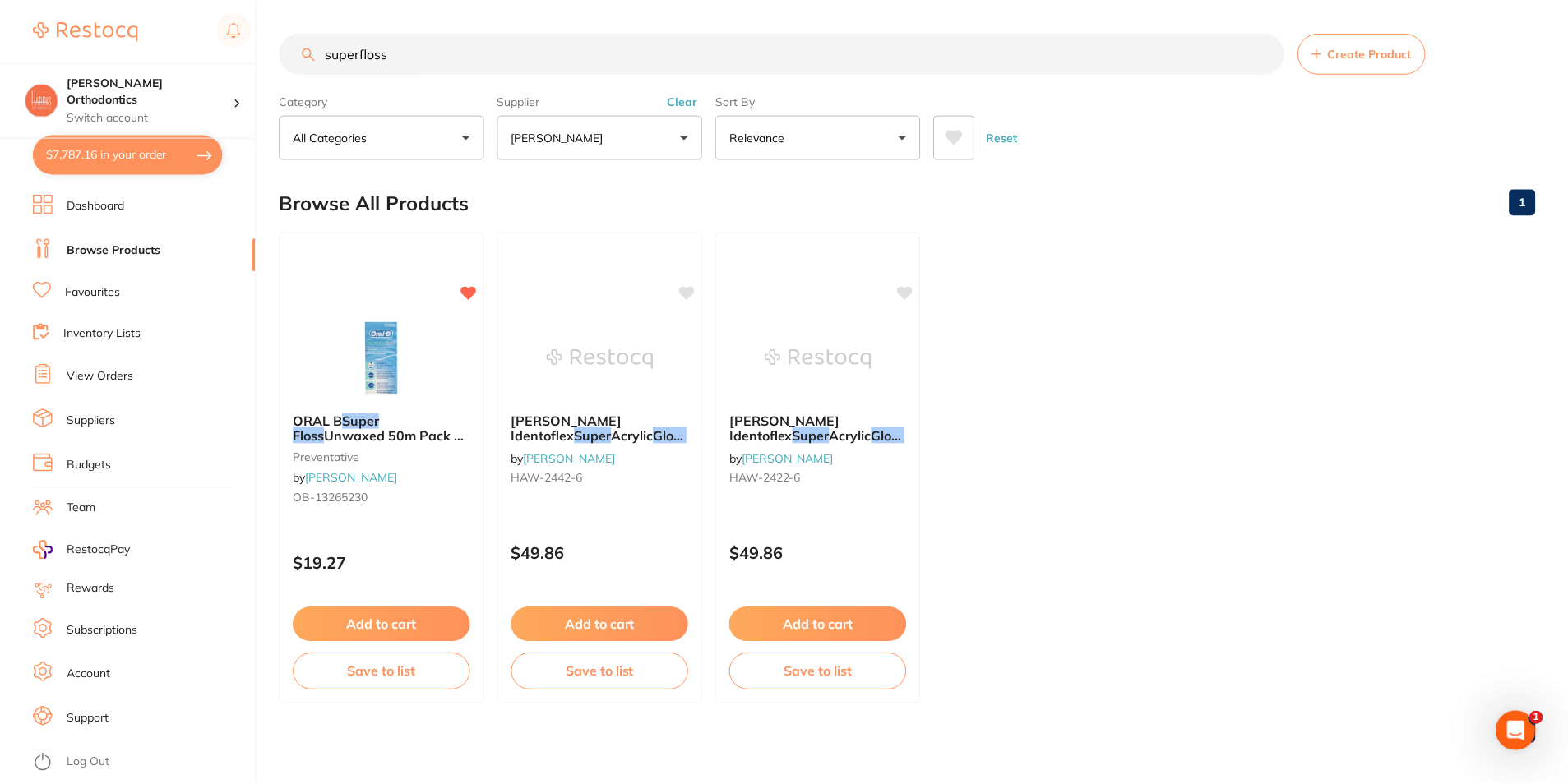
scroll to position [1, 0]
click at [79, 165] on button "$7,787.16 in your order" at bounding box center [128, 154] width 190 height 39
checkbox input "true"
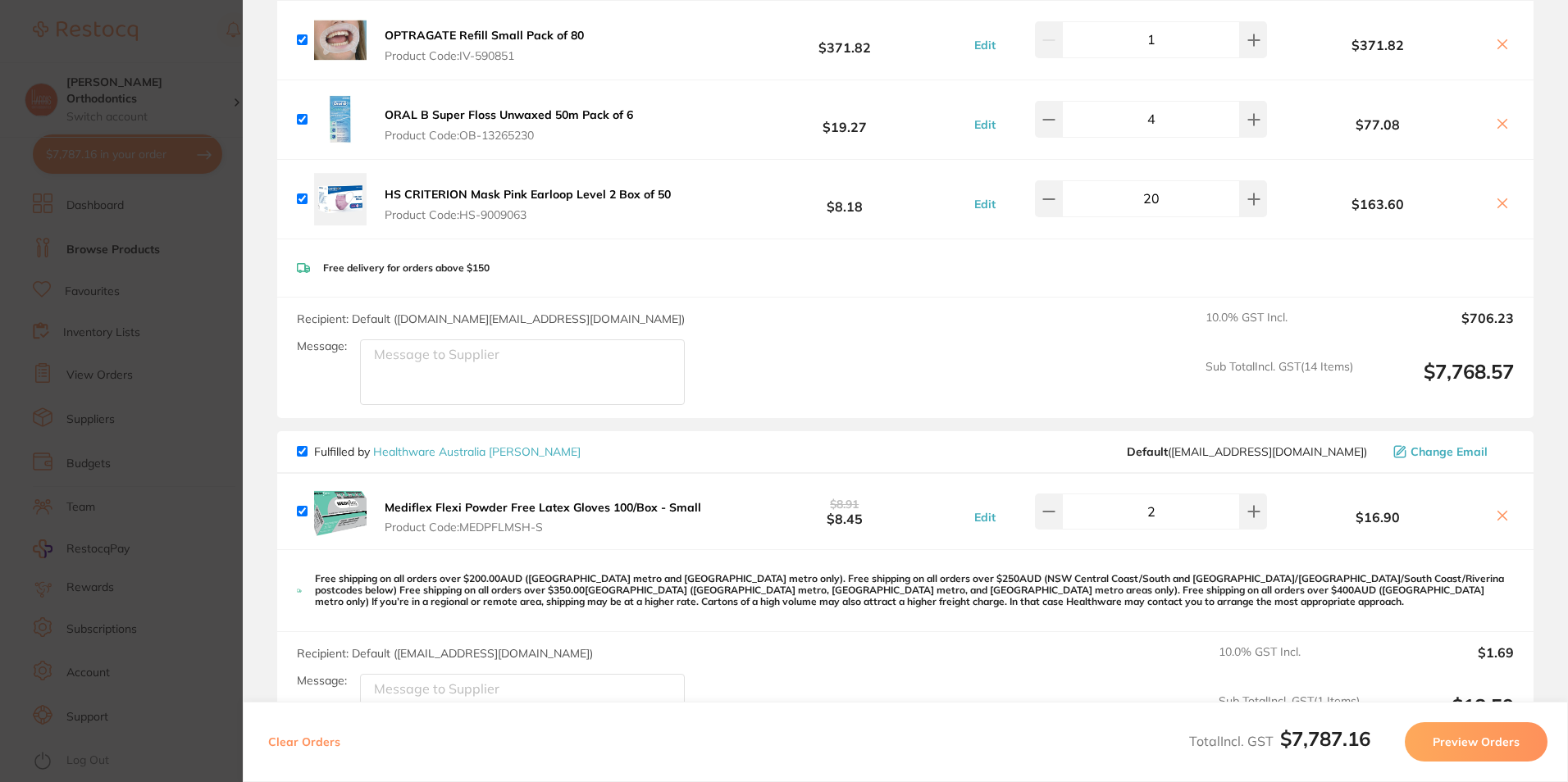
scroll to position [1230, 0]
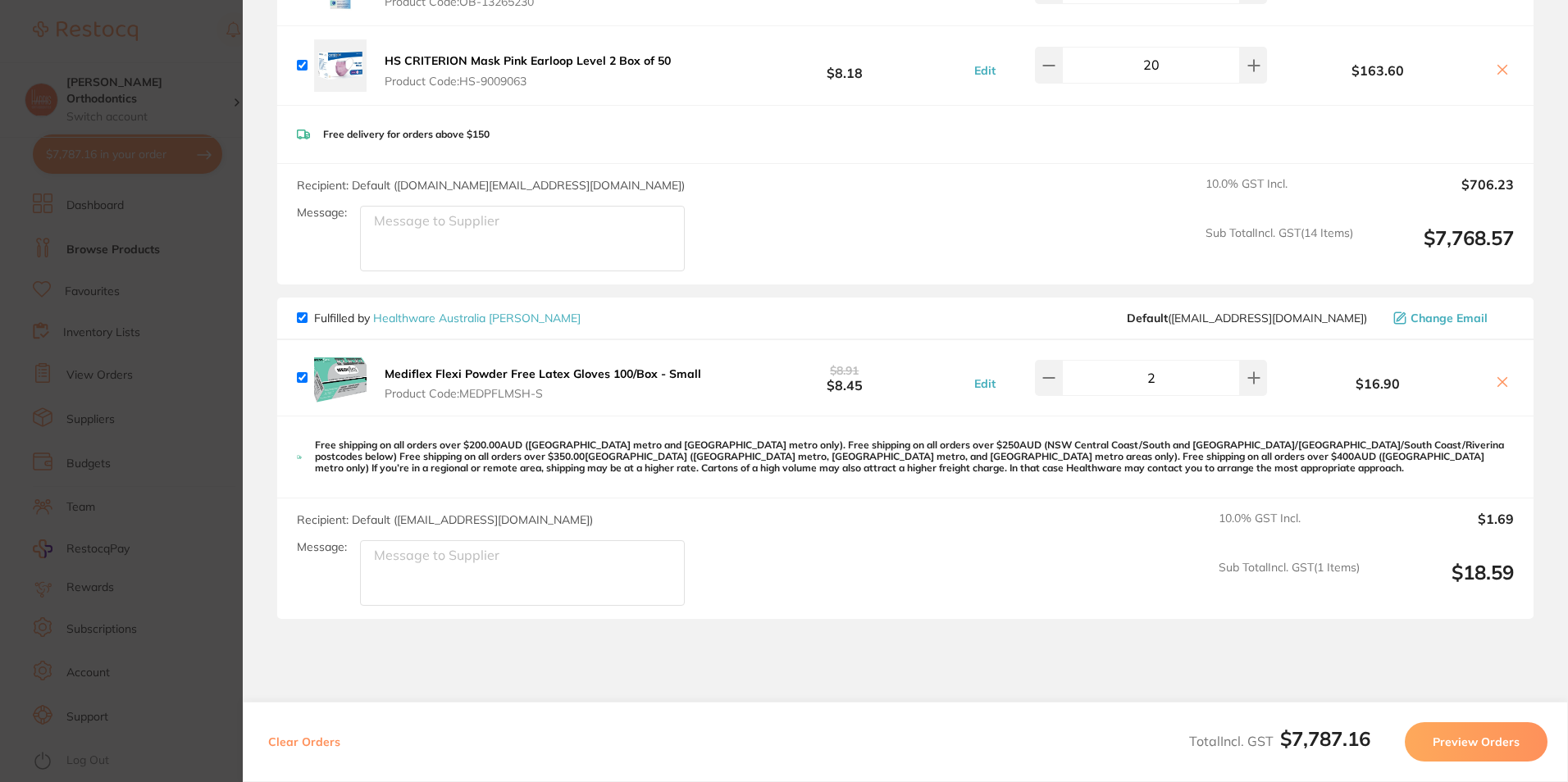
click at [300, 318] on input "checkbox" at bounding box center [302, 317] width 11 height 11
checkbox input "false"
click at [1441, 735] on button "Preview Orders" at bounding box center [1476, 742] width 143 height 39
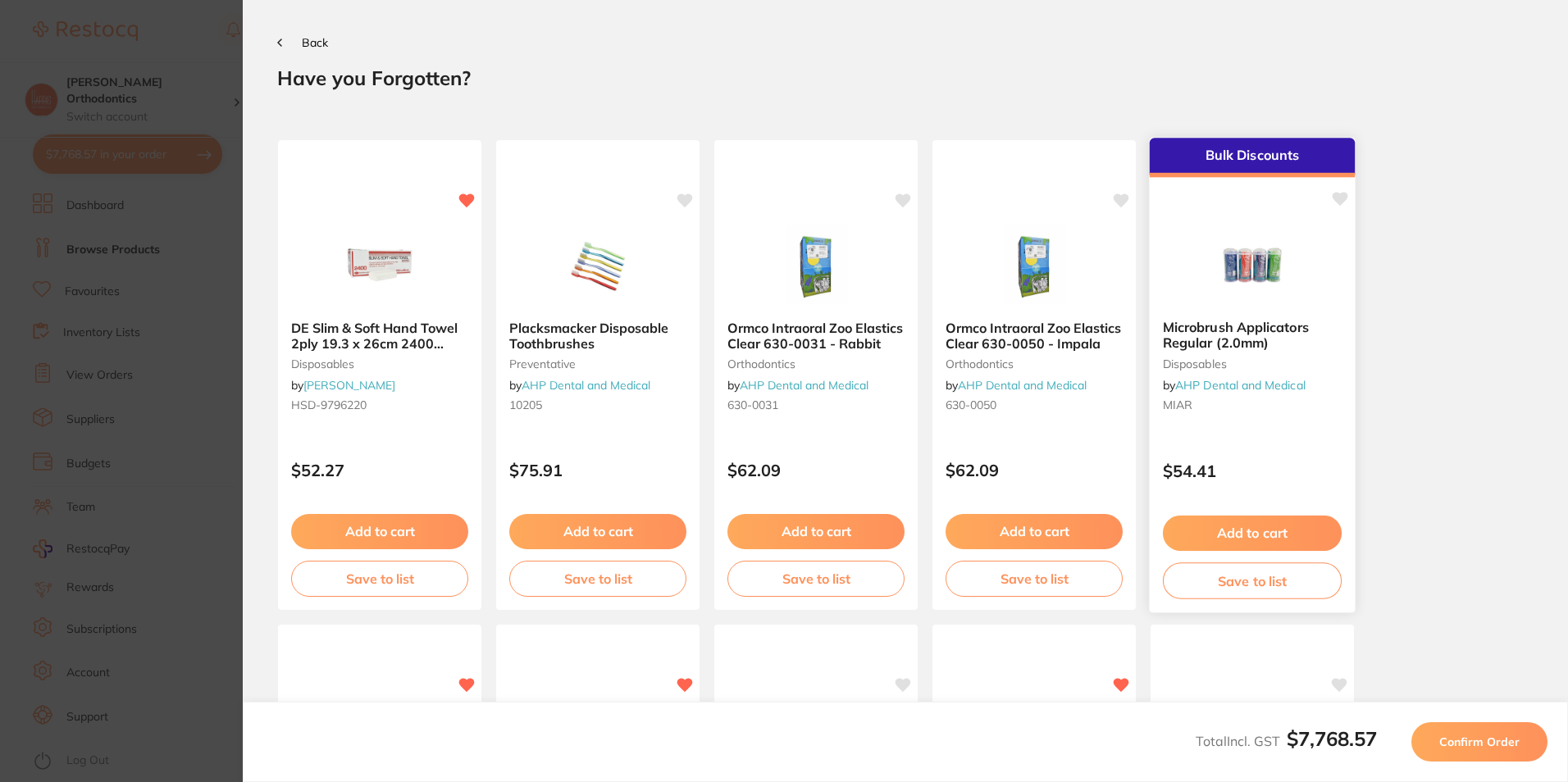
scroll to position [0, 0]
click at [1493, 747] on span "Confirm Order" at bounding box center [1479, 741] width 81 height 15
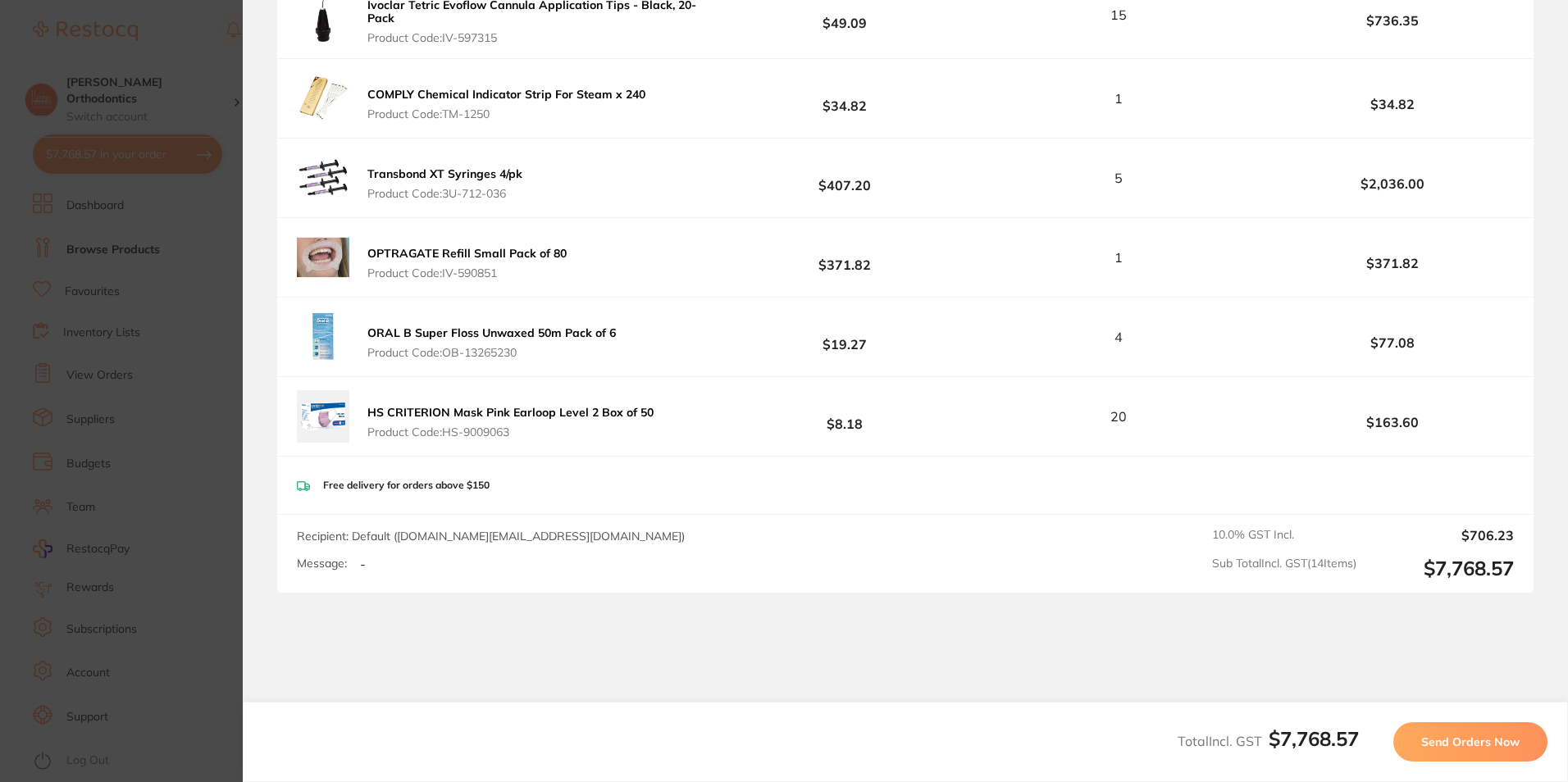
scroll to position [1104, 0]
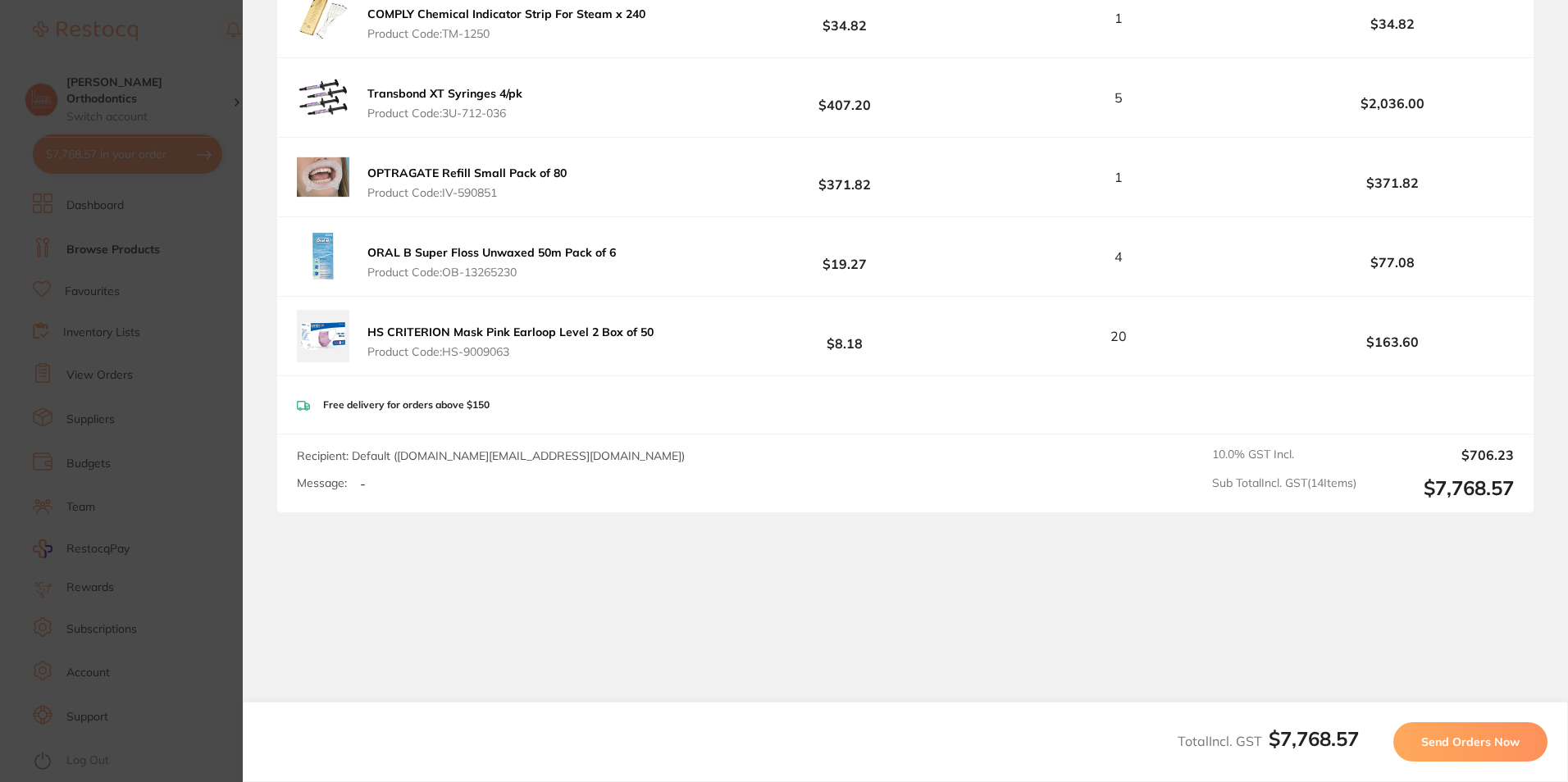
click at [1482, 744] on span "Send Orders Now" at bounding box center [1470, 741] width 98 height 15
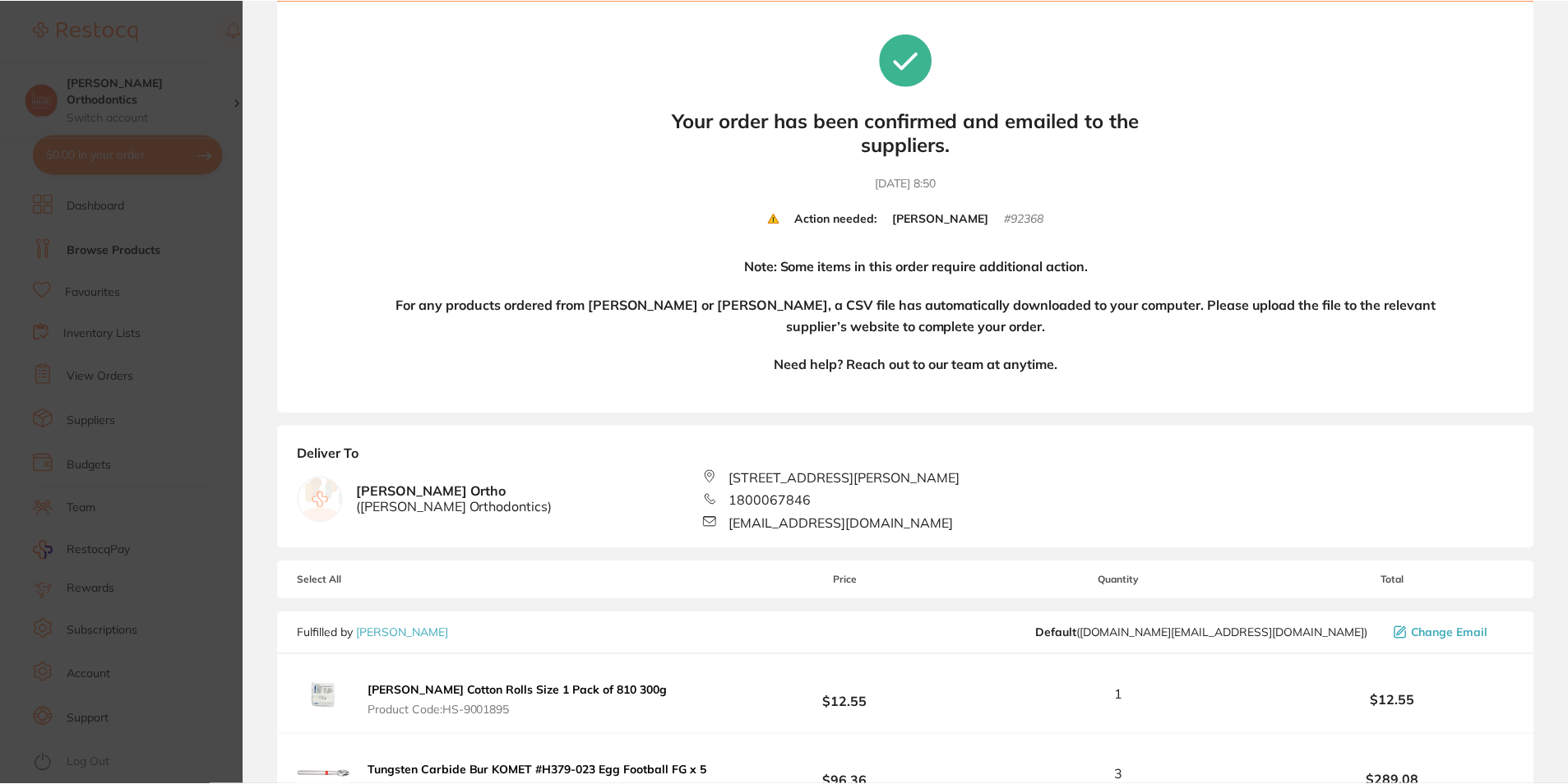
scroll to position [0, 0]
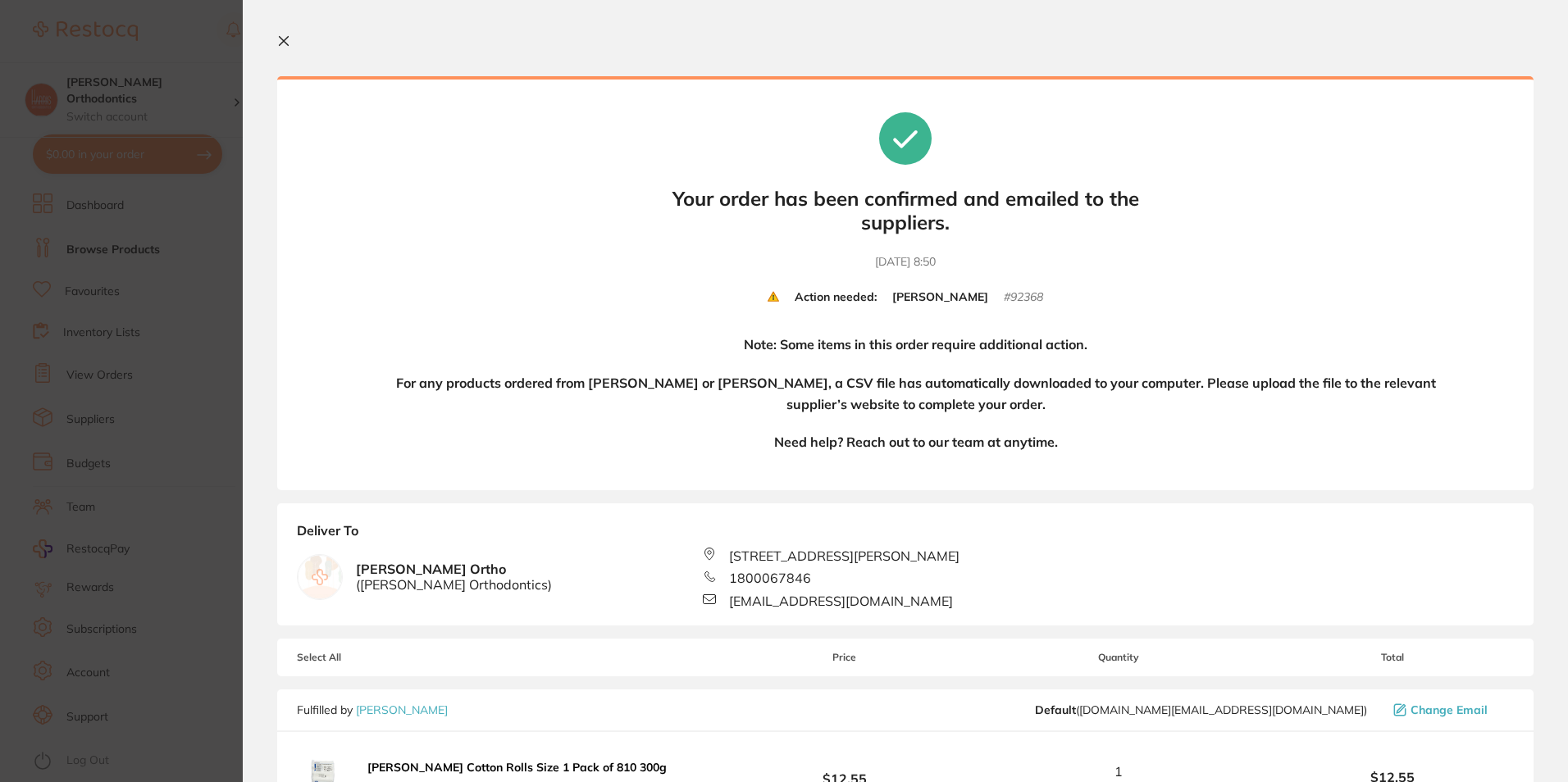
click at [288, 41] on icon at bounding box center [283, 40] width 13 height 13
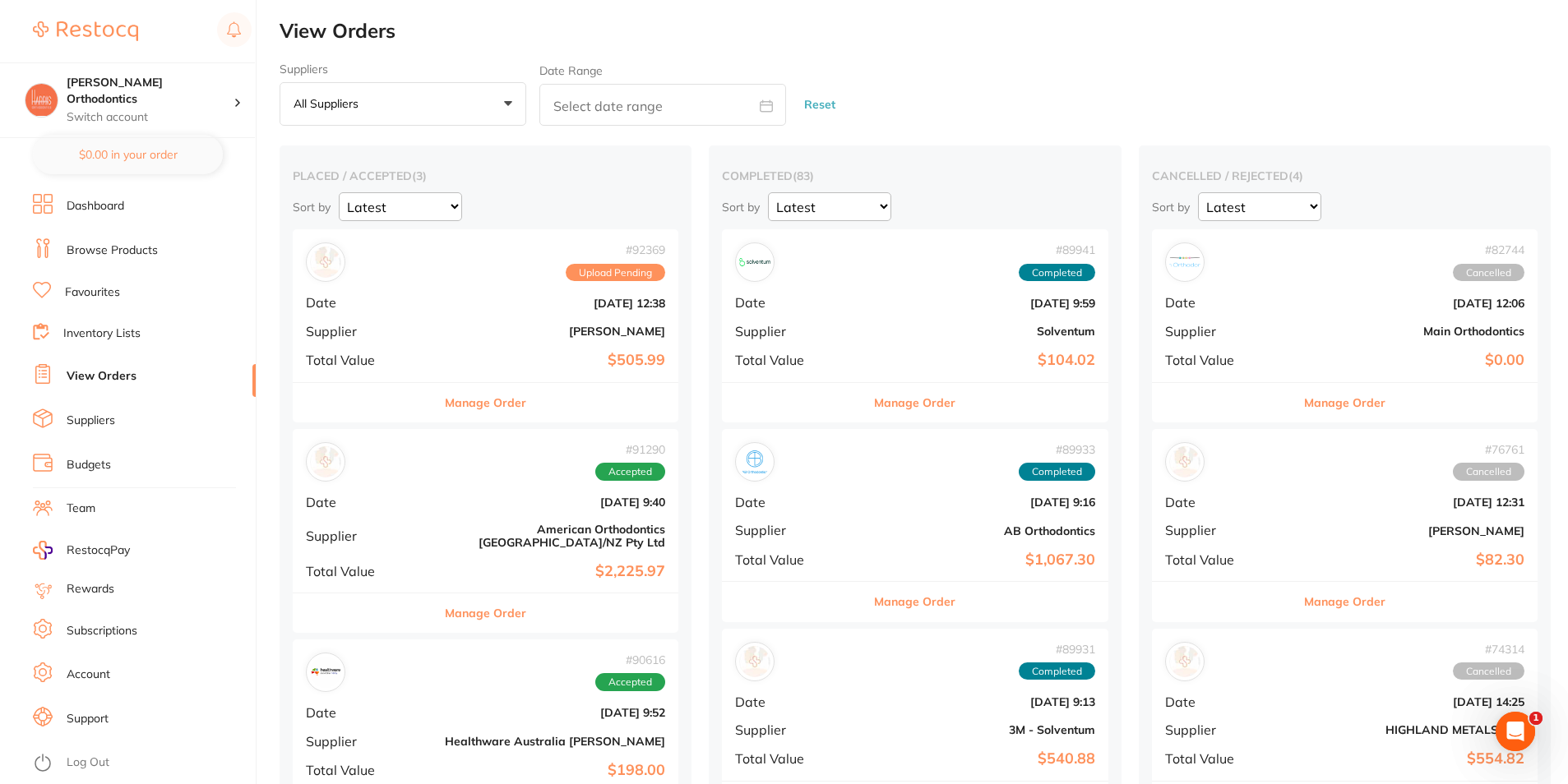
checkbox input "false"
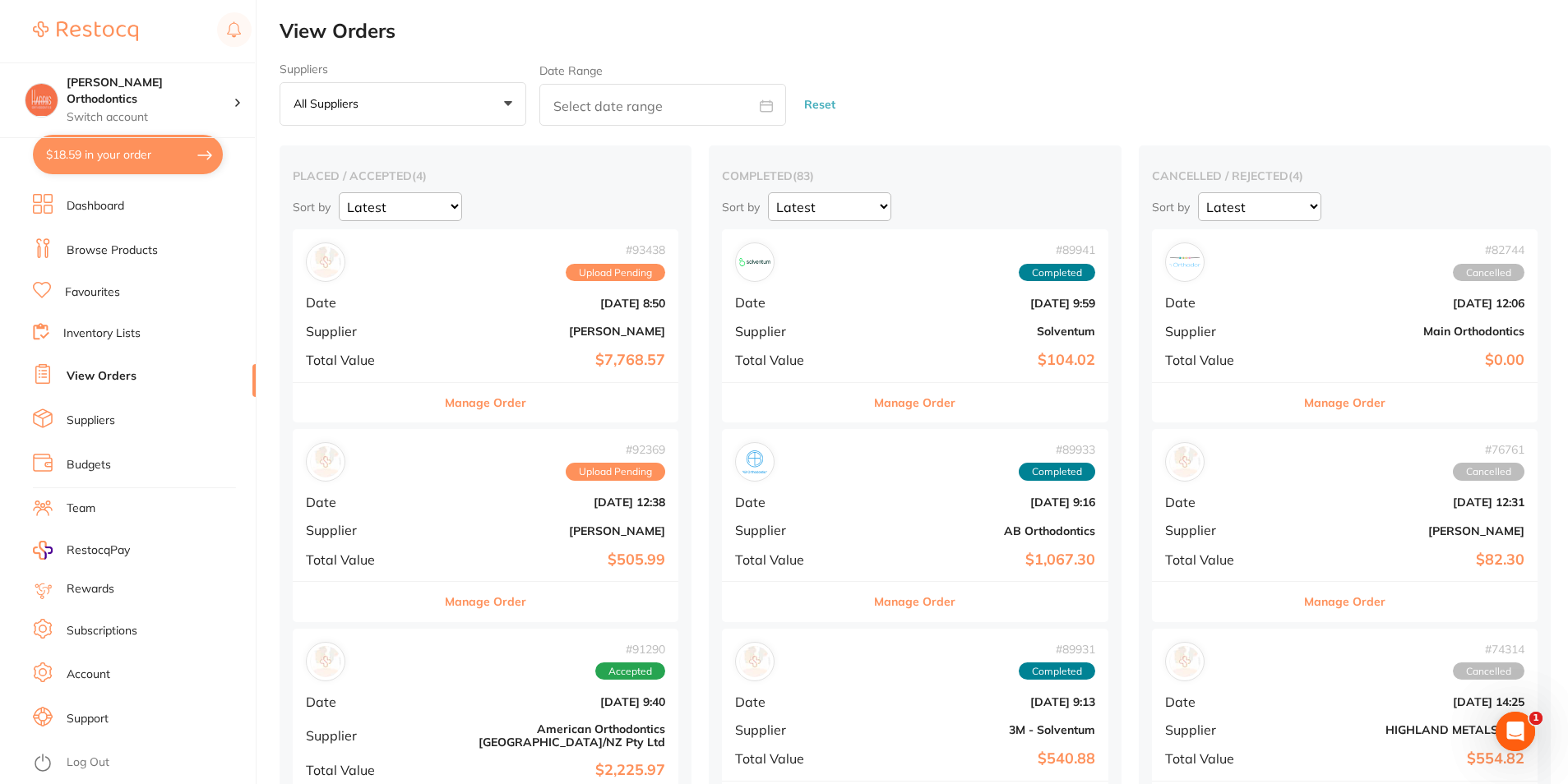
click at [473, 309] on b "[DATE] 8:50" at bounding box center [549, 302] width 231 height 13
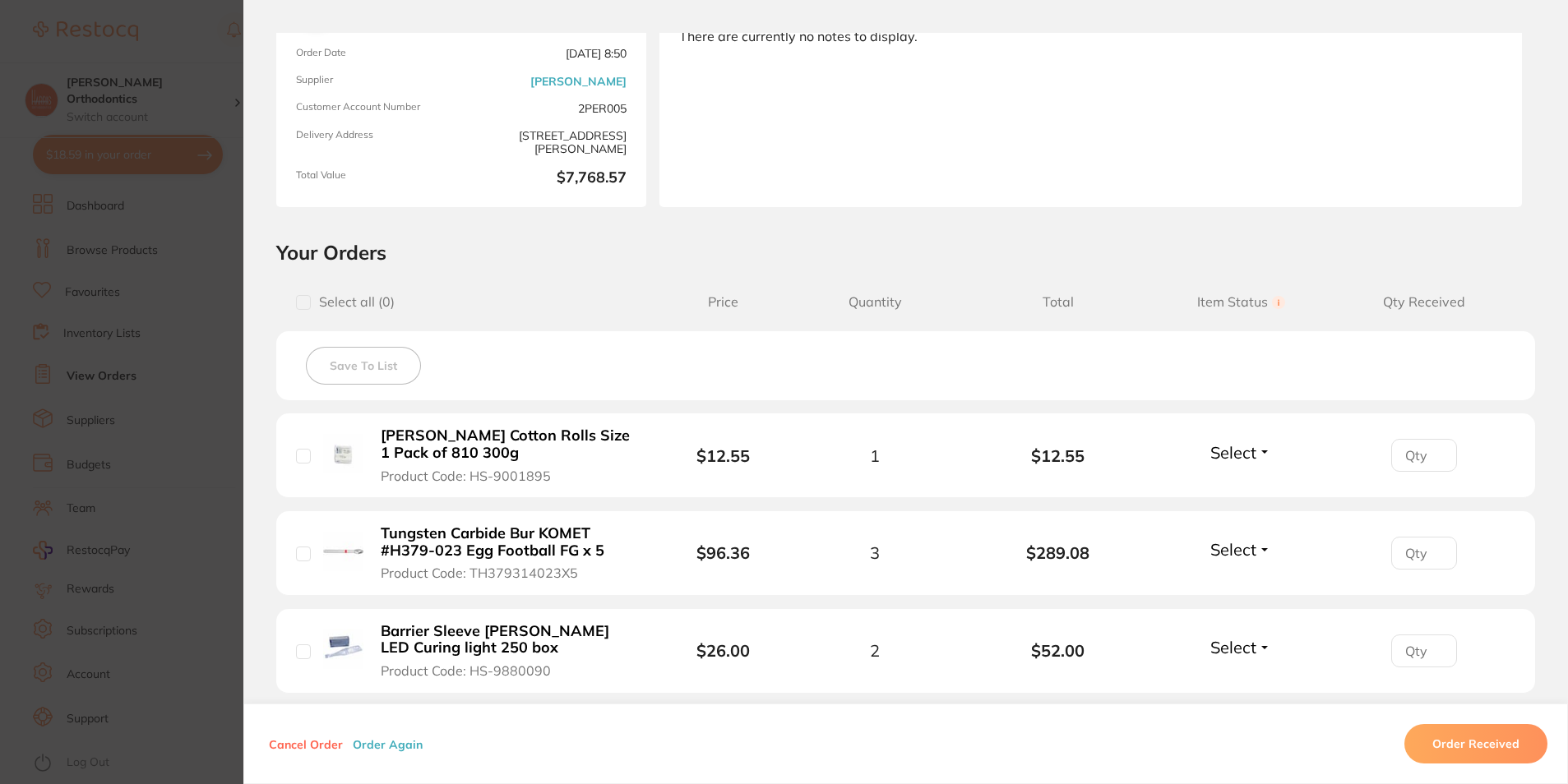
scroll to position [165, 0]
click at [300, 301] on input "checkbox" at bounding box center [303, 301] width 15 height 15
checkbox input "true"
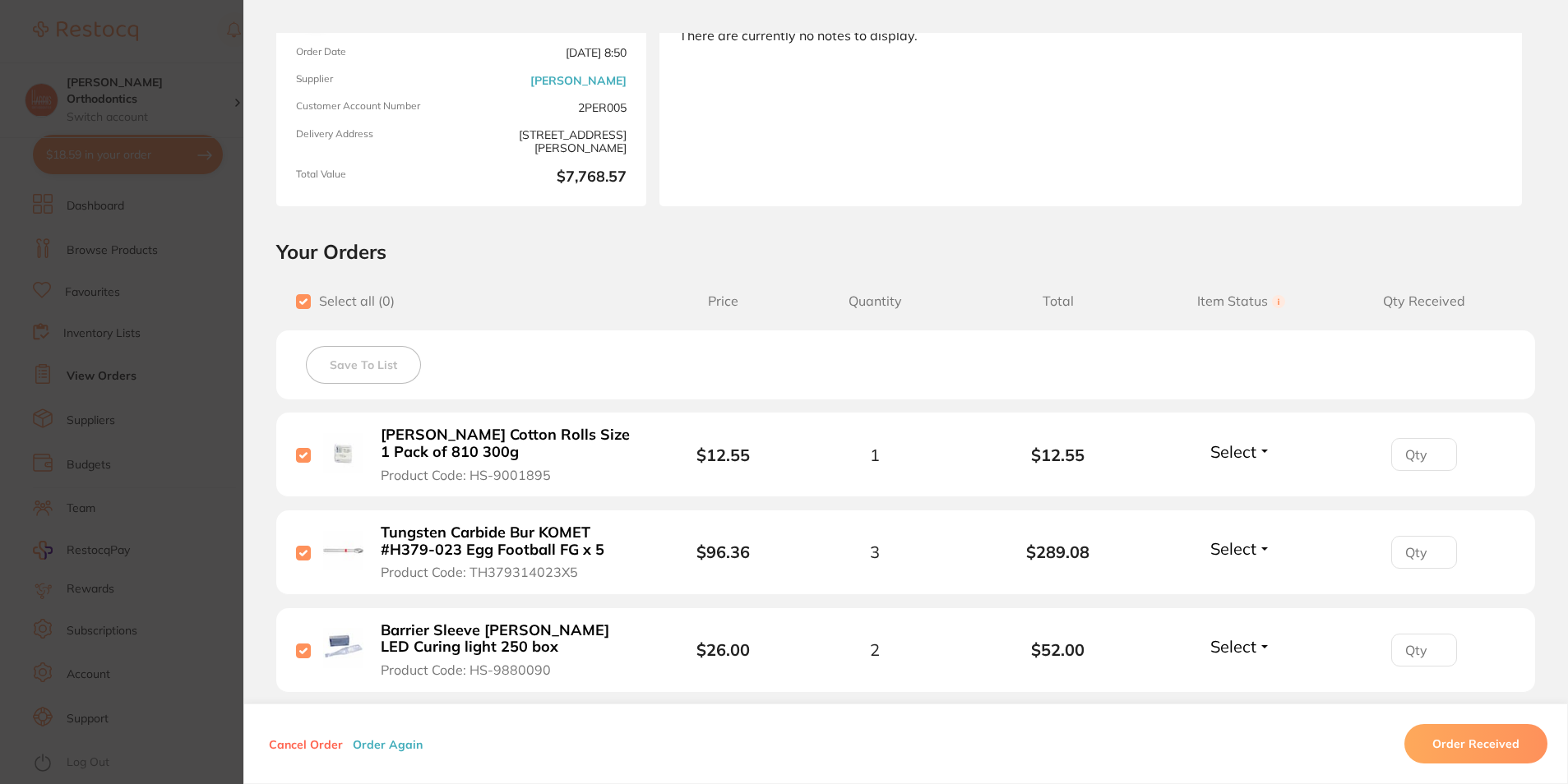
checkbox input "true"
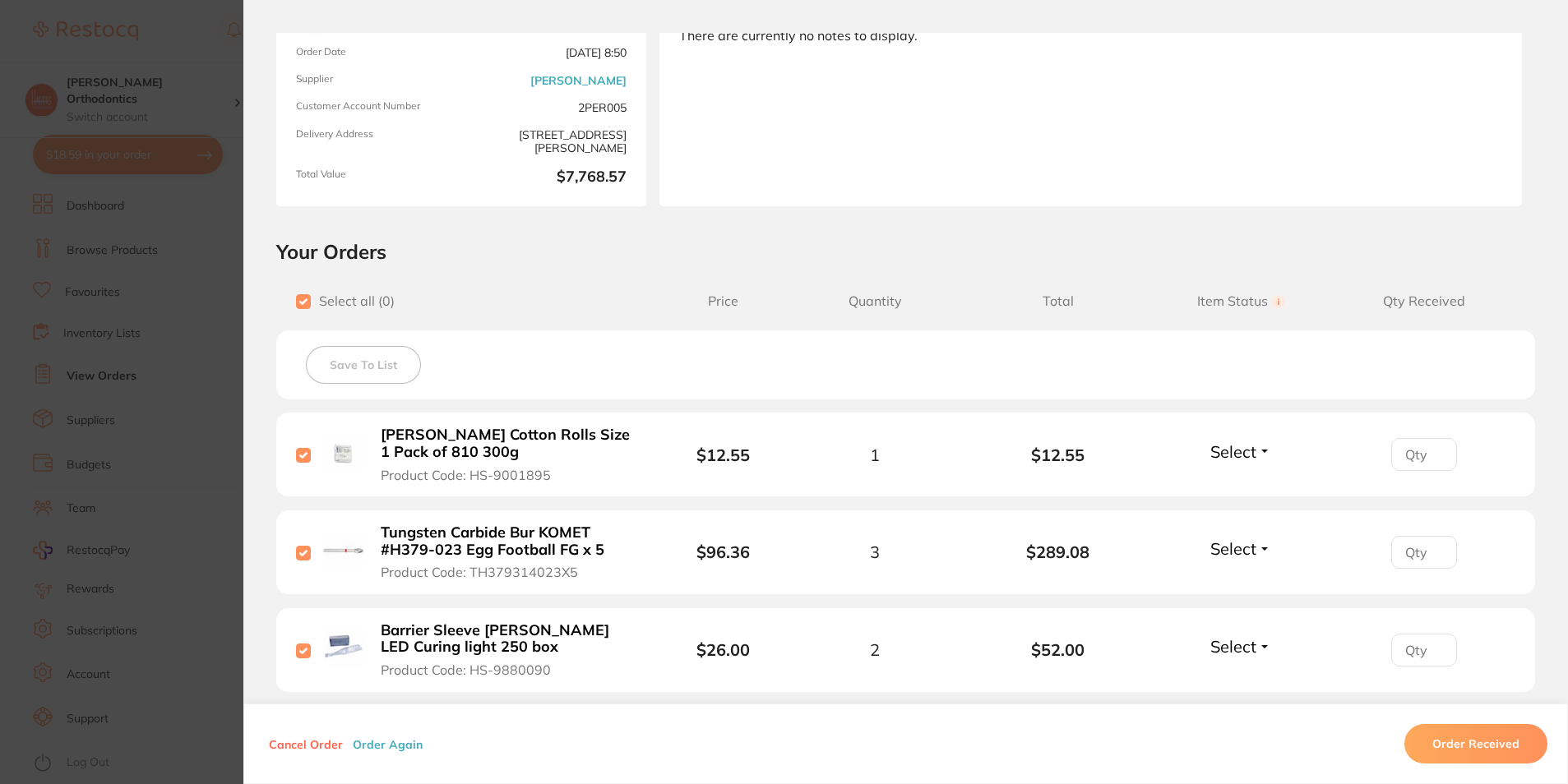
checkbox input "true"
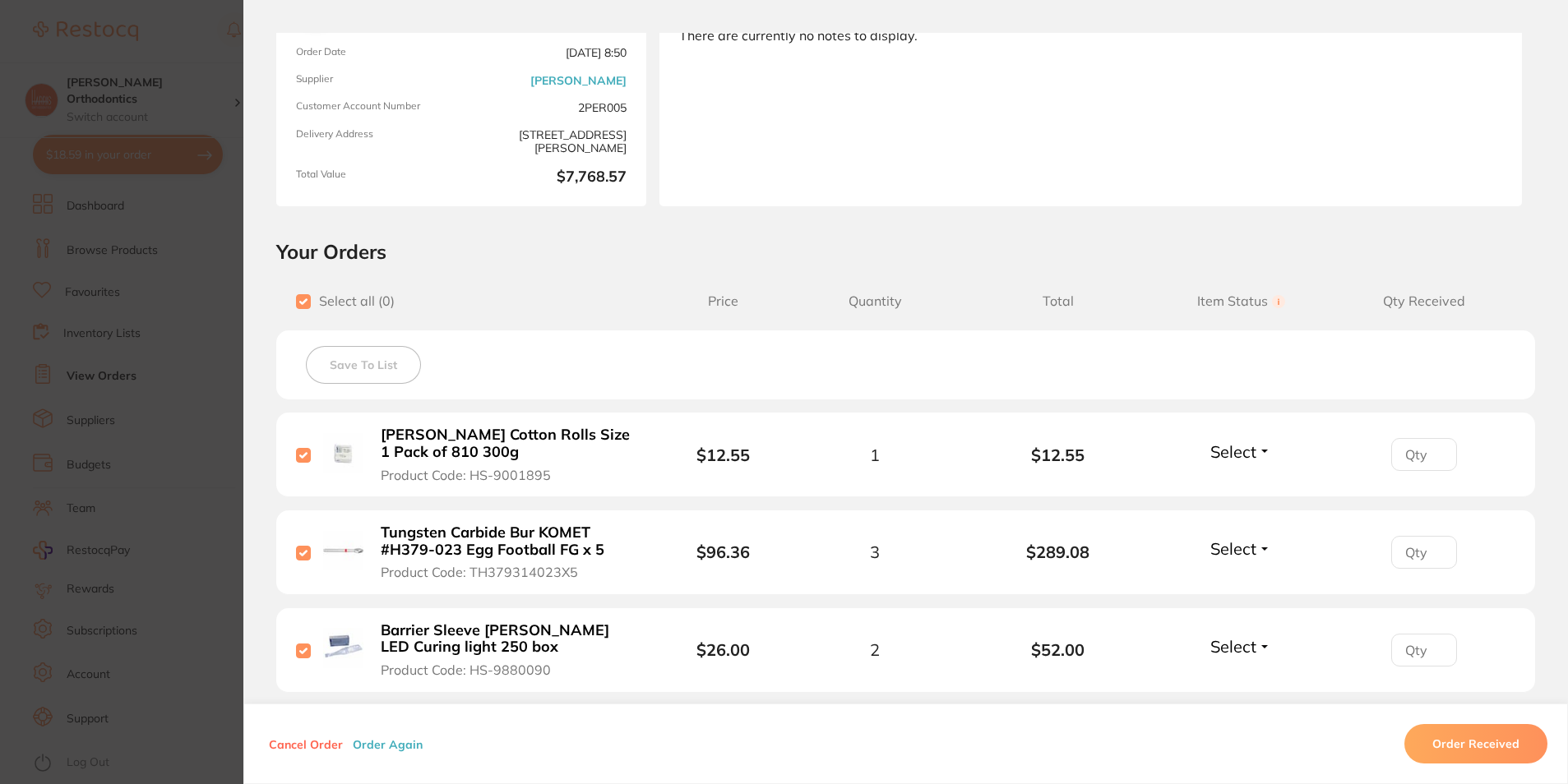
checkbox input "true"
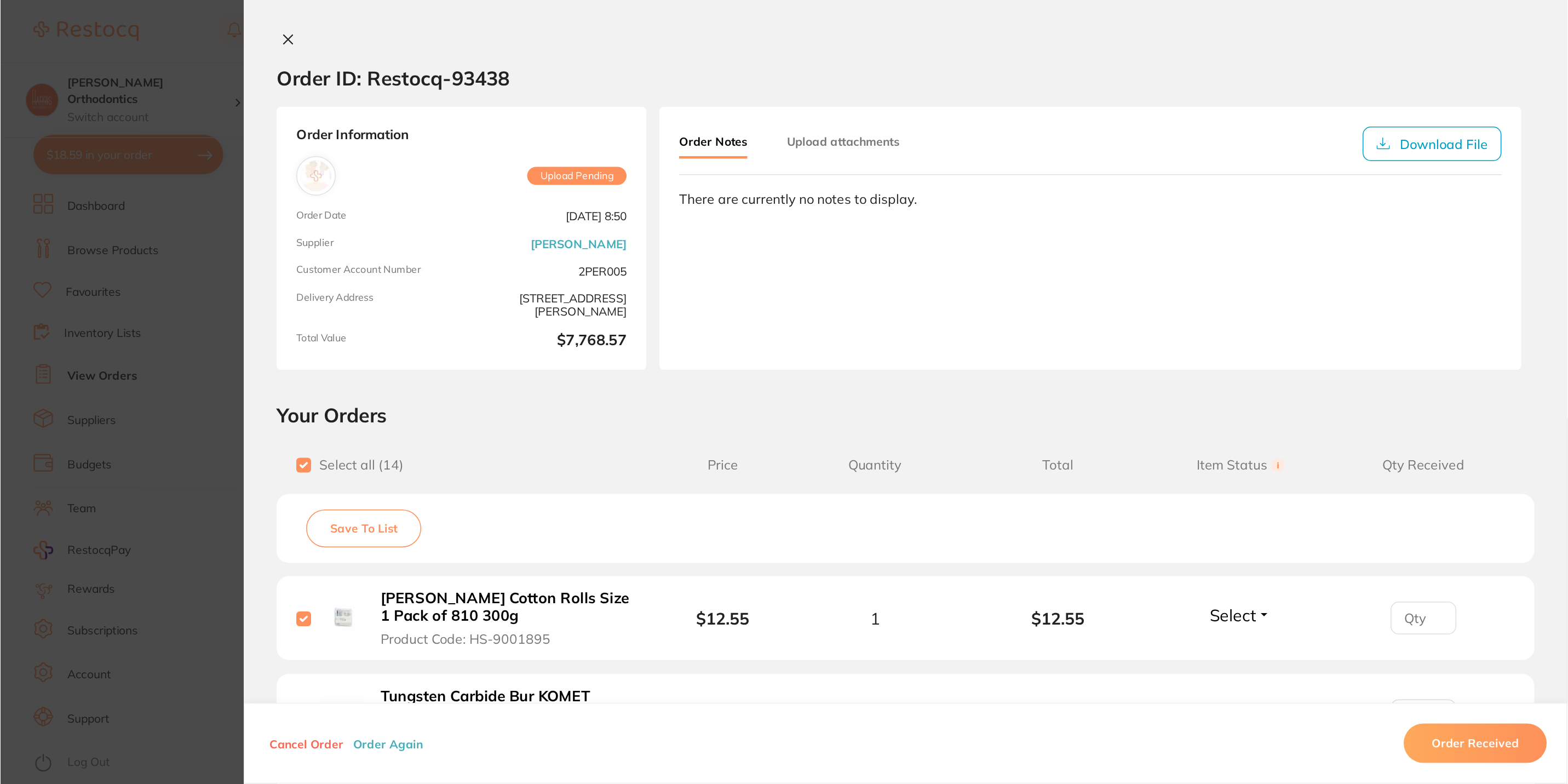
scroll to position [0, 0]
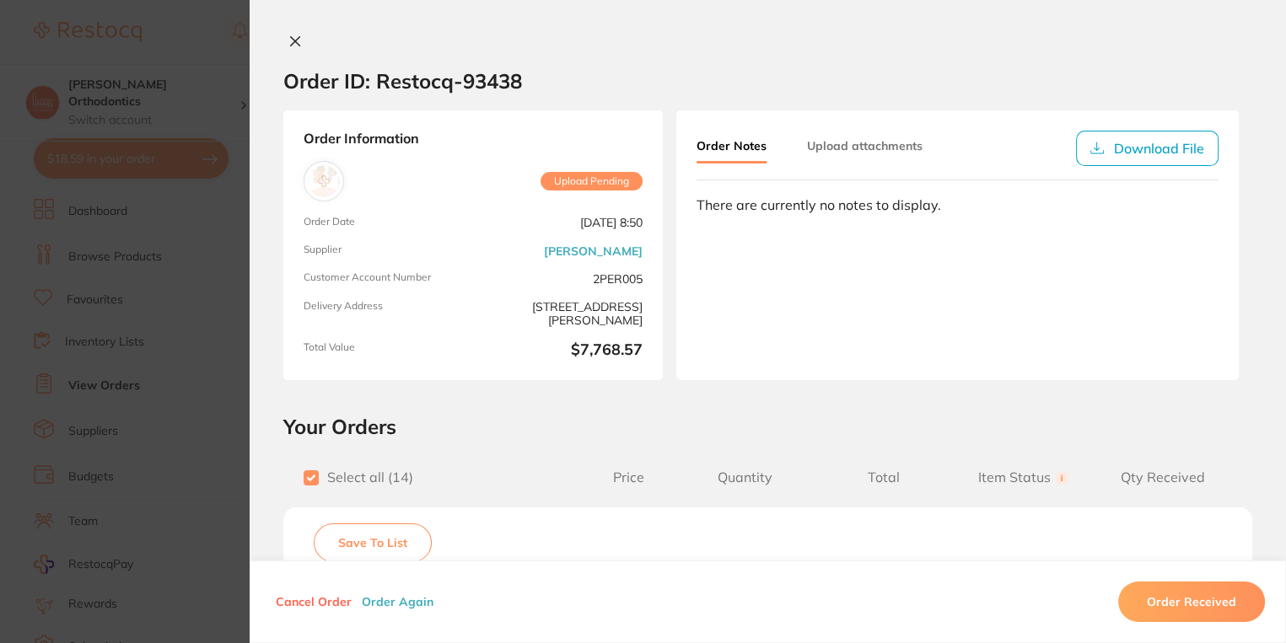
click at [293, 39] on icon at bounding box center [295, 41] width 9 height 9
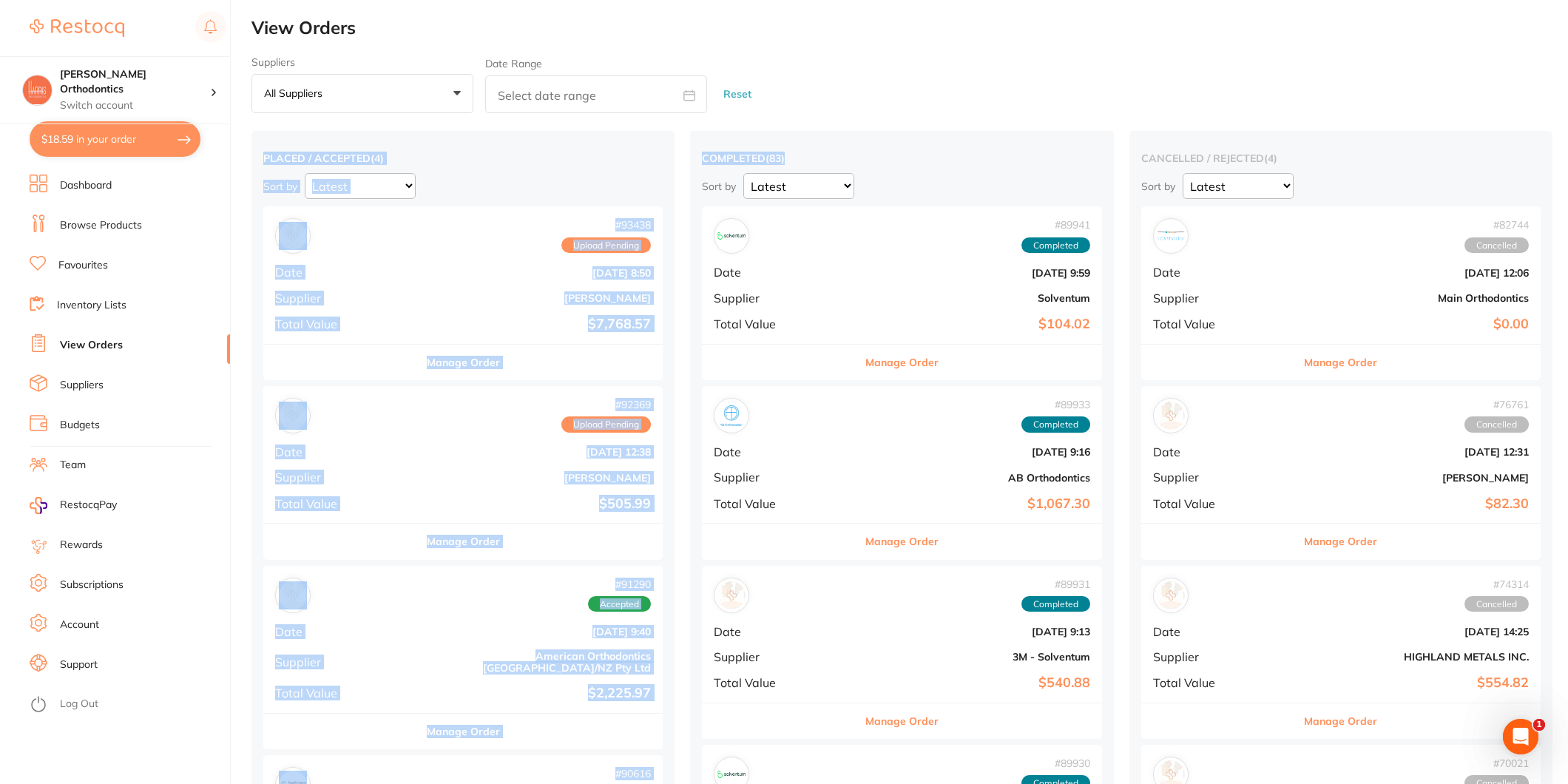
drag, startPoint x: 804, startPoint y: 43, endPoint x: 810, endPoint y: 135, distance: 92.2
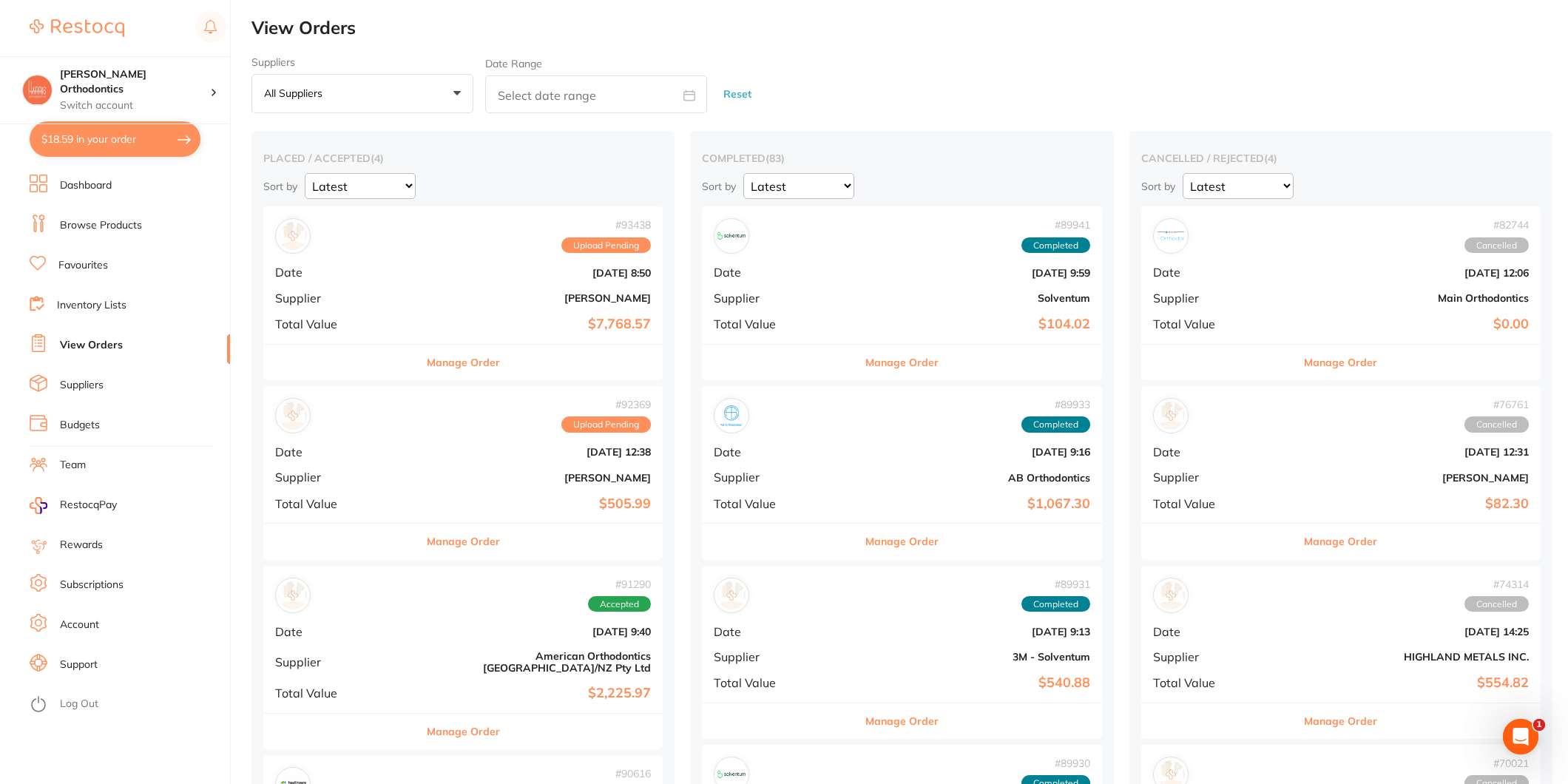
click at [84, 264] on link "Favourites" at bounding box center [83, 265] width 49 height 15
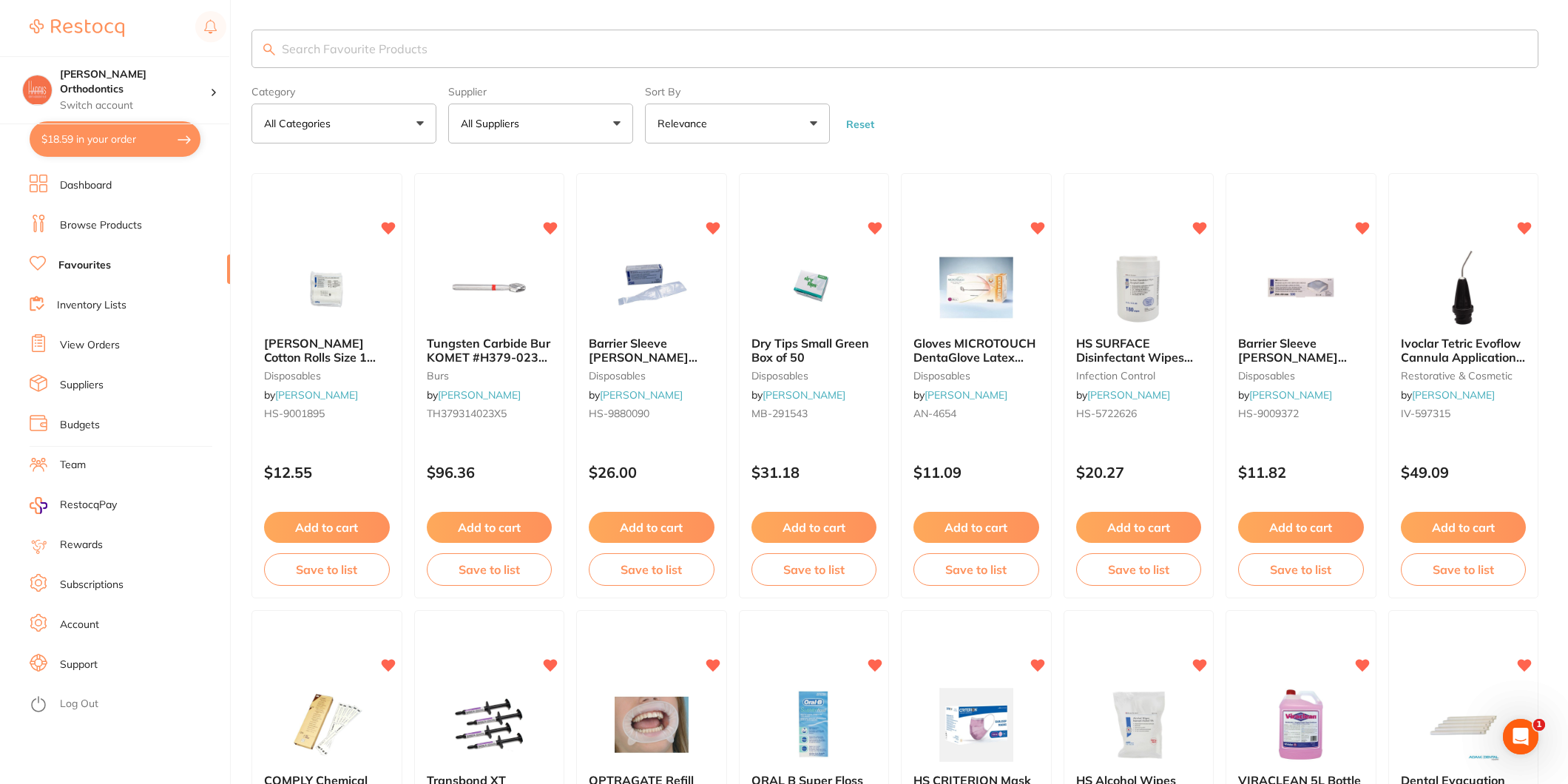
click at [408, 41] on input "search" at bounding box center [895, 49] width 1287 height 39
click at [426, 54] on input "search" at bounding box center [895, 49] width 1287 height 39
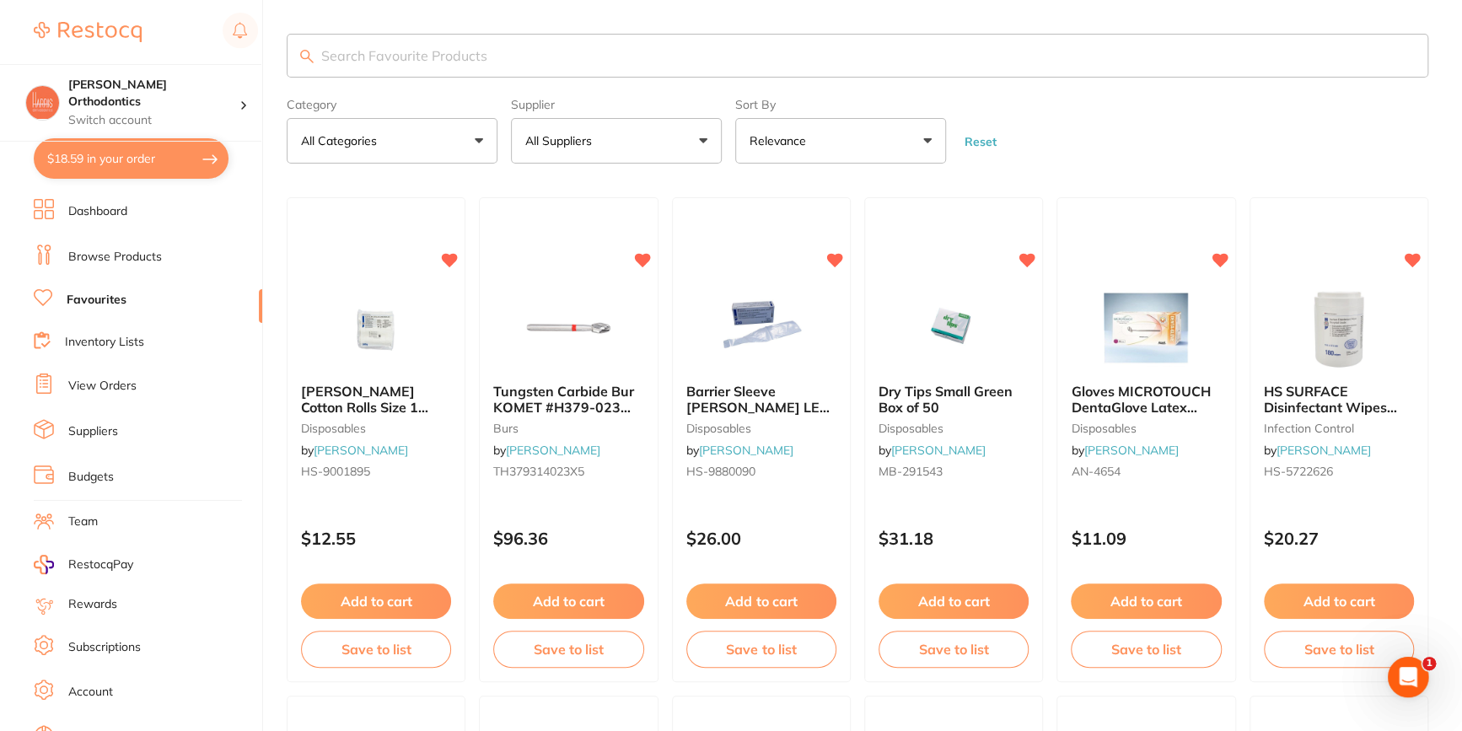
click at [281, 180] on div "$18.59 [PERSON_NAME] Orthodontics Switch account [PERSON_NAME] Orthodontics $18…" at bounding box center [731, 365] width 1462 height 731
click at [358, 56] on input "search" at bounding box center [858, 56] width 1142 height 44
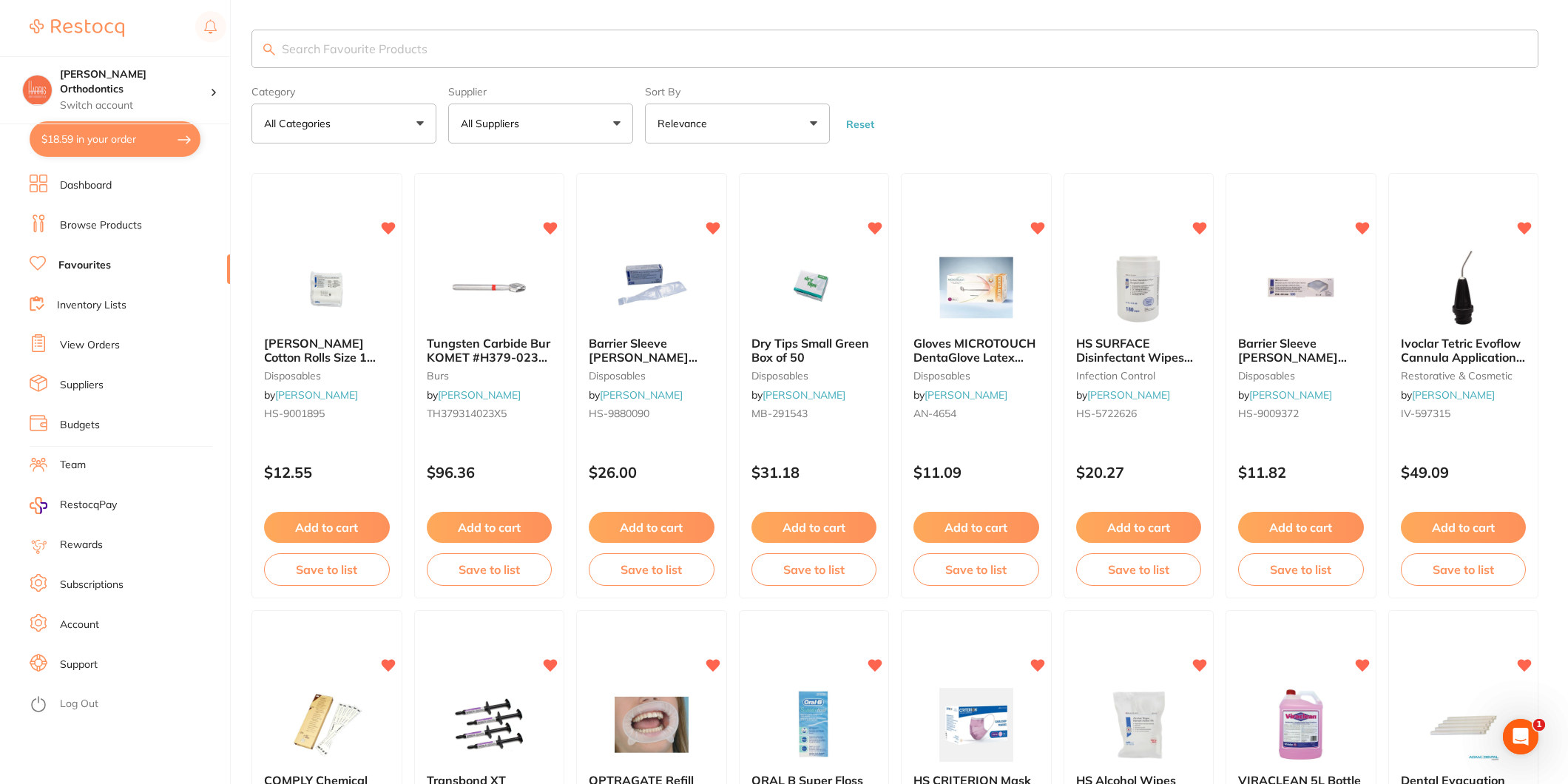
click at [306, 45] on input "search" at bounding box center [895, 49] width 1287 height 39
click at [373, 42] on input "search" at bounding box center [895, 49] width 1287 height 39
type input "transbond"
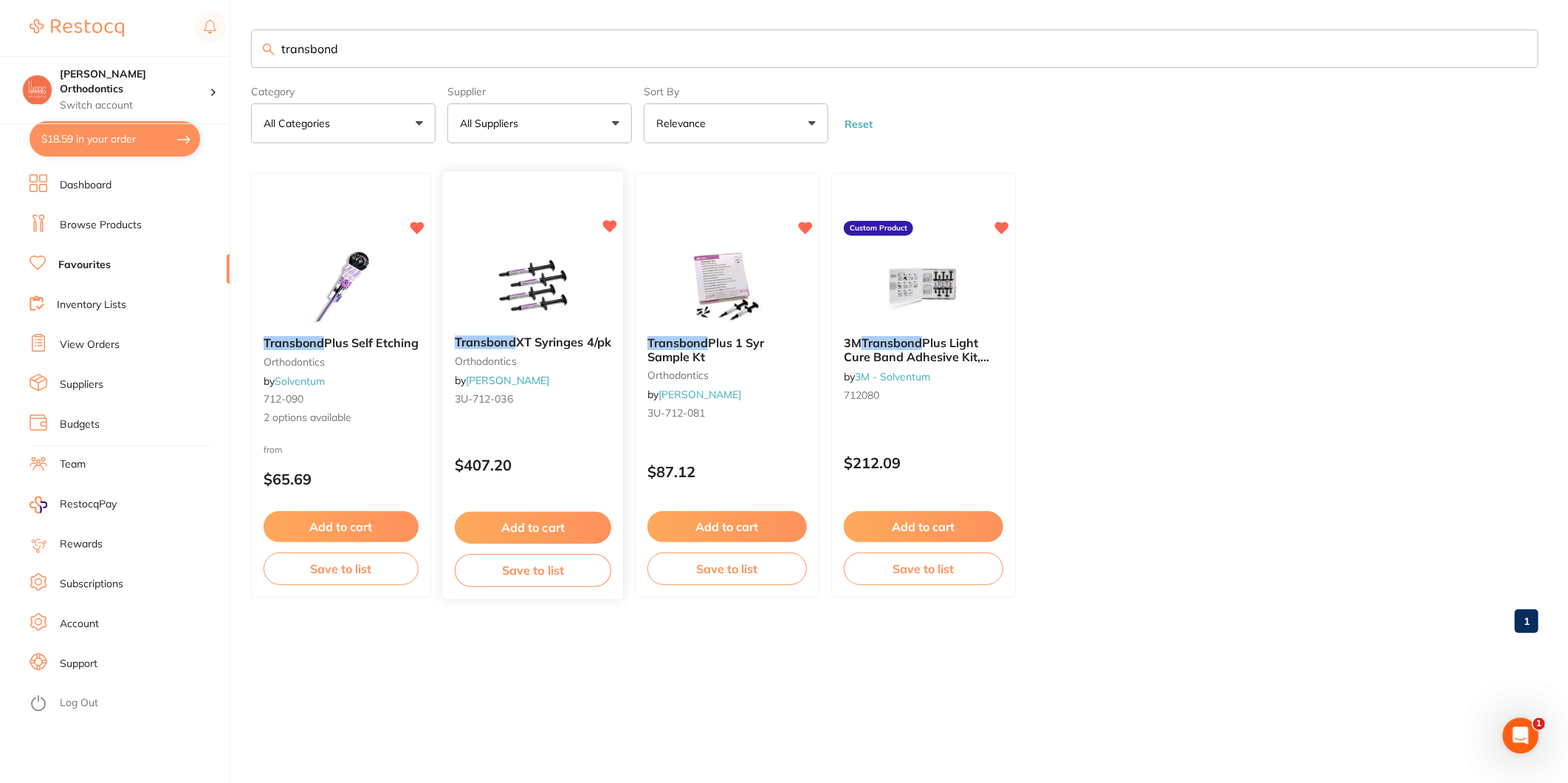
click at [553, 290] on img at bounding box center [532, 286] width 96 height 74
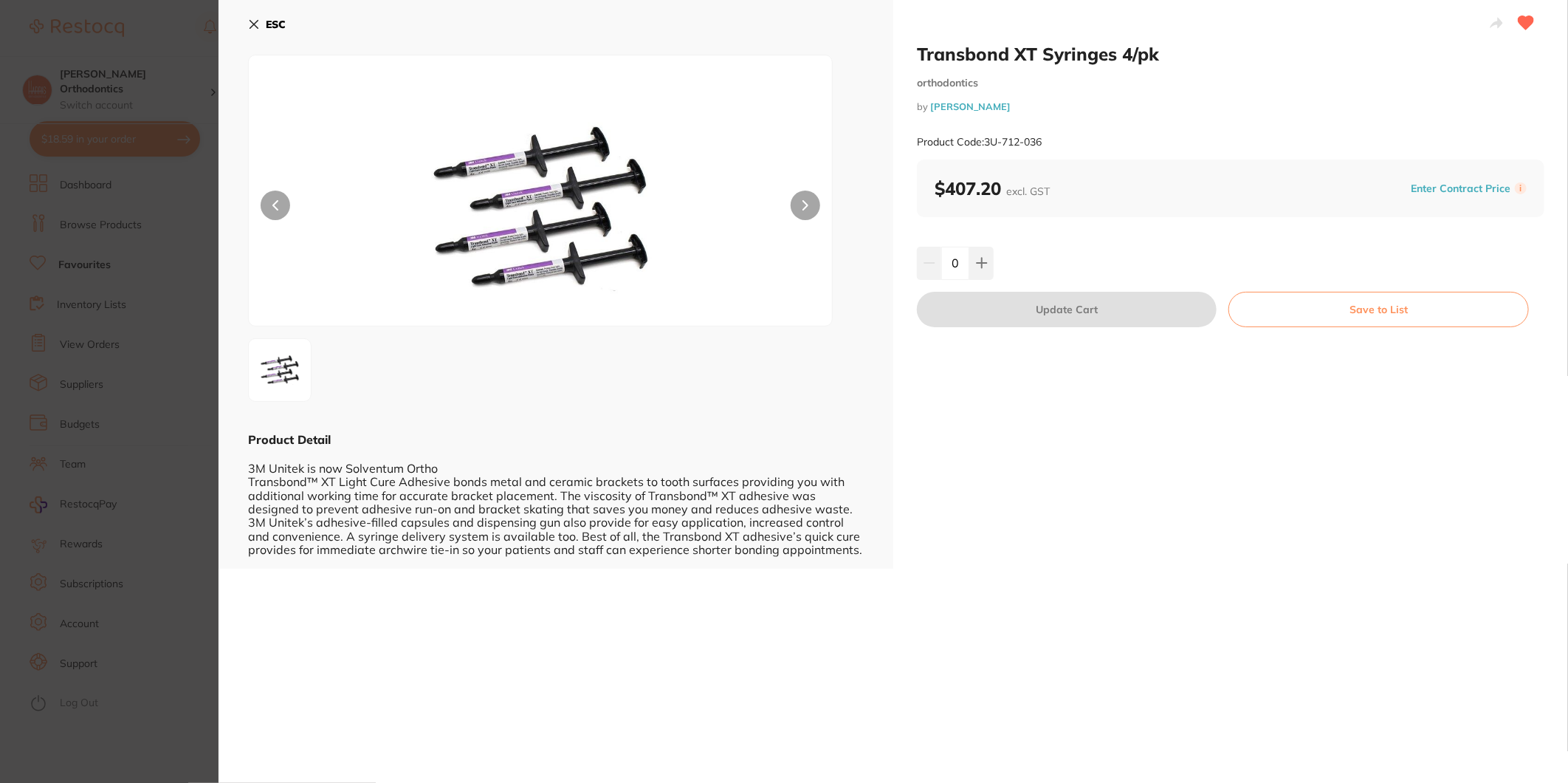
click at [807, 198] on button at bounding box center [805, 206] width 30 height 30
click at [274, 31] on button "ESC" at bounding box center [266, 24] width 38 height 25
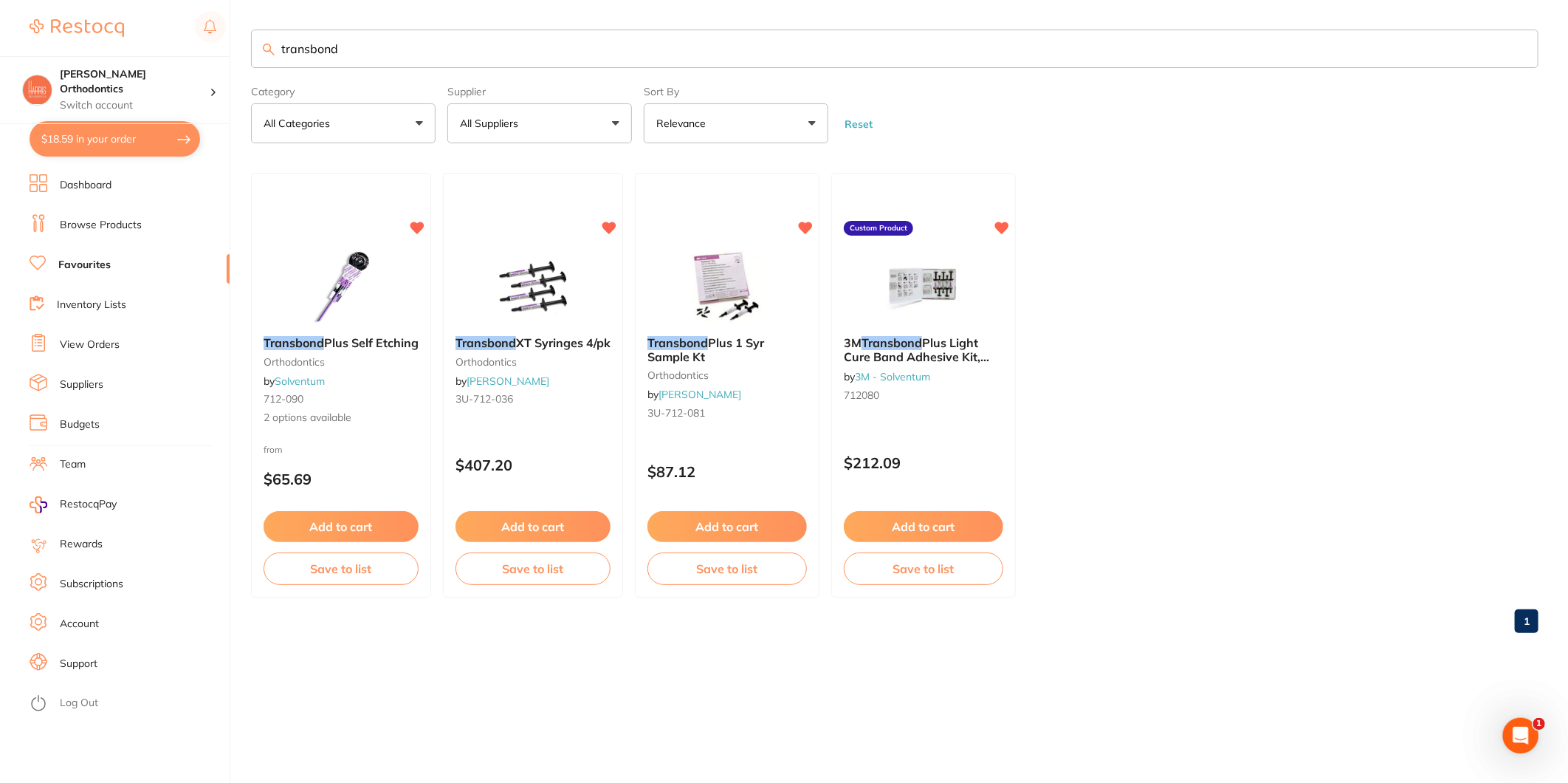
click at [105, 222] on link "Browse Products" at bounding box center [101, 225] width 82 height 15
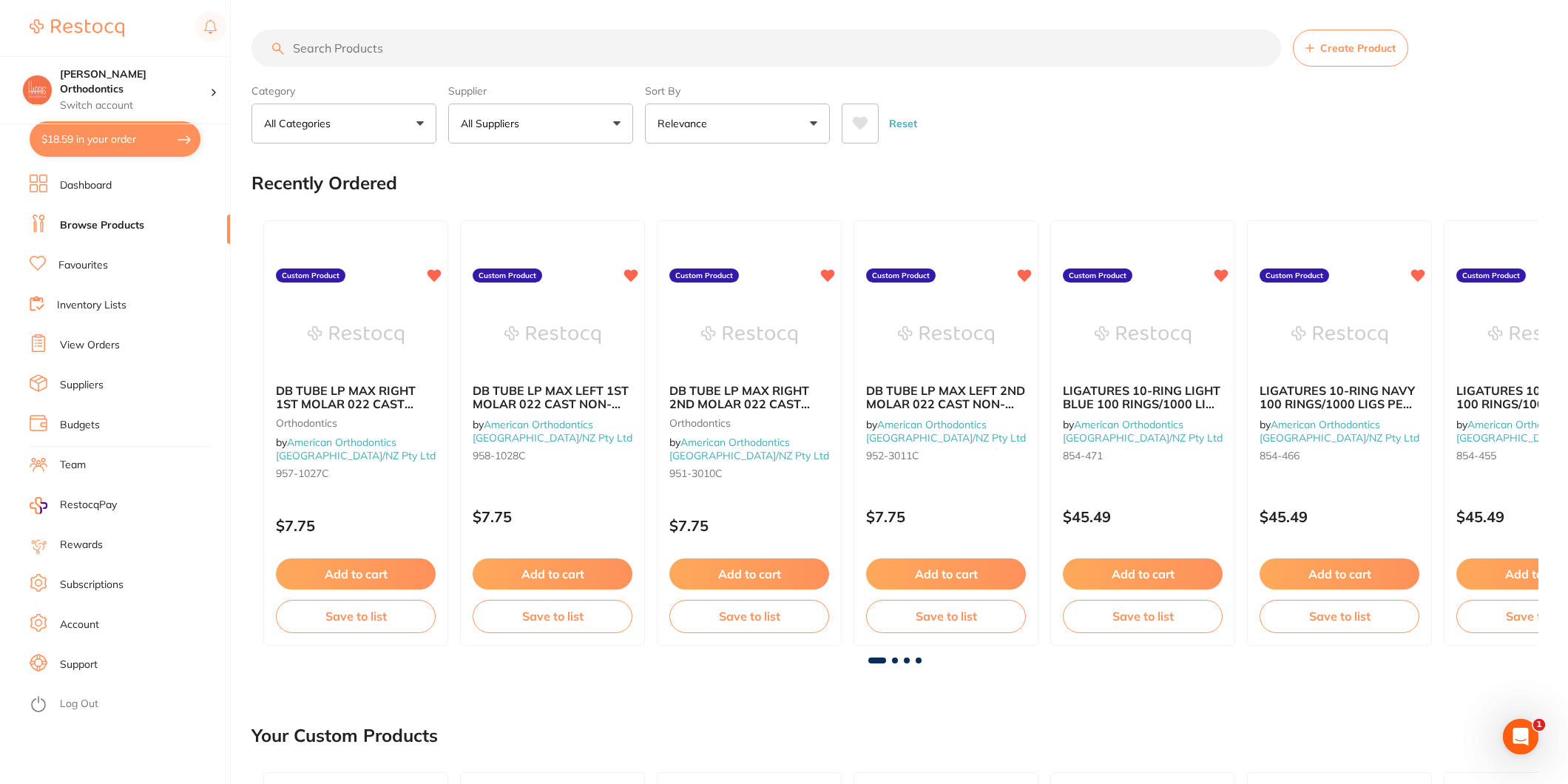
click at [404, 52] on input "search" at bounding box center [767, 48] width 1030 height 37
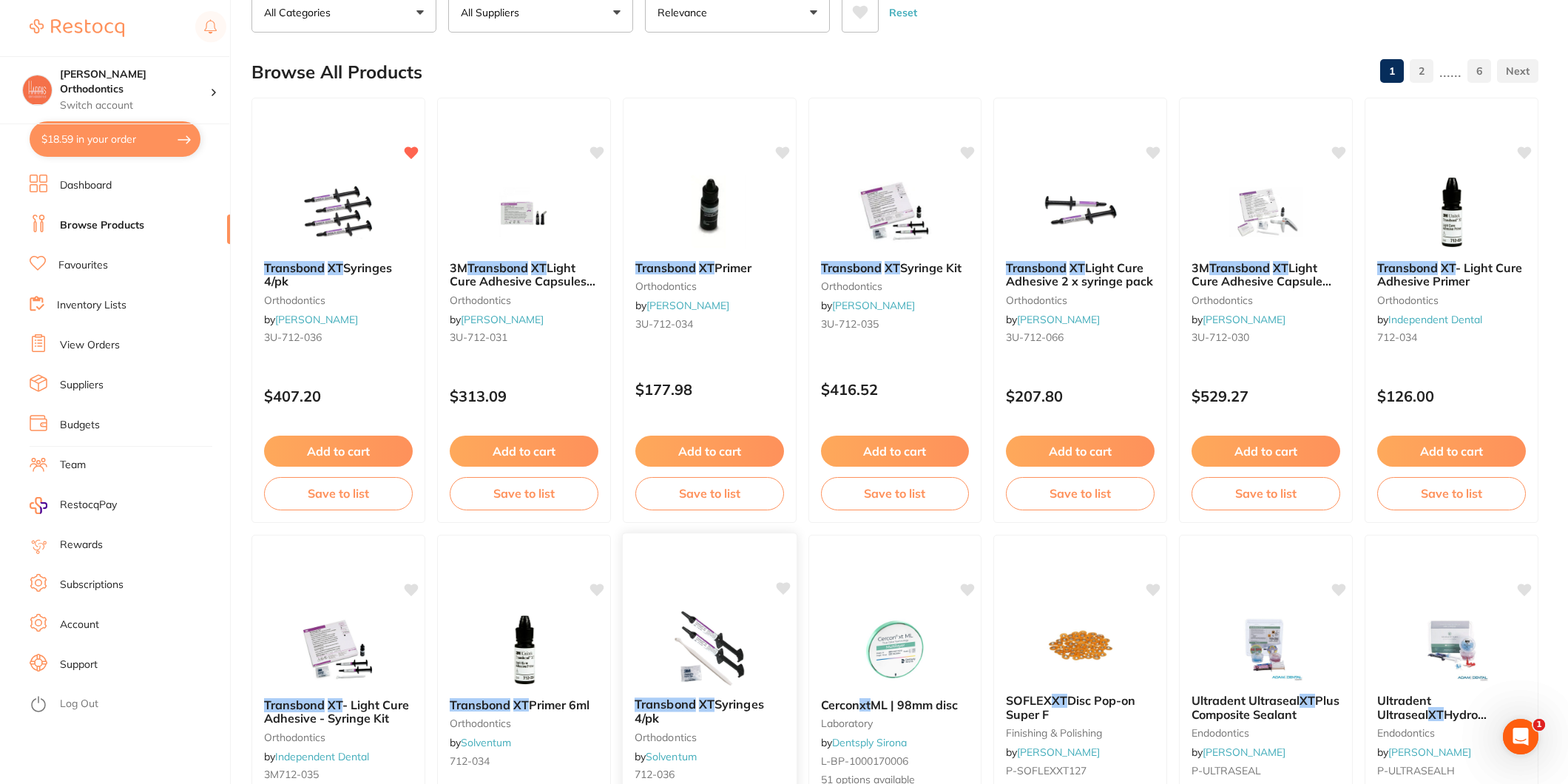
scroll to position [82, 0]
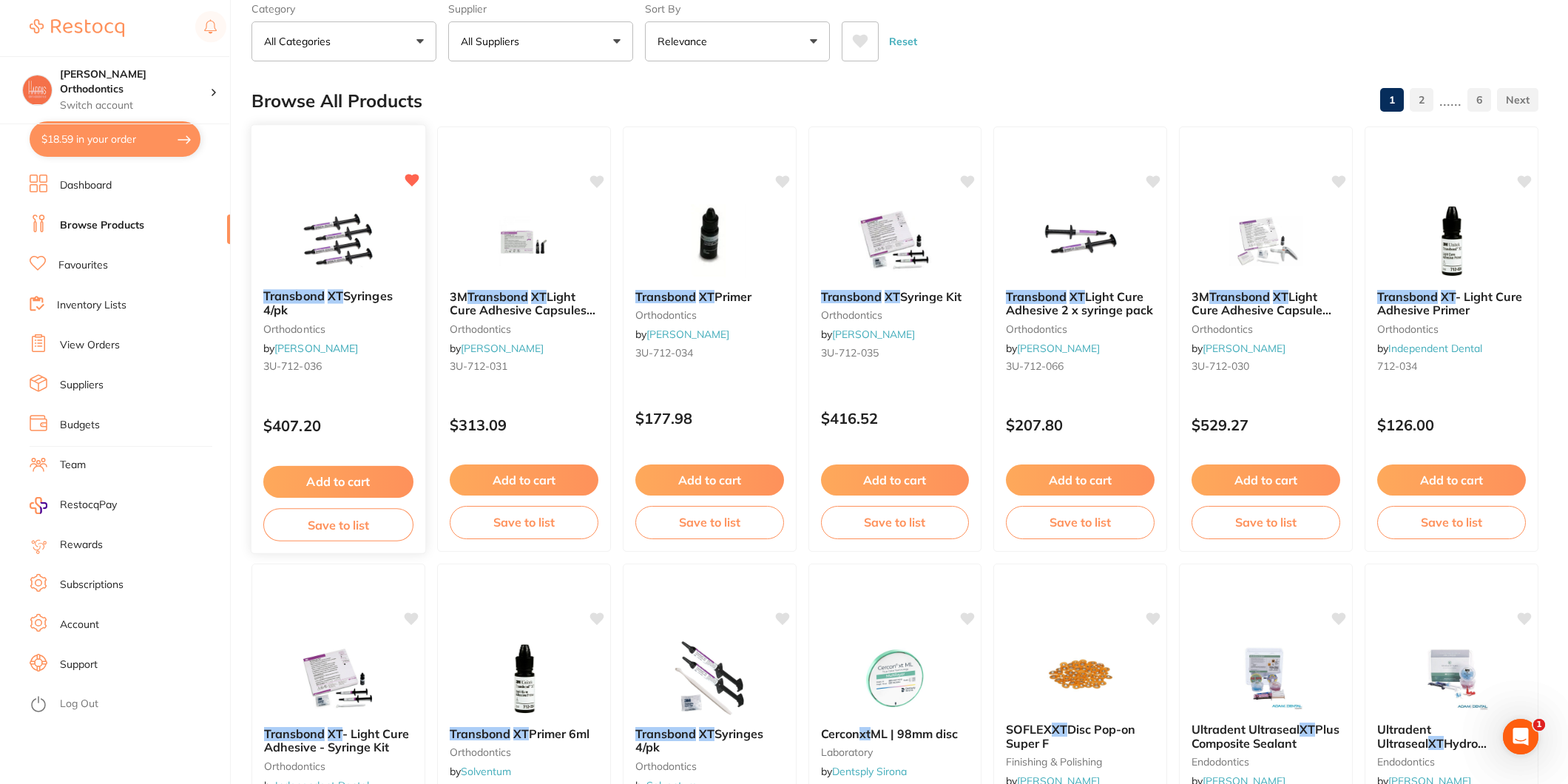
click at [351, 242] on img at bounding box center [339, 239] width 97 height 75
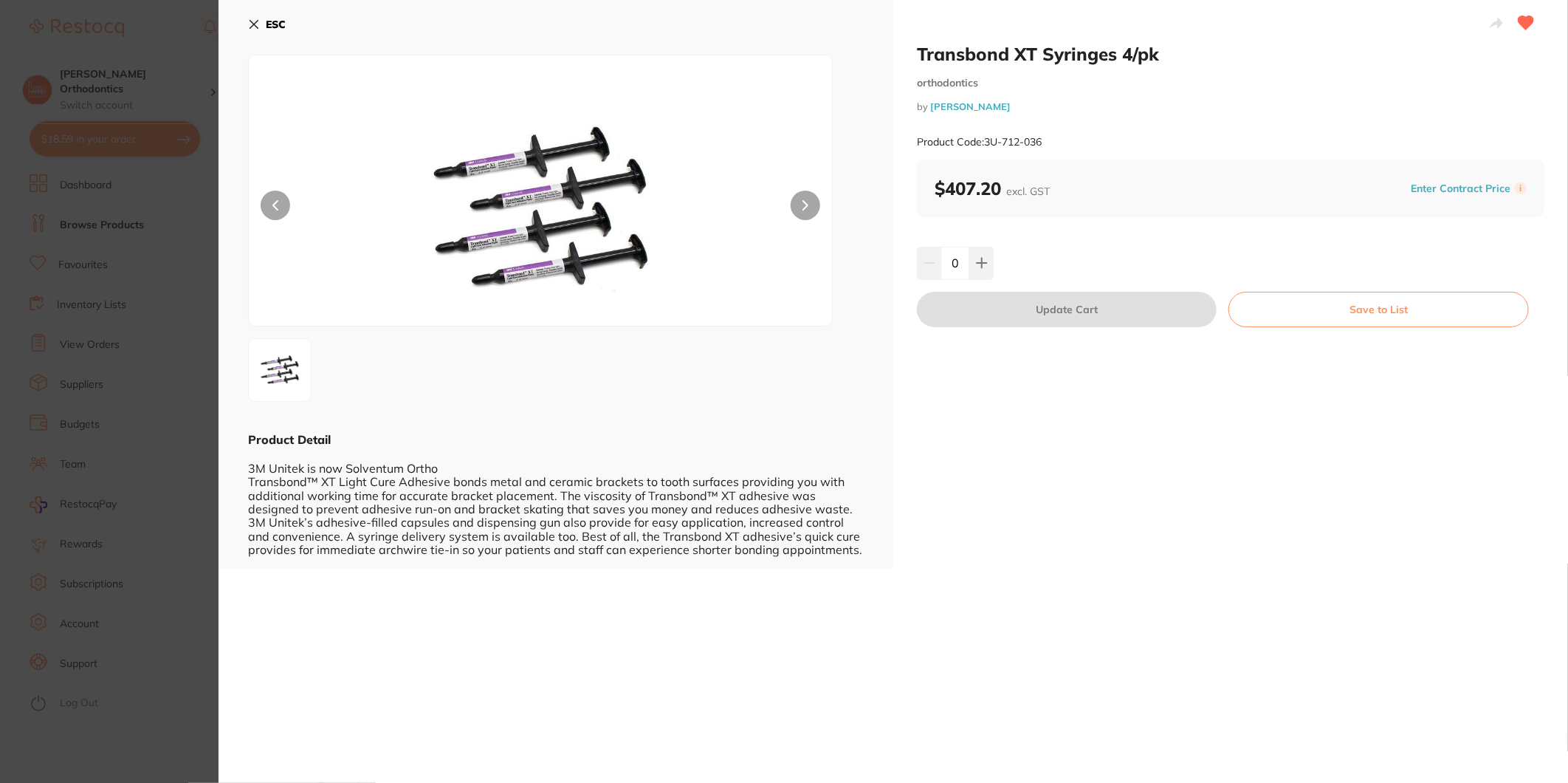
click at [255, 30] on icon at bounding box center [253, 24] width 11 height 11
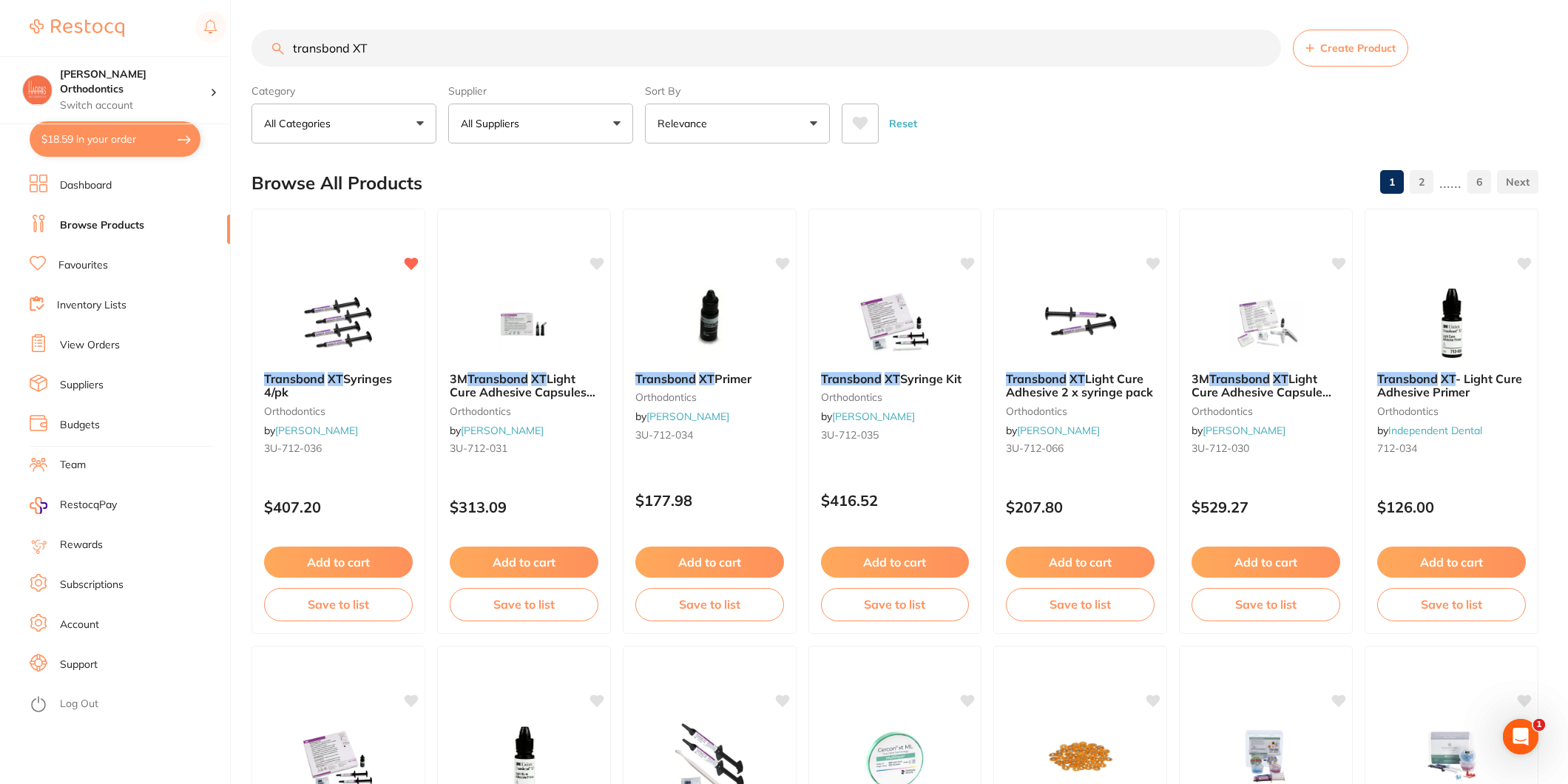
click at [377, 46] on input "transbond XT" at bounding box center [767, 48] width 1030 height 37
click at [377, 45] on input "transbond XT" at bounding box center [767, 48] width 1030 height 37
click at [376, 45] on input "transbond XT" at bounding box center [767, 48] width 1030 height 37
type input "712-036"
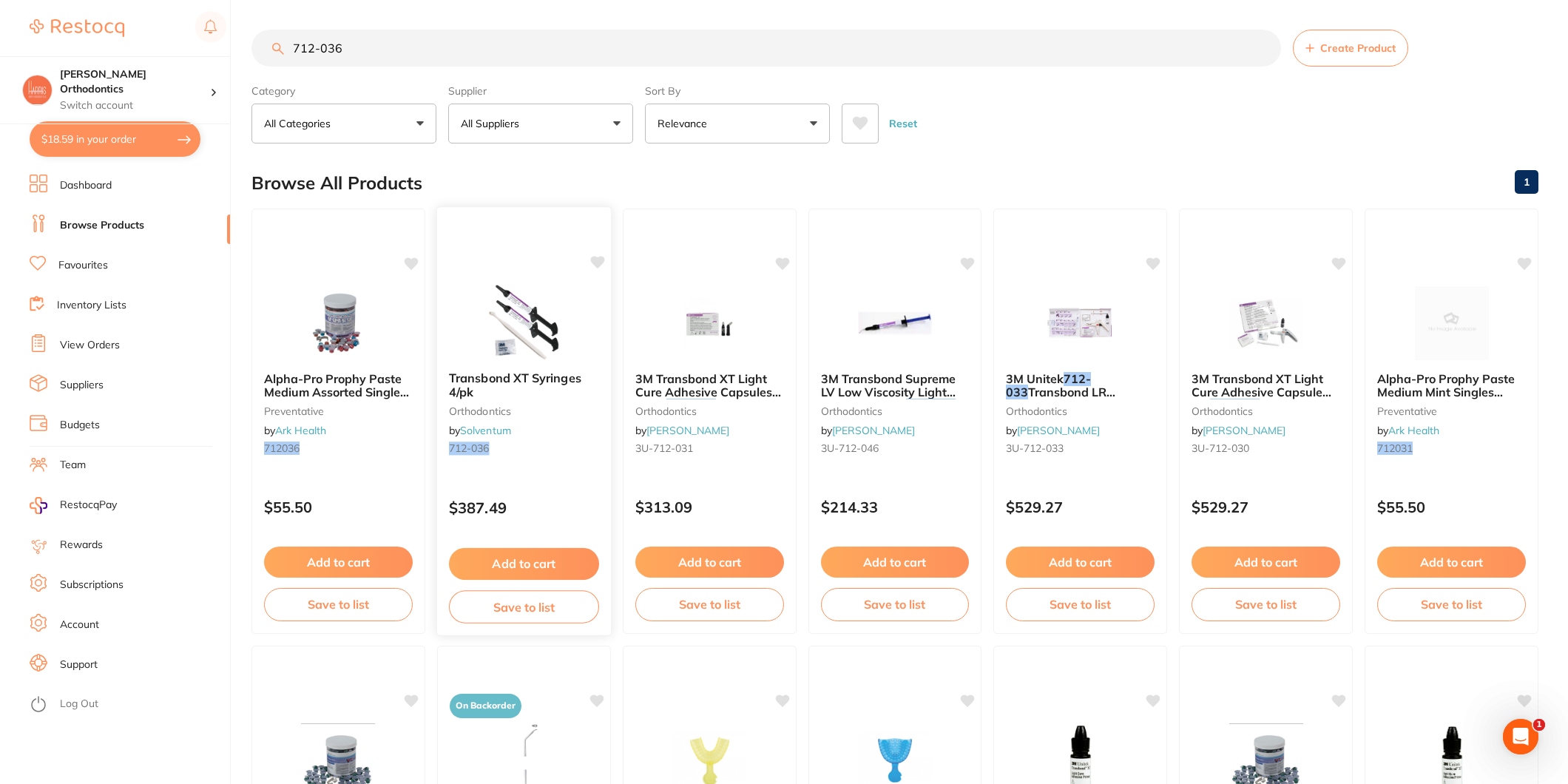
click at [533, 379] on span "Transbond XT Syringes 4/pk" at bounding box center [515, 384] width 132 height 29
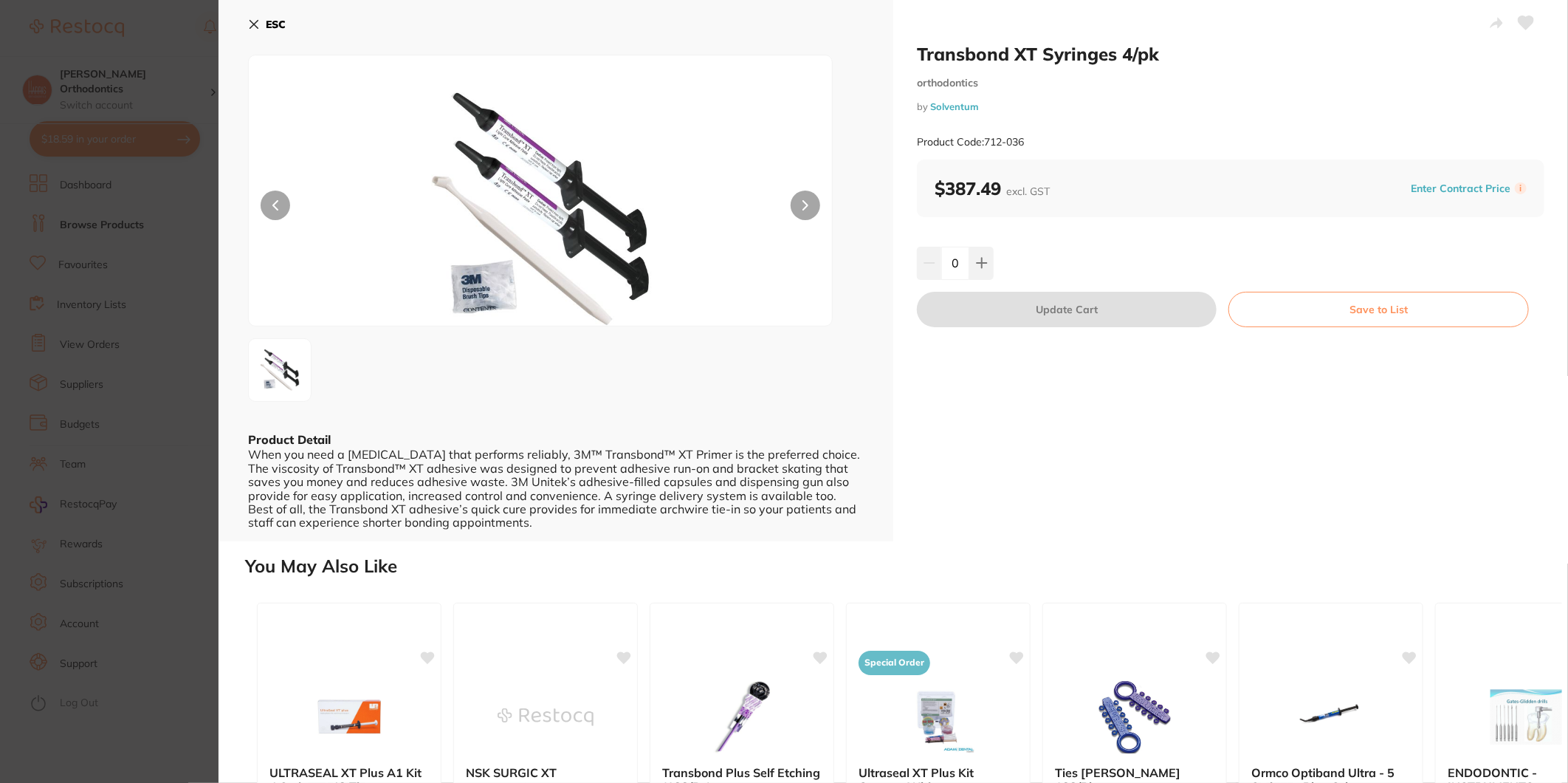
click at [261, 24] on button "ESC" at bounding box center [266, 24] width 38 height 25
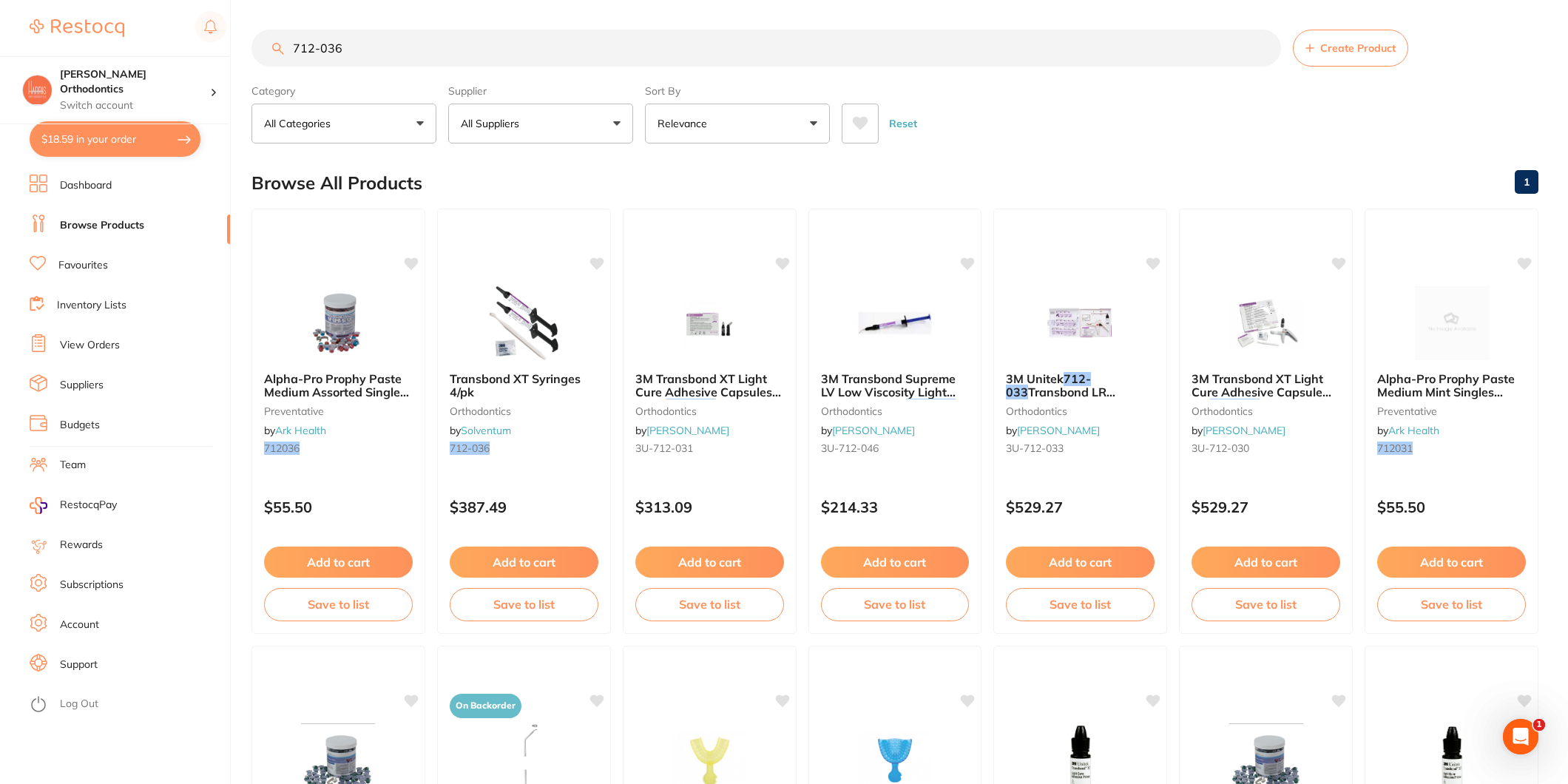
click at [114, 229] on link "Browse Products" at bounding box center [102, 225] width 84 height 15
click at [111, 186] on link "Dashboard" at bounding box center [85, 185] width 52 height 15
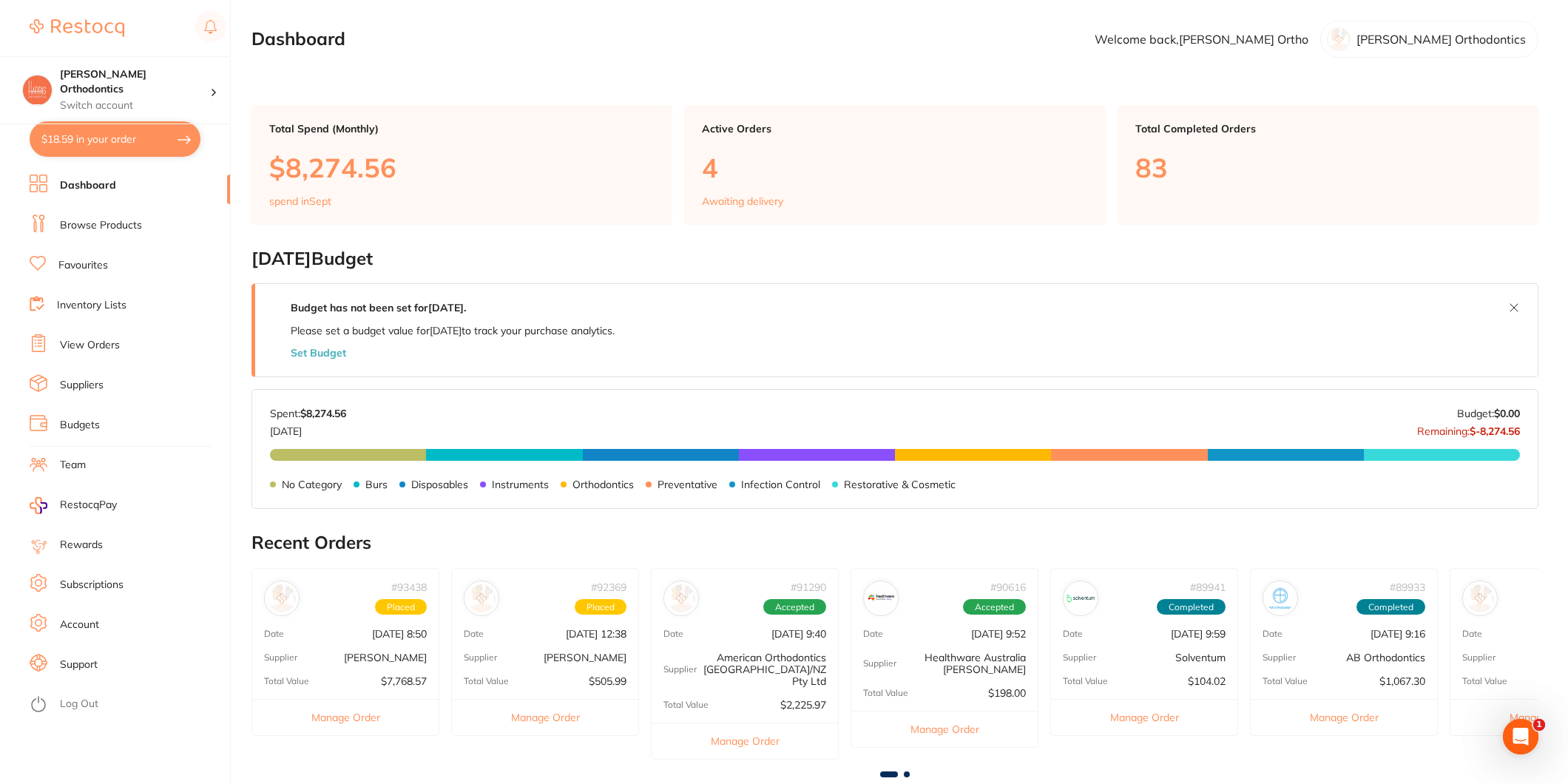
click at [102, 132] on button "$18.59 in your order" at bounding box center [115, 139] width 171 height 35
checkbox input "true"
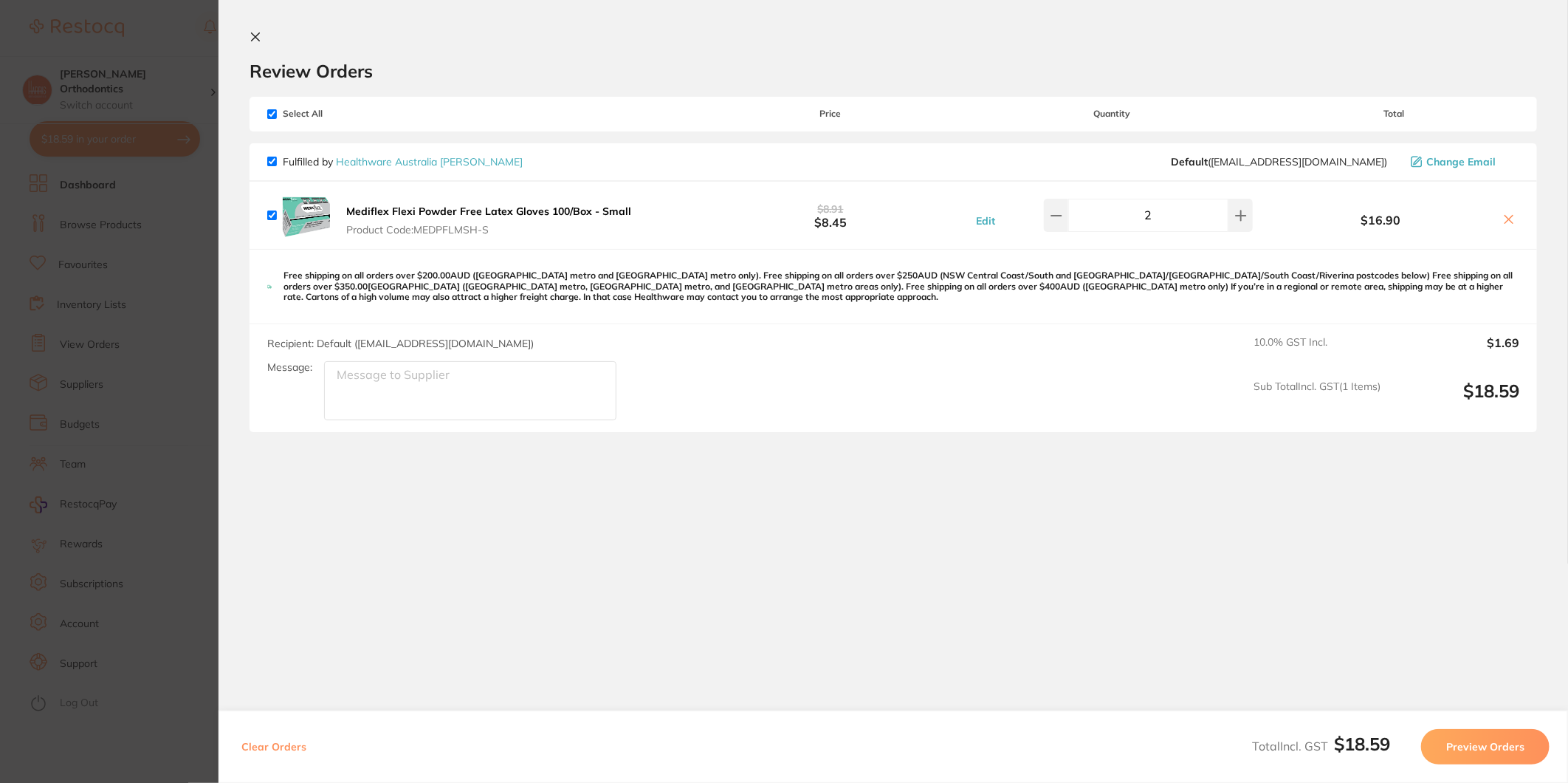
click at [173, 26] on section "Update RRP Set your pre negotiated price for this item. Item Agreed RRP (excl. …" at bounding box center [784, 392] width 1568 height 783
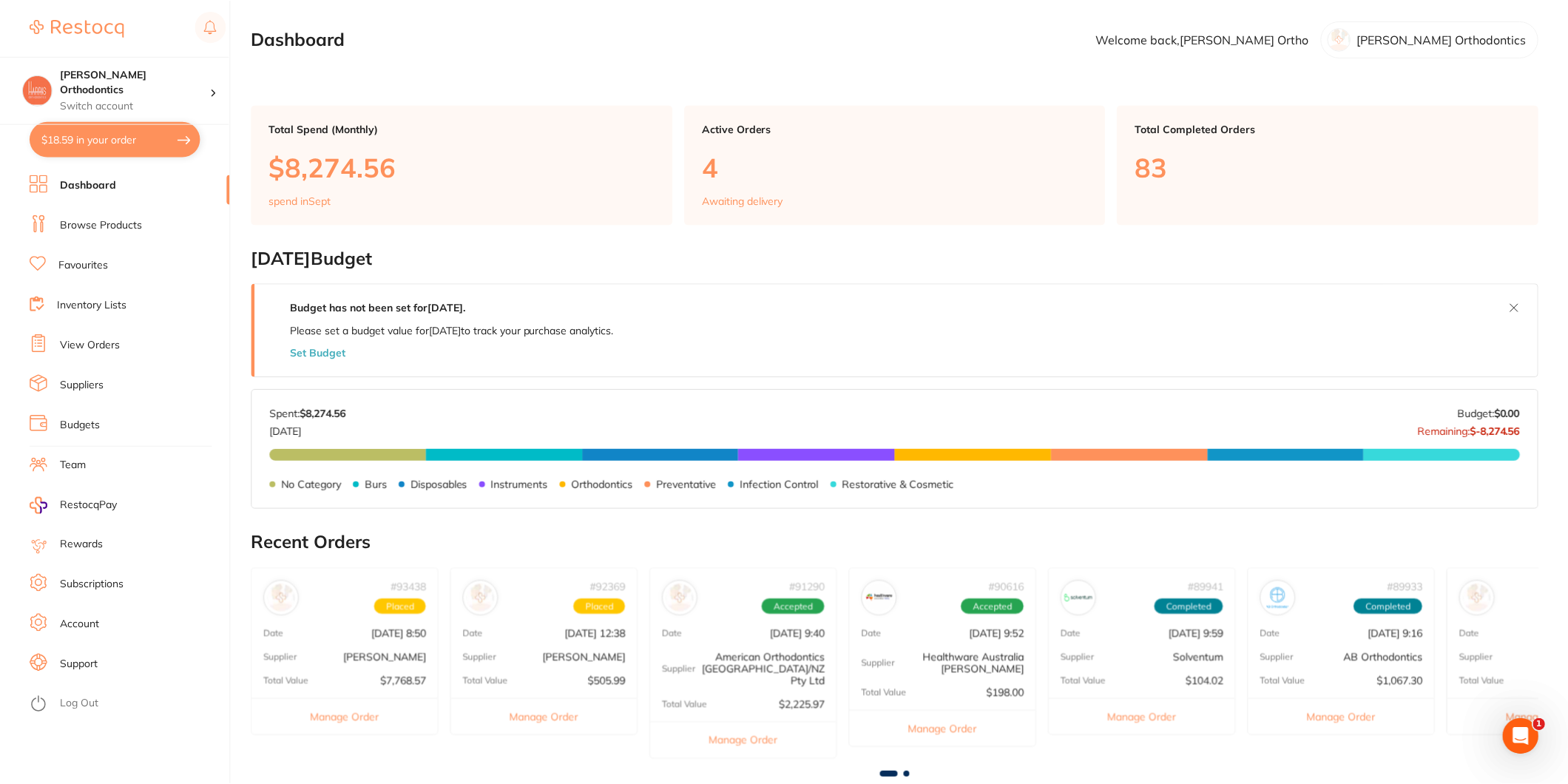
scroll to position [4, 0]
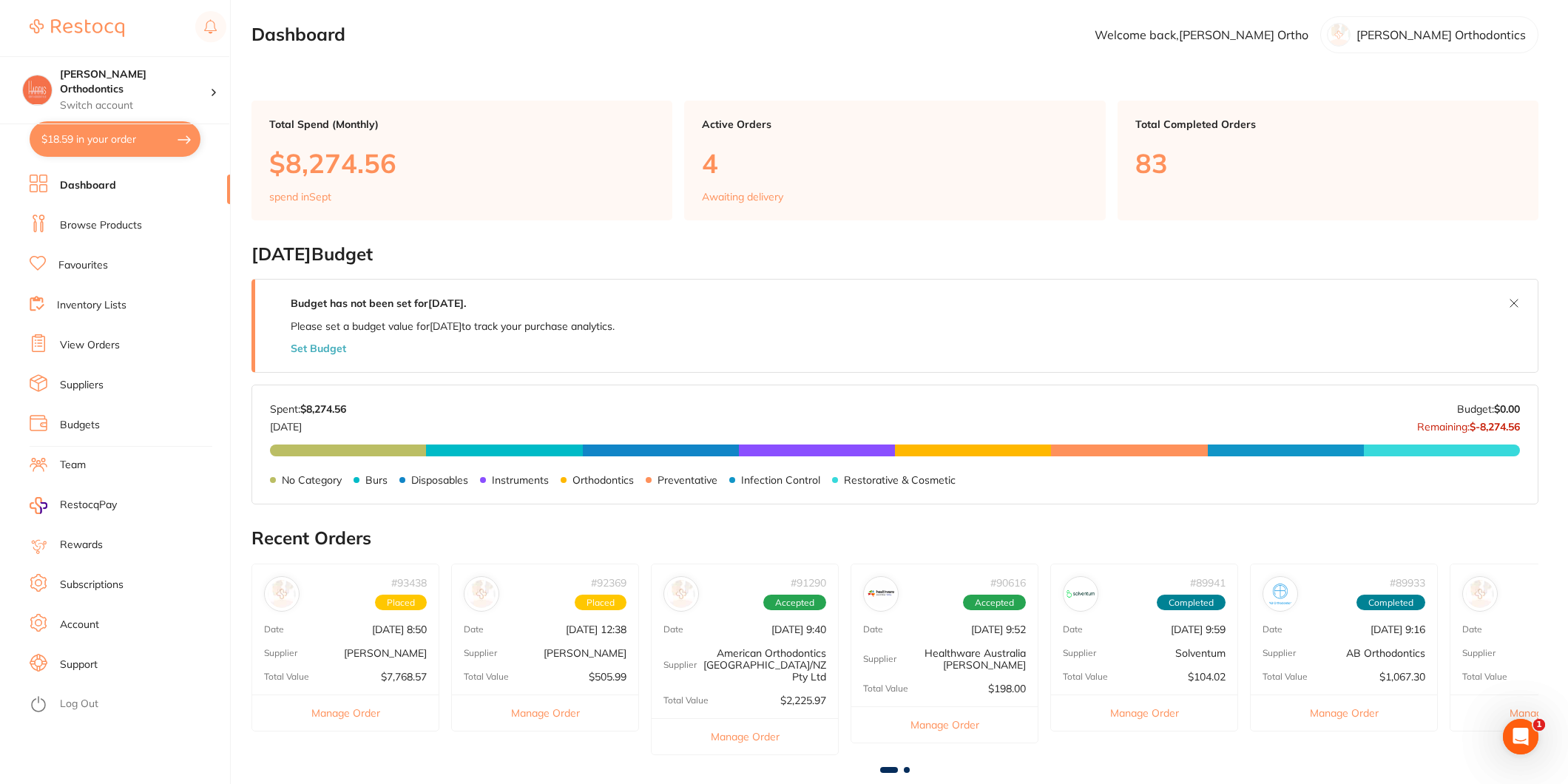
click at [93, 261] on link "Favourites" at bounding box center [83, 265] width 49 height 15
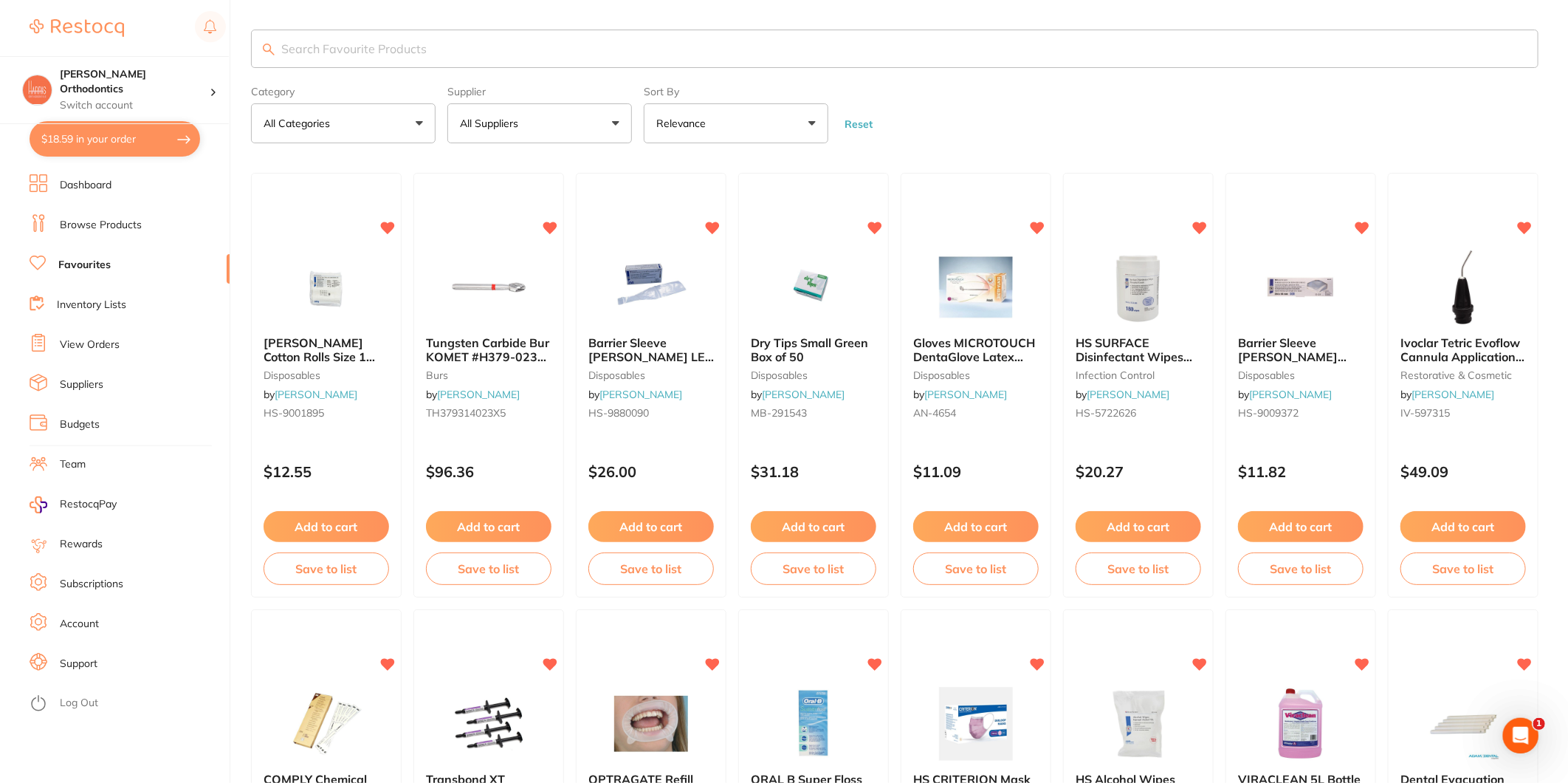
click at [480, 122] on p "All Suppliers" at bounding box center [491, 123] width 64 height 15
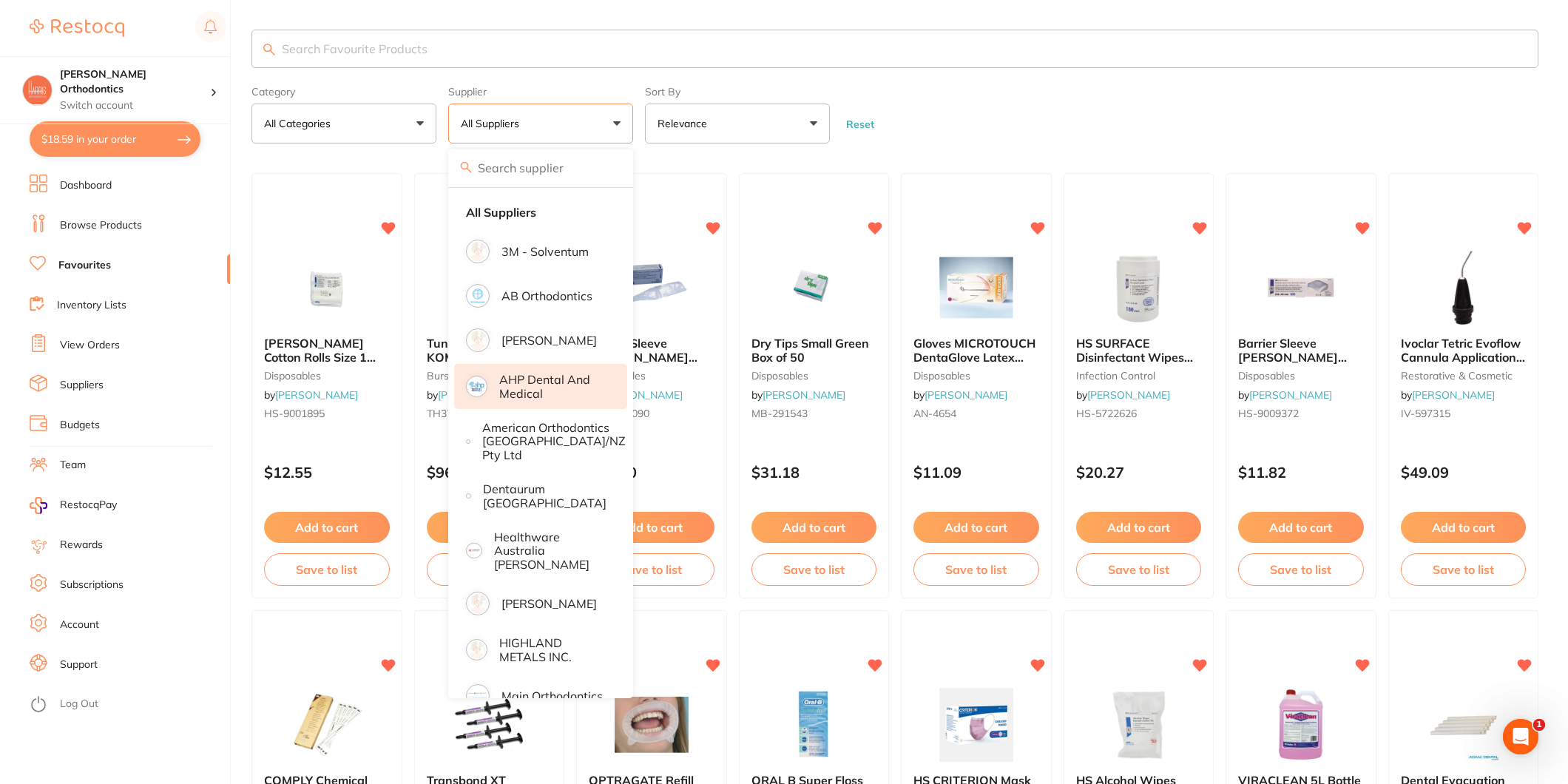
click at [527, 388] on p "AHP Dental and Medical" at bounding box center [553, 386] width 107 height 27
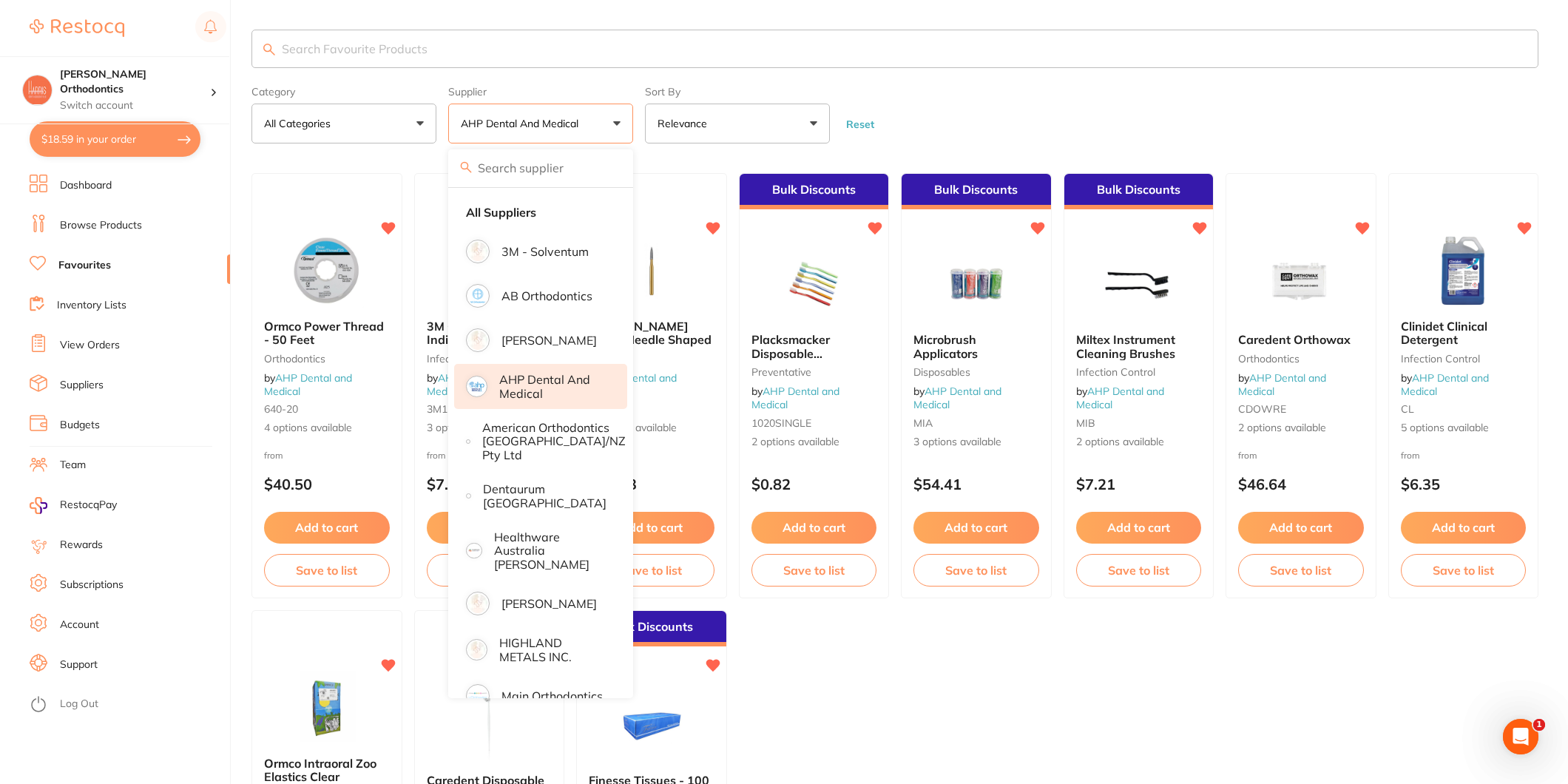
click at [984, 114] on form "Category All Categories All Categories burs disposables infection control instr…" at bounding box center [895, 111] width 1287 height 64
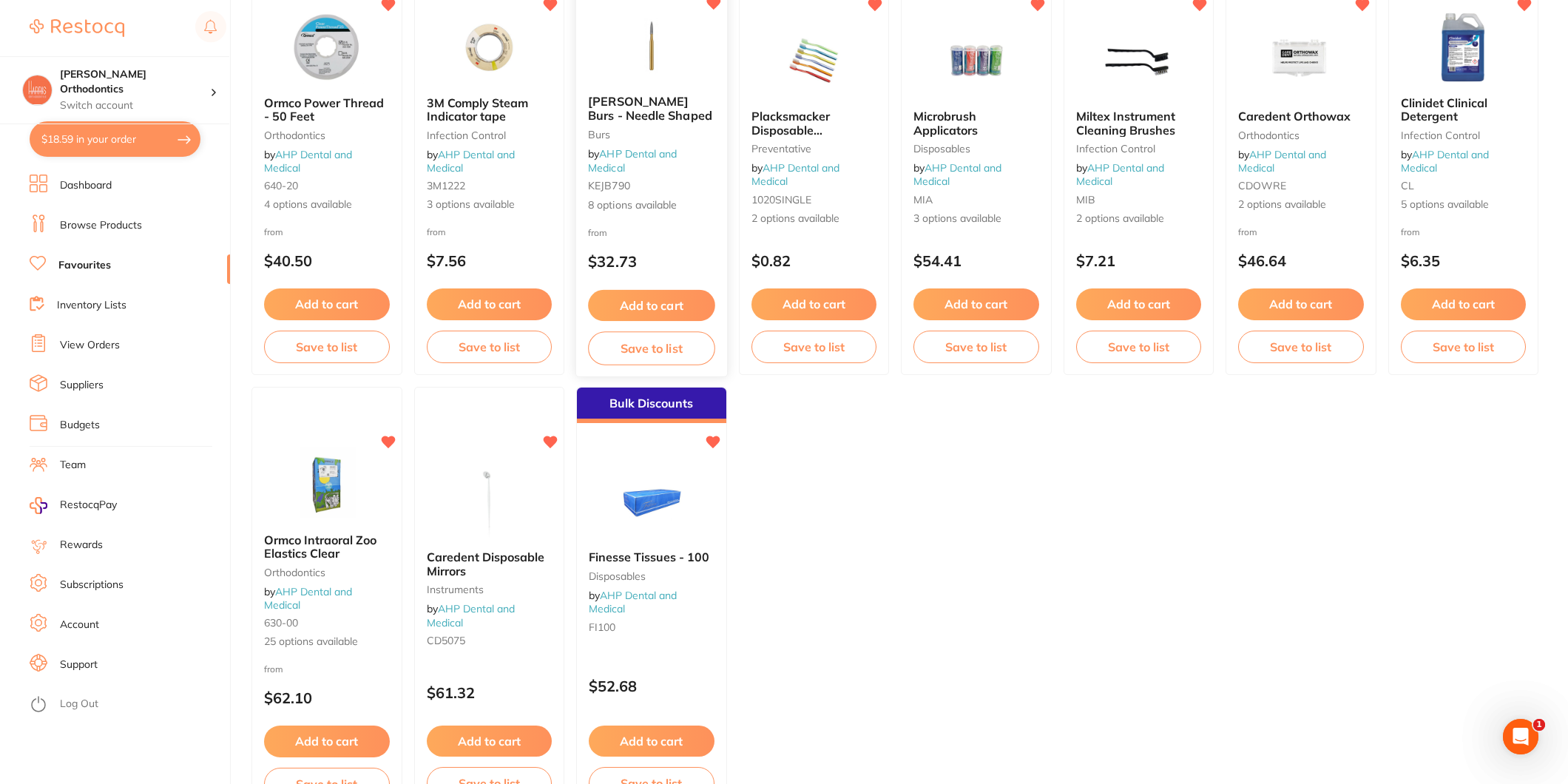
scroll to position [246, 0]
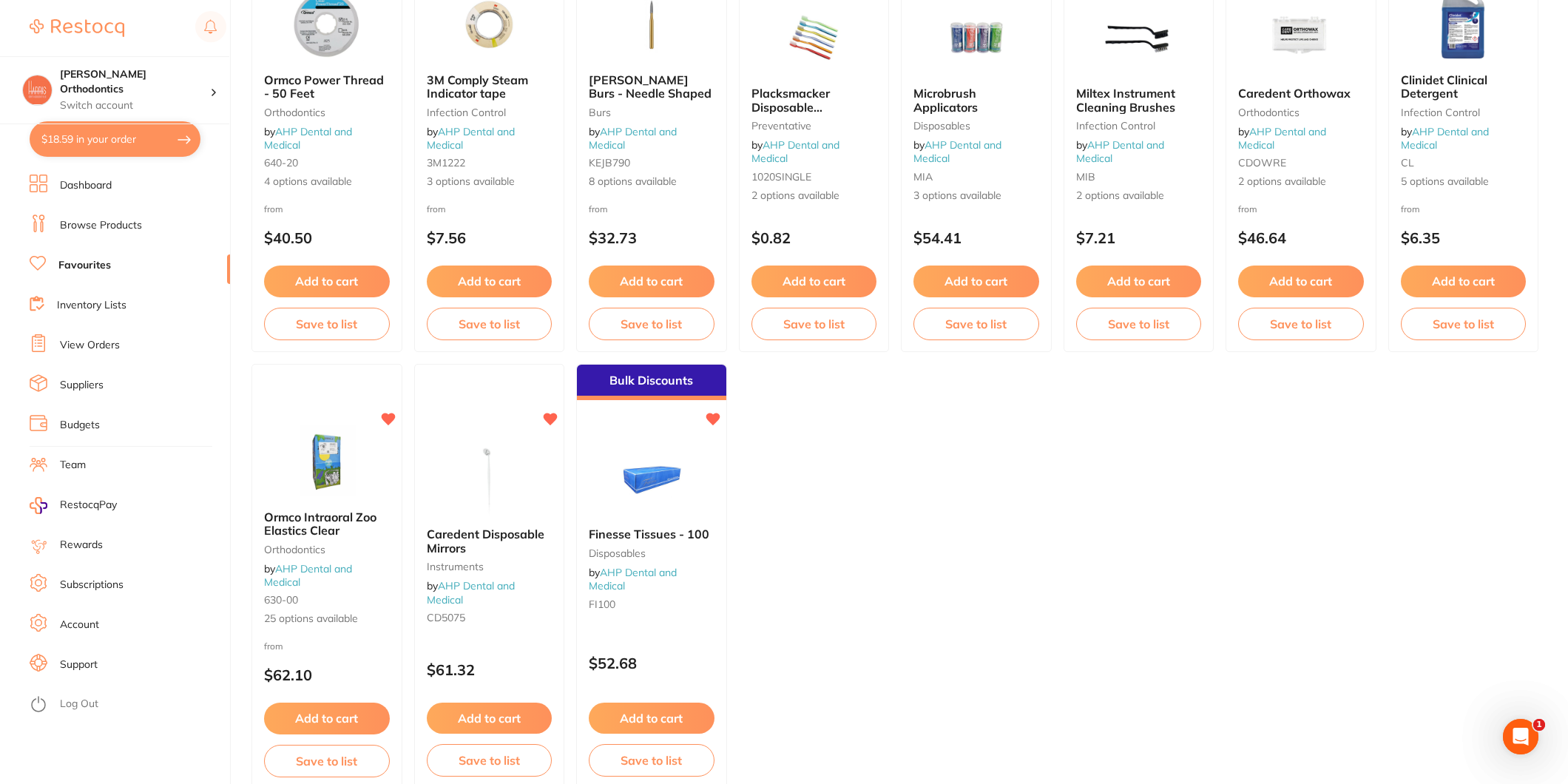
click at [656, 715] on button "Add to cart" at bounding box center [651, 717] width 125 height 31
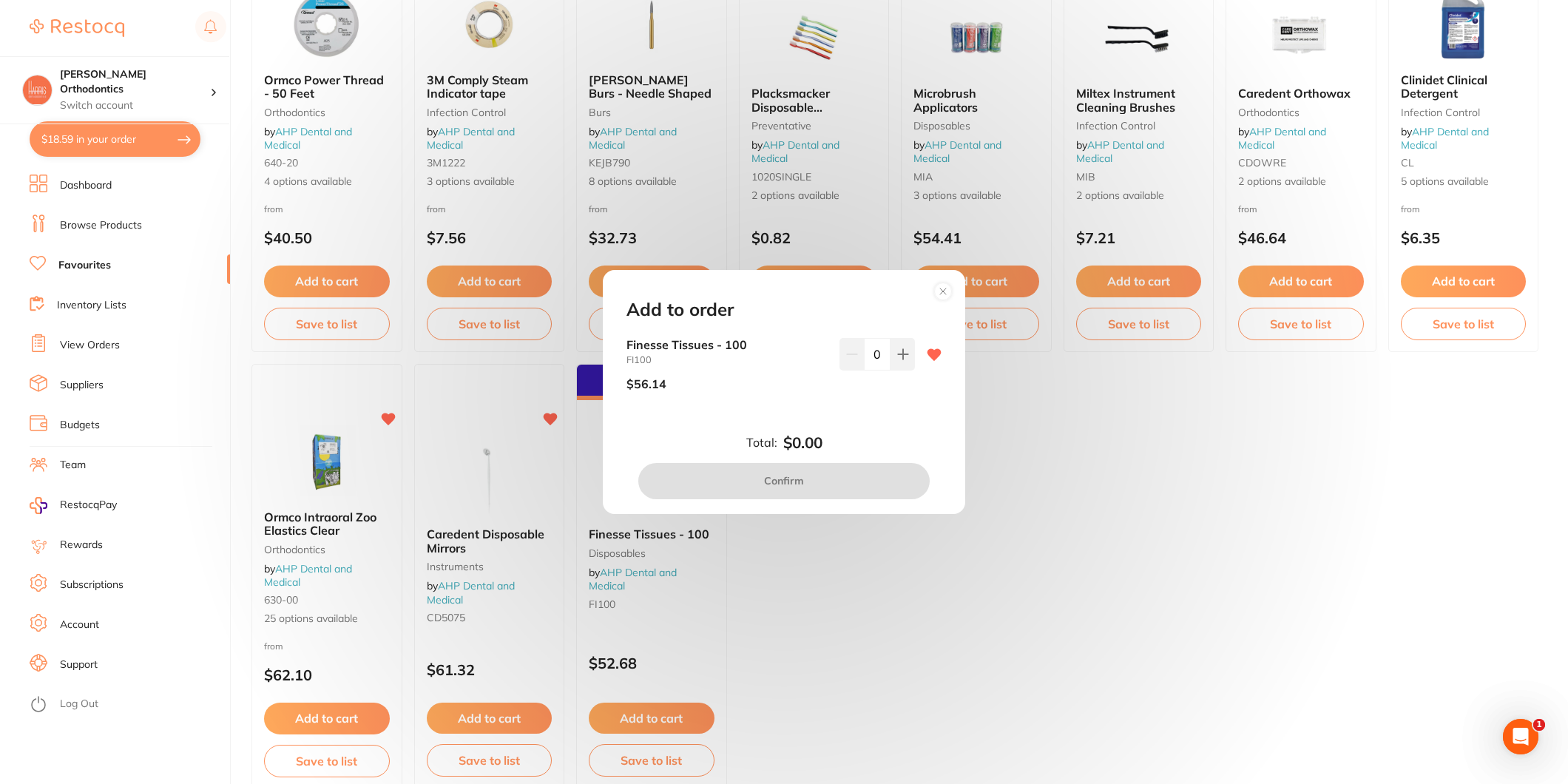
scroll to position [0, 0]
click at [891, 335] on div "Add to order Finesse Tissues - 100 FI100 $56.14 0 Total: $0.00 Confirm" at bounding box center [784, 391] width 362 height 243
click at [894, 342] on button at bounding box center [903, 353] width 25 height 32
type input "1"
click at [785, 474] on button "Confirm" at bounding box center [784, 481] width 291 height 35
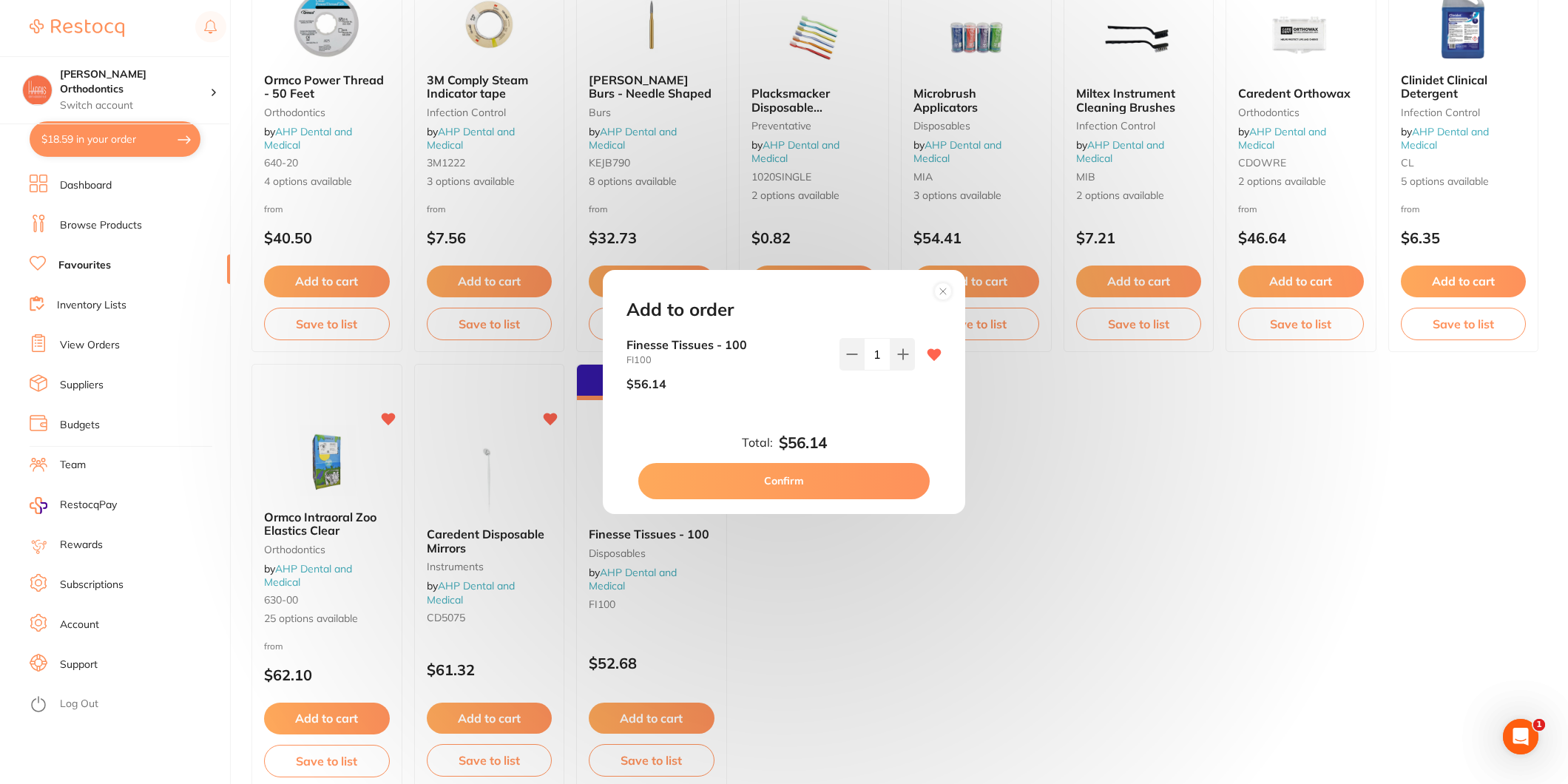
checkbox input "false"
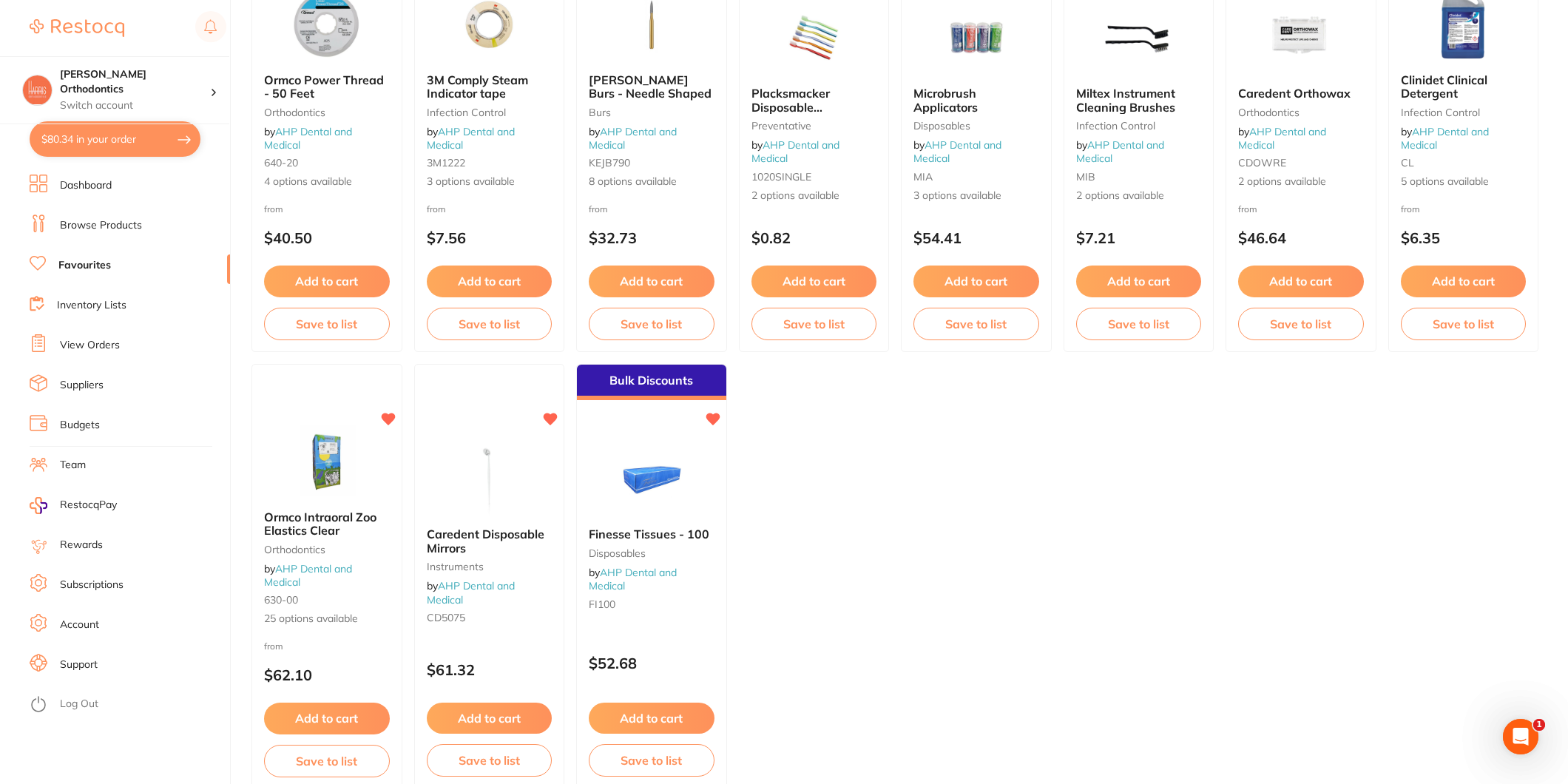
scroll to position [164, 0]
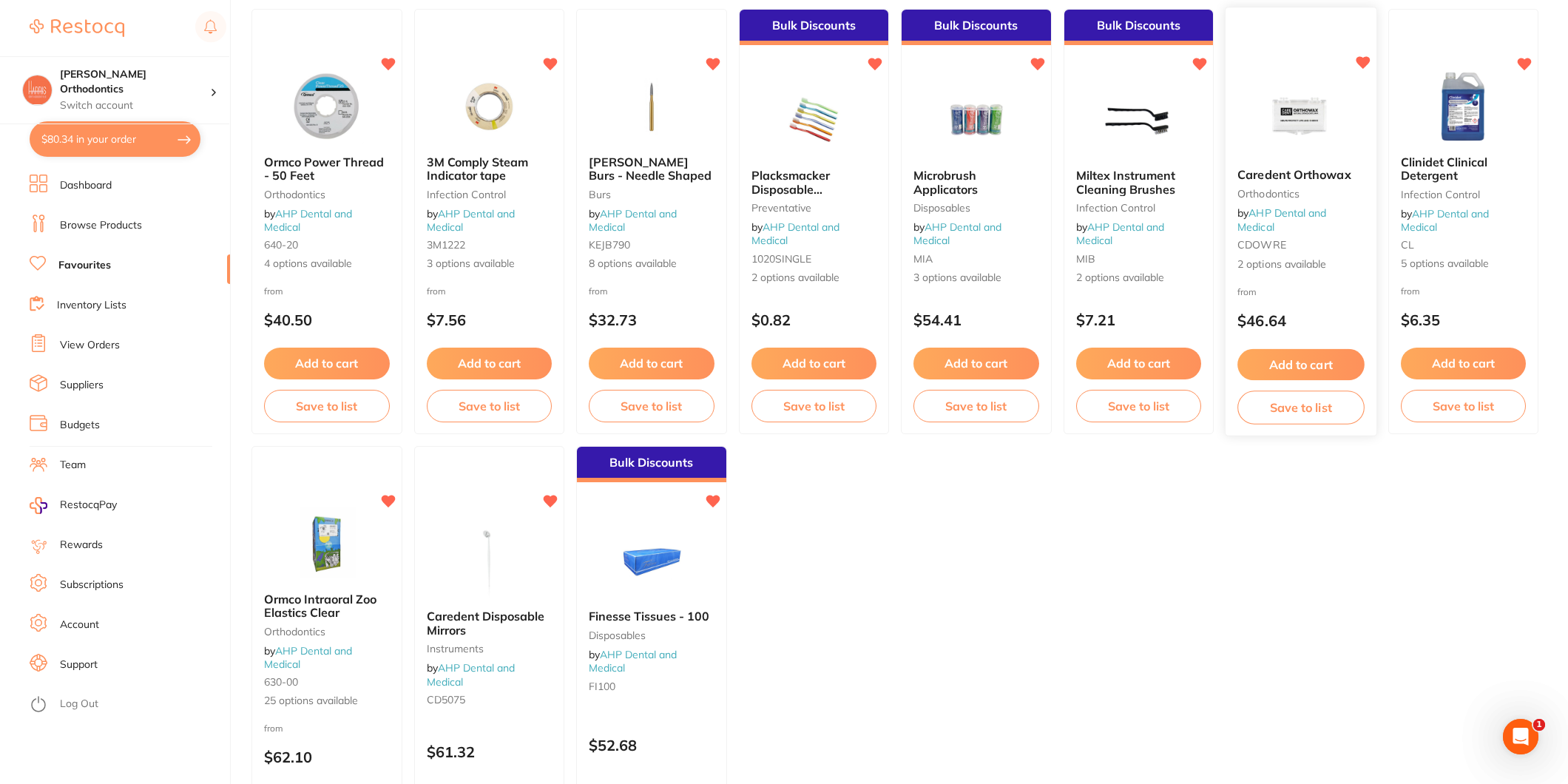
click at [1295, 366] on button "Add to cart" at bounding box center [1301, 365] width 126 height 32
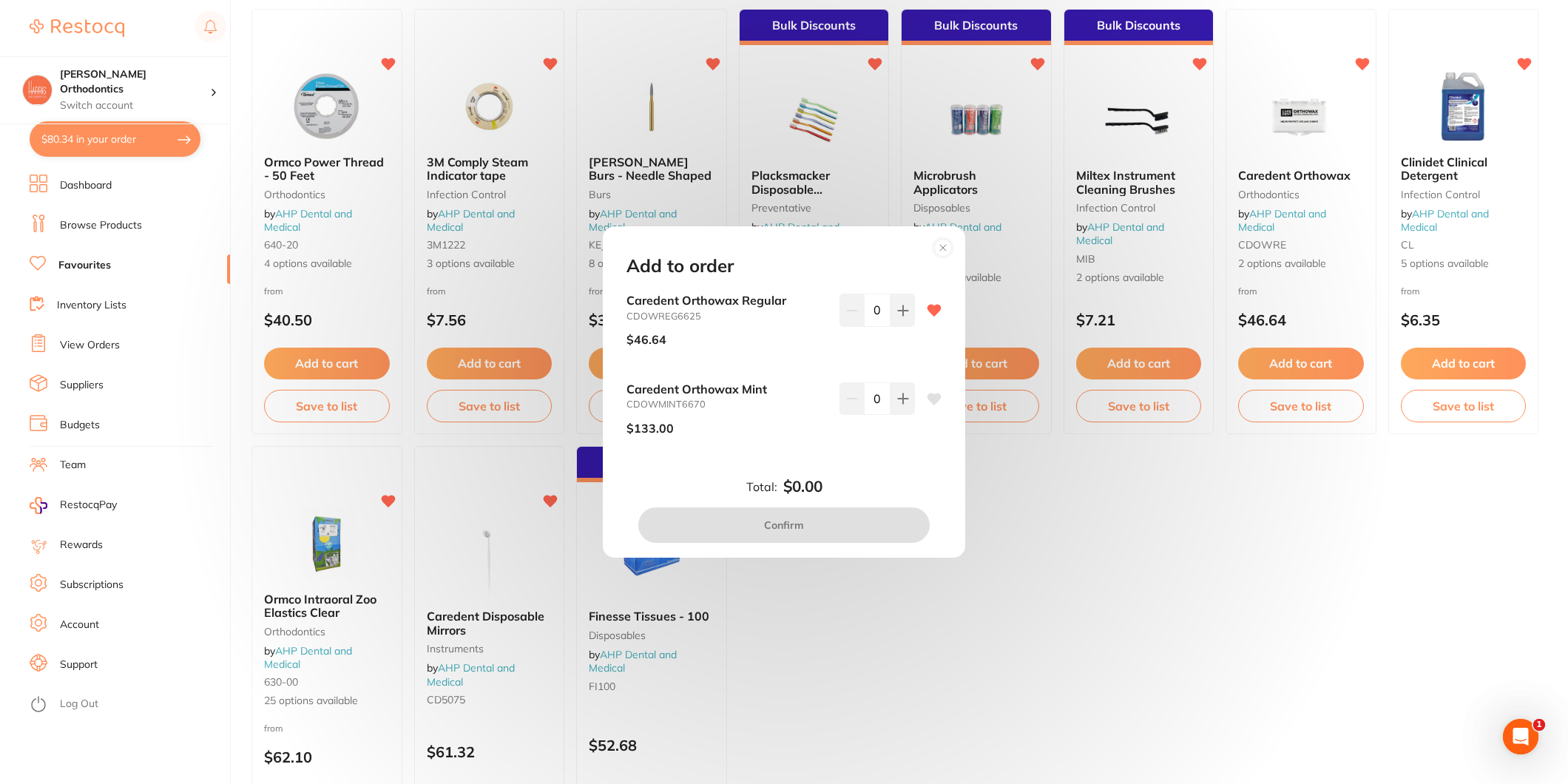
scroll to position [0, 0]
click at [898, 313] on icon at bounding box center [903, 310] width 11 height 11
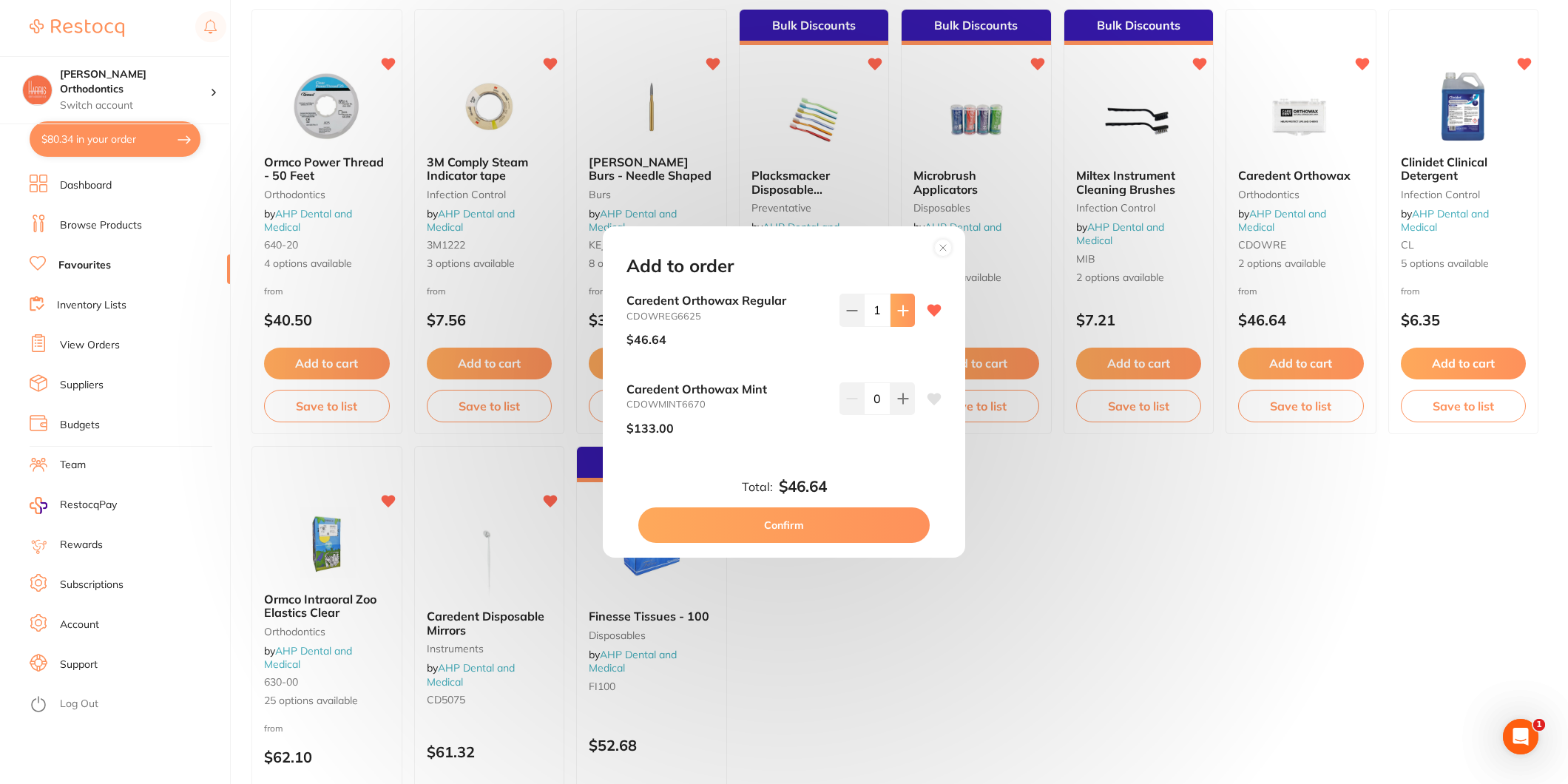
click at [898, 313] on icon at bounding box center [903, 310] width 11 height 11
type input "2"
click at [806, 519] on button "Confirm" at bounding box center [784, 524] width 291 height 35
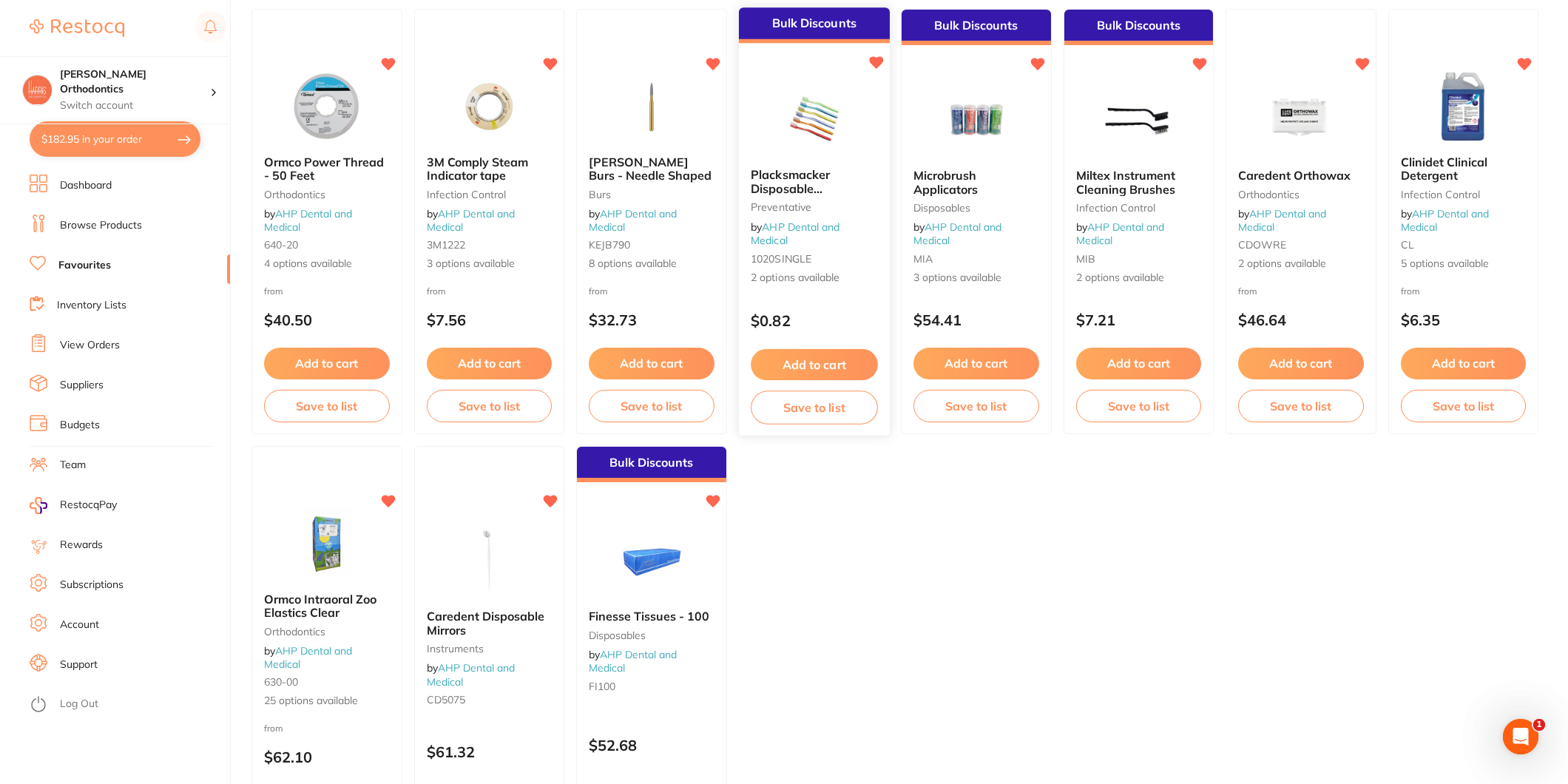
click at [833, 377] on button "Add to cart" at bounding box center [814, 365] width 126 height 32
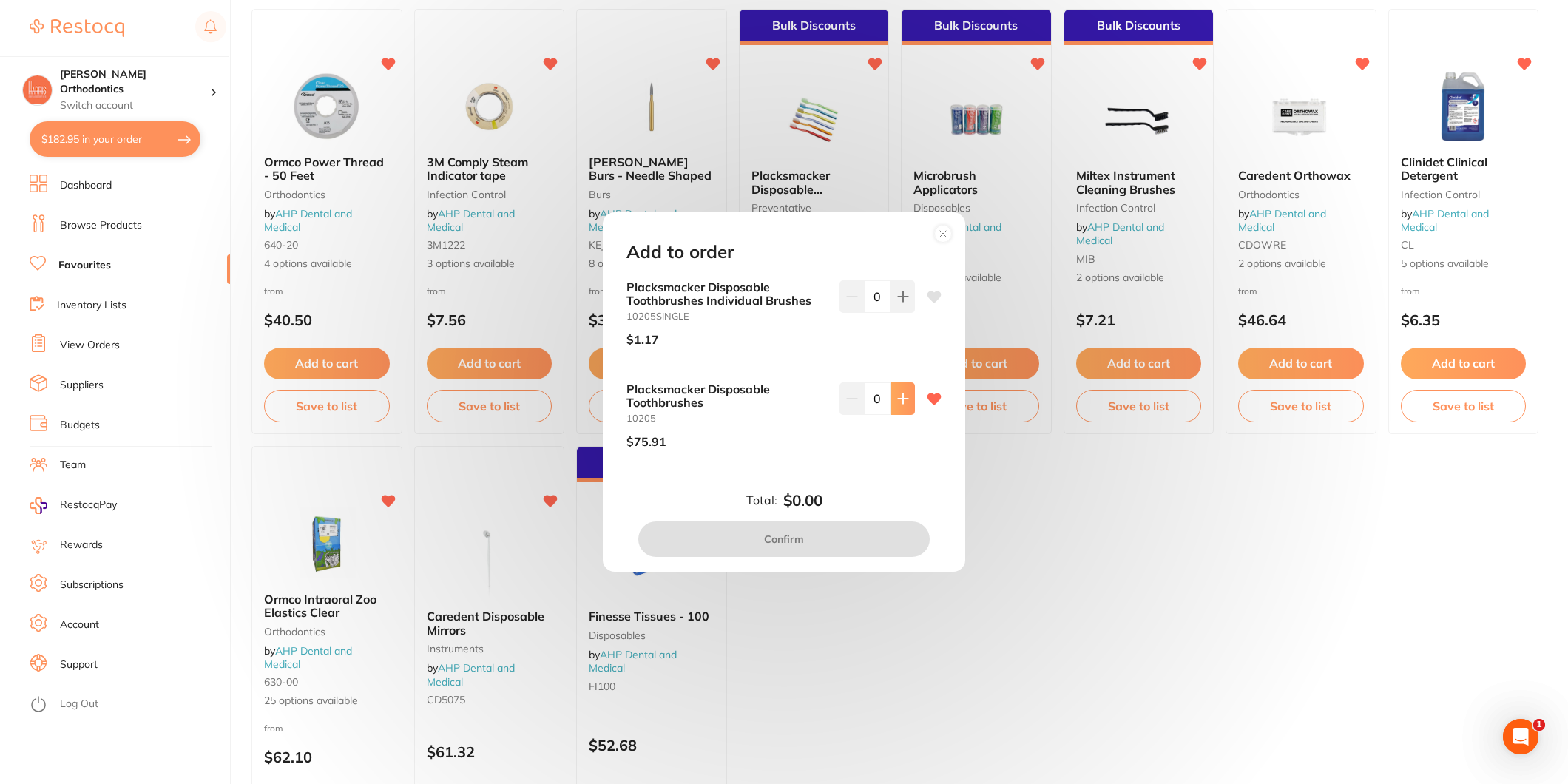
click at [901, 408] on button at bounding box center [903, 398] width 25 height 32
type input "1"
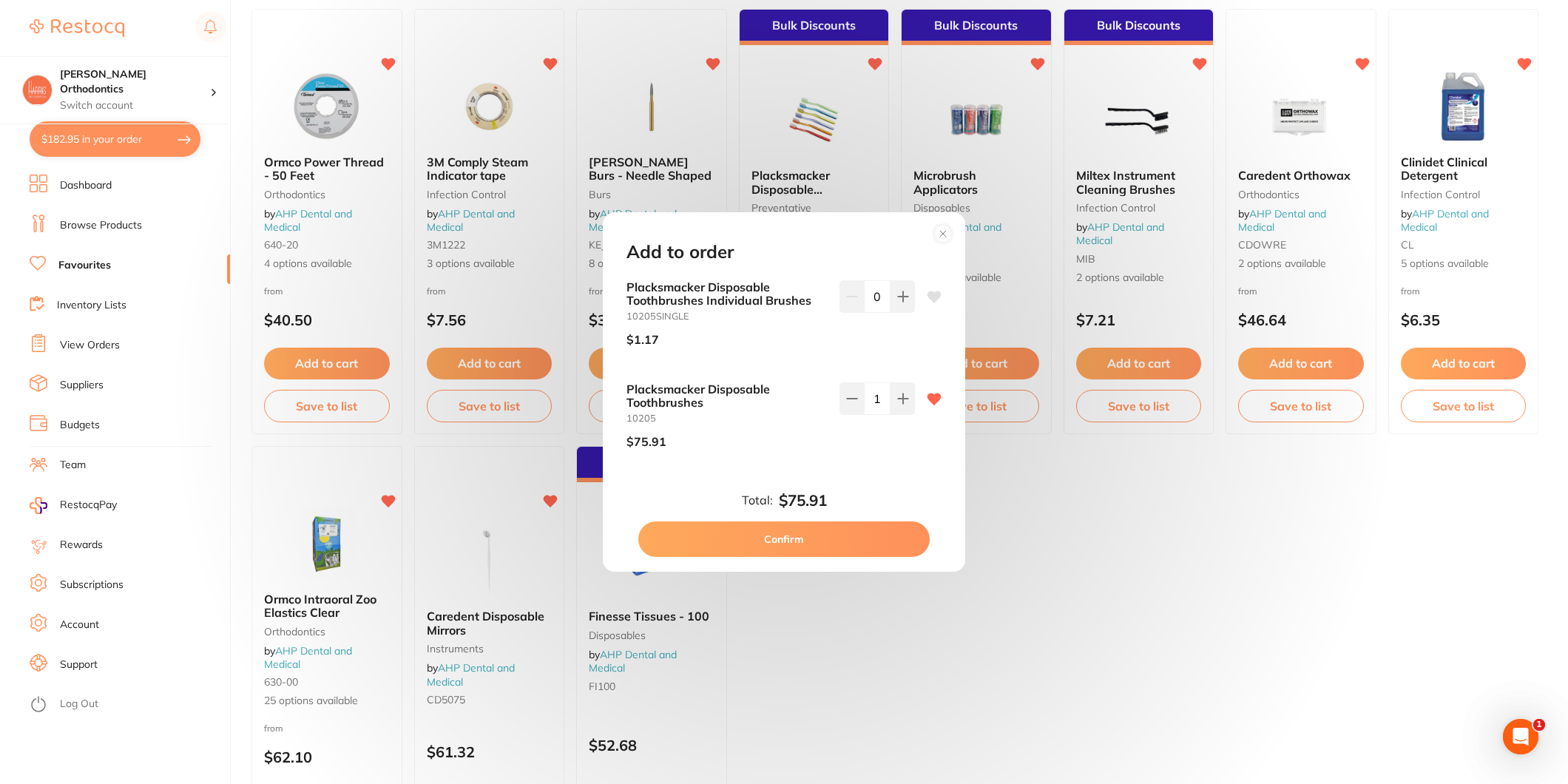
click at [864, 541] on button "Confirm" at bounding box center [784, 538] width 291 height 35
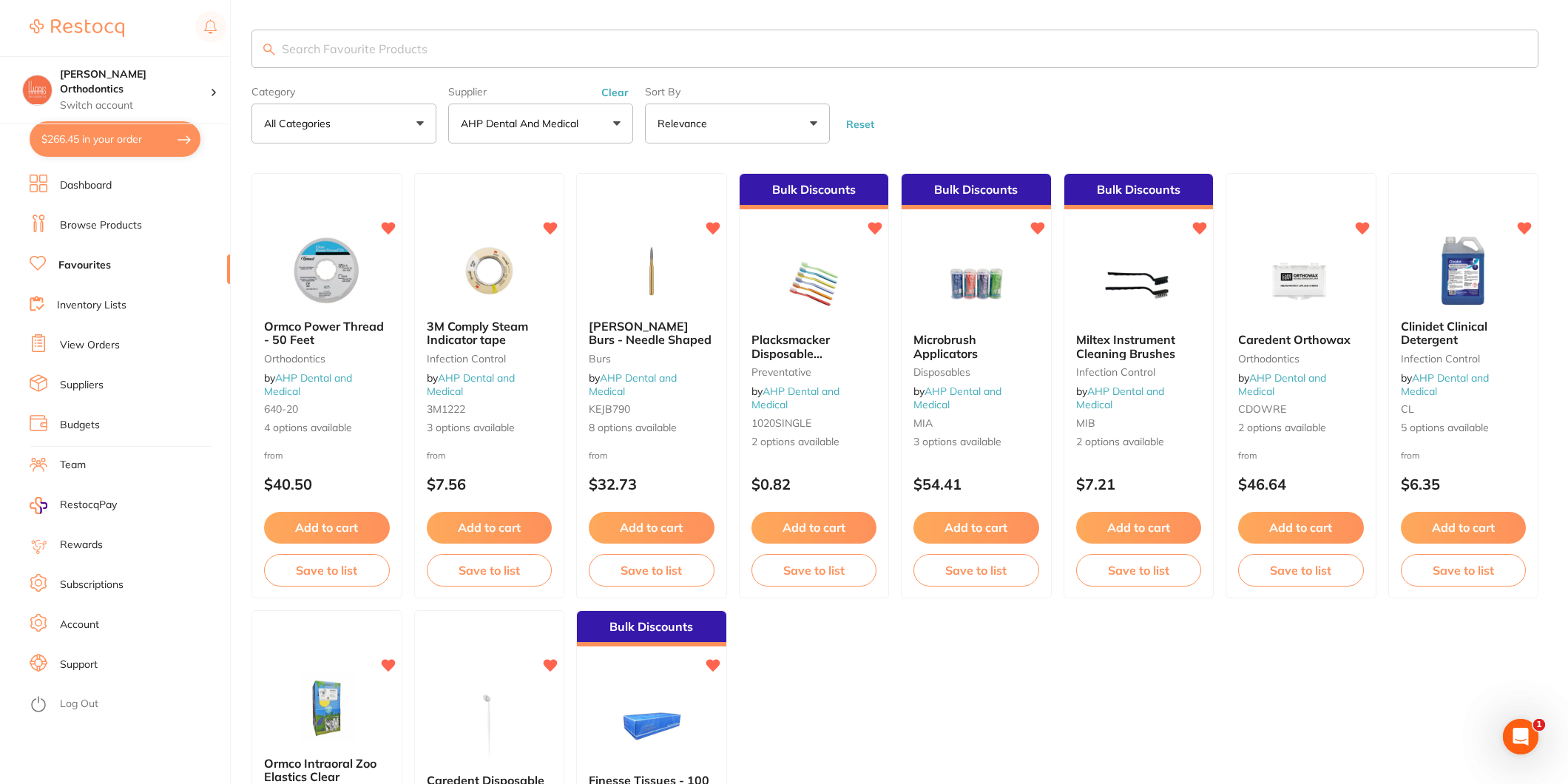
click at [512, 125] on p "AHP Dental and Medical" at bounding box center [522, 123] width 124 height 15
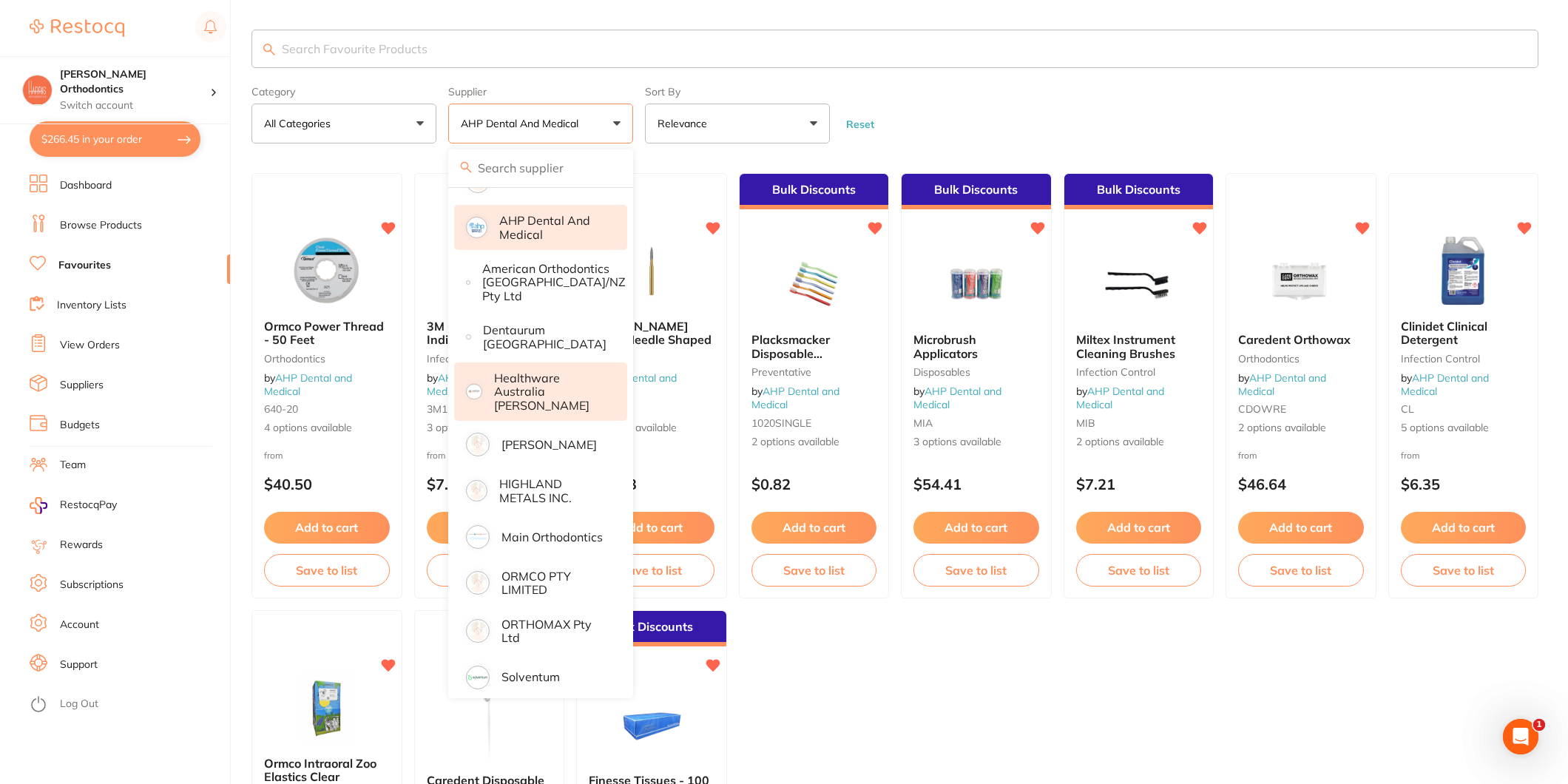
scroll to position [160, 0]
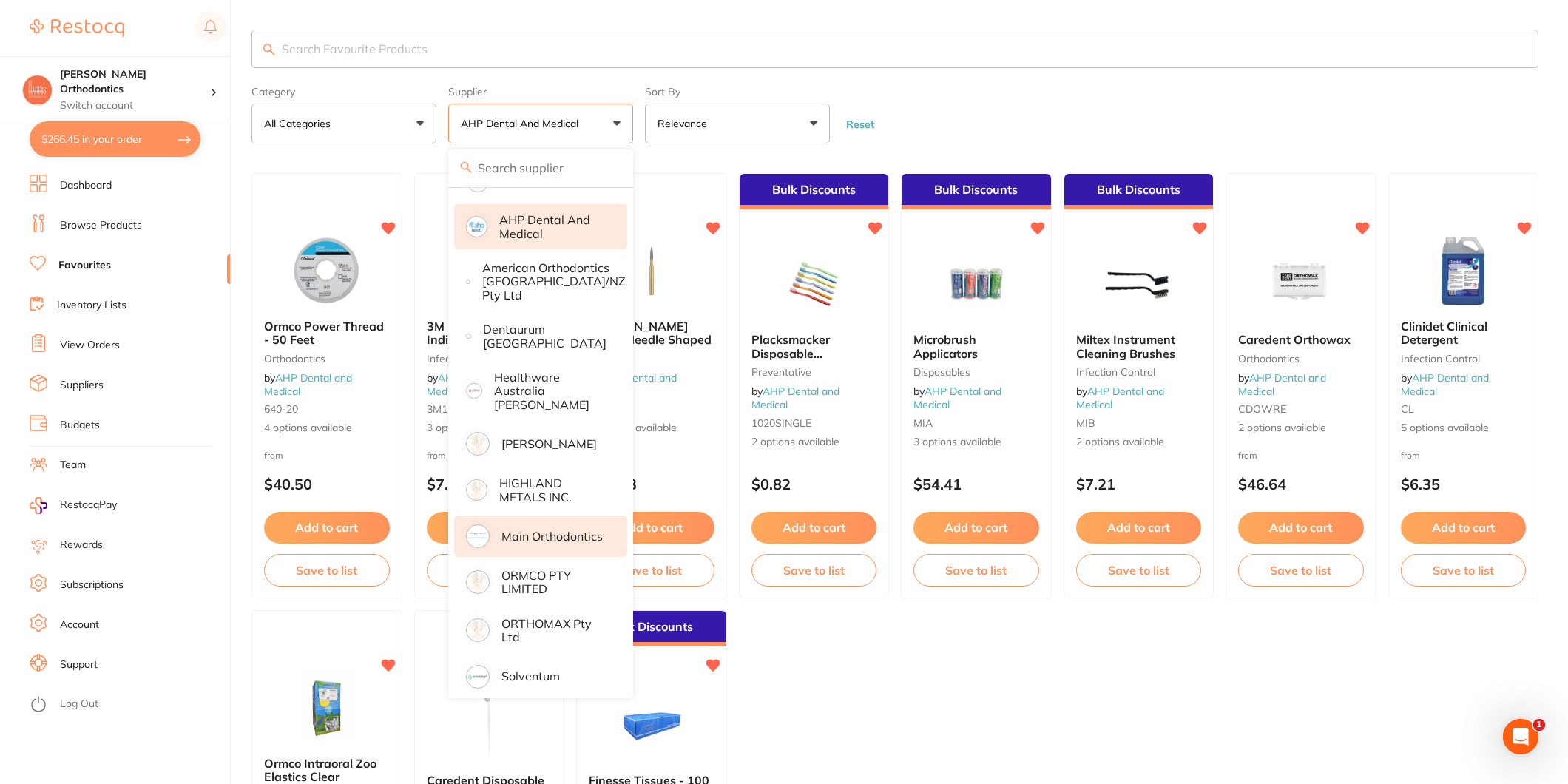
click at [553, 530] on p "Main Orthodontics" at bounding box center [553, 536] width 102 height 13
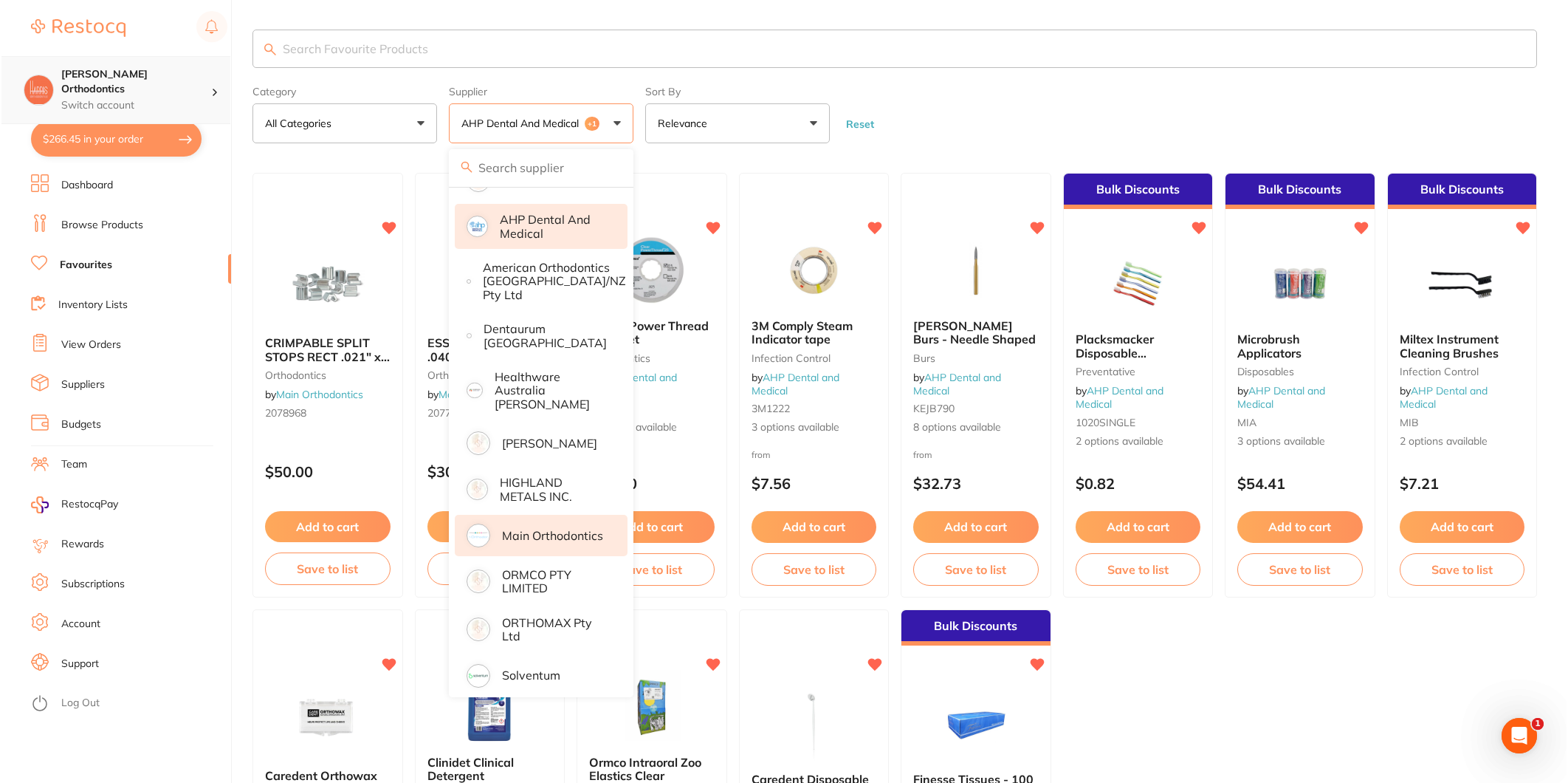
scroll to position [0, 0]
click at [569, 218] on p "AHP Dental and Medical" at bounding box center [552, 226] width 107 height 27
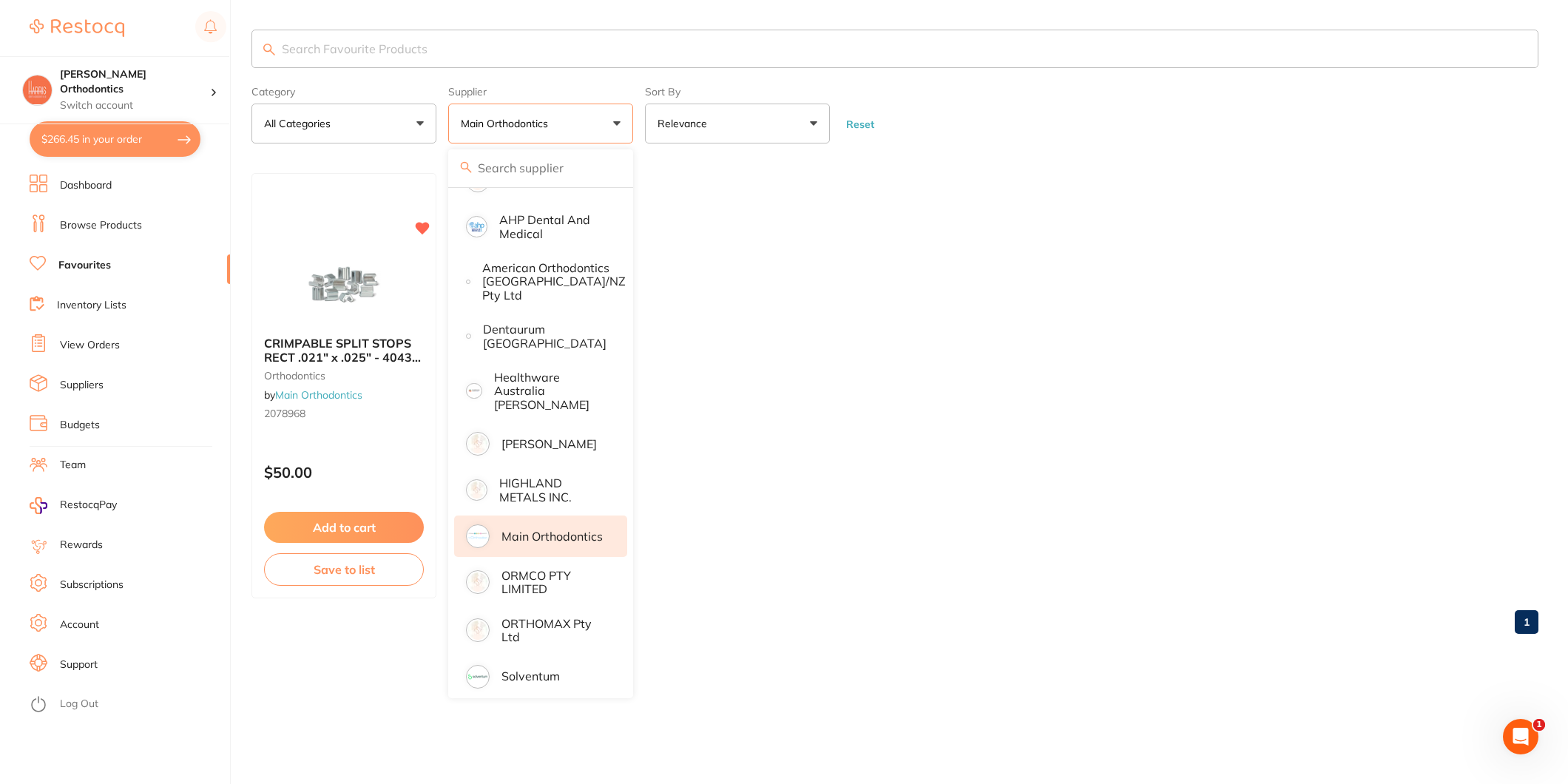
click at [1009, 120] on form "Category All Categories All Categories orthodontics Clear Category false All Ca…" at bounding box center [895, 111] width 1287 height 64
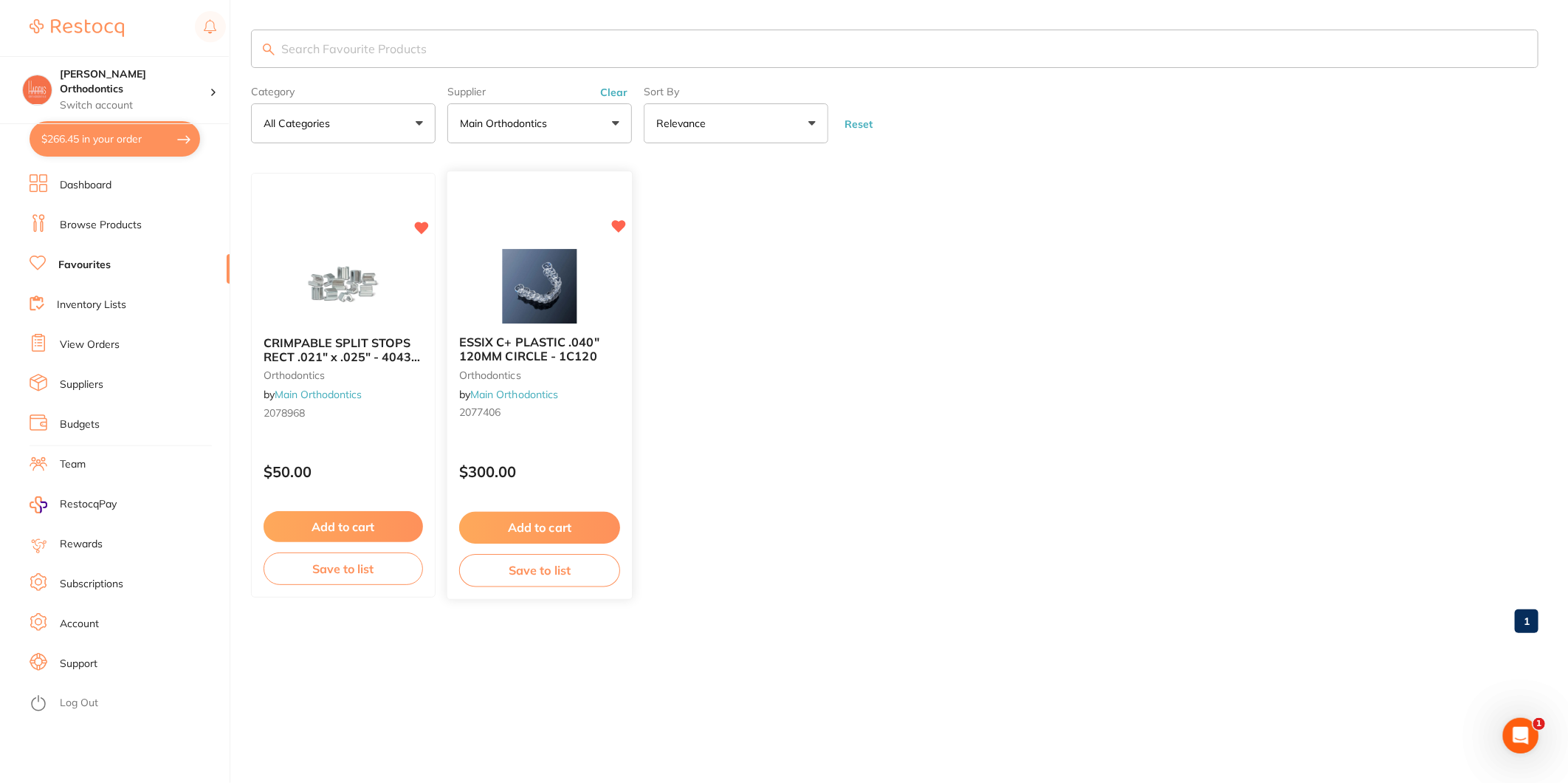
click at [536, 528] on button "Add to cart" at bounding box center [539, 527] width 161 height 32
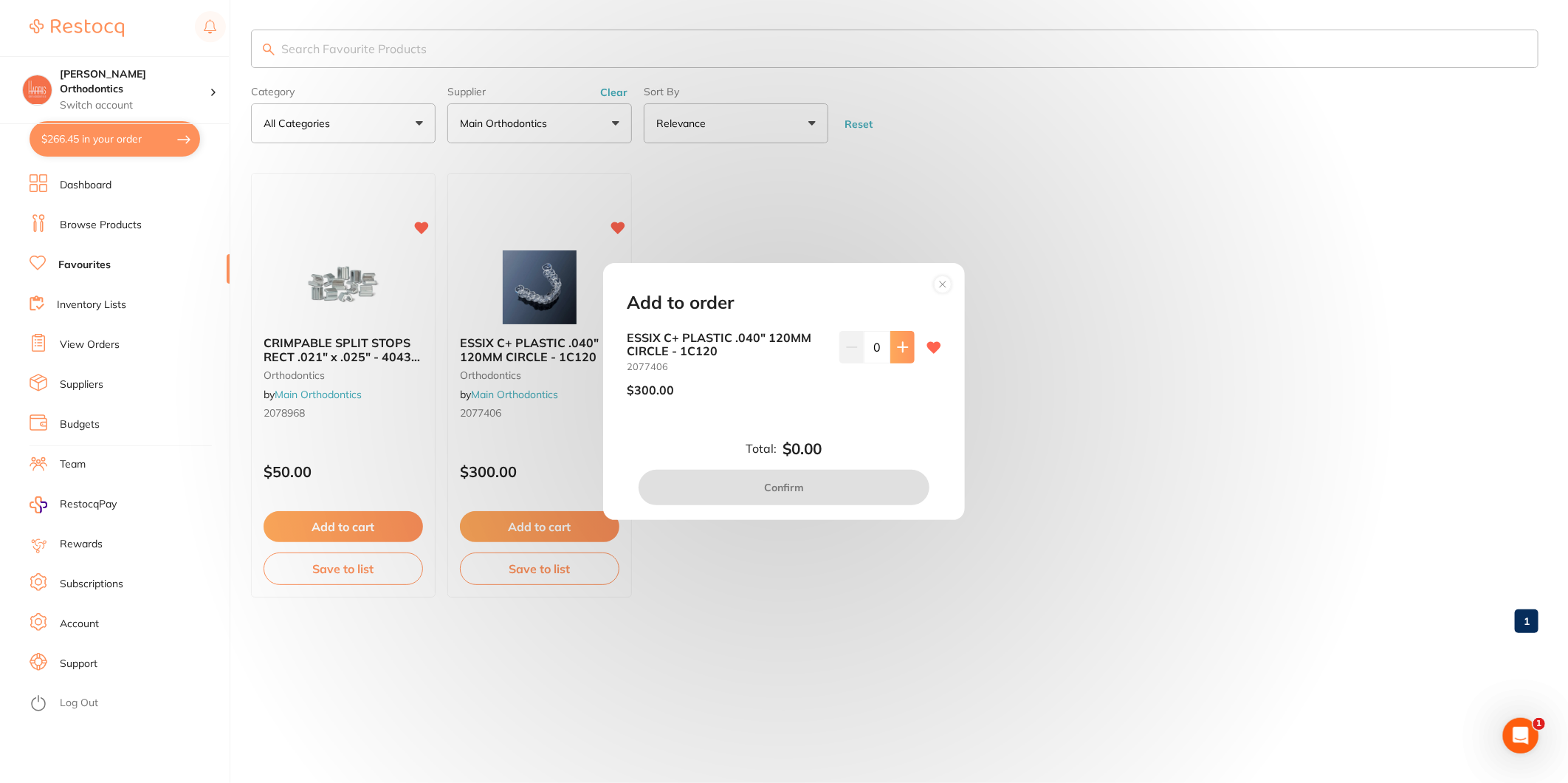
click at [901, 347] on icon at bounding box center [902, 346] width 10 height 10
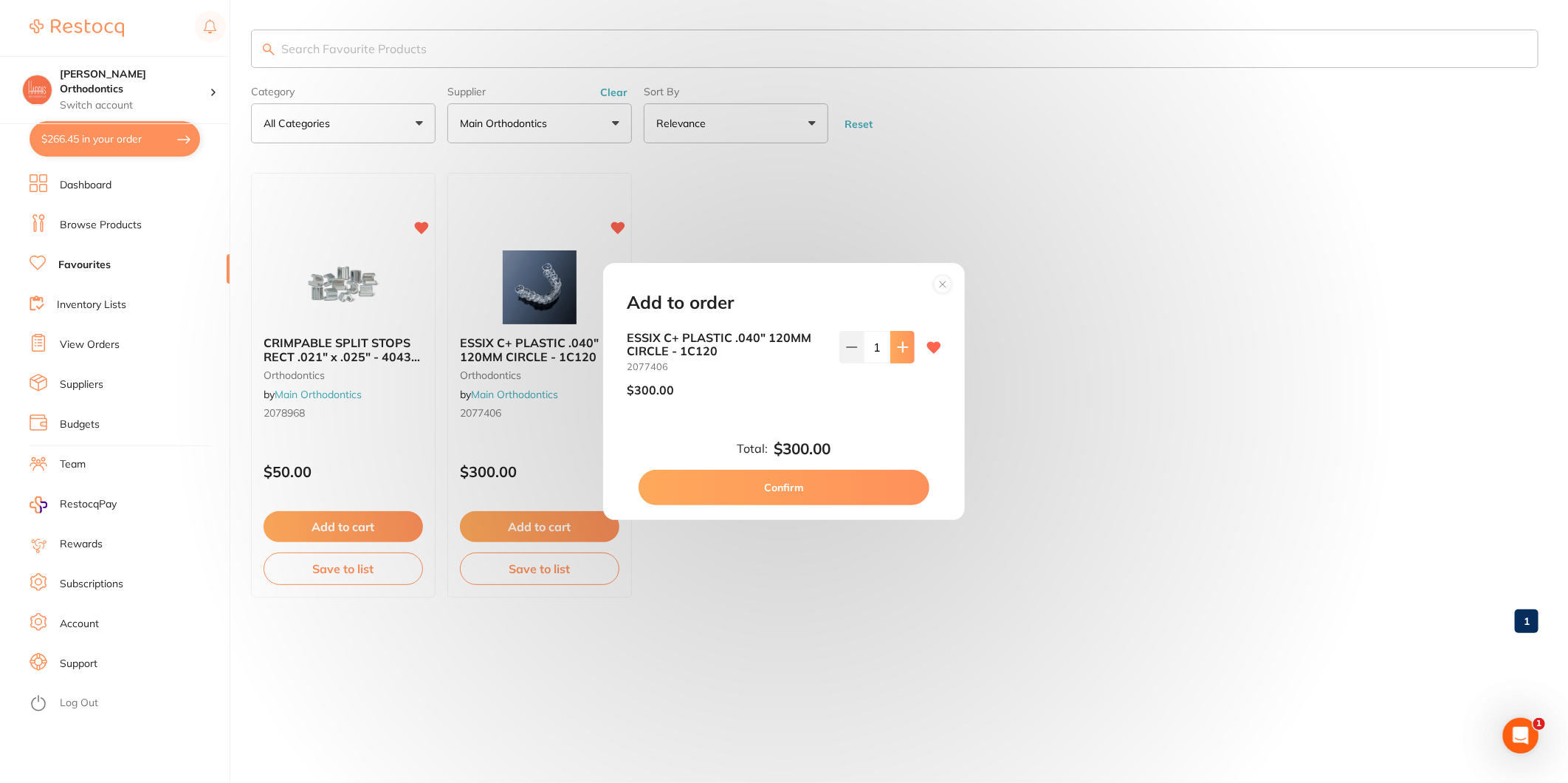
click at [901, 347] on icon at bounding box center [902, 346] width 10 height 10
type input "4"
drag, startPoint x: 817, startPoint y: 483, endPoint x: 834, endPoint y: 445, distance: 41.6
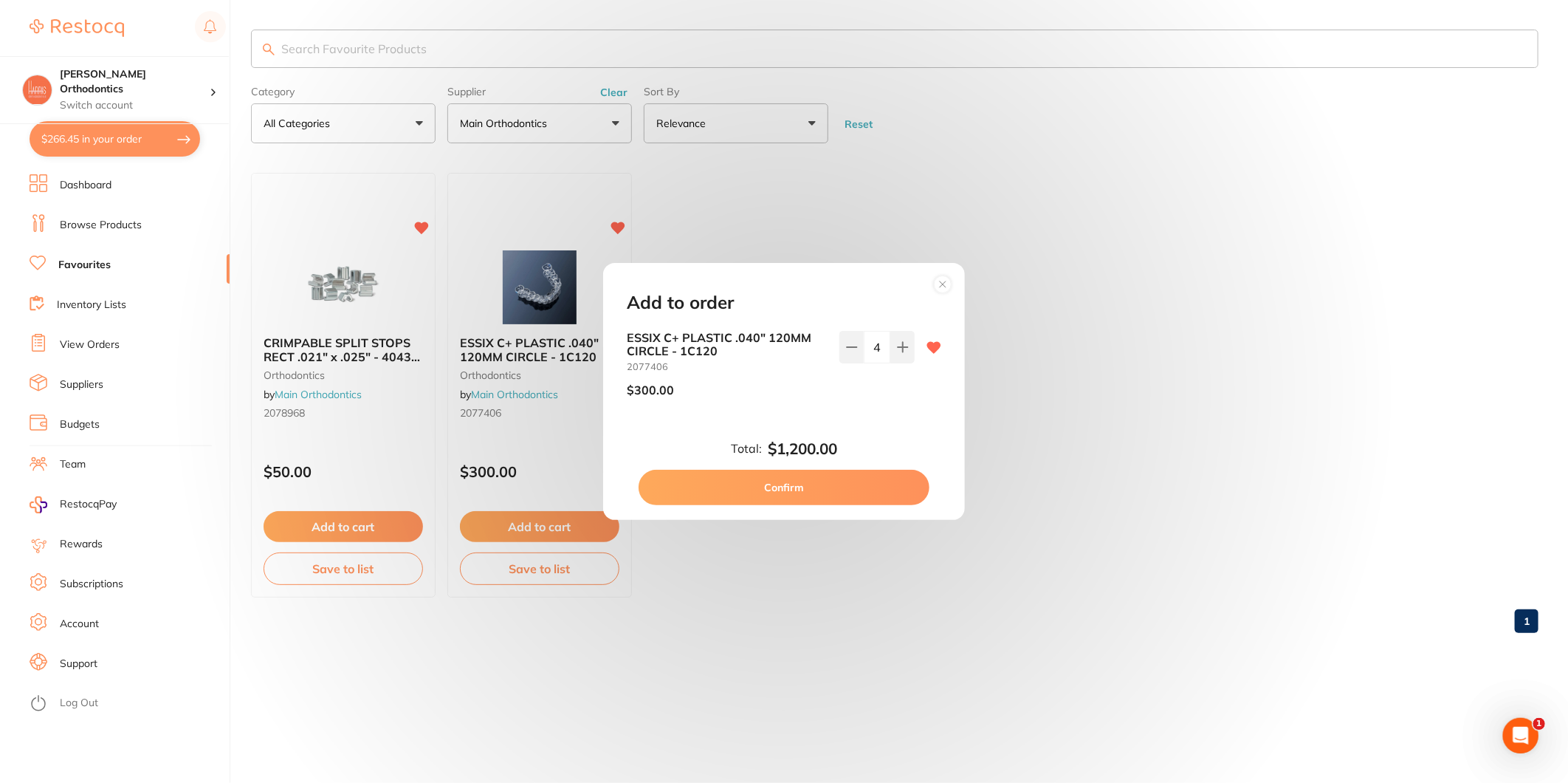
click at [817, 484] on button "Confirm" at bounding box center [784, 487] width 291 height 35
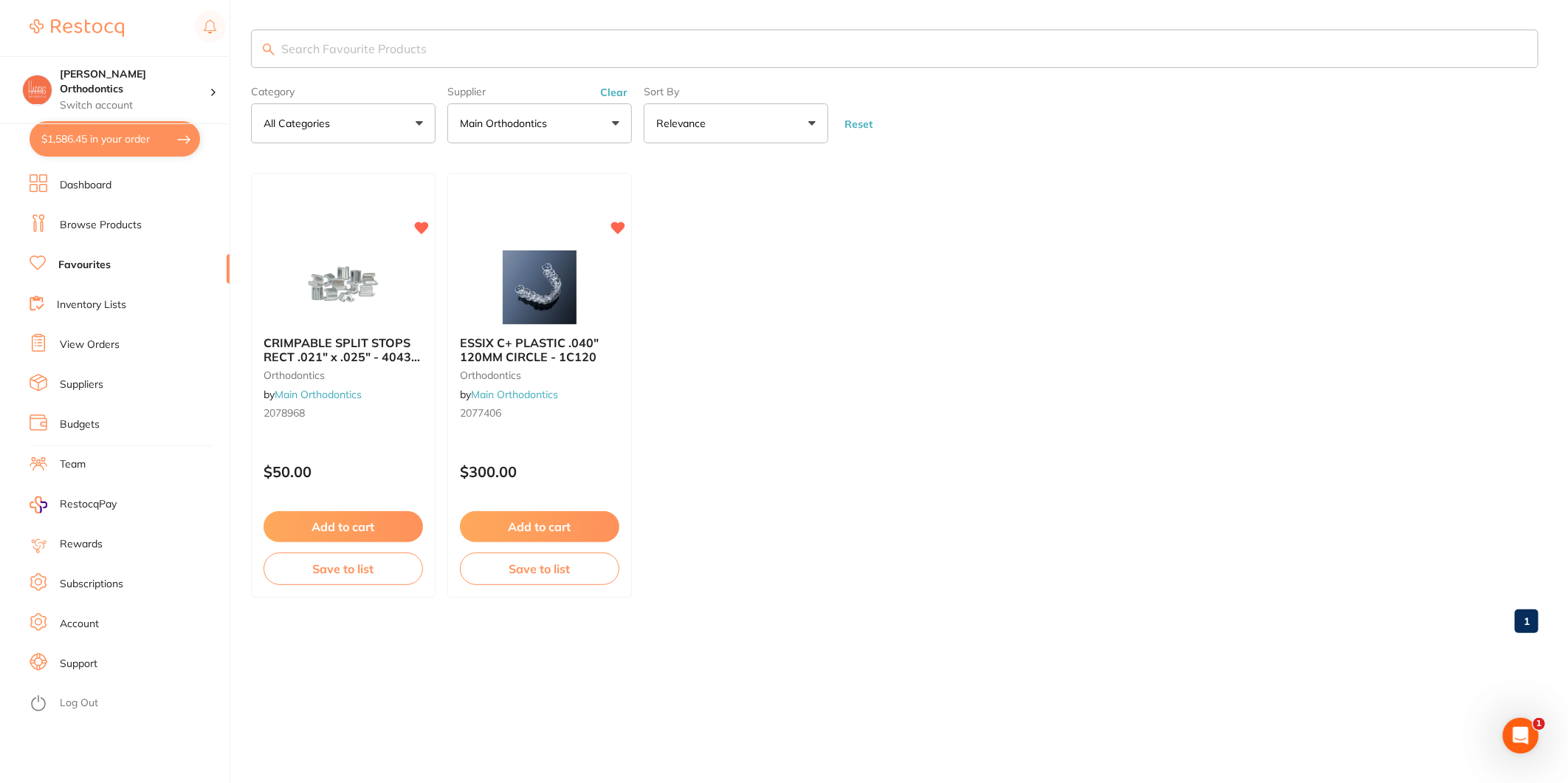
click at [517, 121] on p "Main Orthodontics" at bounding box center [506, 123] width 93 height 15
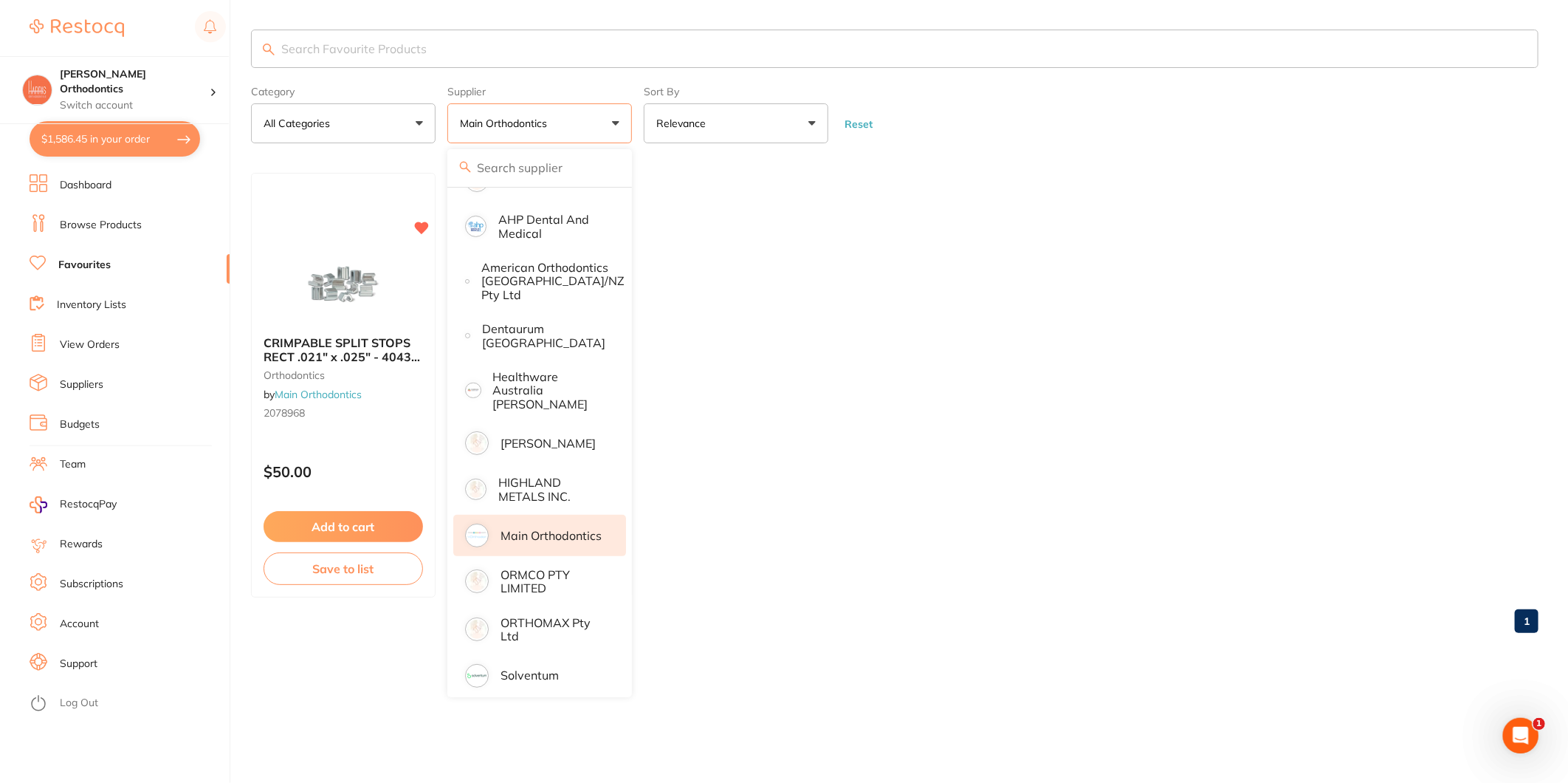
click at [574, 532] on p "Main Orthodontics" at bounding box center [552, 535] width 102 height 13
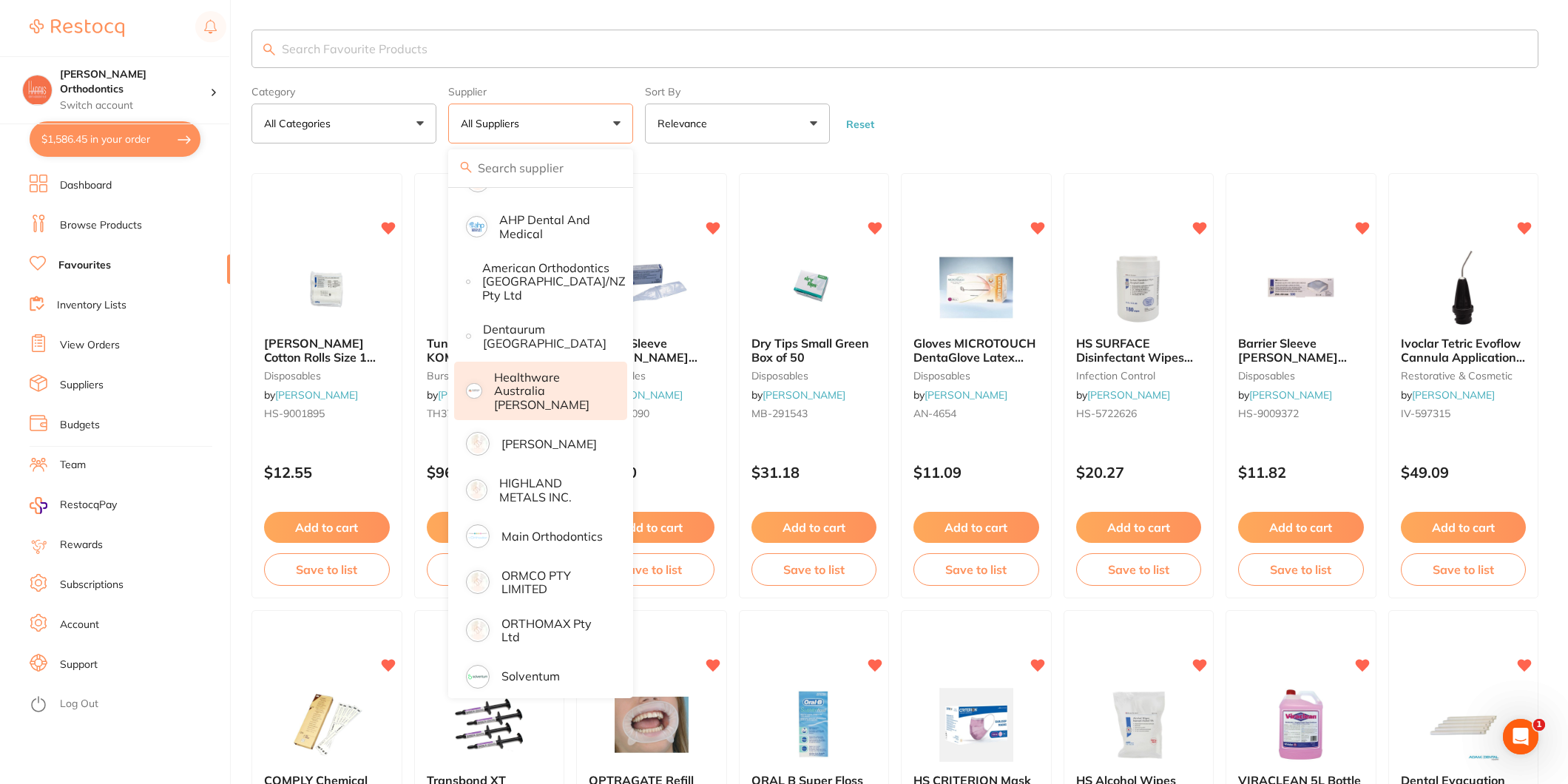
click at [565, 384] on p "Healthware Australia [PERSON_NAME]" at bounding box center [550, 390] width 113 height 40
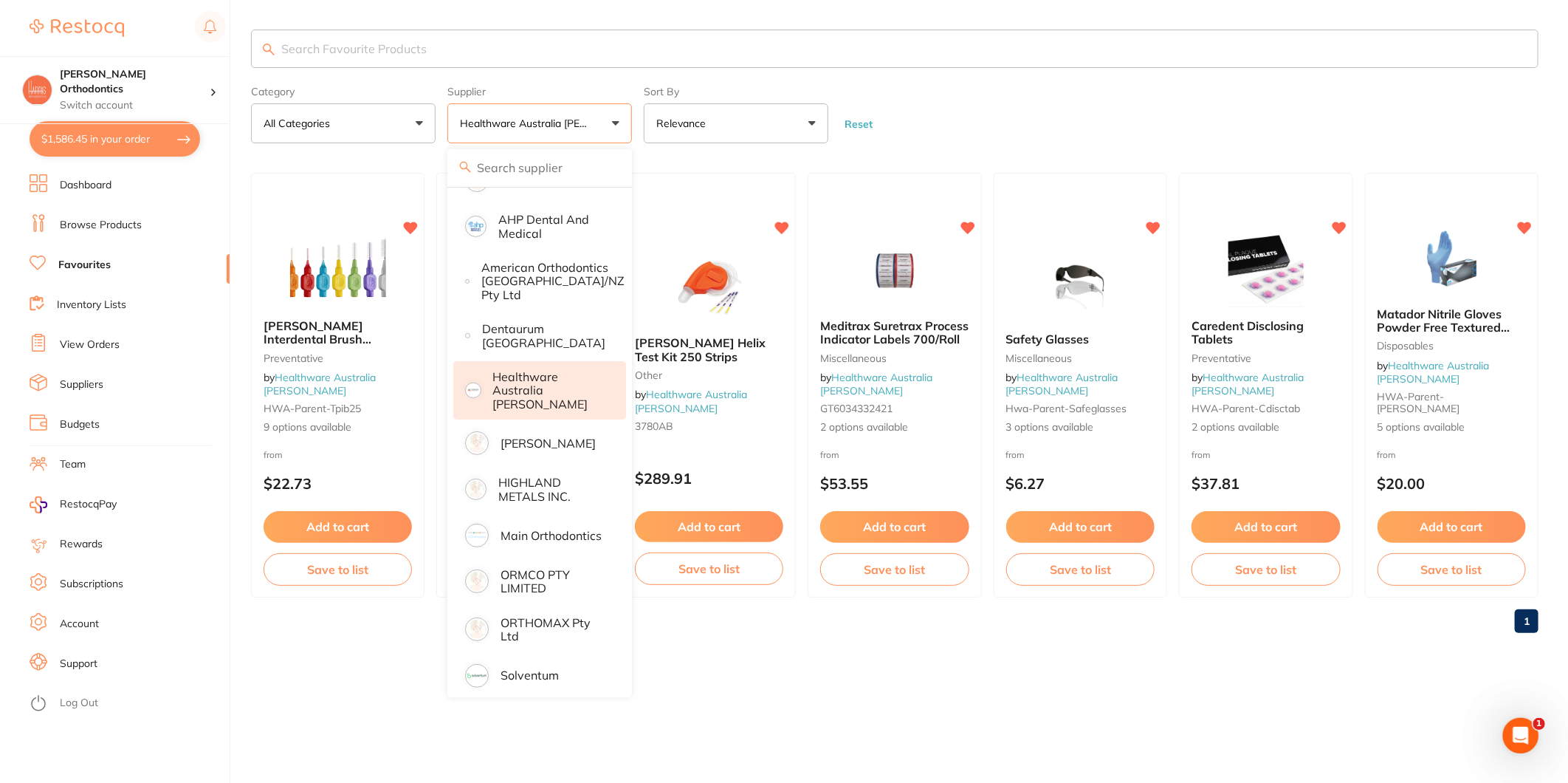
click at [1079, 88] on form "Category All Categories All Categories Disposables miscellaneous Miscellaneous …" at bounding box center [895, 111] width 1287 height 64
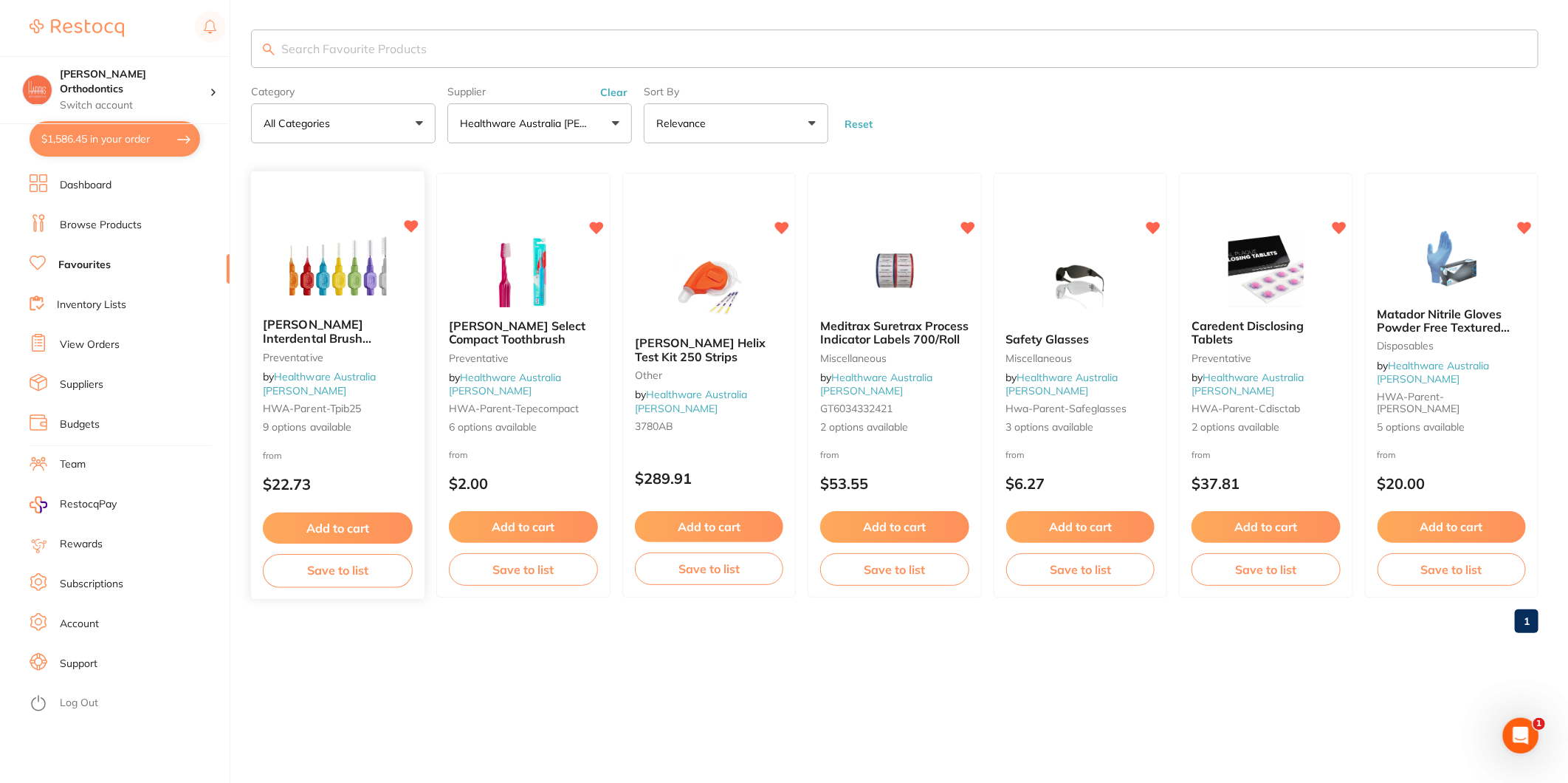
click at [347, 520] on button "Add to cart" at bounding box center [337, 528] width 150 height 32
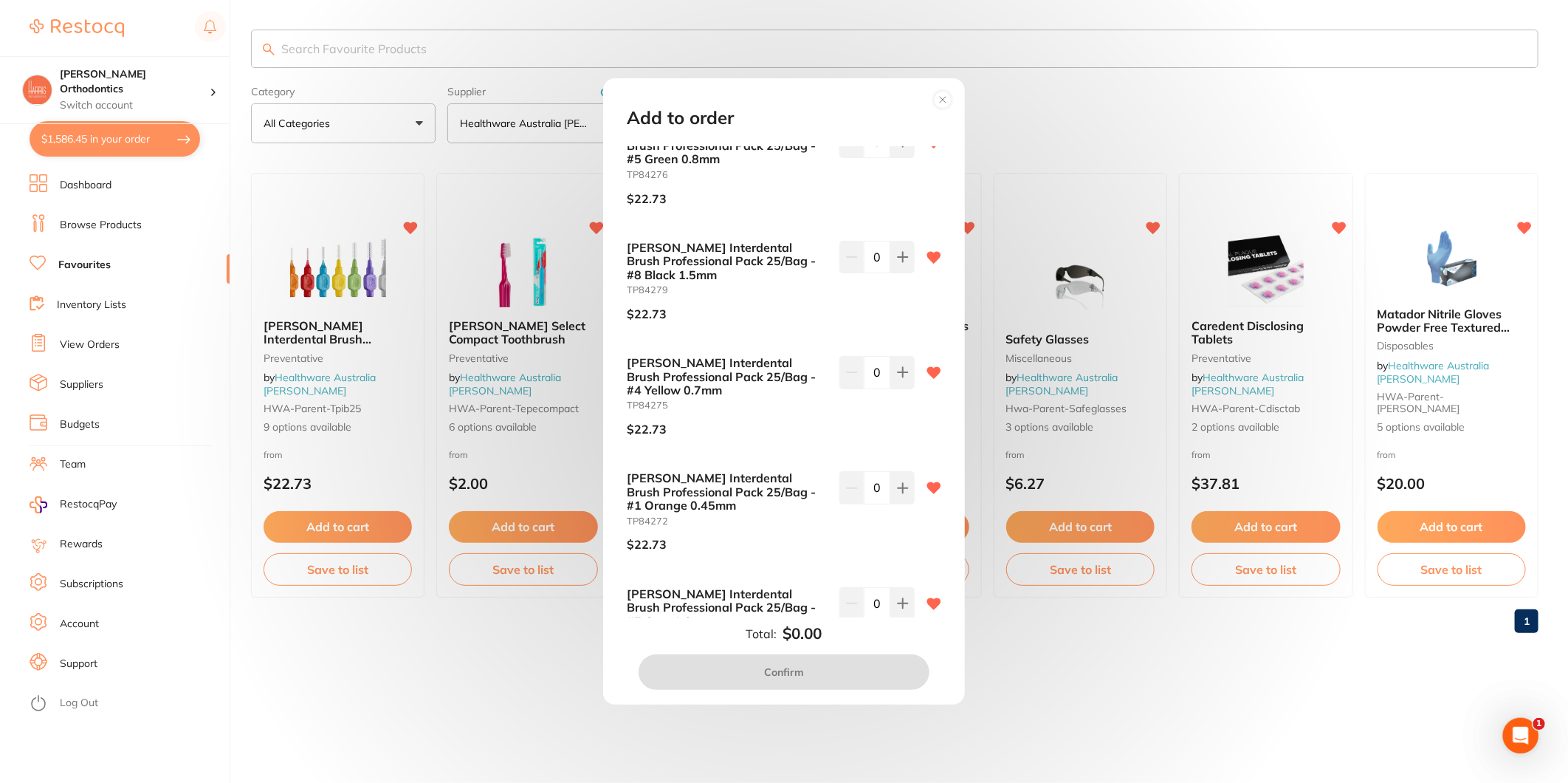
scroll to position [492, 0]
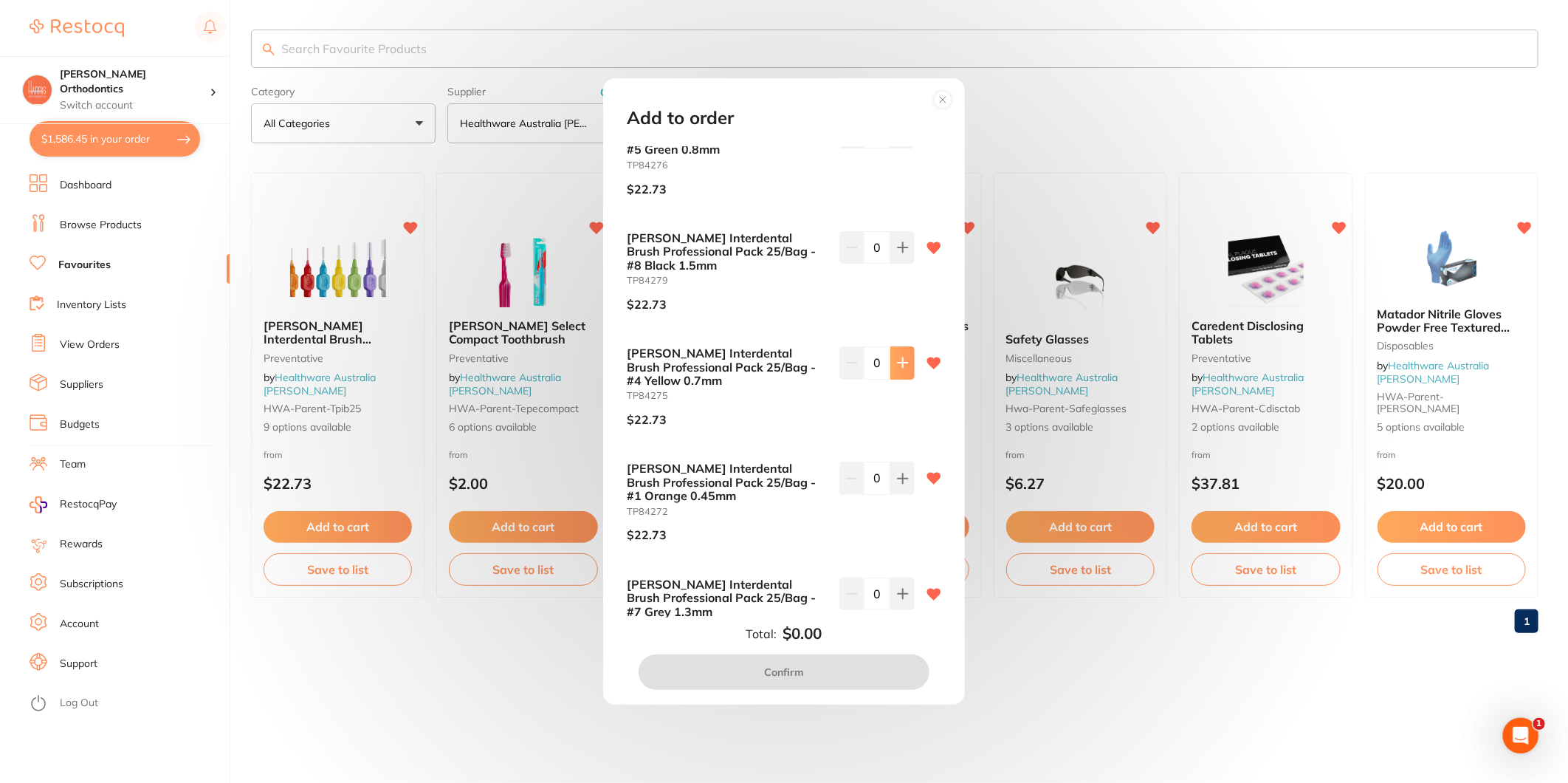
click at [899, 363] on icon at bounding box center [902, 363] width 10 height 10
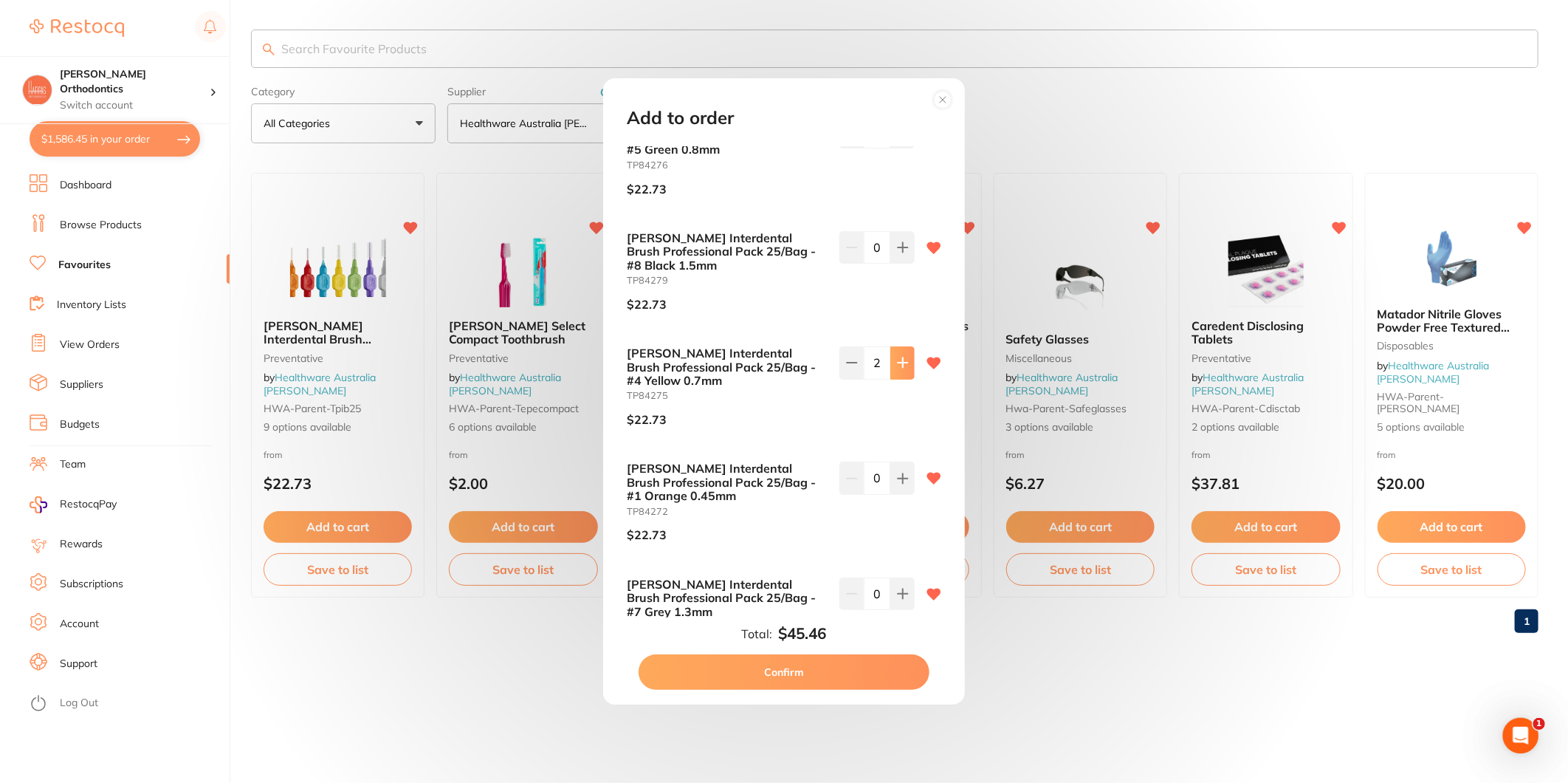
click at [899, 363] on icon at bounding box center [902, 363] width 10 height 10
click at [854, 364] on icon at bounding box center [851, 362] width 11 height 11
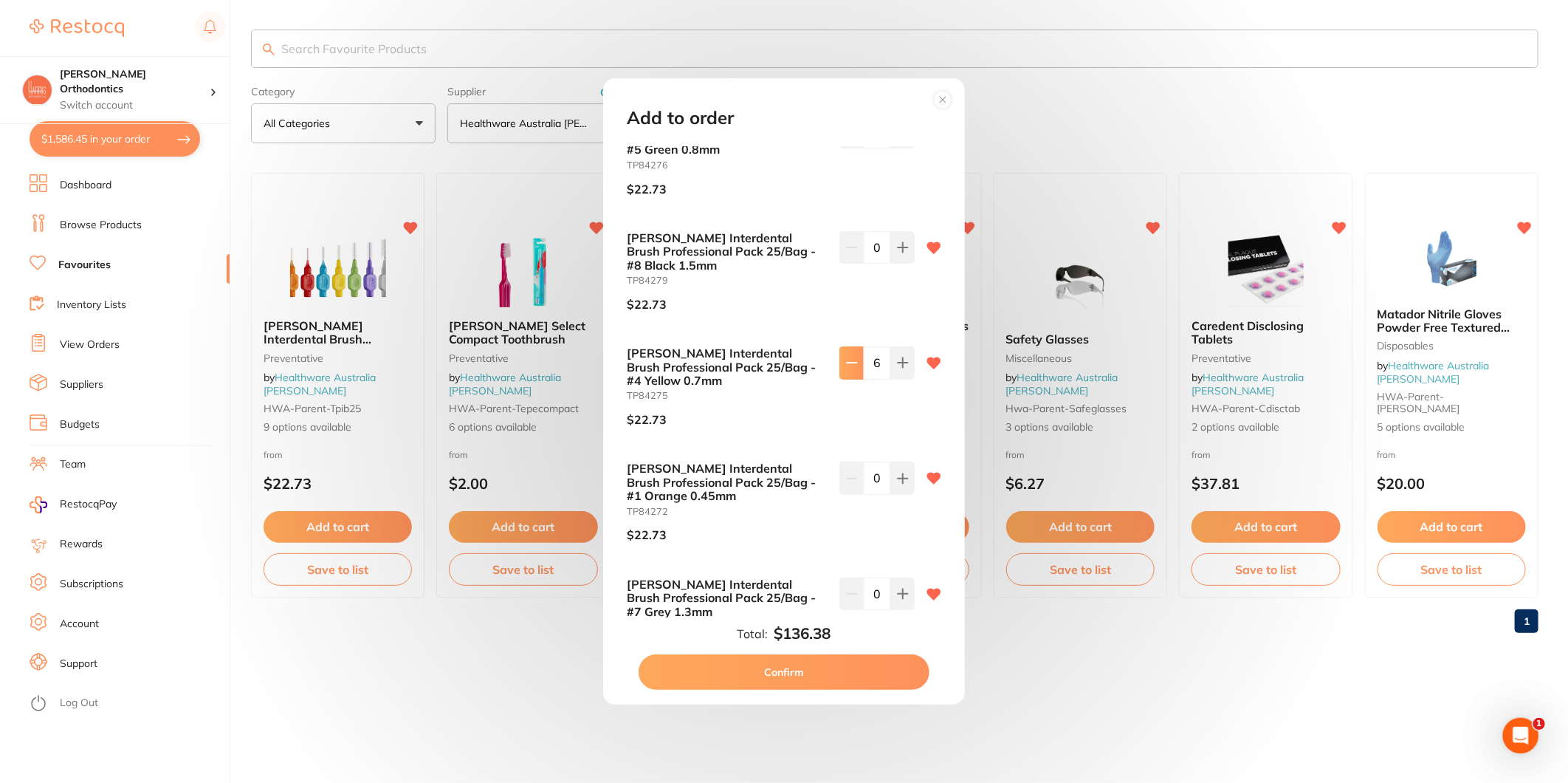
type input "5"
click at [775, 674] on button "Confirm" at bounding box center [784, 672] width 291 height 35
checkbox input "false"
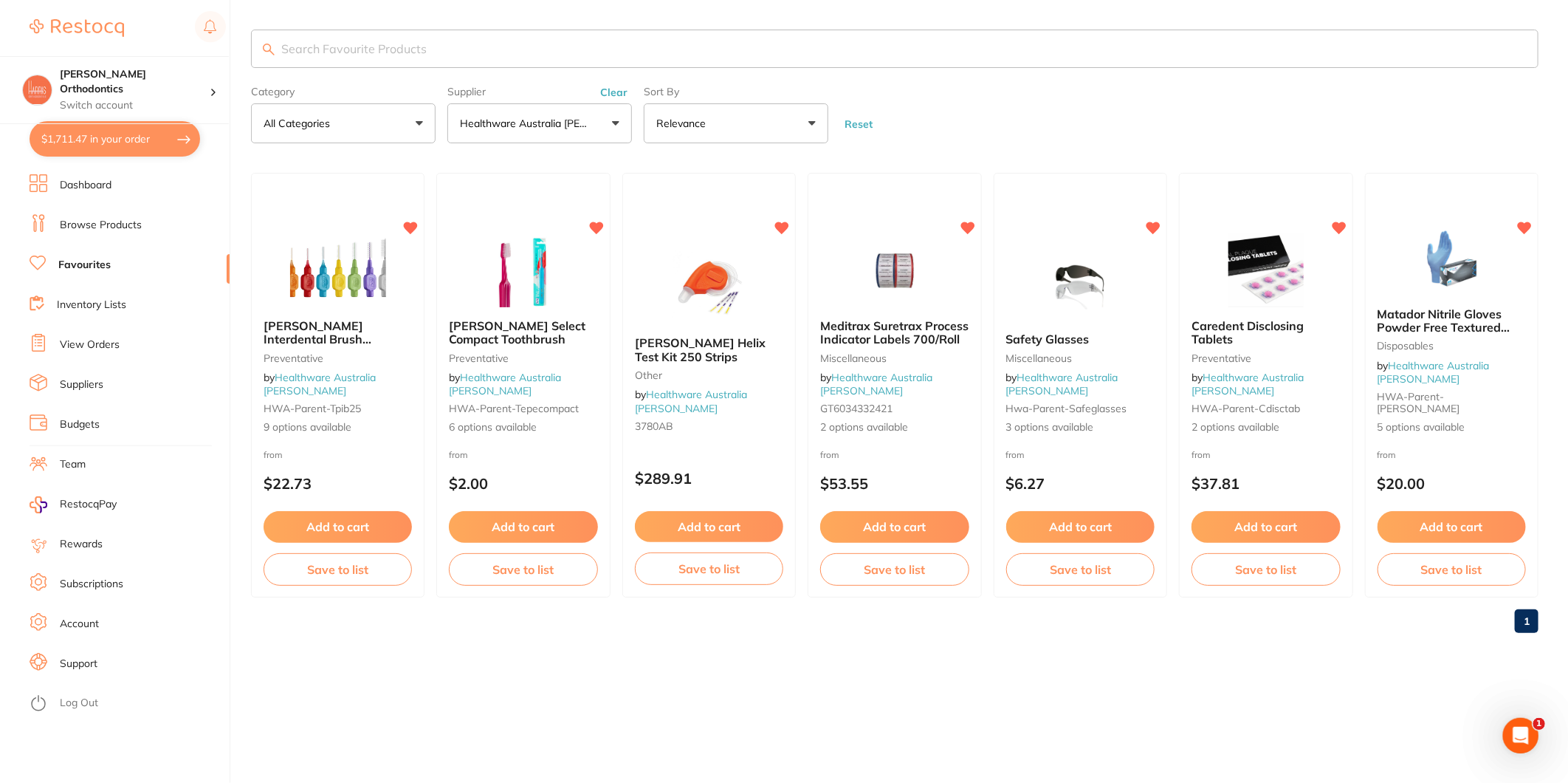
scroll to position [0, 0]
click at [580, 118] on p "Healthware Australia [PERSON_NAME]" at bounding box center [526, 123] width 134 height 15
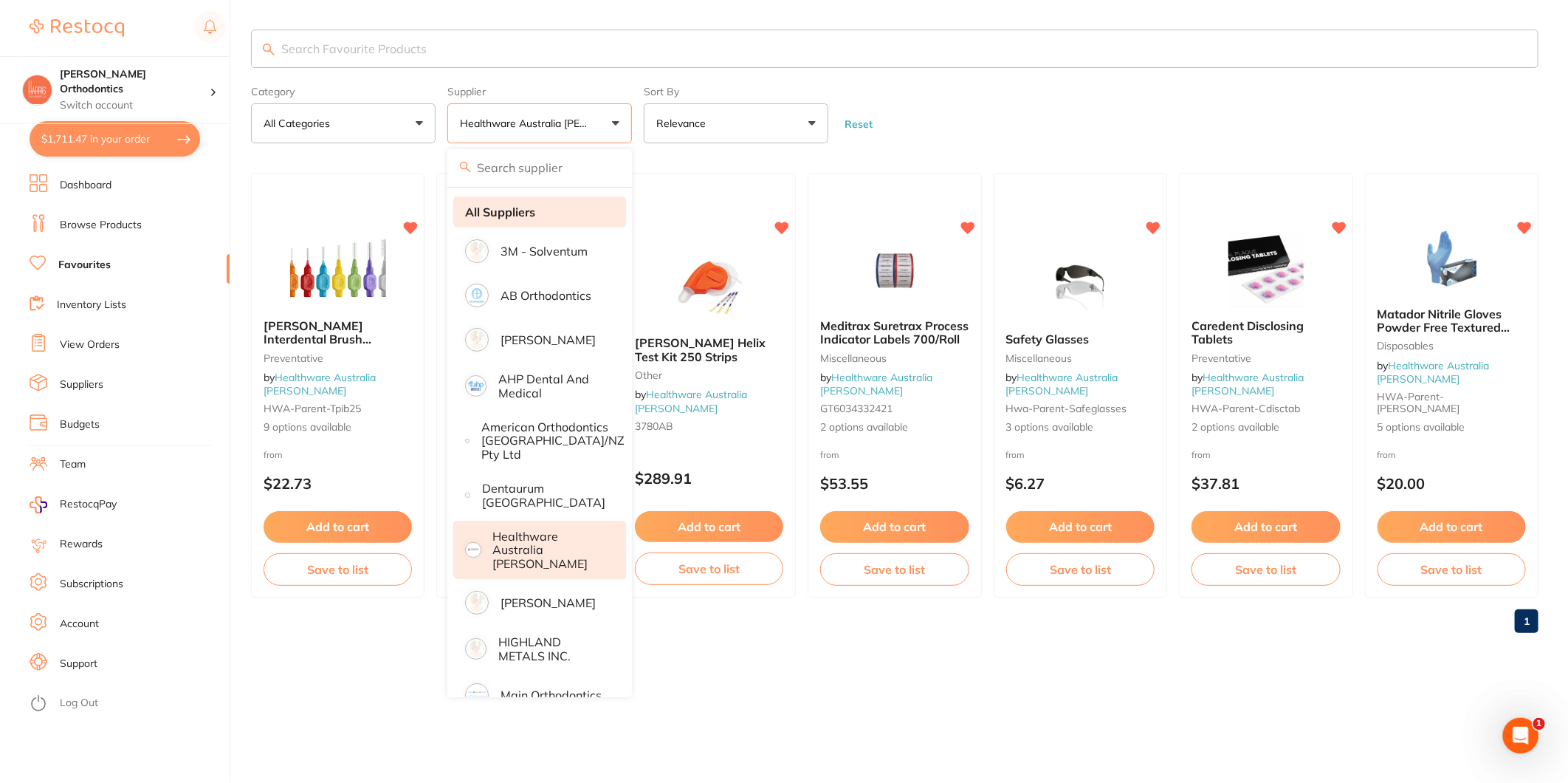
click at [542, 215] on li "All Suppliers" at bounding box center [539, 211] width 172 height 31
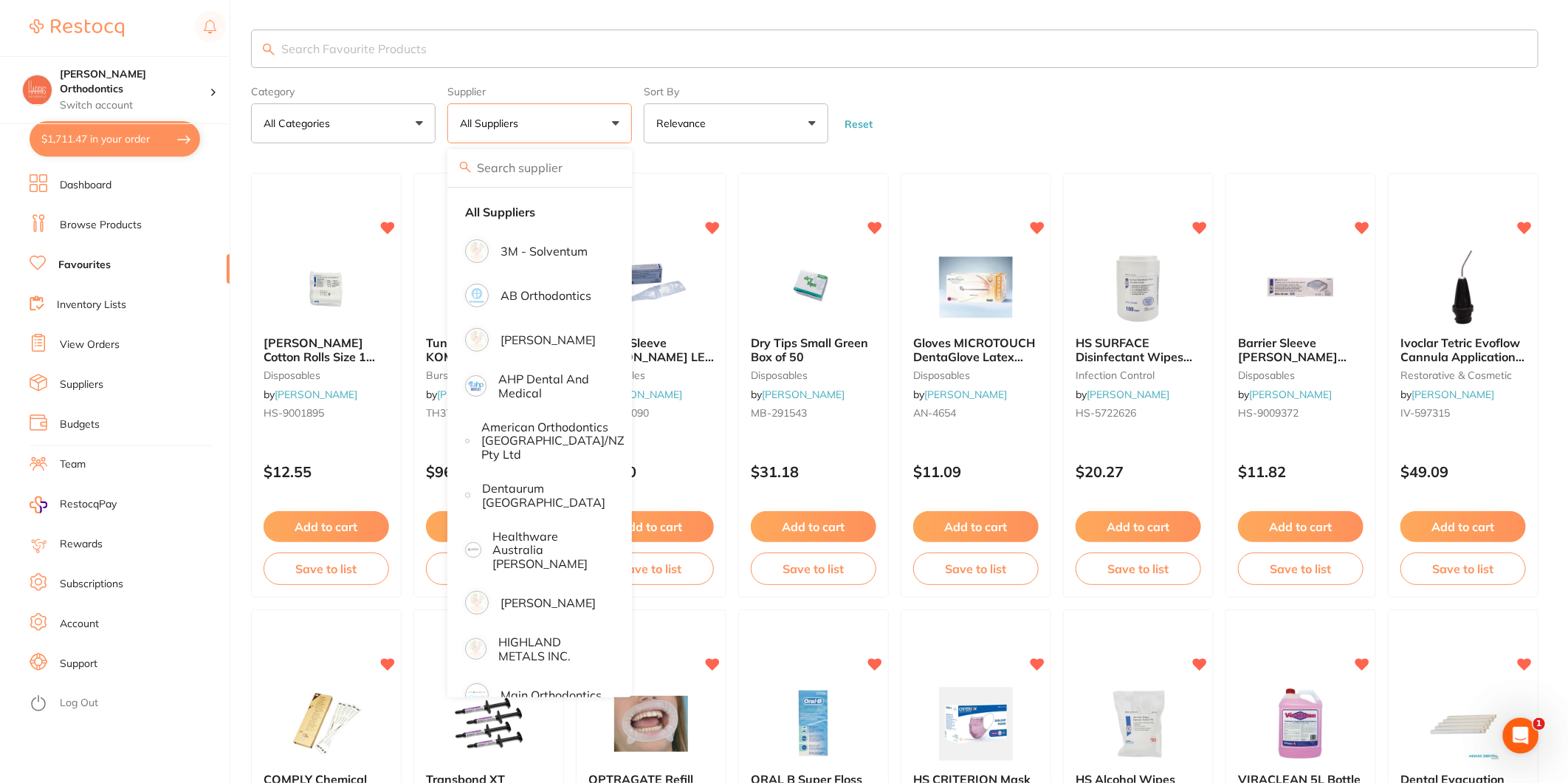
click at [493, 49] on input "search" at bounding box center [895, 49] width 1287 height 39
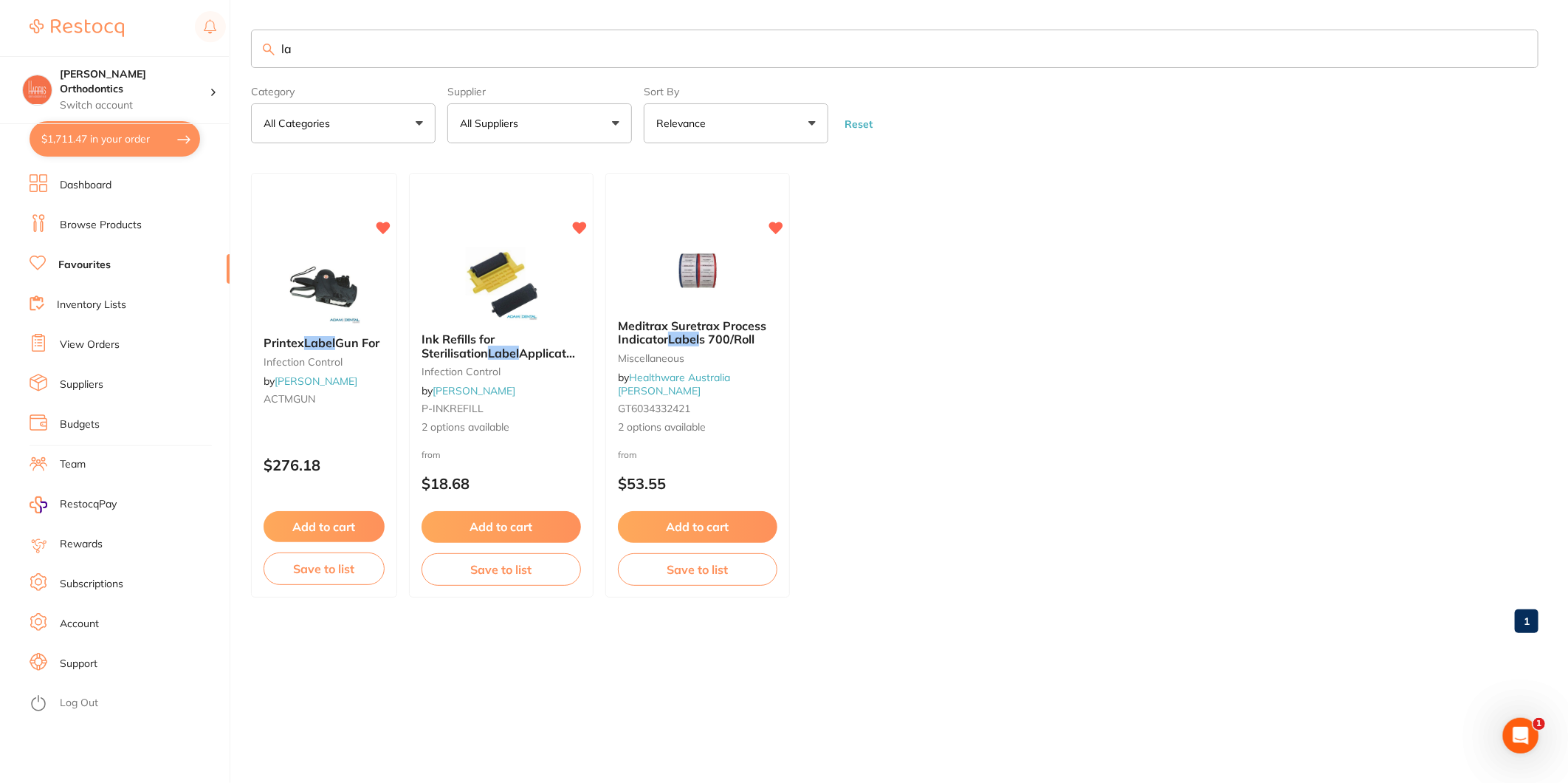
type input "l"
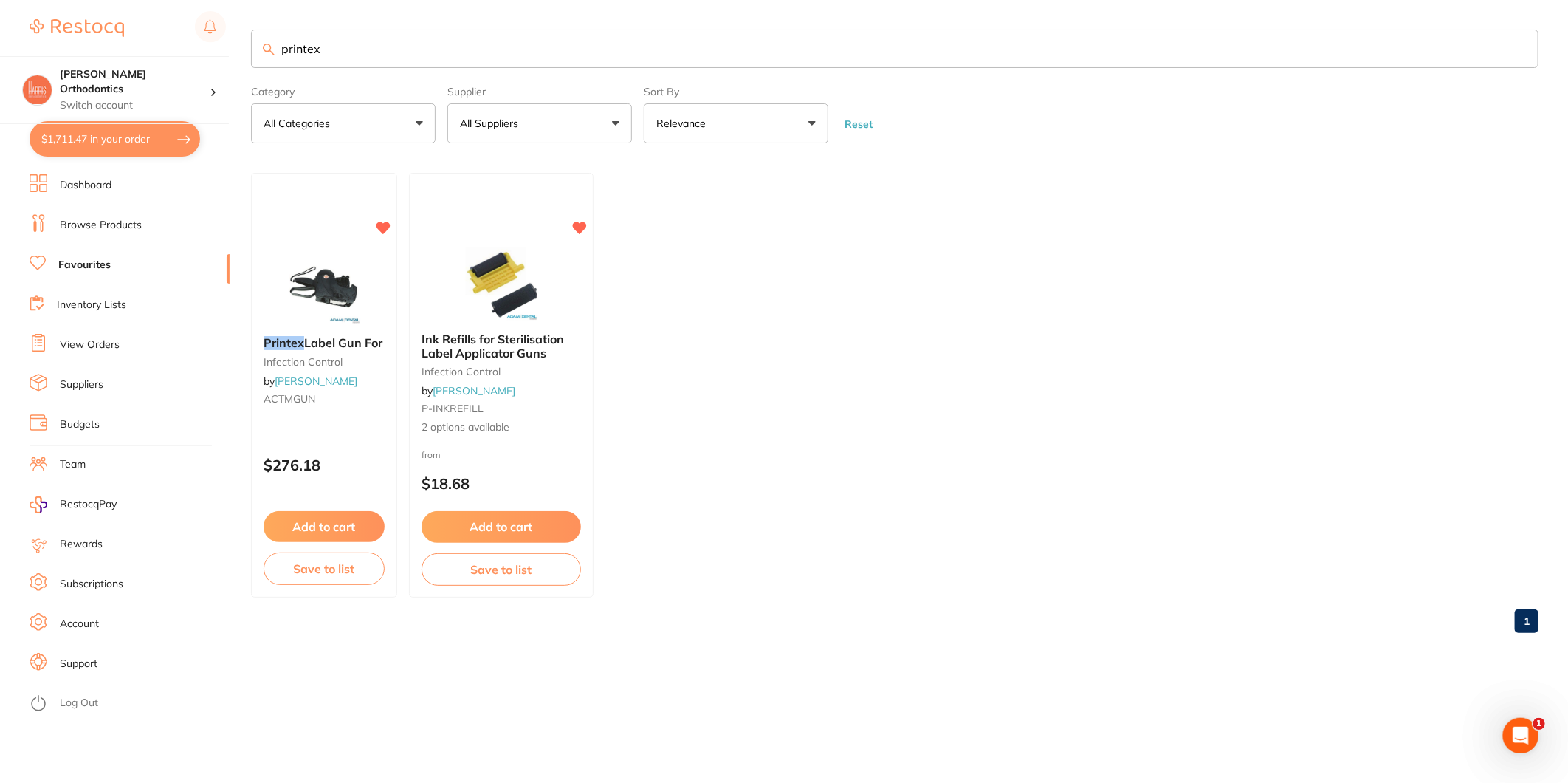
type input "printex"
click at [103, 225] on link "Browse Products" at bounding box center [101, 225] width 82 height 15
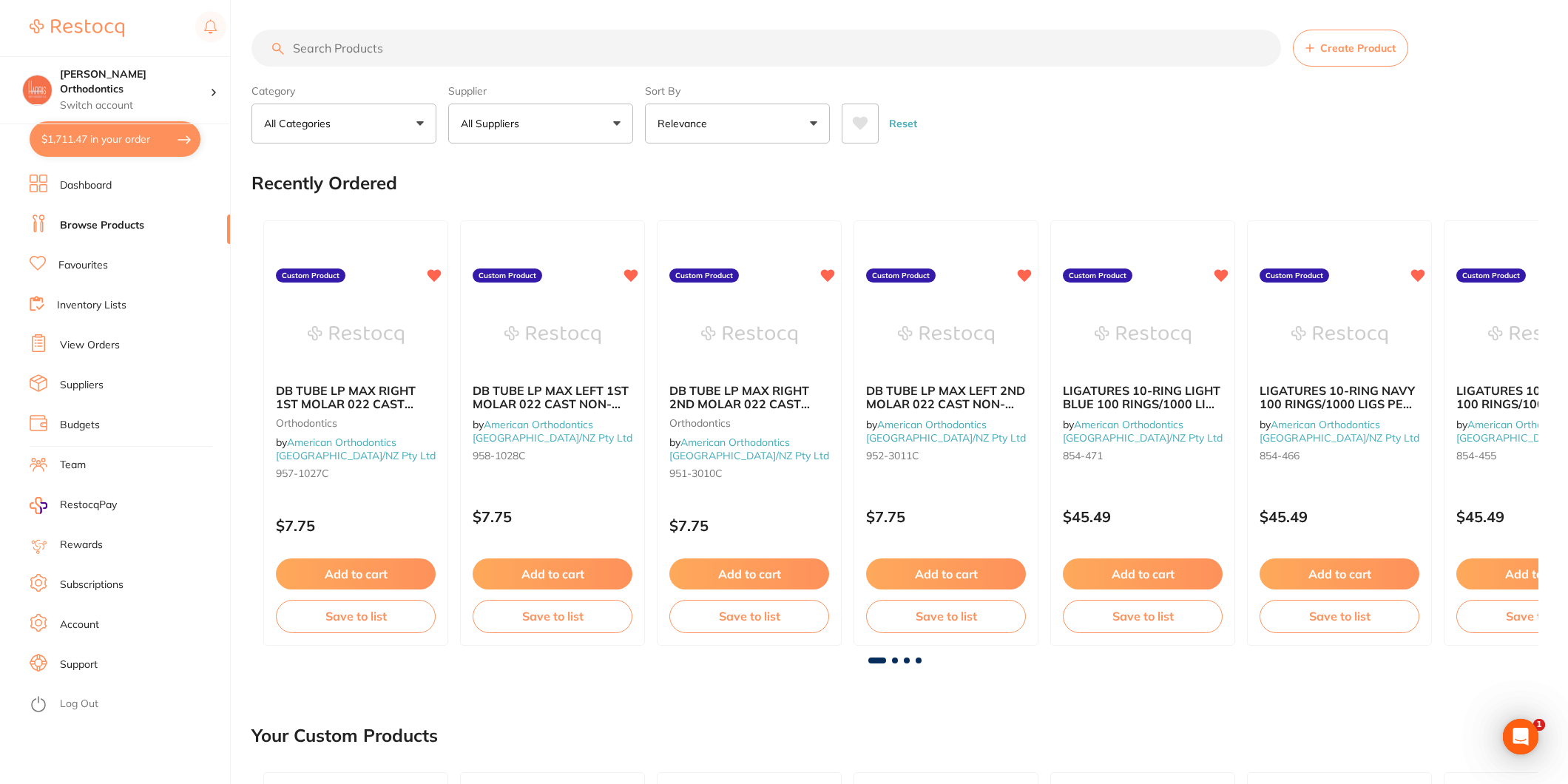
click at [370, 47] on input "search" at bounding box center [767, 48] width 1030 height 37
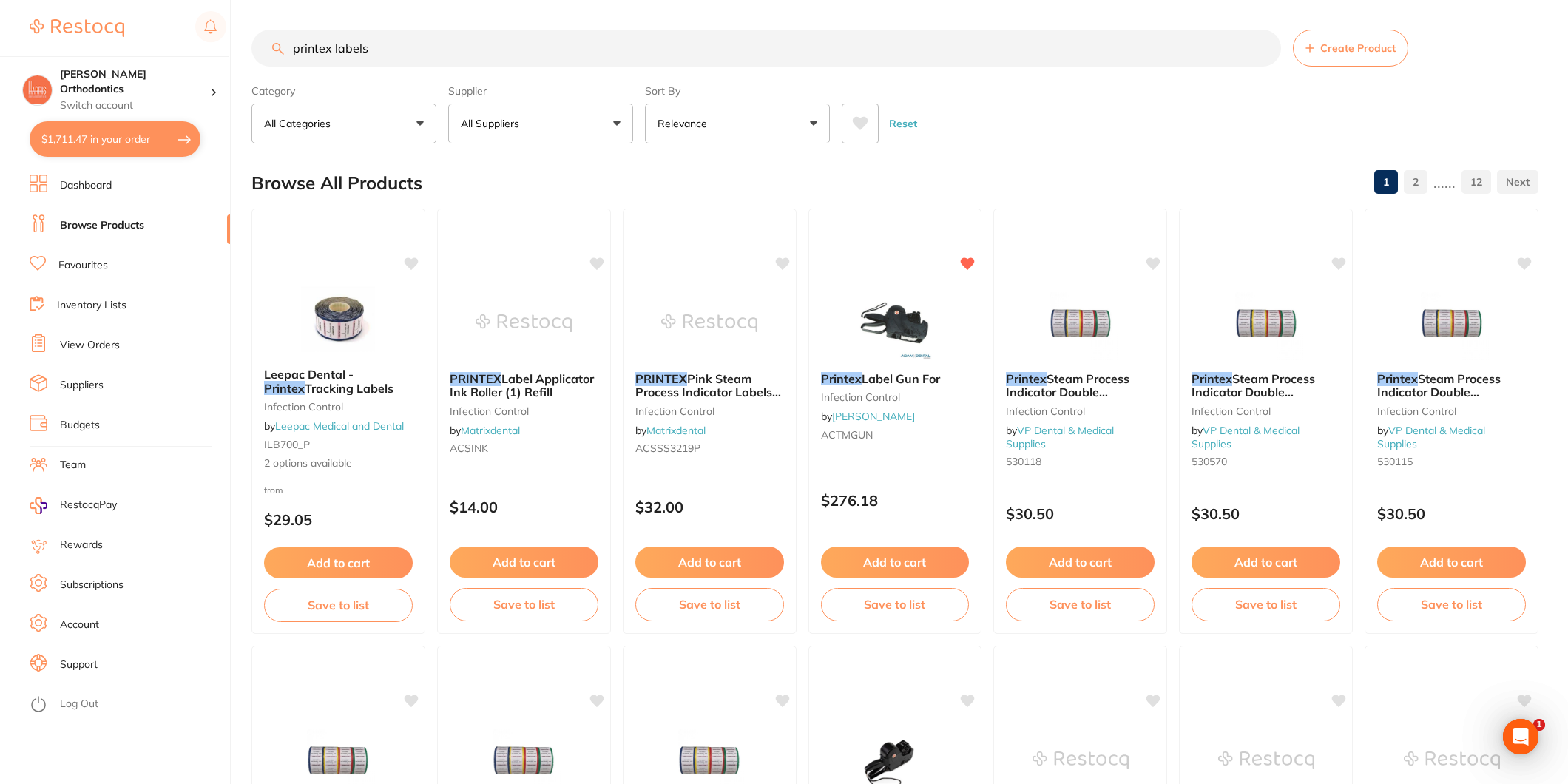
type input "printex labels"
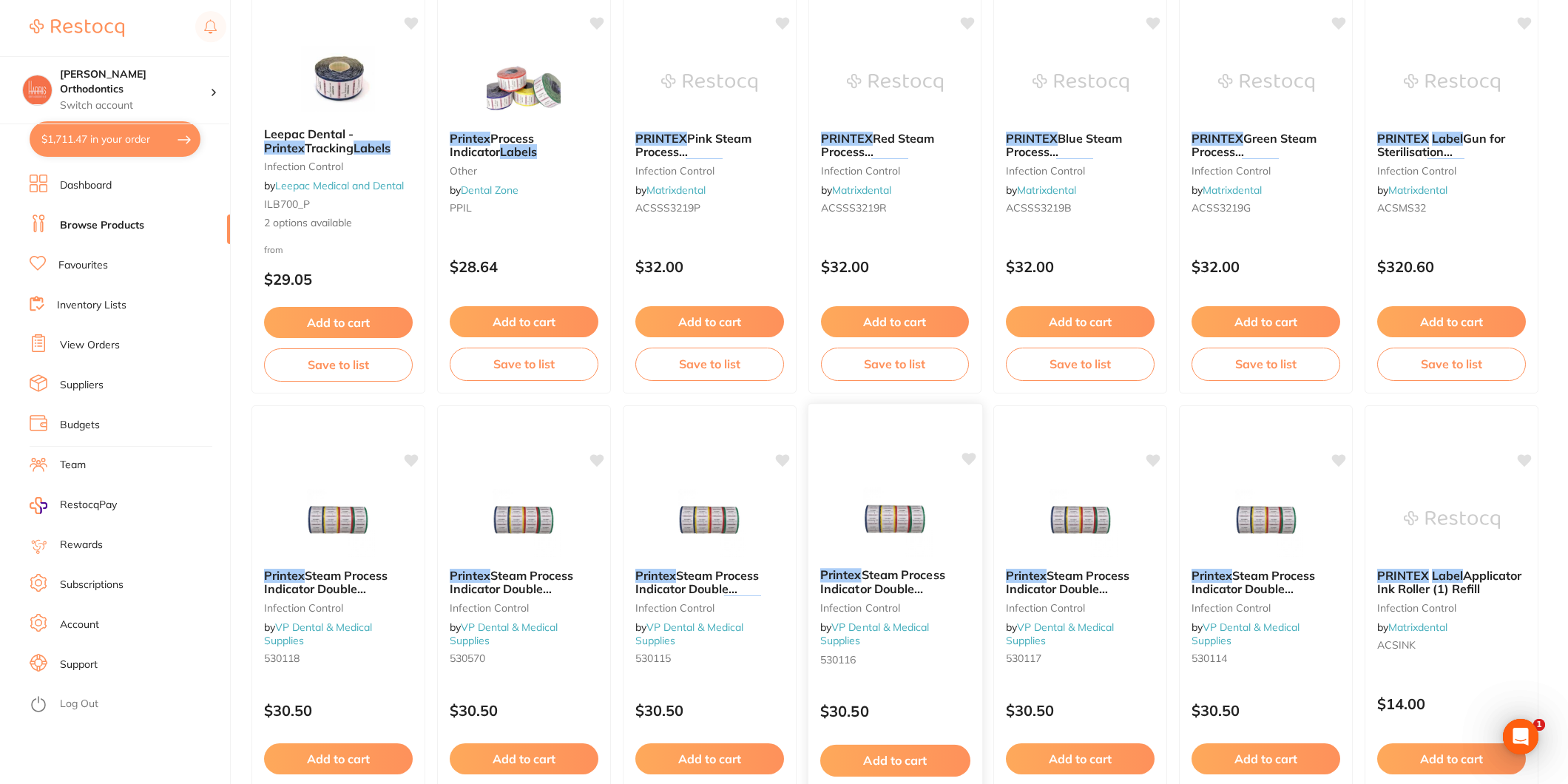
scroll to position [246, 0]
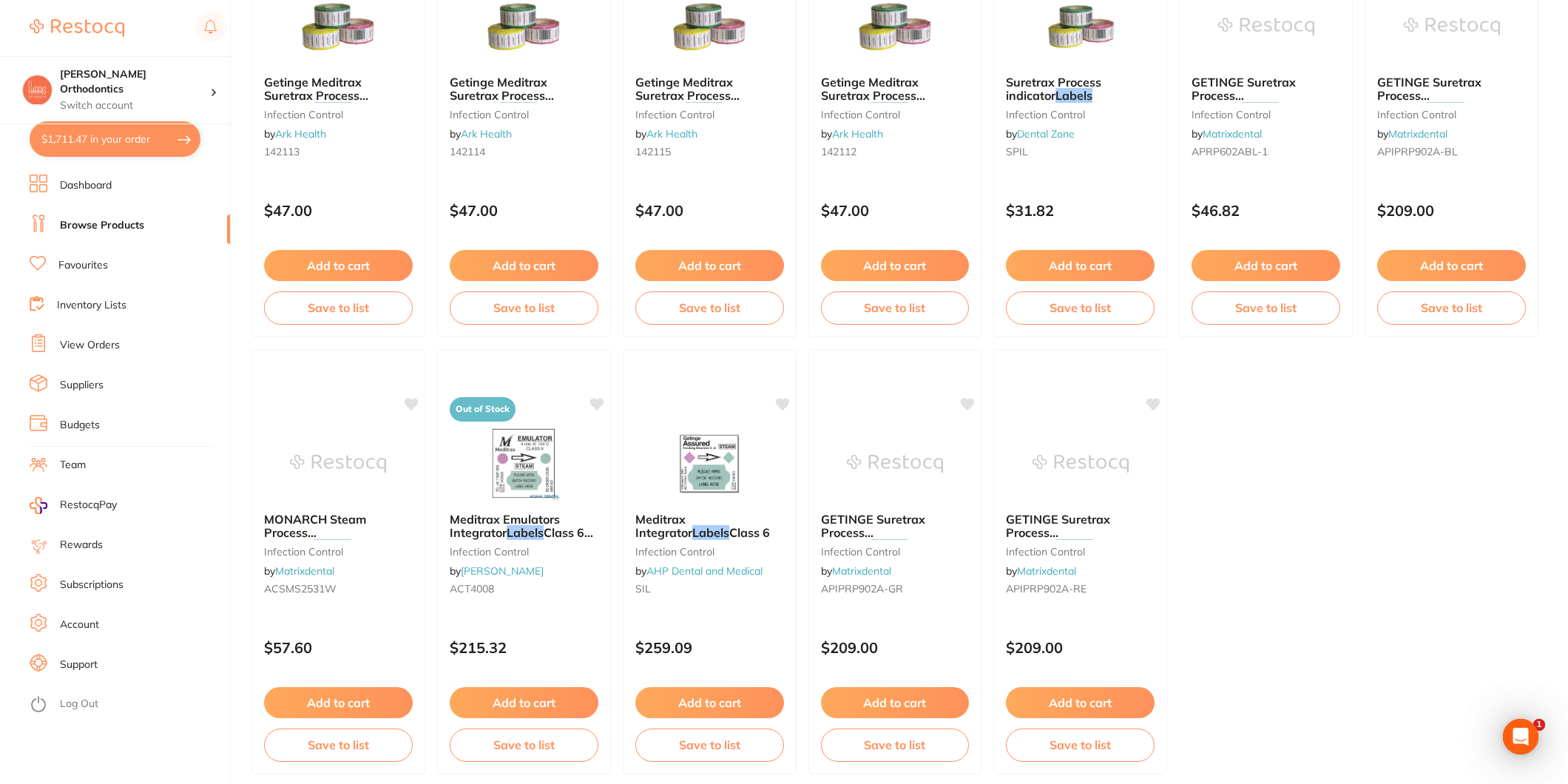
scroll to position [2958, 0]
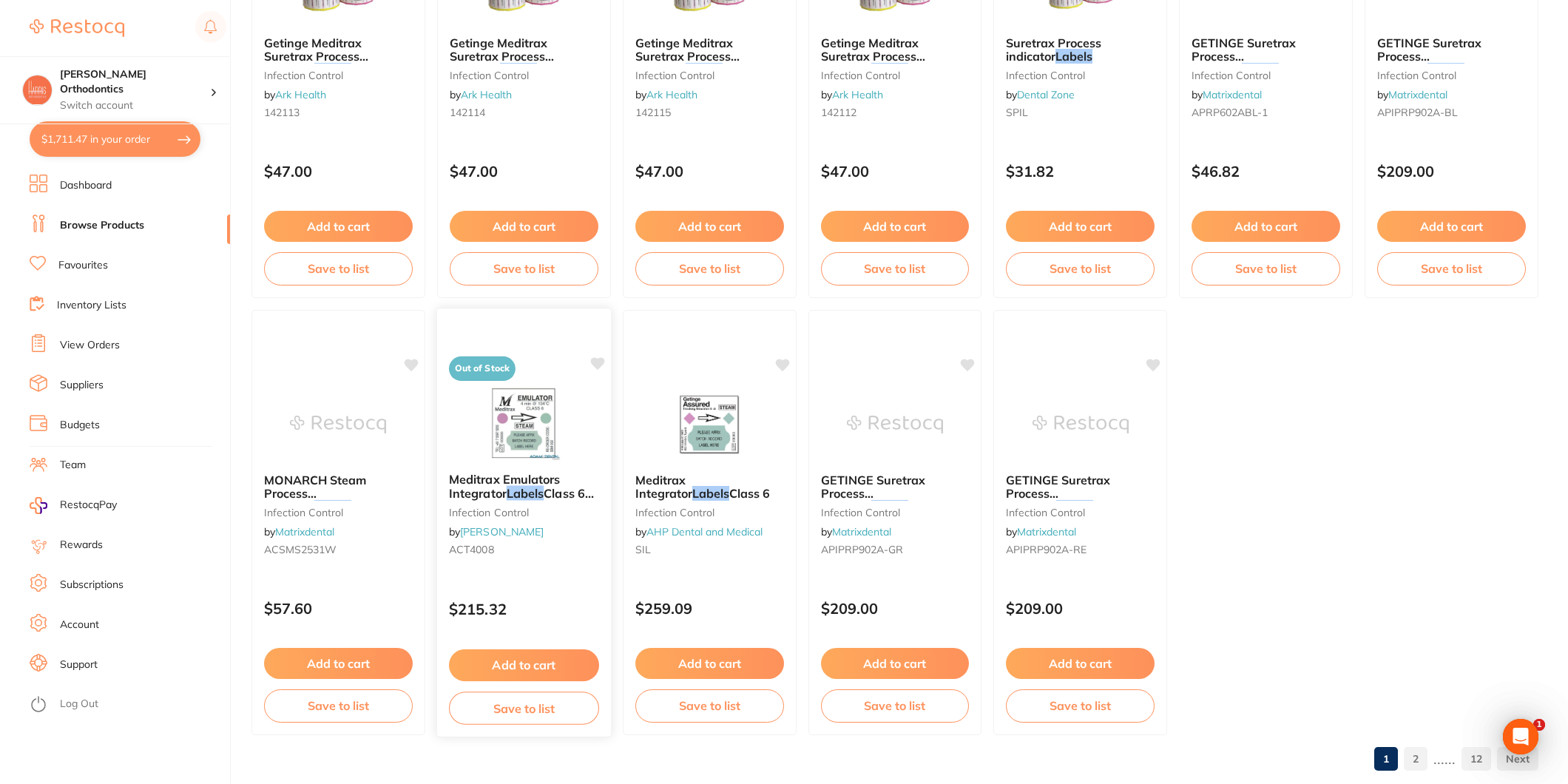
click at [523, 447] on img at bounding box center [524, 423] width 97 height 75
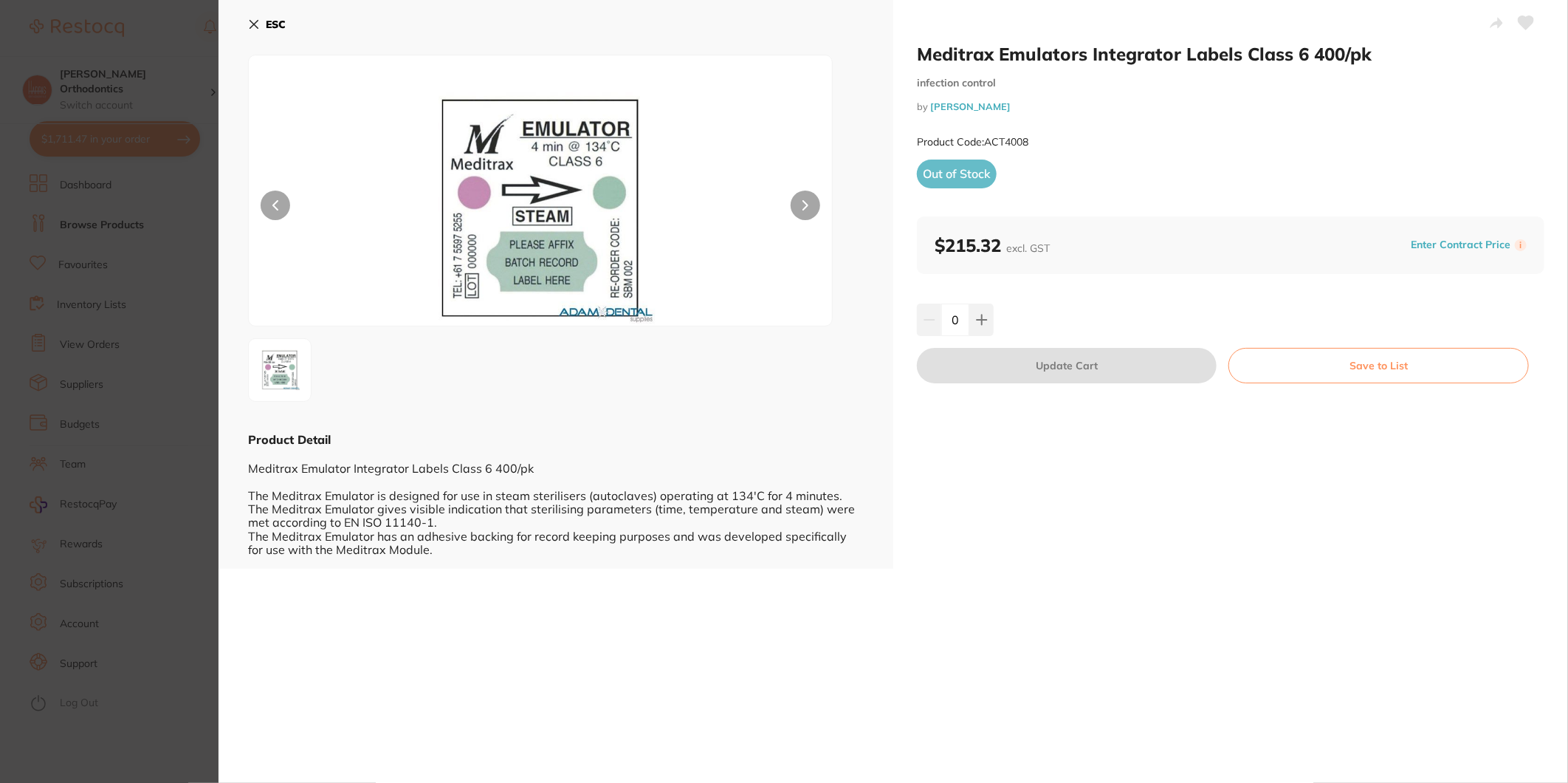
click at [798, 202] on button at bounding box center [805, 206] width 30 height 30
click at [264, 39] on div "ESC" at bounding box center [555, 32] width 615 height 43
click at [270, 31] on button "ESC" at bounding box center [266, 24] width 38 height 25
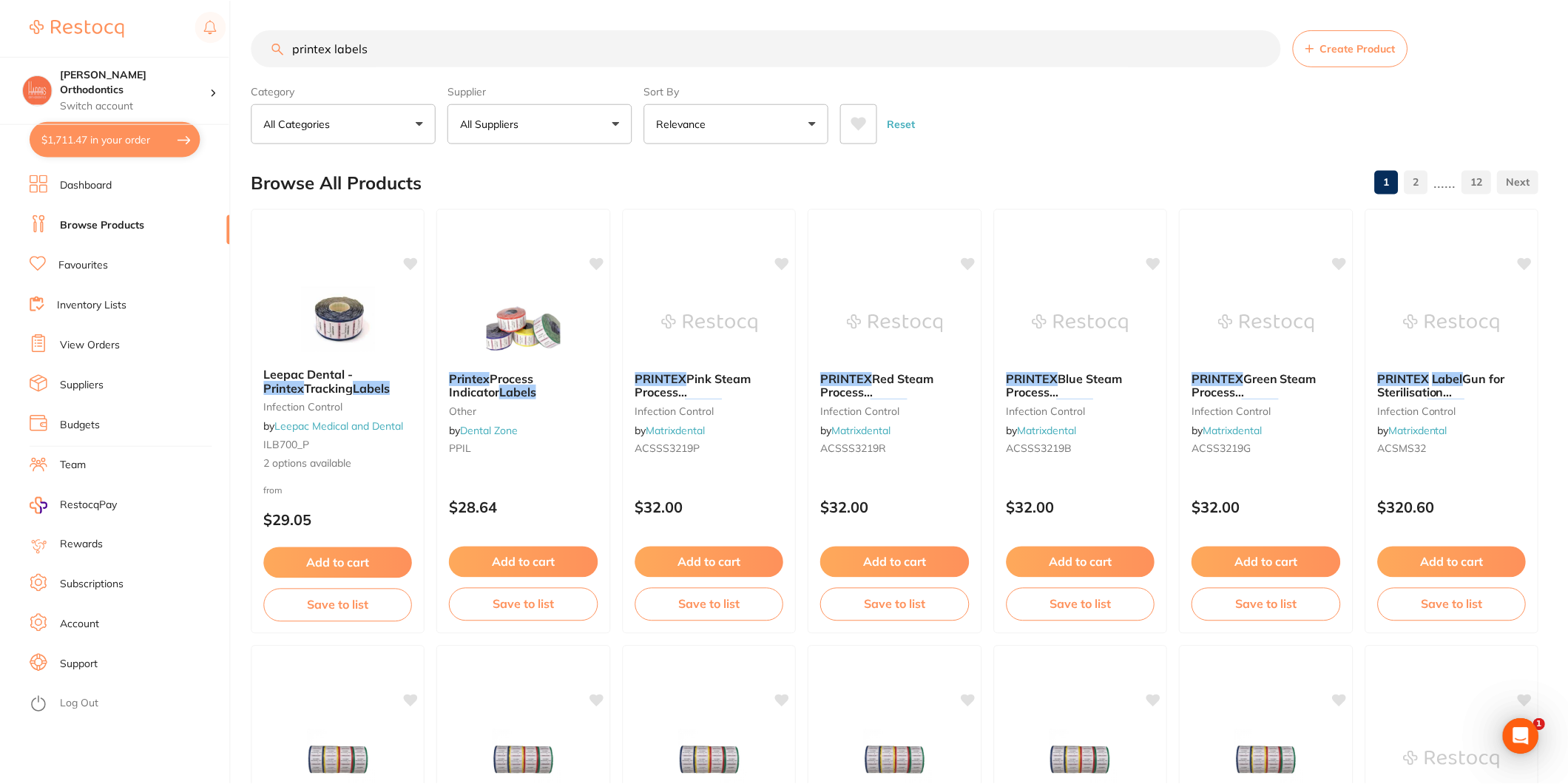
scroll to position [2958, 0]
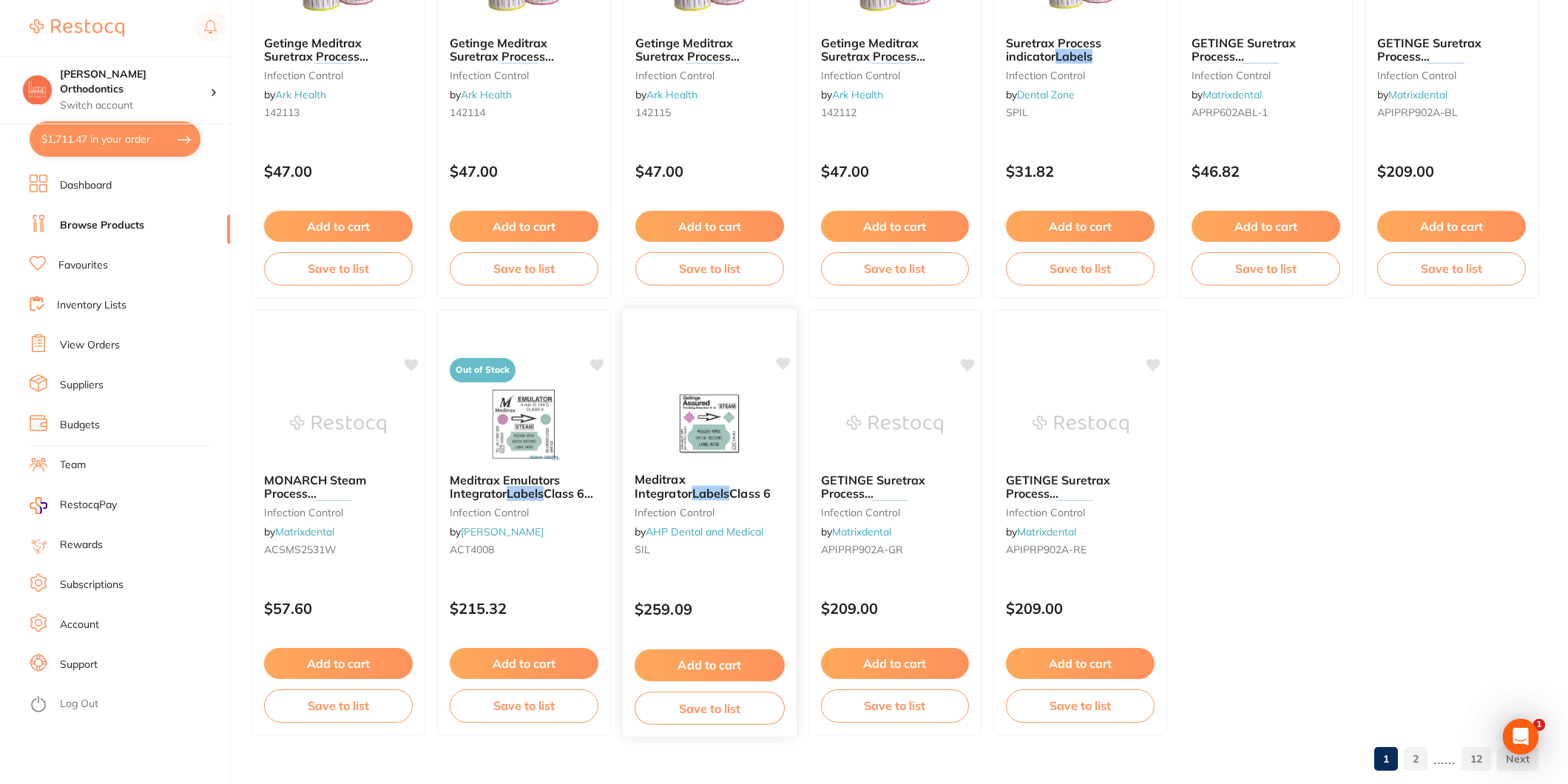
click at [713, 430] on img at bounding box center [709, 423] width 97 height 75
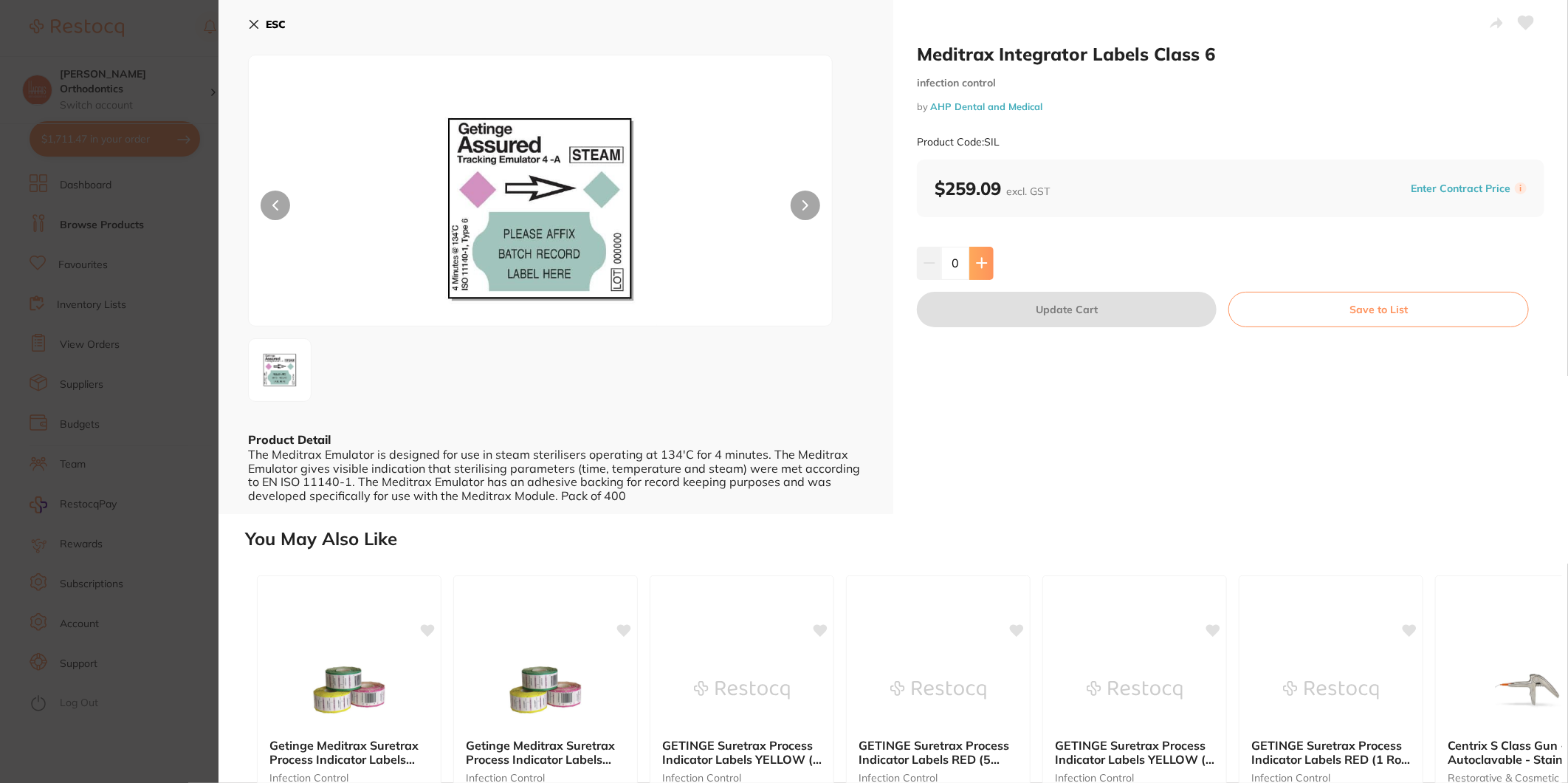
click at [983, 261] on icon at bounding box center [981, 262] width 11 height 11
type input "1"
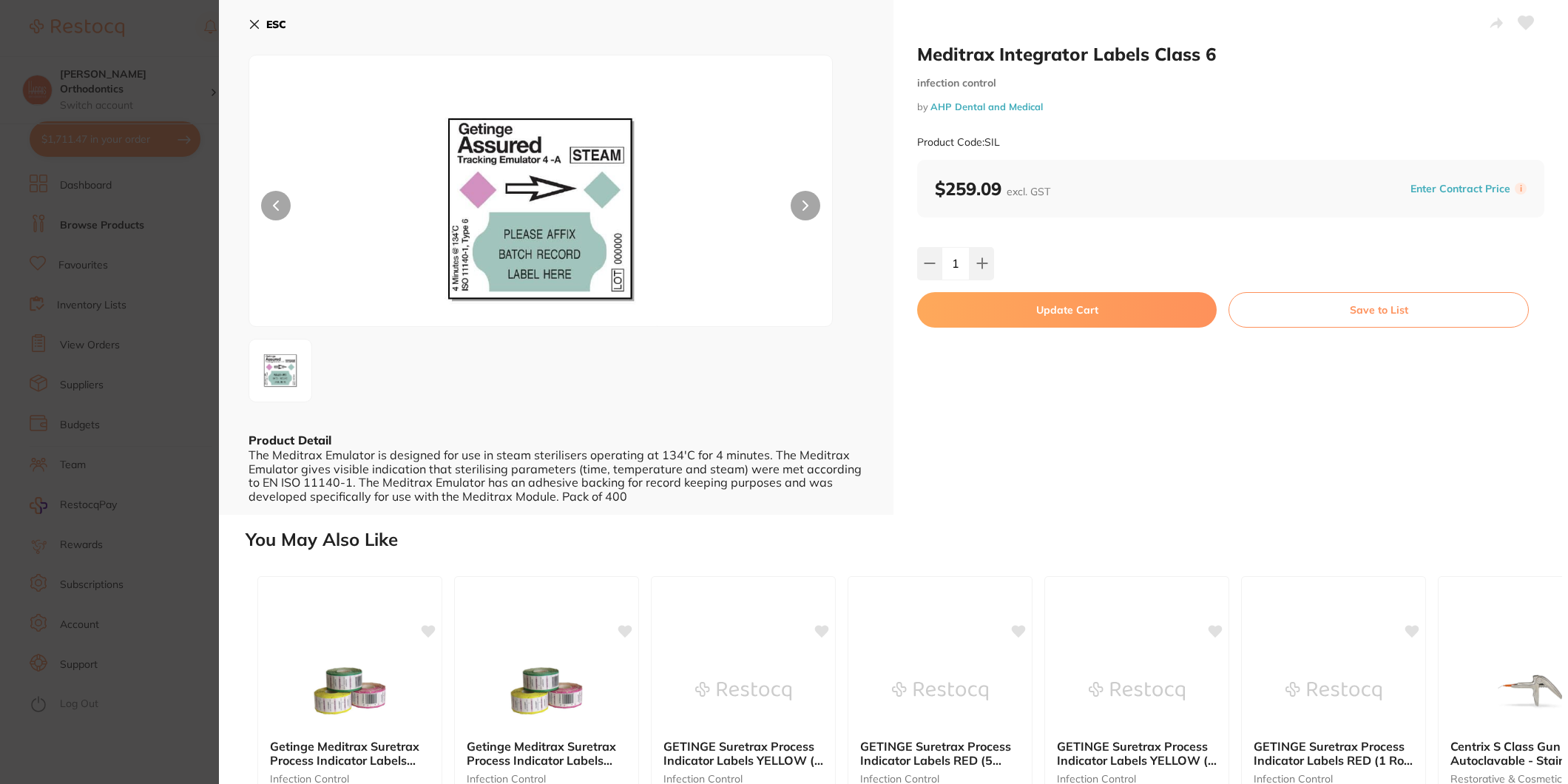
click at [999, 302] on button "Update Cart" at bounding box center [1067, 310] width 299 height 35
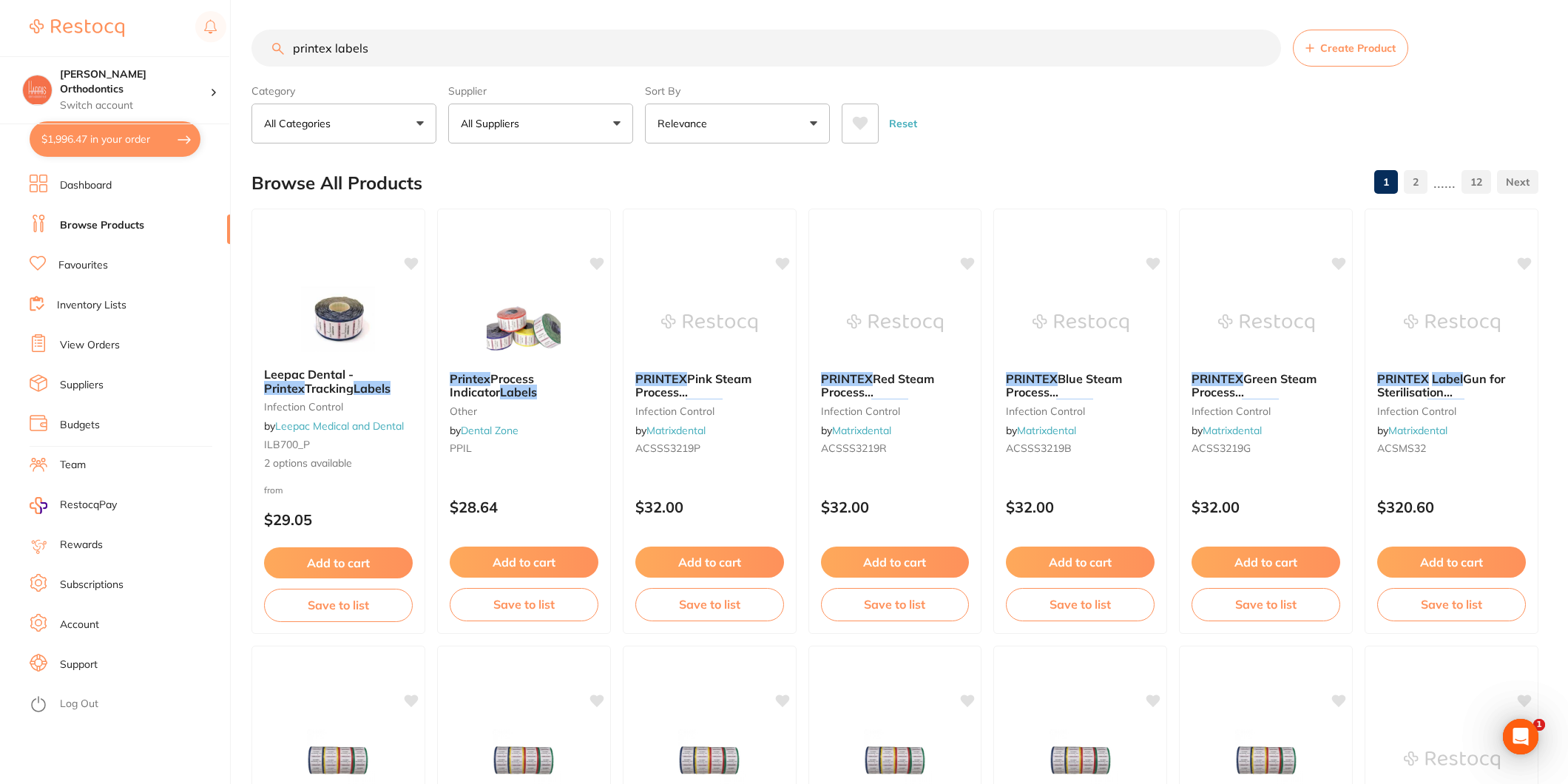
click at [110, 270] on li "Favourites" at bounding box center [130, 265] width 200 height 22
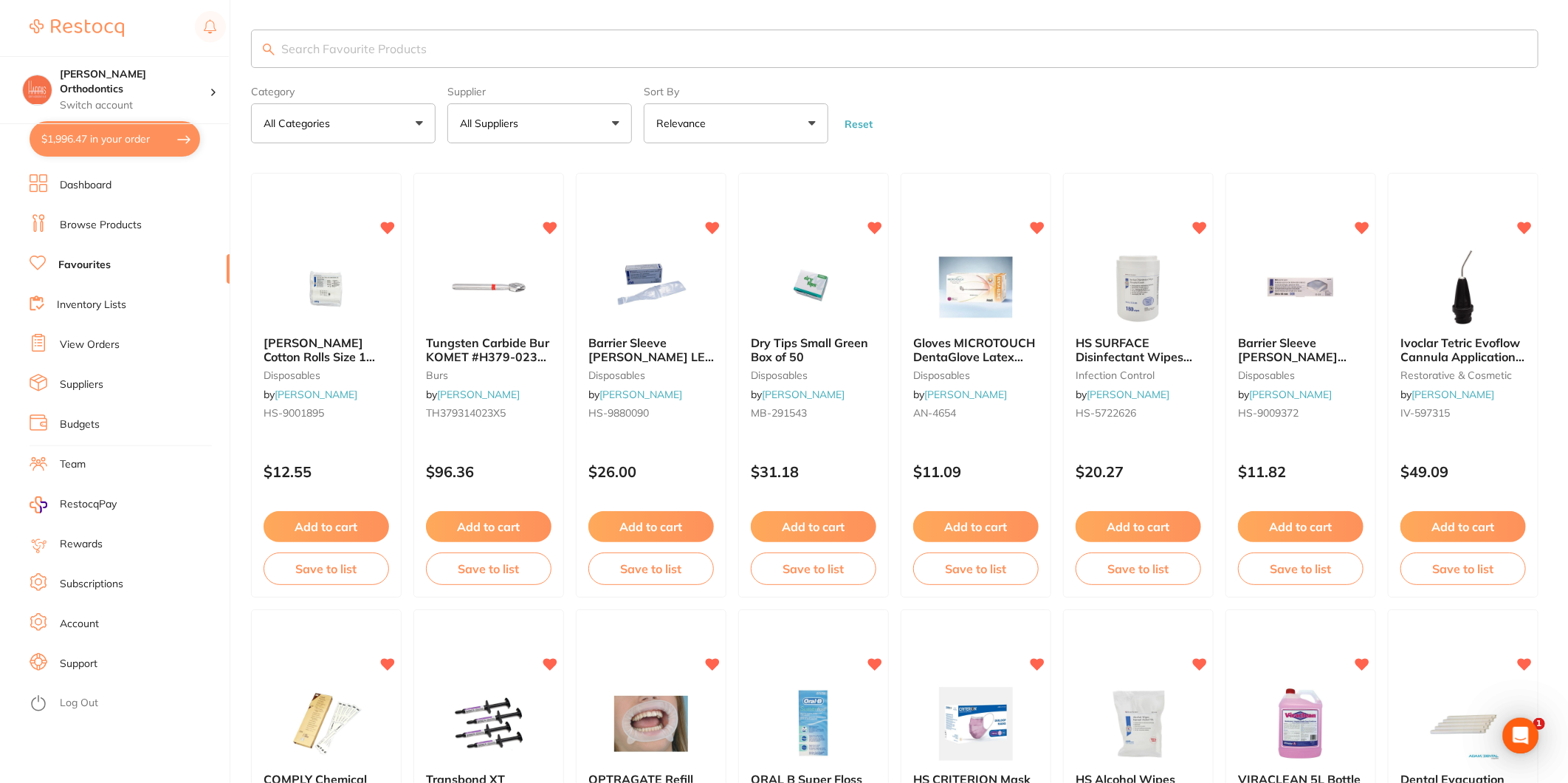
click at [543, 130] on button "All Suppliers" at bounding box center [539, 123] width 185 height 40
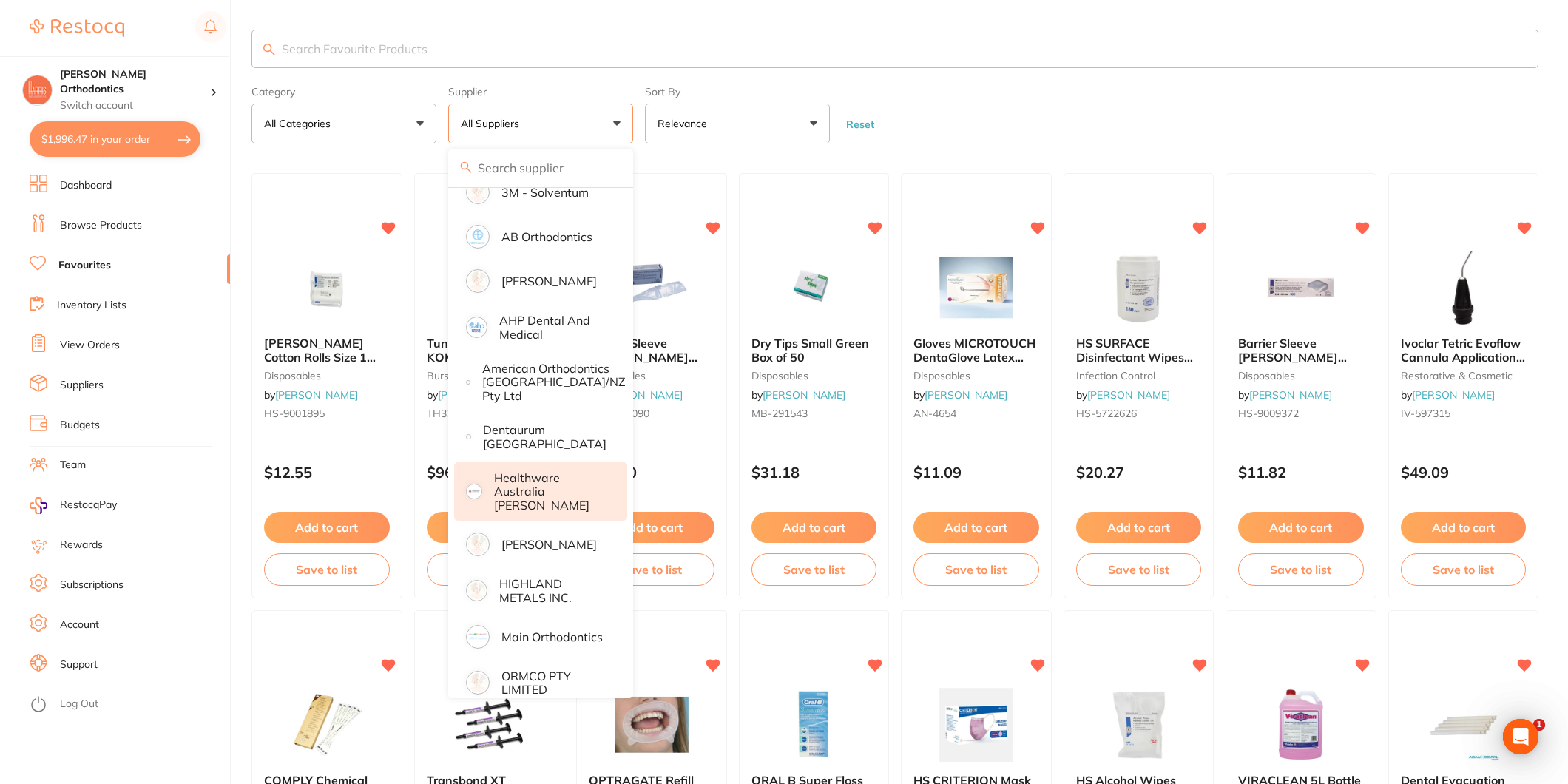
scroll to position [160, 0]
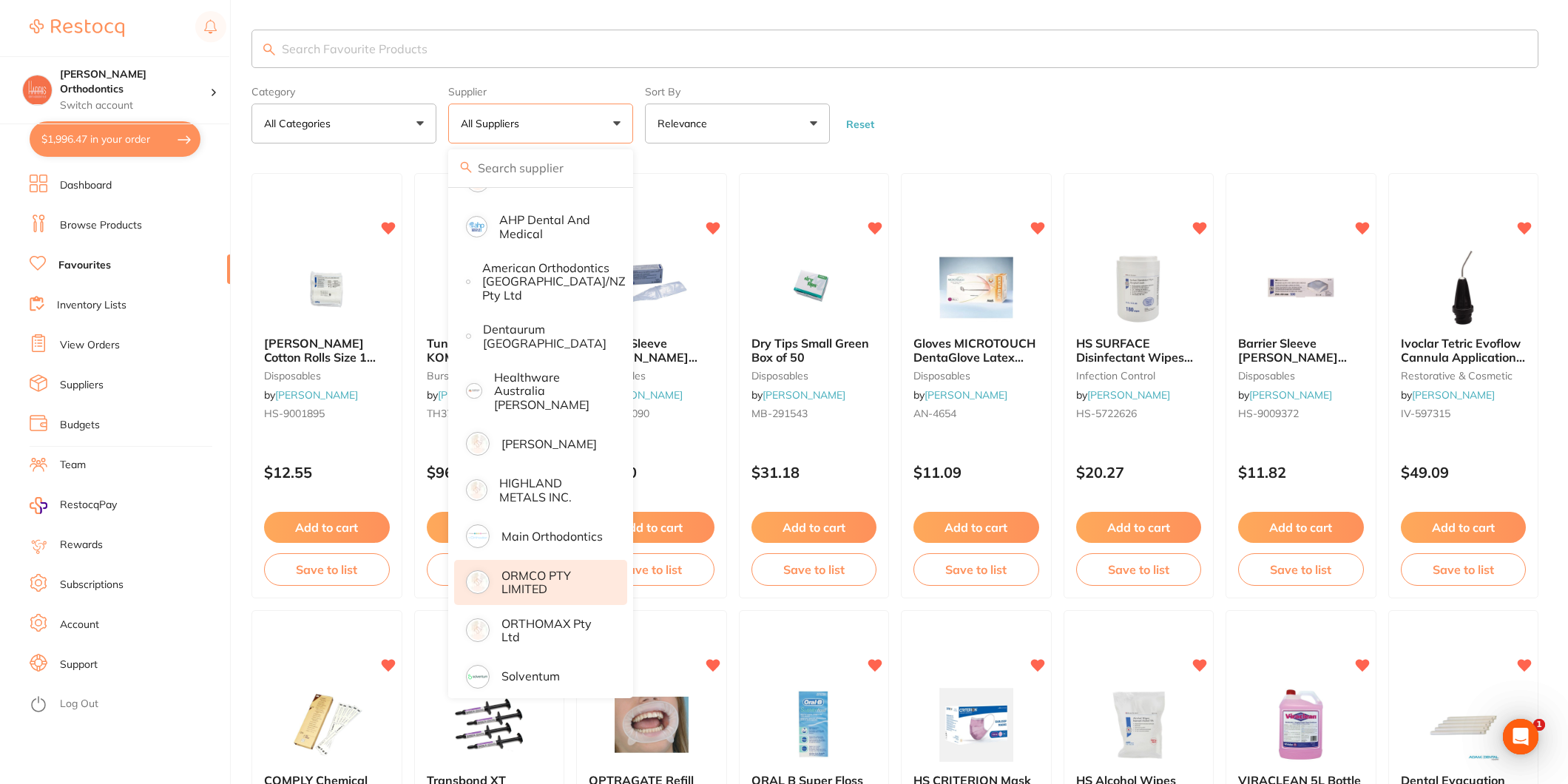
click at [533, 586] on li "ORMCO PTY LIMITED" at bounding box center [541, 581] width 173 height 45
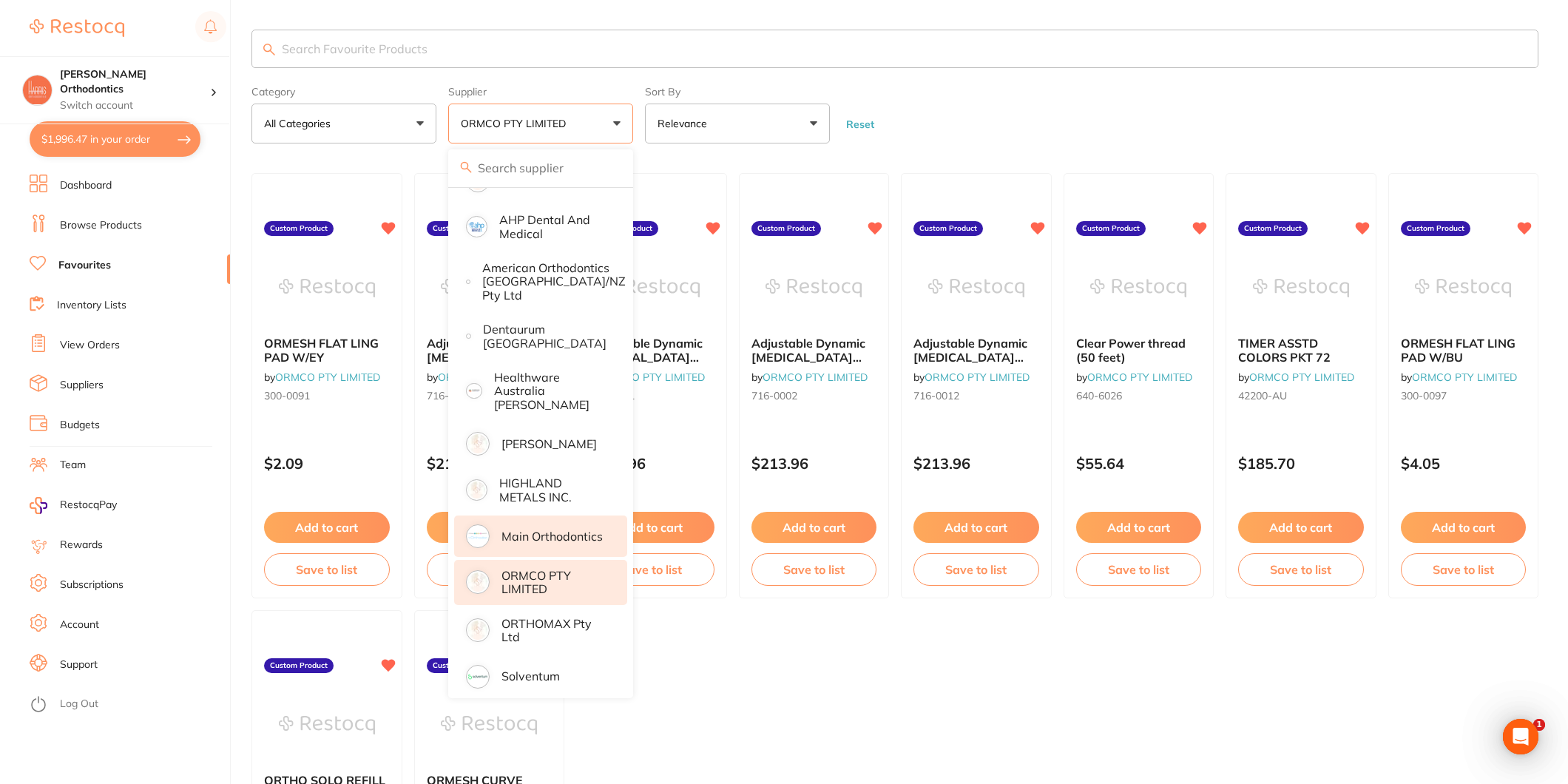
scroll to position [0, 0]
click at [1012, 108] on form "Category All Categories All Categories No categories found Clear Category false…" at bounding box center [895, 111] width 1287 height 64
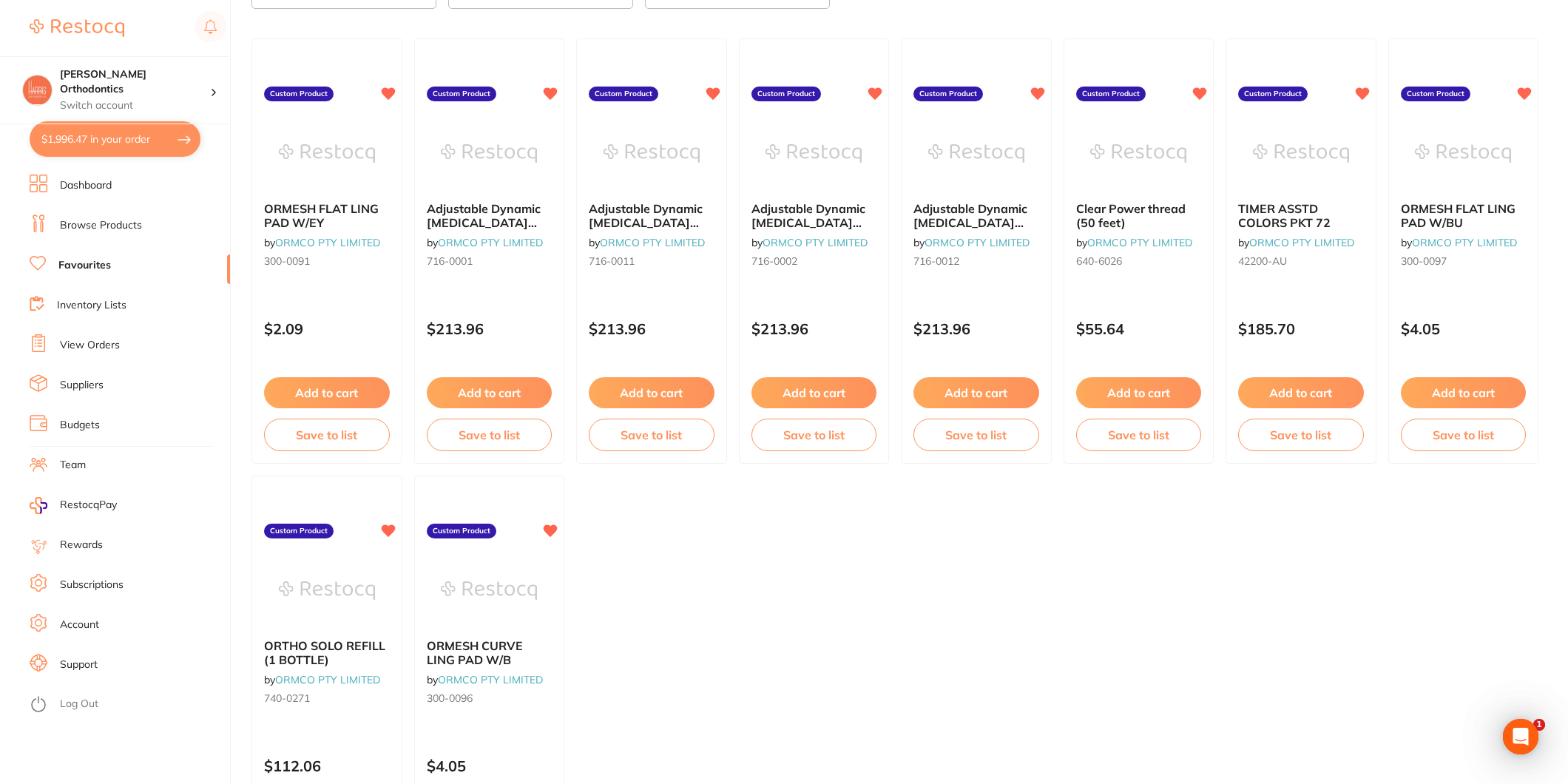
scroll to position [246, 0]
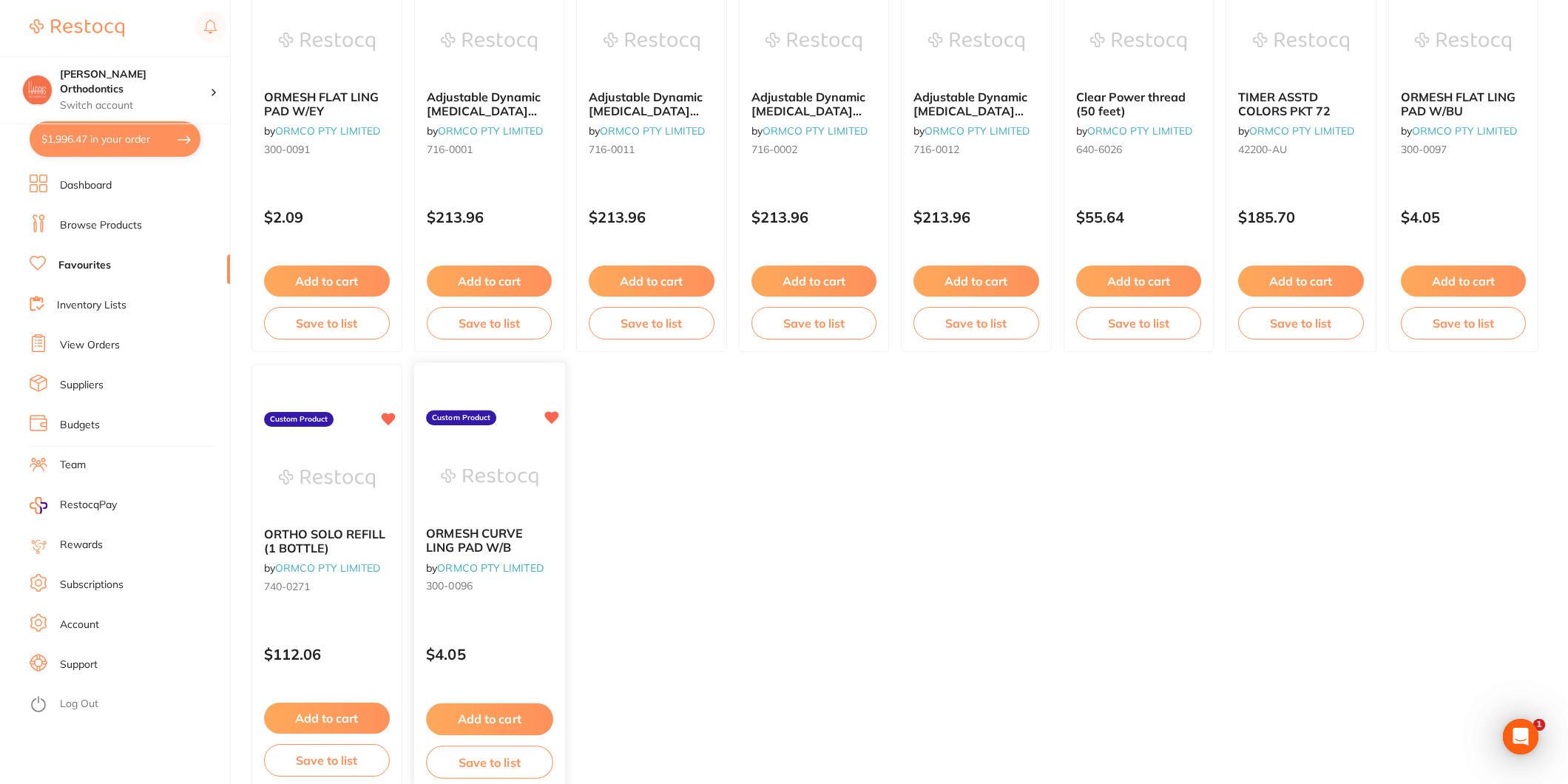
click at [504, 713] on button "Add to cart" at bounding box center [490, 719] width 126 height 32
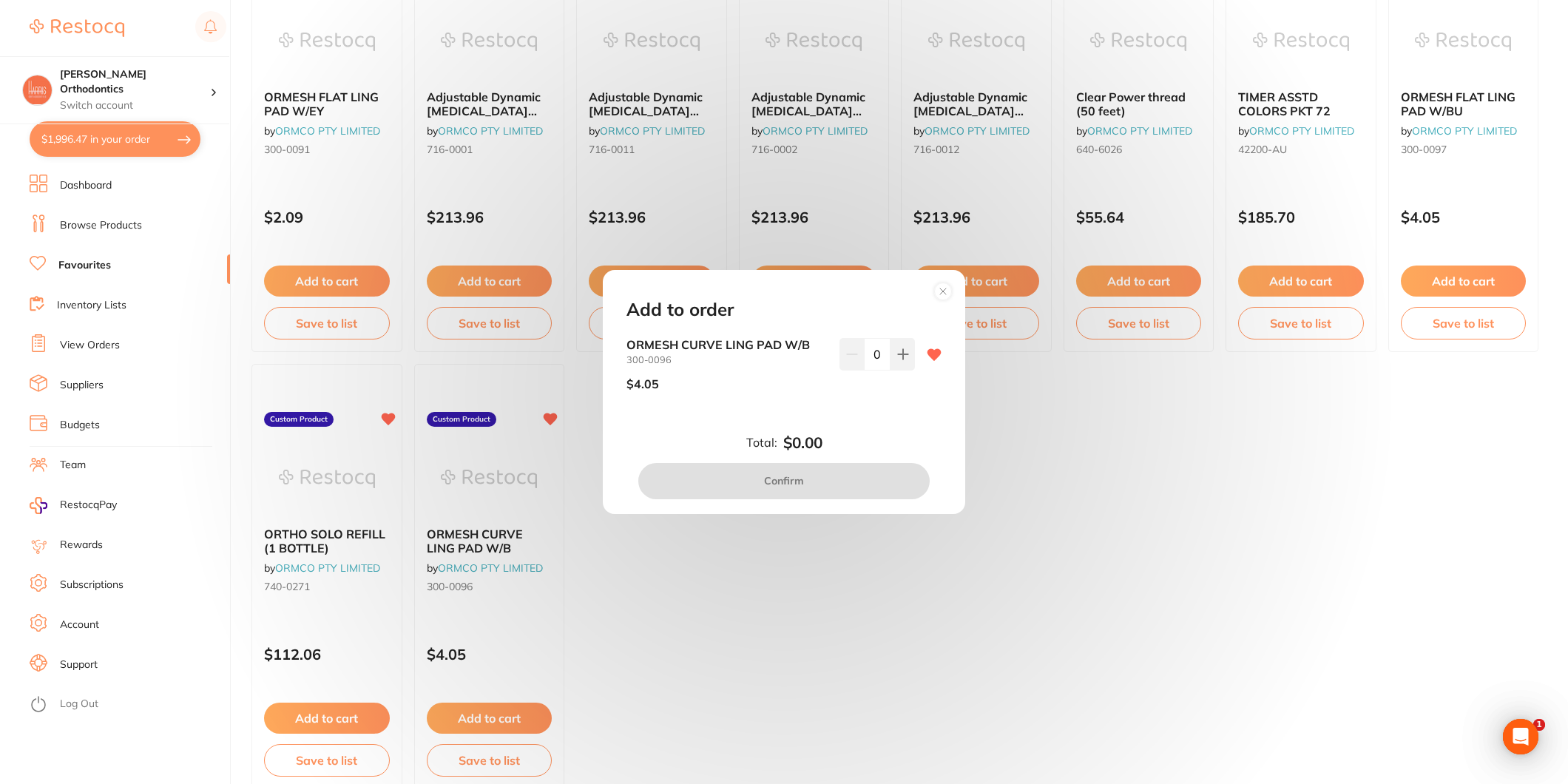
scroll to position [0, 0]
click at [899, 355] on icon at bounding box center [903, 354] width 10 height 10
click at [899, 353] on icon at bounding box center [903, 354] width 10 height 10
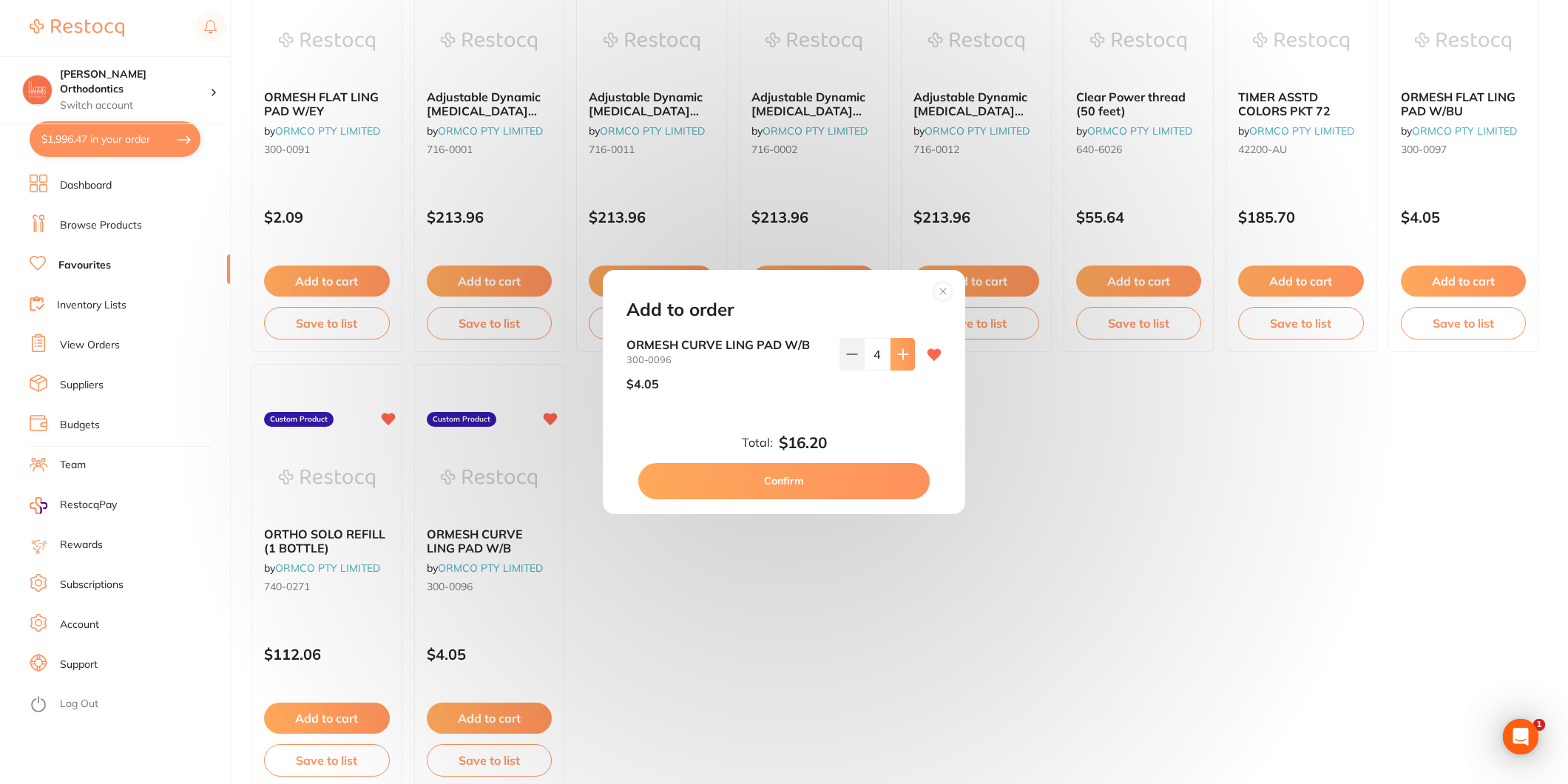
click at [899, 353] on icon at bounding box center [903, 354] width 10 height 10
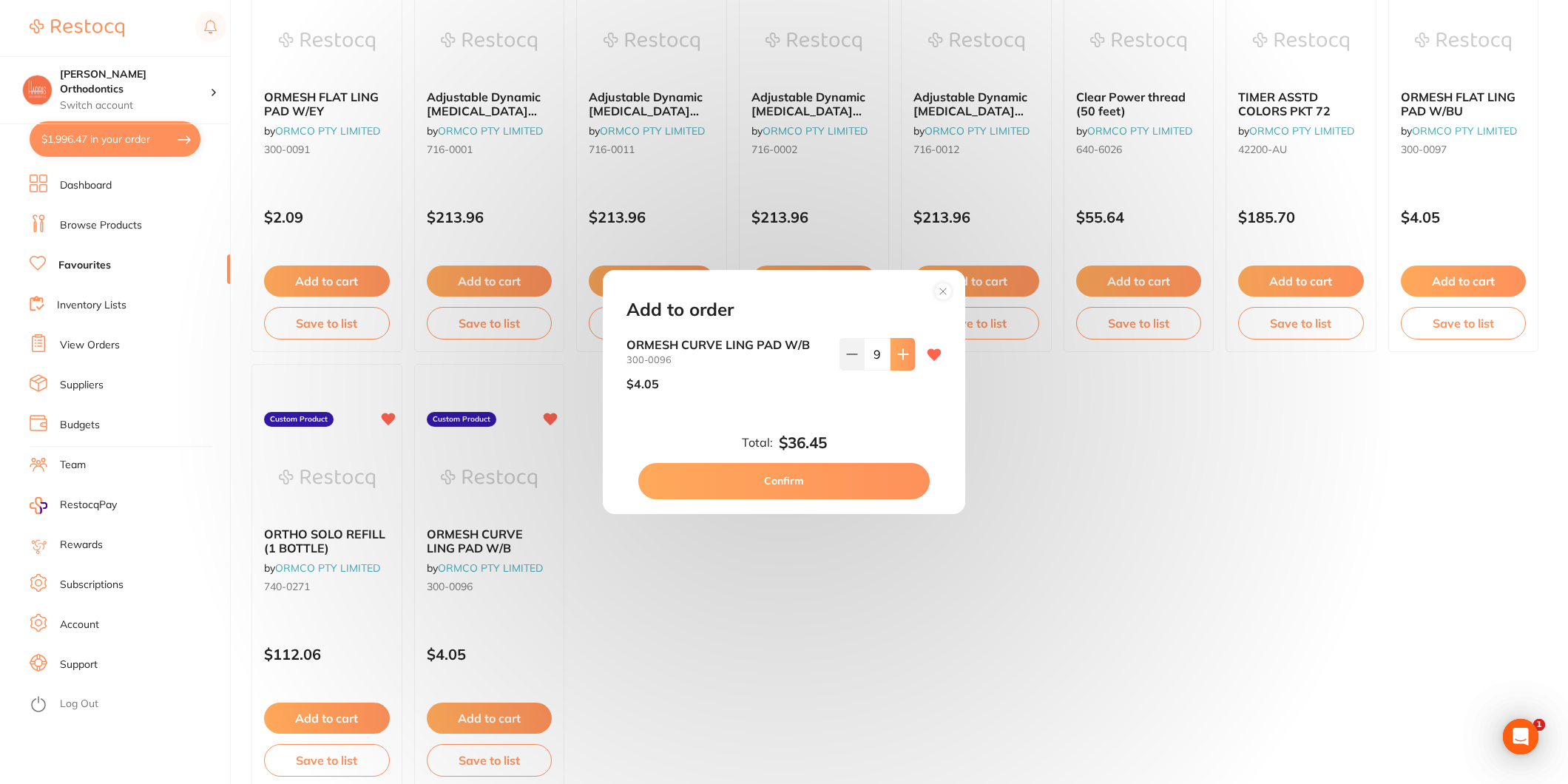
click at [899, 353] on icon at bounding box center [903, 354] width 10 height 10
type input "10"
click at [833, 501] on div "Add to order ORMESH CURVE LING PAD W/B 300-0096 $4.05 10 Total: $40.50 Confirm" at bounding box center [784, 391] width 362 height 243
drag, startPoint x: 841, startPoint y: 474, endPoint x: 1514, endPoint y: 542, distance: 676.4
click at [842, 474] on button "Confirm" at bounding box center [784, 481] width 291 height 35
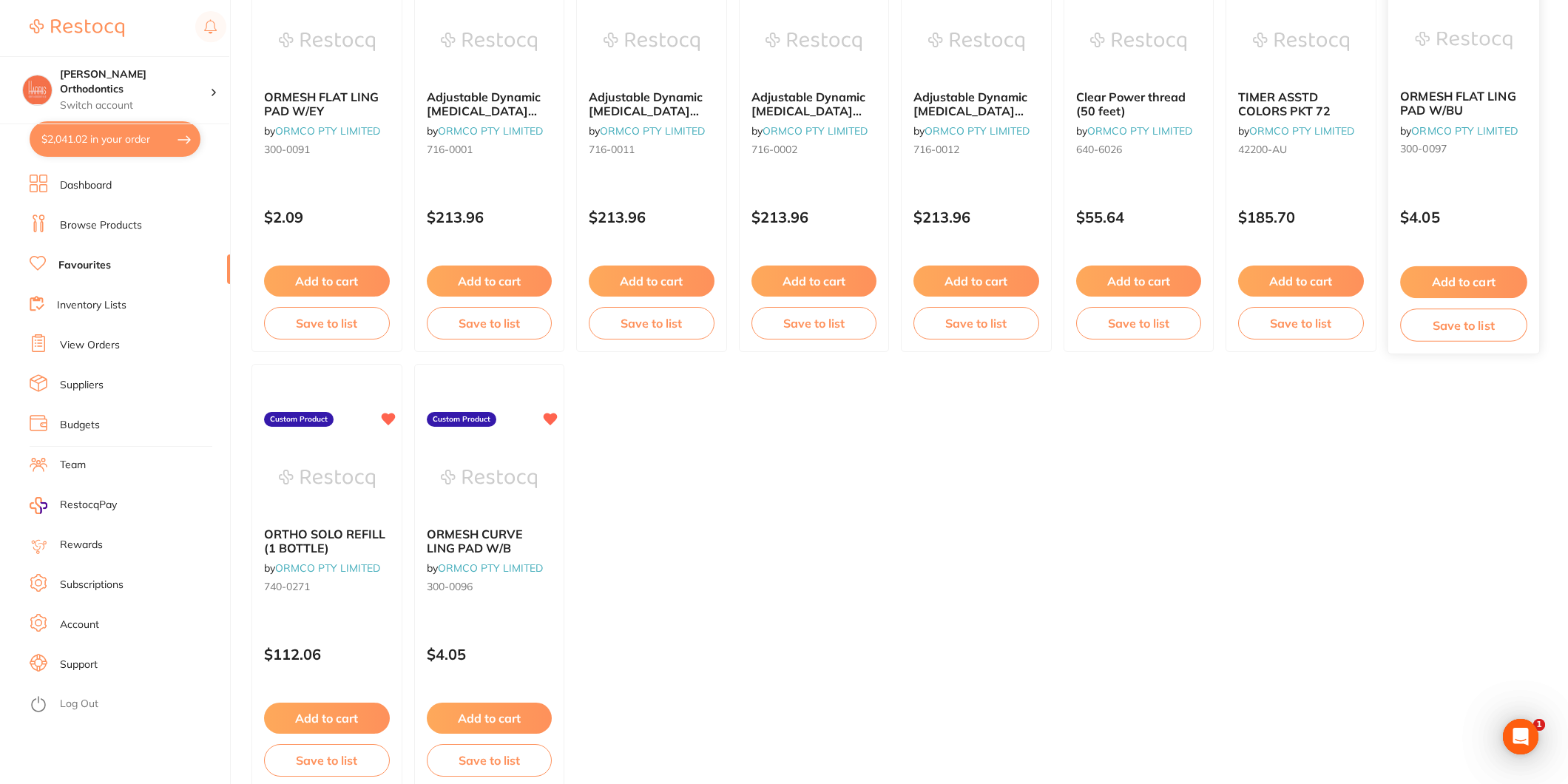
click at [1493, 275] on button "Add to cart" at bounding box center [1464, 282] width 126 height 32
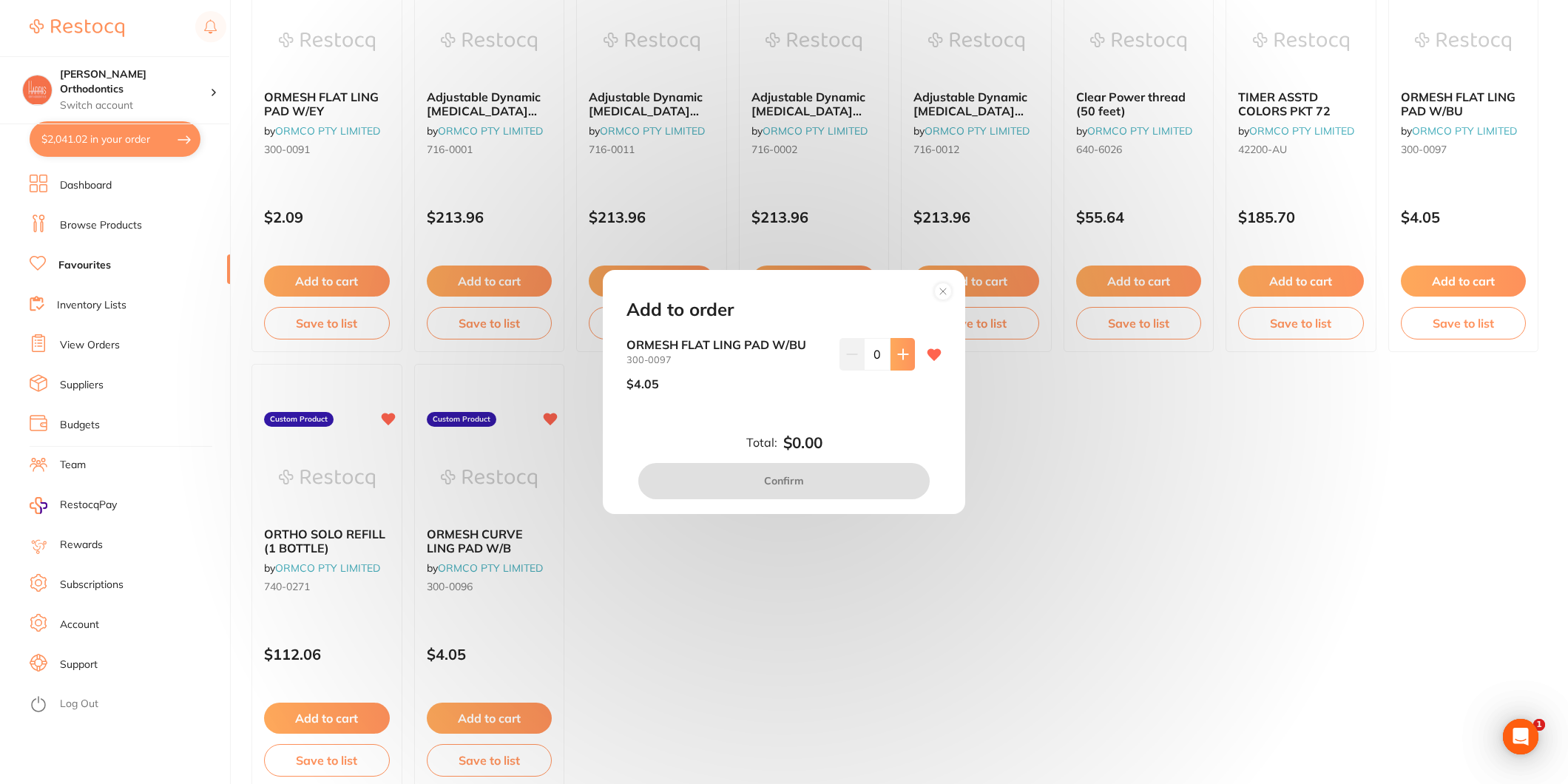
click at [891, 351] on button at bounding box center [903, 353] width 25 height 32
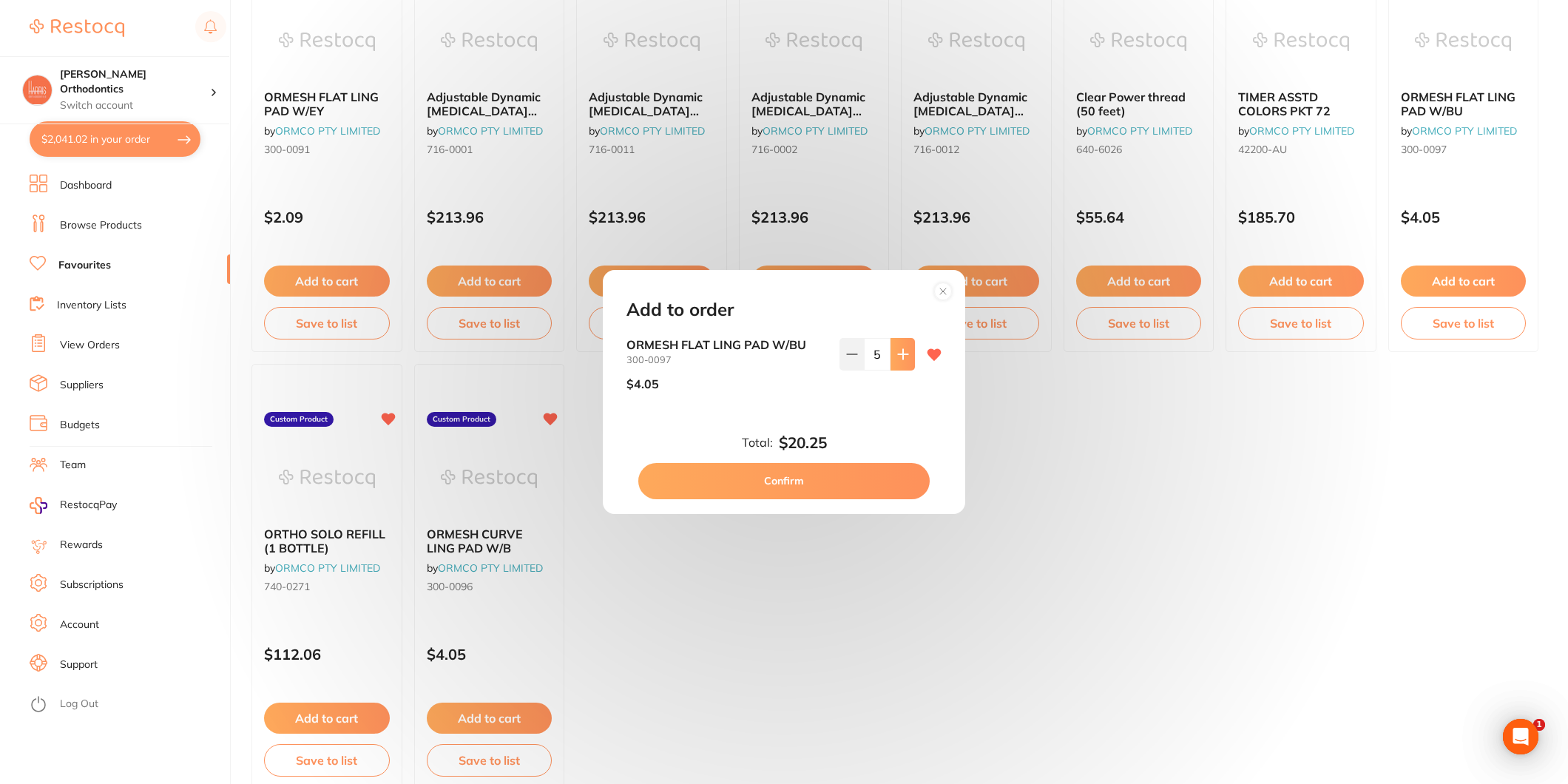
click at [891, 351] on button at bounding box center [903, 353] width 25 height 32
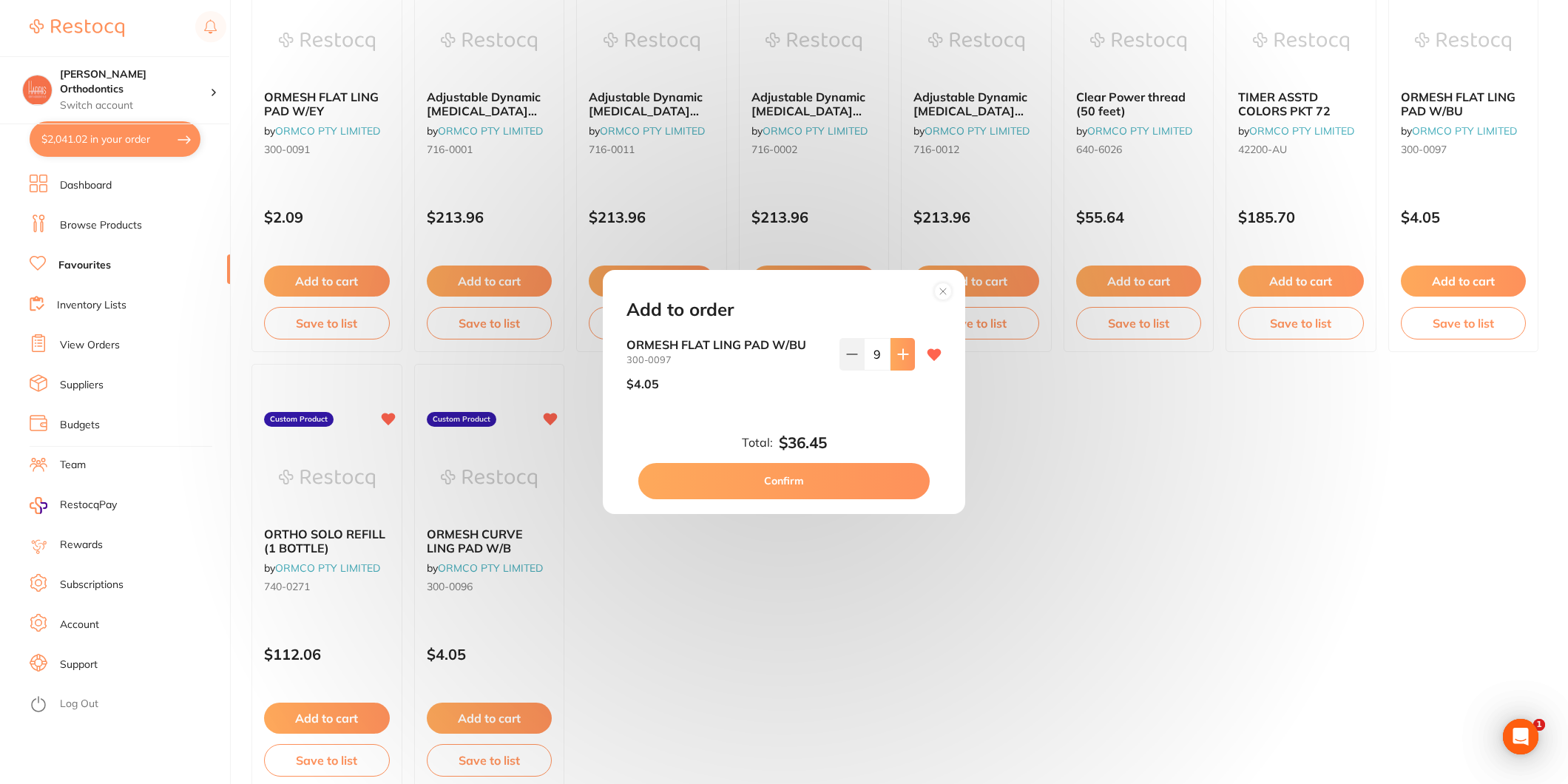
type input "10"
click at [851, 476] on button "Confirm" at bounding box center [784, 481] width 291 height 35
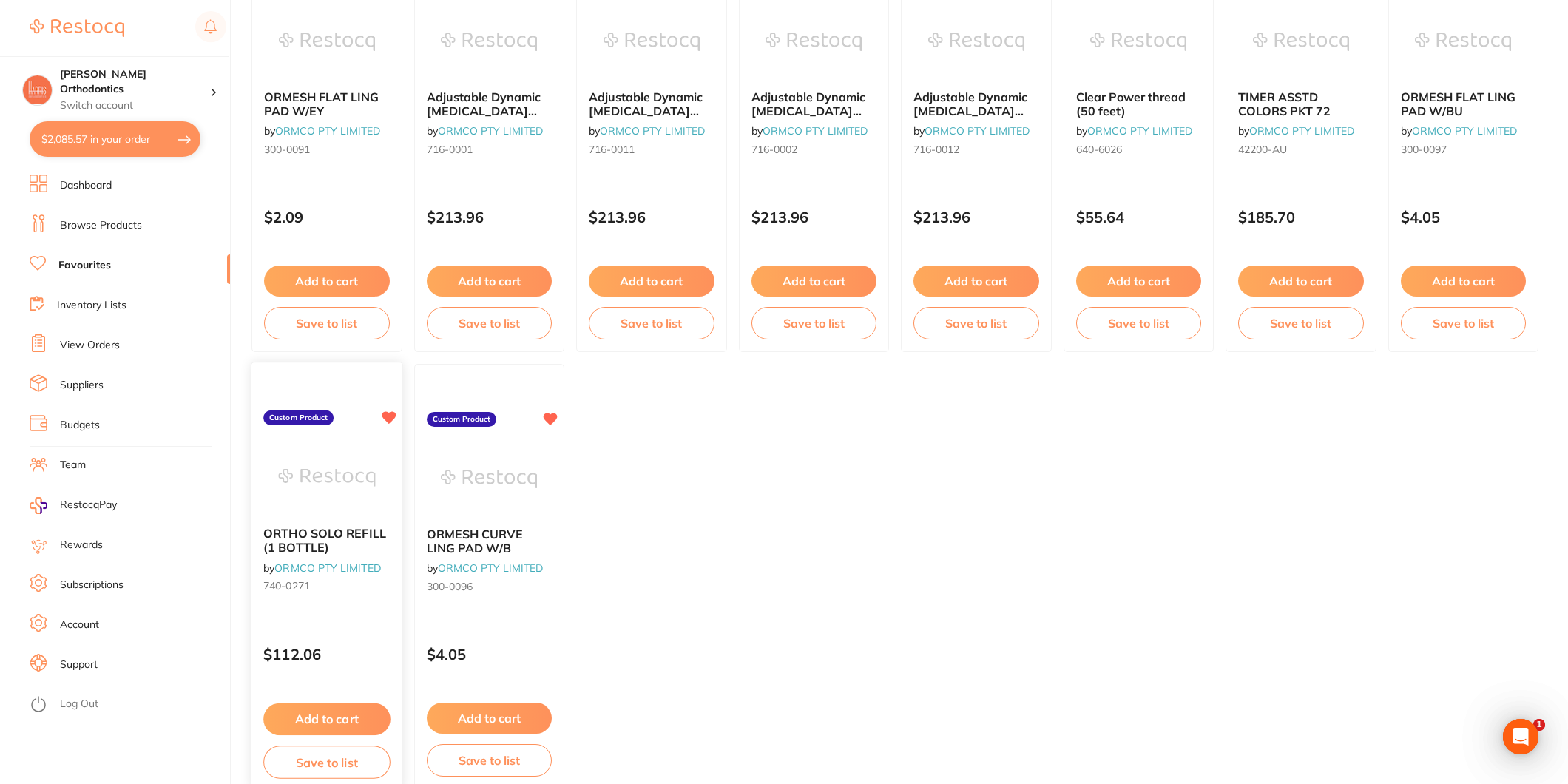
click at [329, 709] on button "Add to cart" at bounding box center [326, 719] width 126 height 32
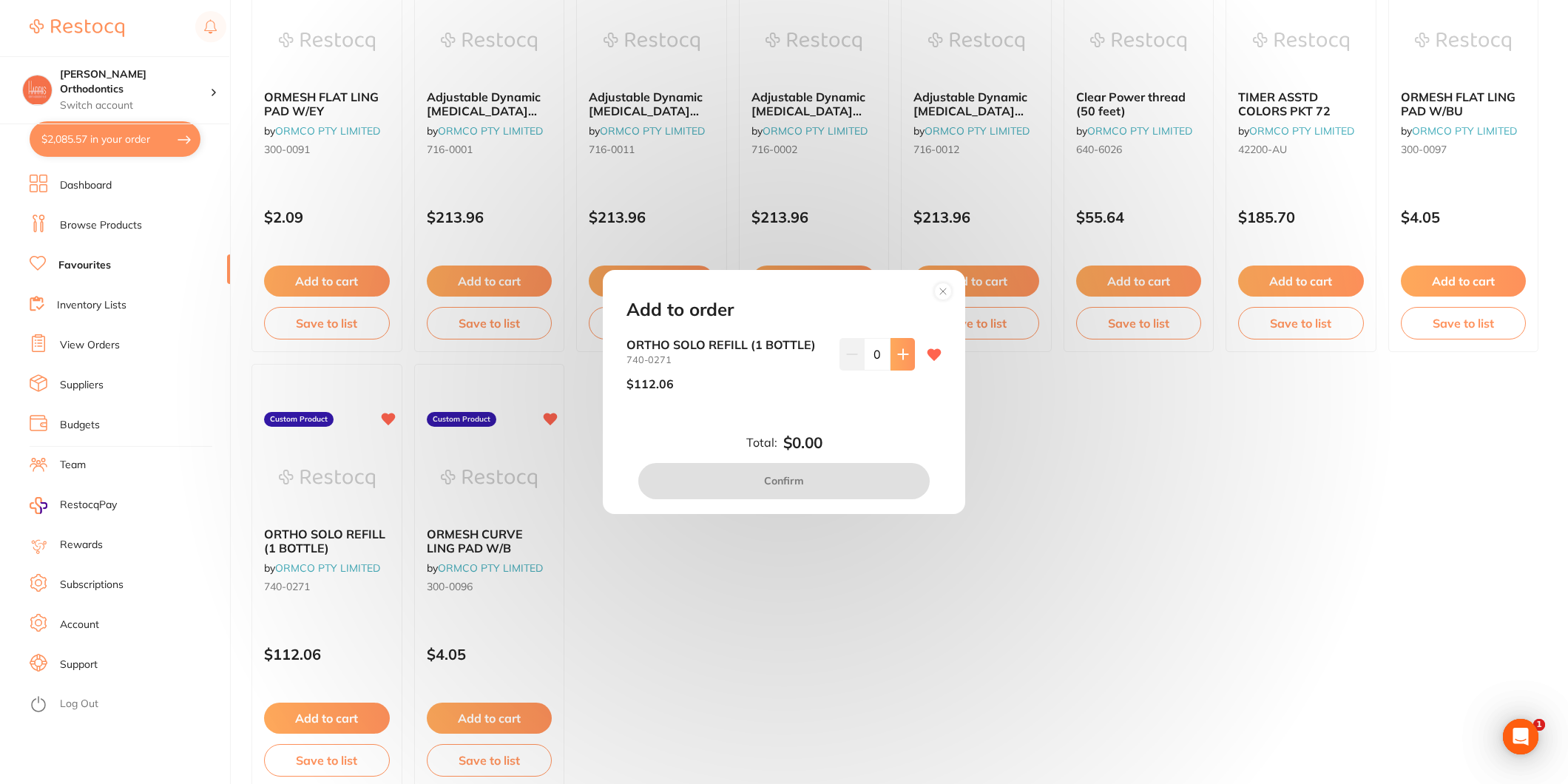
click at [897, 360] on button at bounding box center [903, 353] width 25 height 32
type input "4"
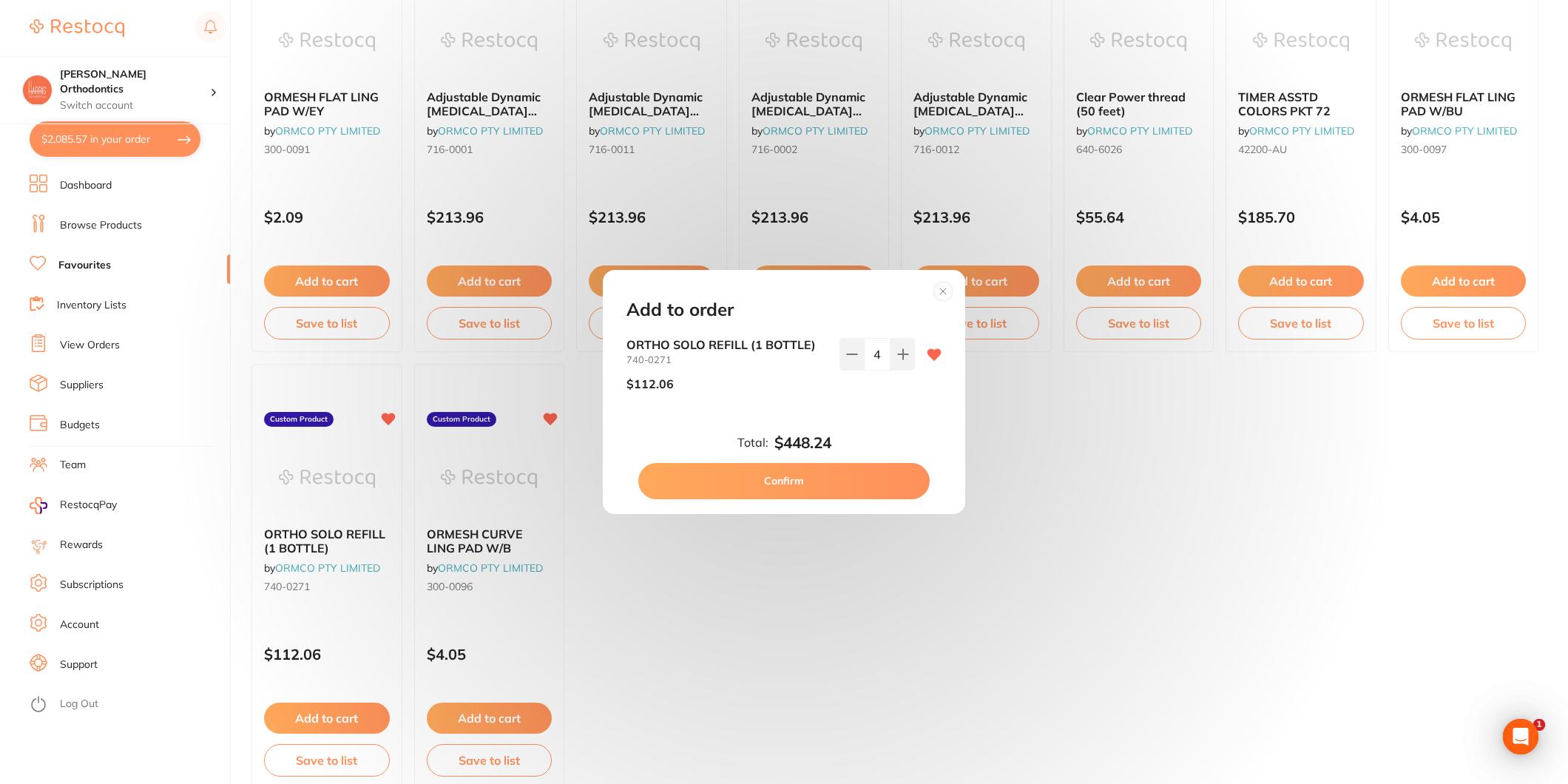
click at [844, 475] on button "Confirm" at bounding box center [784, 481] width 291 height 35
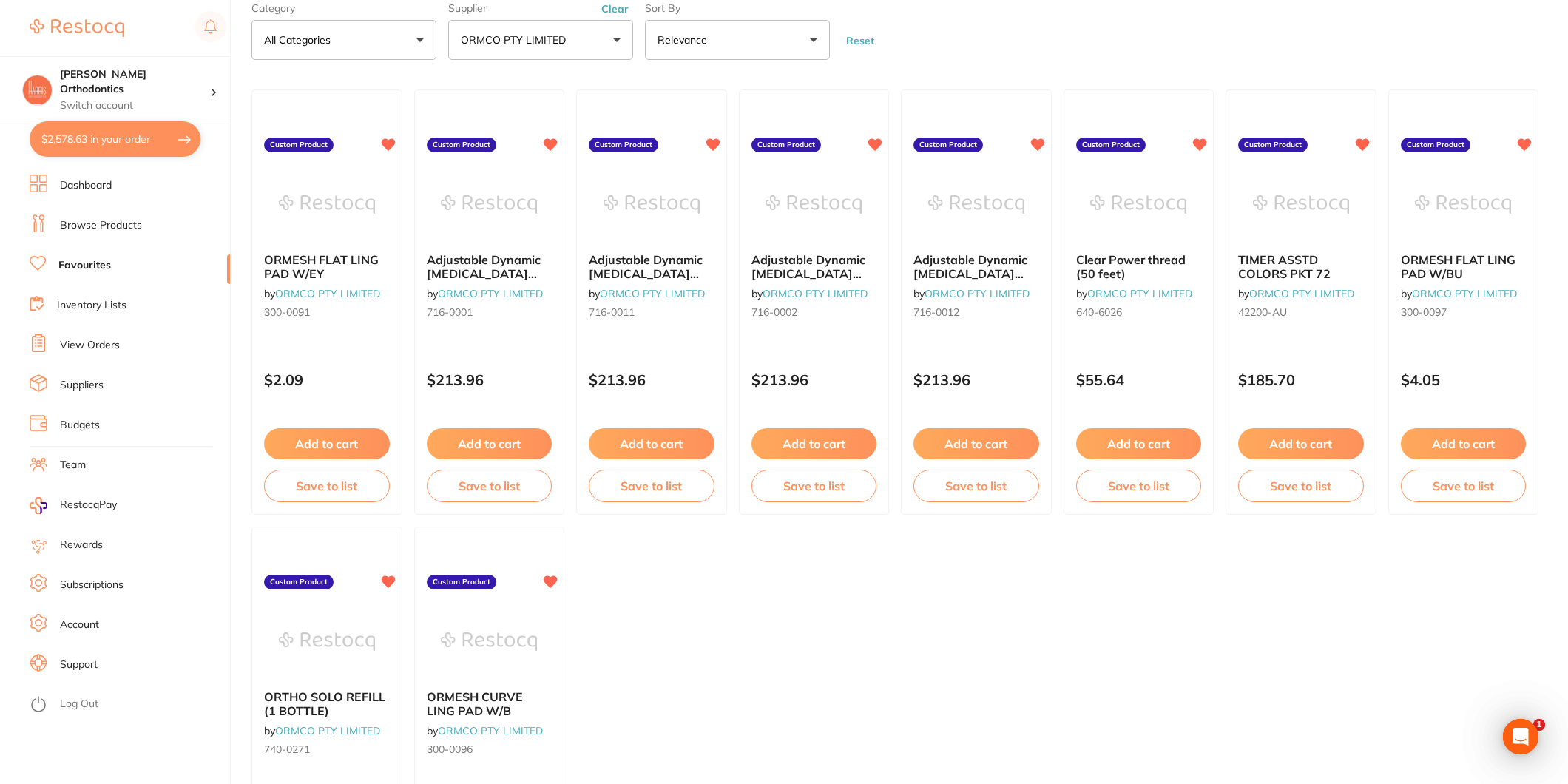
scroll to position [82, 0]
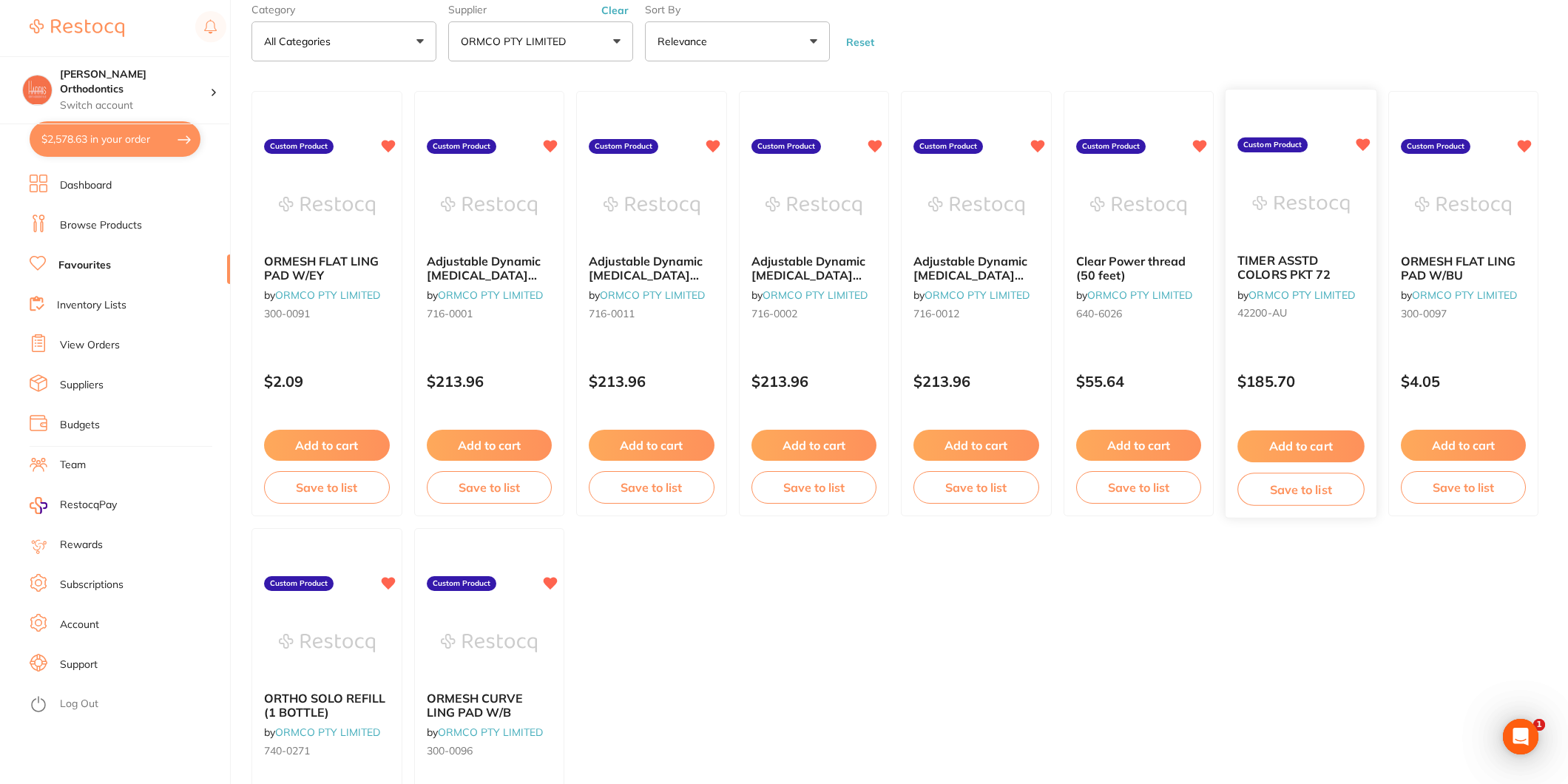
click at [1321, 442] on button "Add to cart" at bounding box center [1301, 446] width 126 height 32
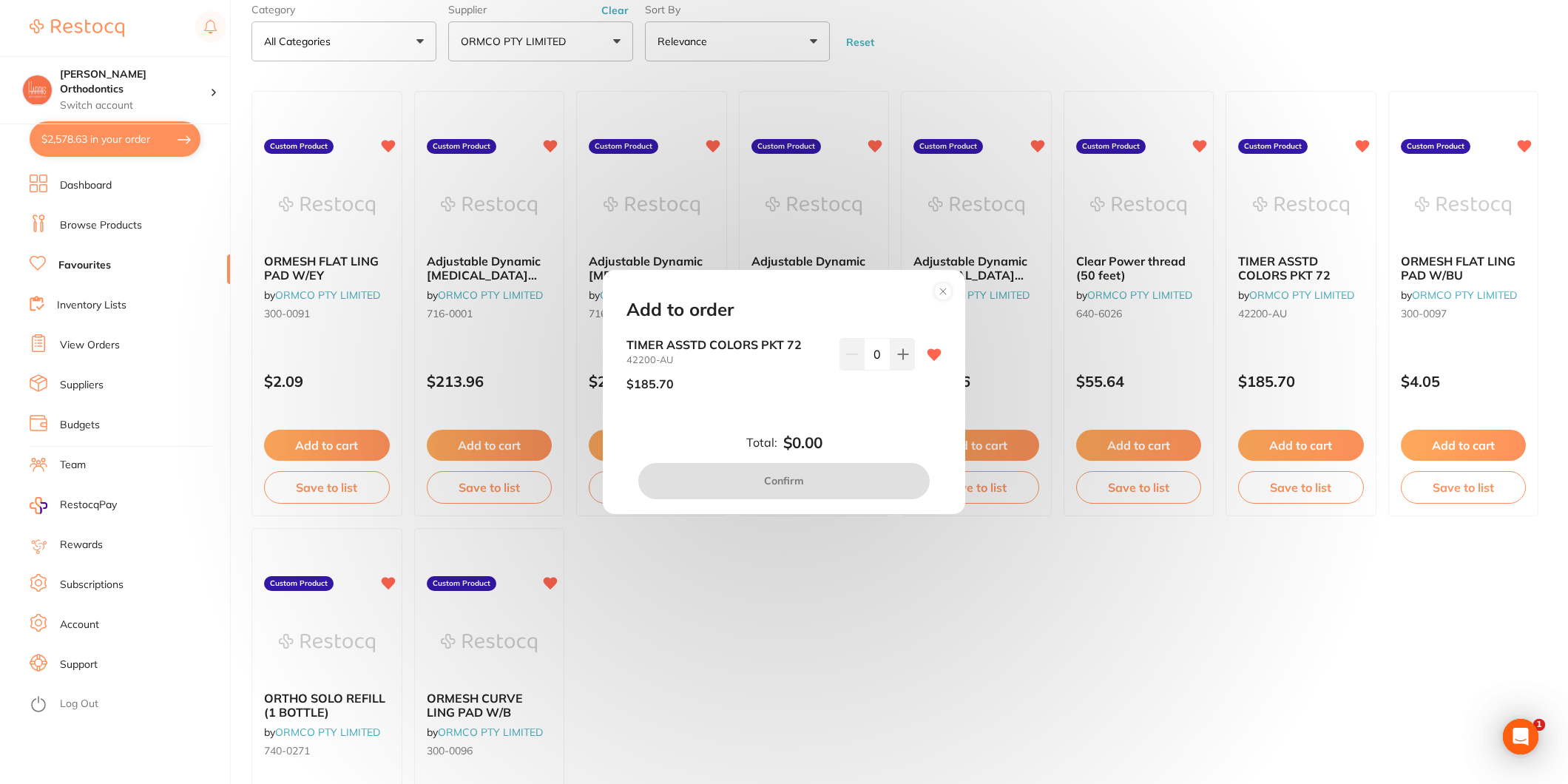
scroll to position [0, 0]
click at [892, 366] on button at bounding box center [903, 353] width 25 height 32
type input "2"
click at [826, 475] on button "Confirm" at bounding box center [784, 481] width 291 height 35
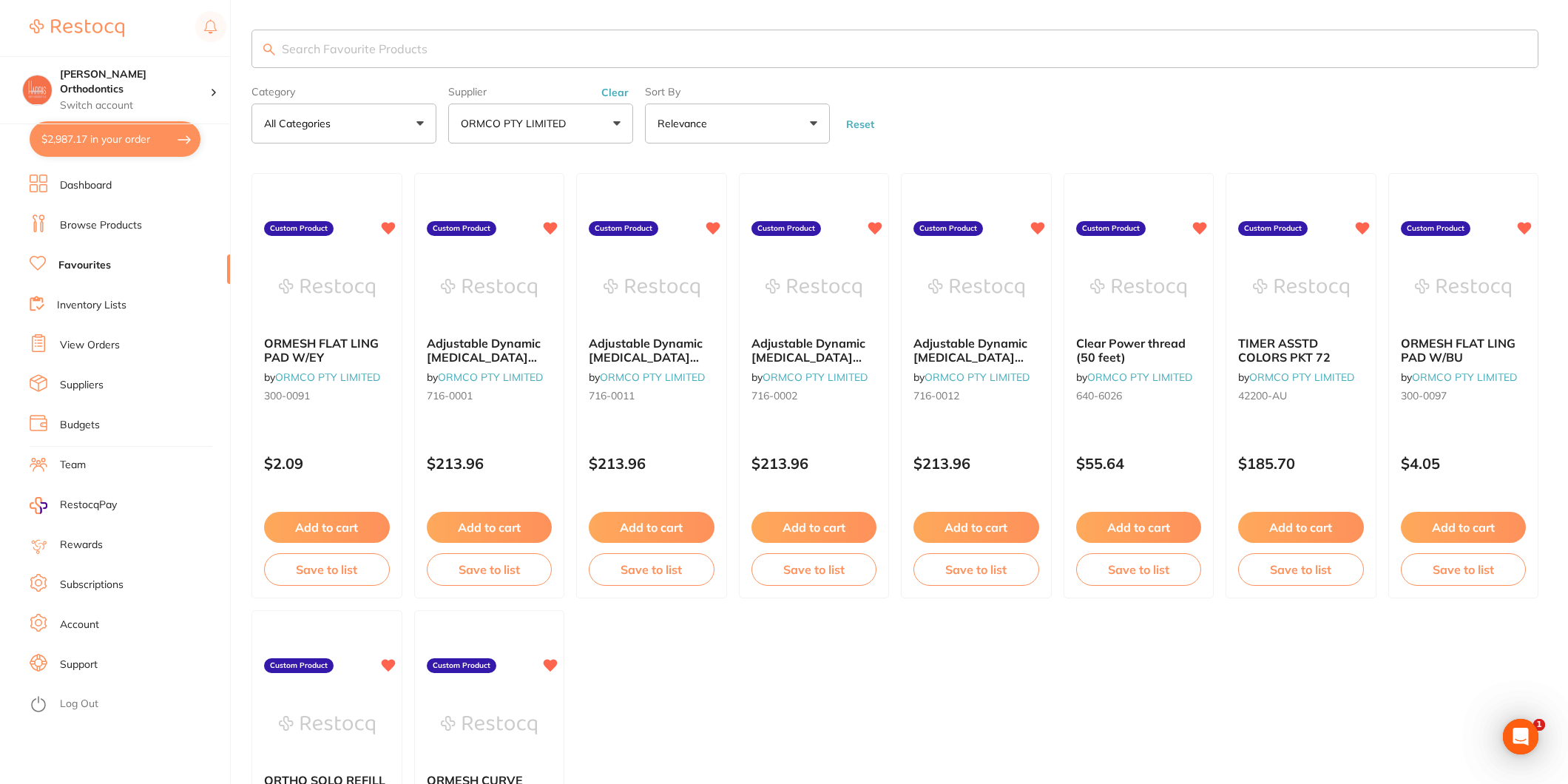
click at [402, 53] on input "search" at bounding box center [895, 49] width 1287 height 39
click at [836, 78] on section "Category All Categories All Categories No categories found Clear Category false…" at bounding box center [895, 87] width 1287 height 114
click at [553, 112] on button "ORMCO PTY LIMITED" at bounding box center [541, 124] width 185 height 40
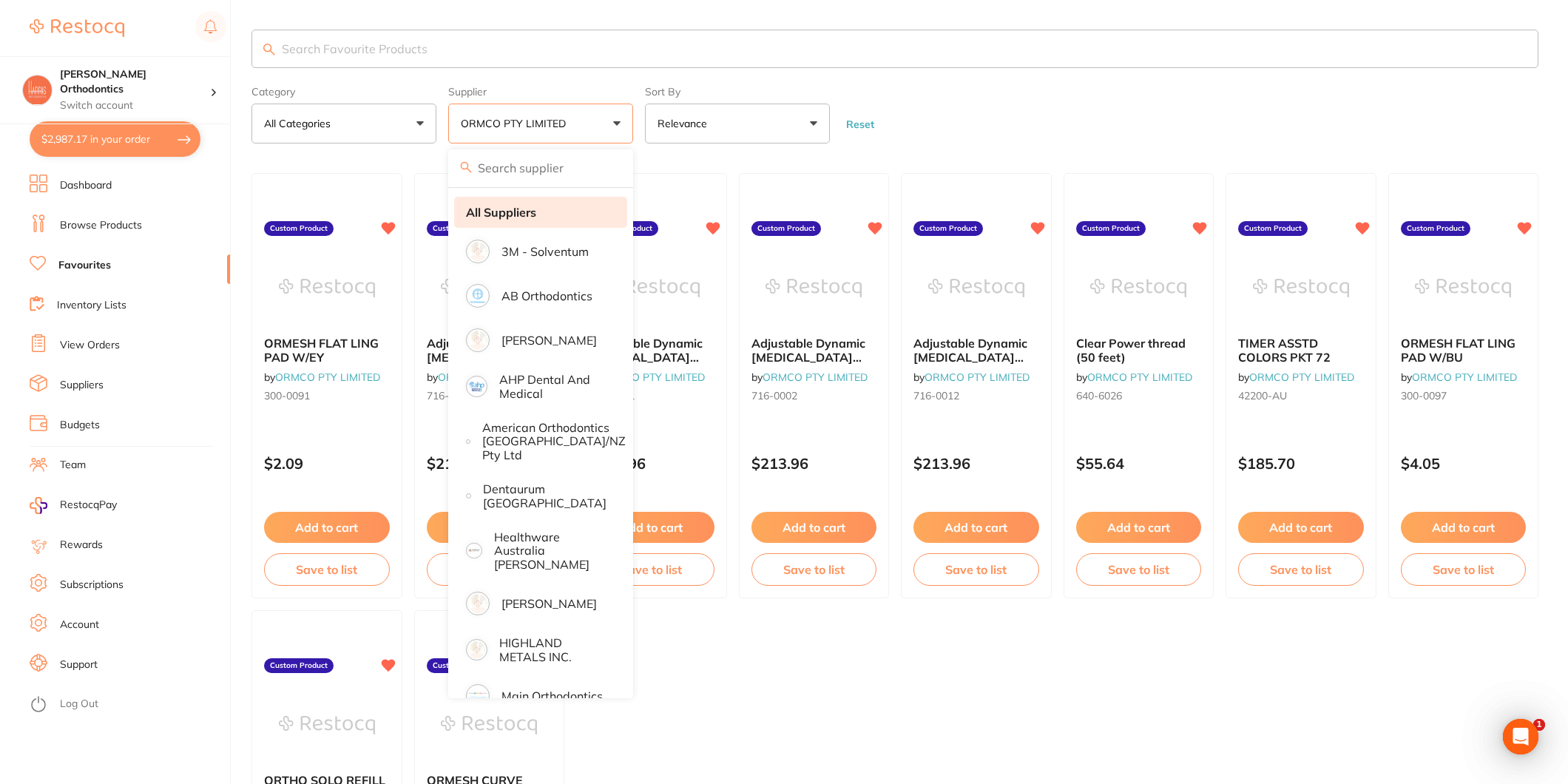
click at [535, 205] on strong "All Suppliers" at bounding box center [501, 211] width 70 height 13
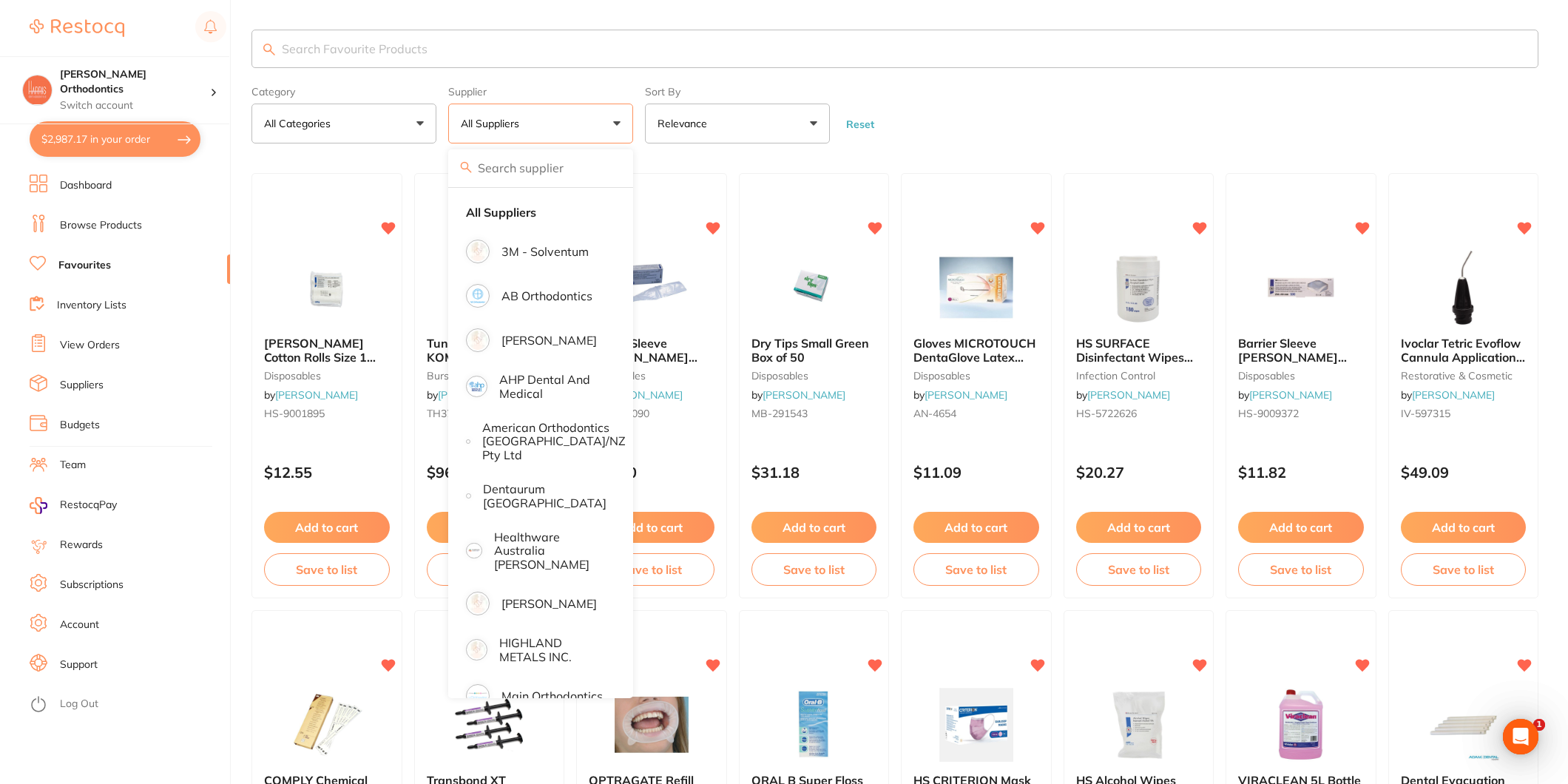
click at [454, 46] on input "search" at bounding box center [895, 49] width 1287 height 39
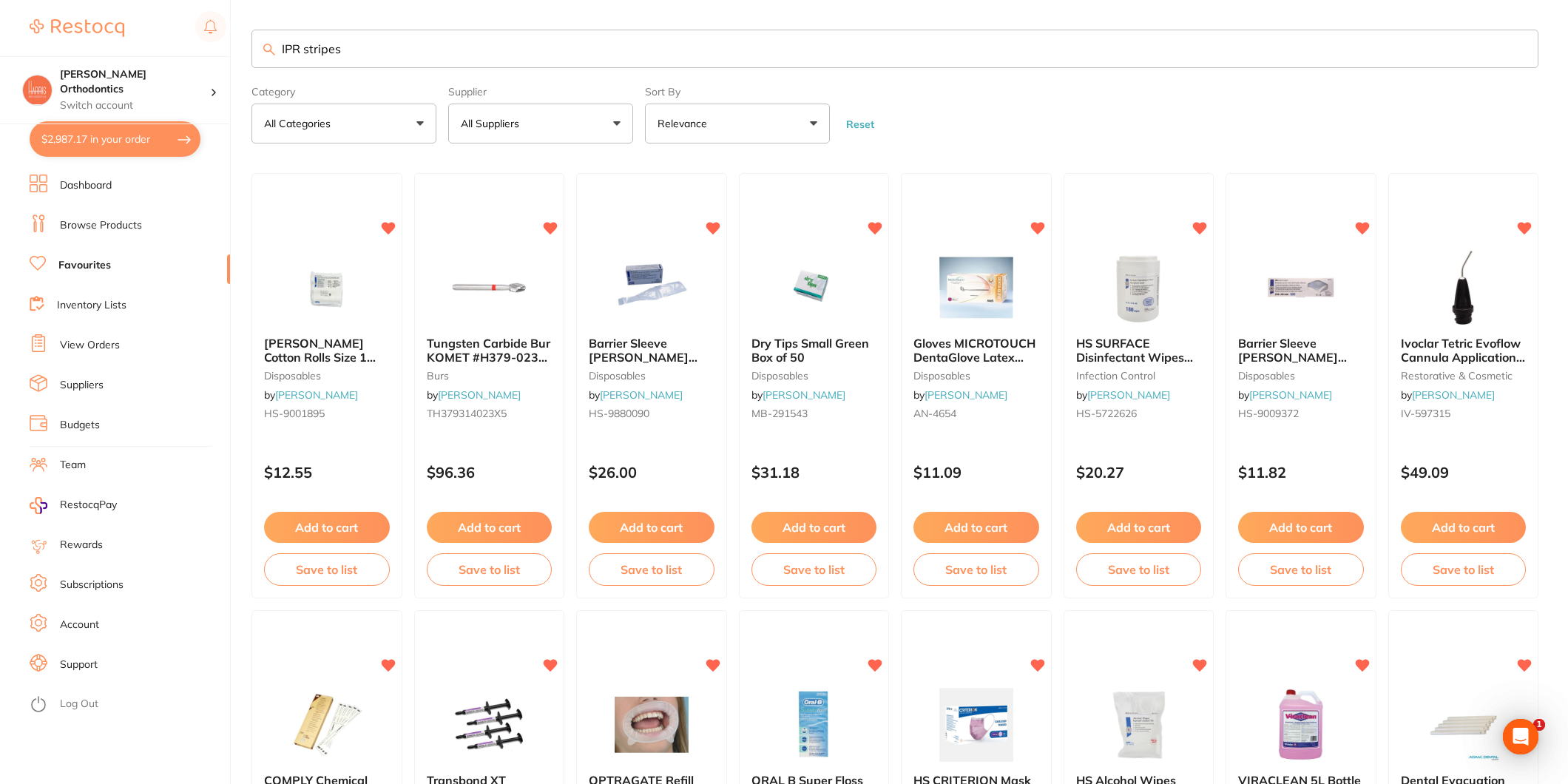
type input "IPR stripes"
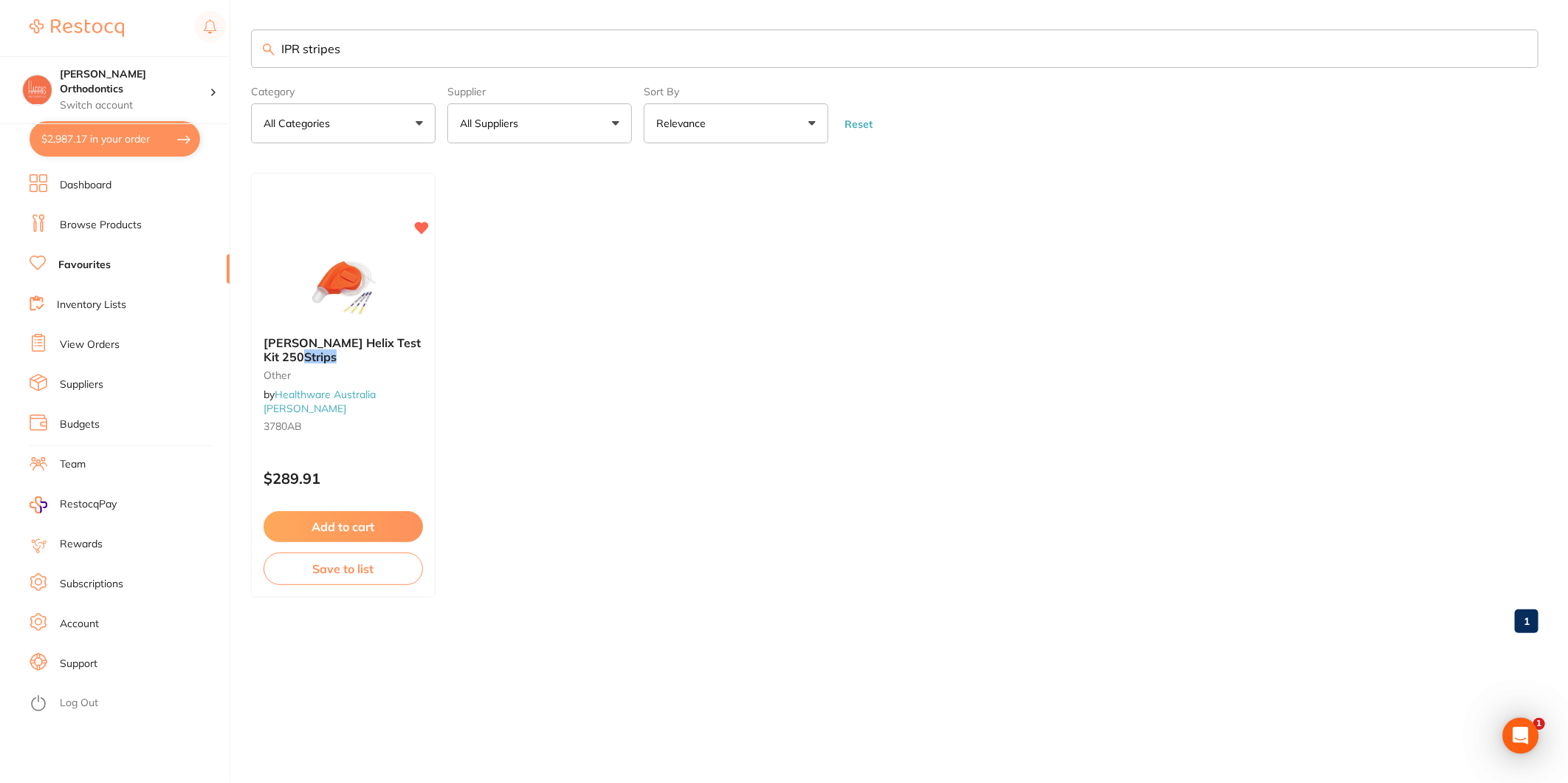
click at [106, 210] on ul "Dashboard Browse Products Favourites Inventory Lists View Orders Suppliers Budg…" at bounding box center [130, 478] width 200 height 609
click at [107, 222] on link "Browse Products" at bounding box center [101, 225] width 82 height 15
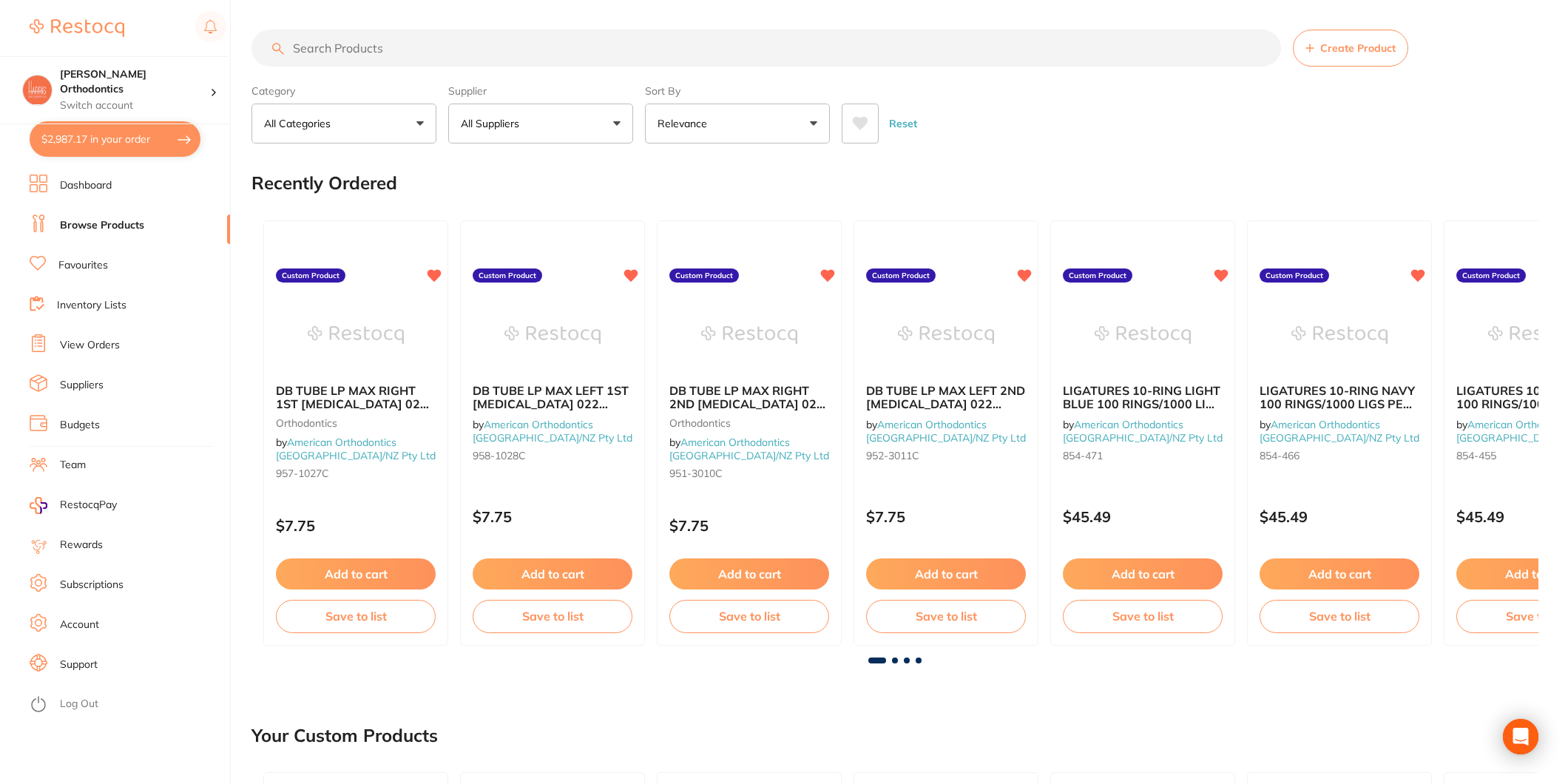
click at [333, 46] on input "search" at bounding box center [767, 48] width 1030 height 37
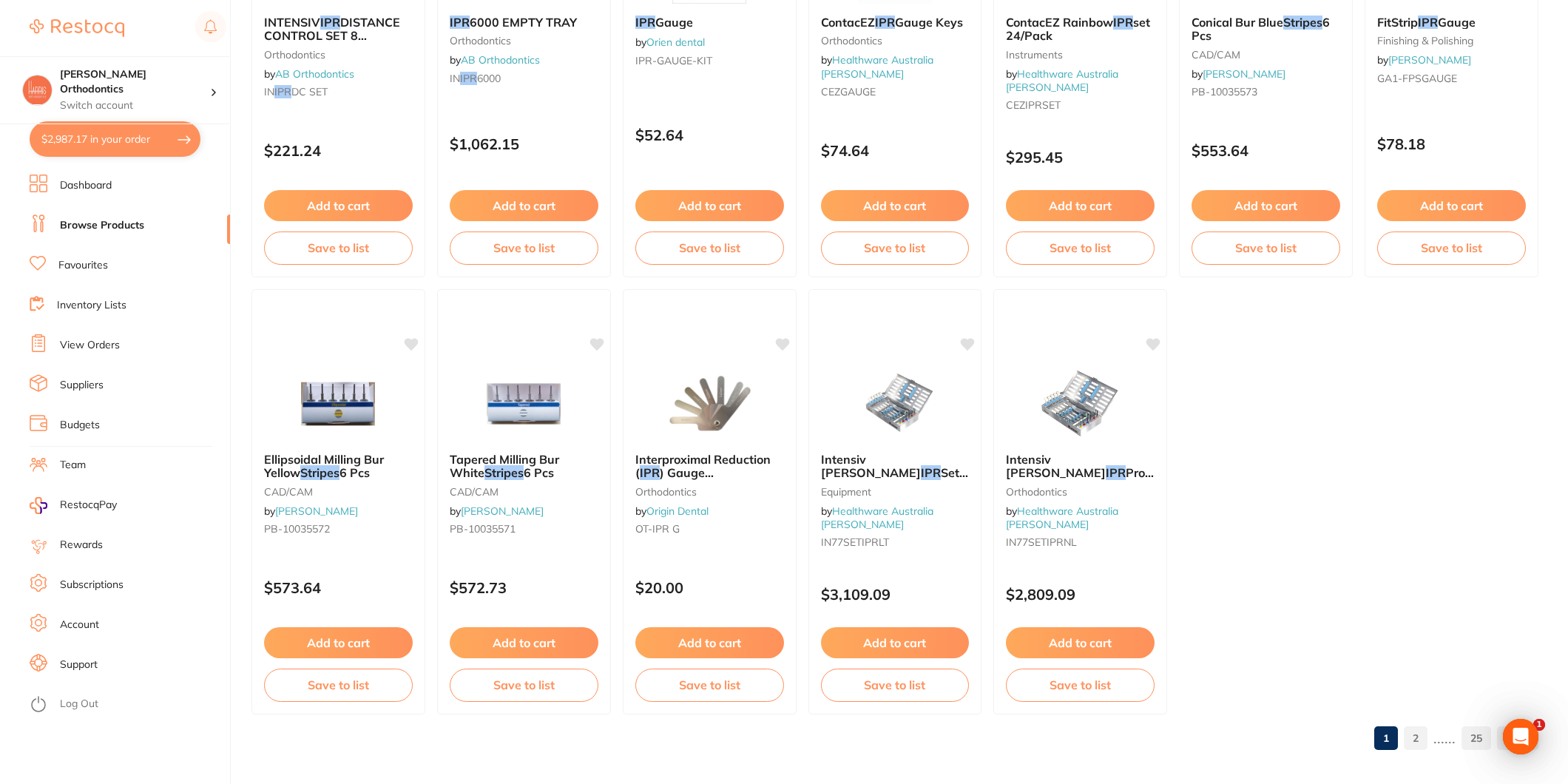
scroll to position [2985, 0]
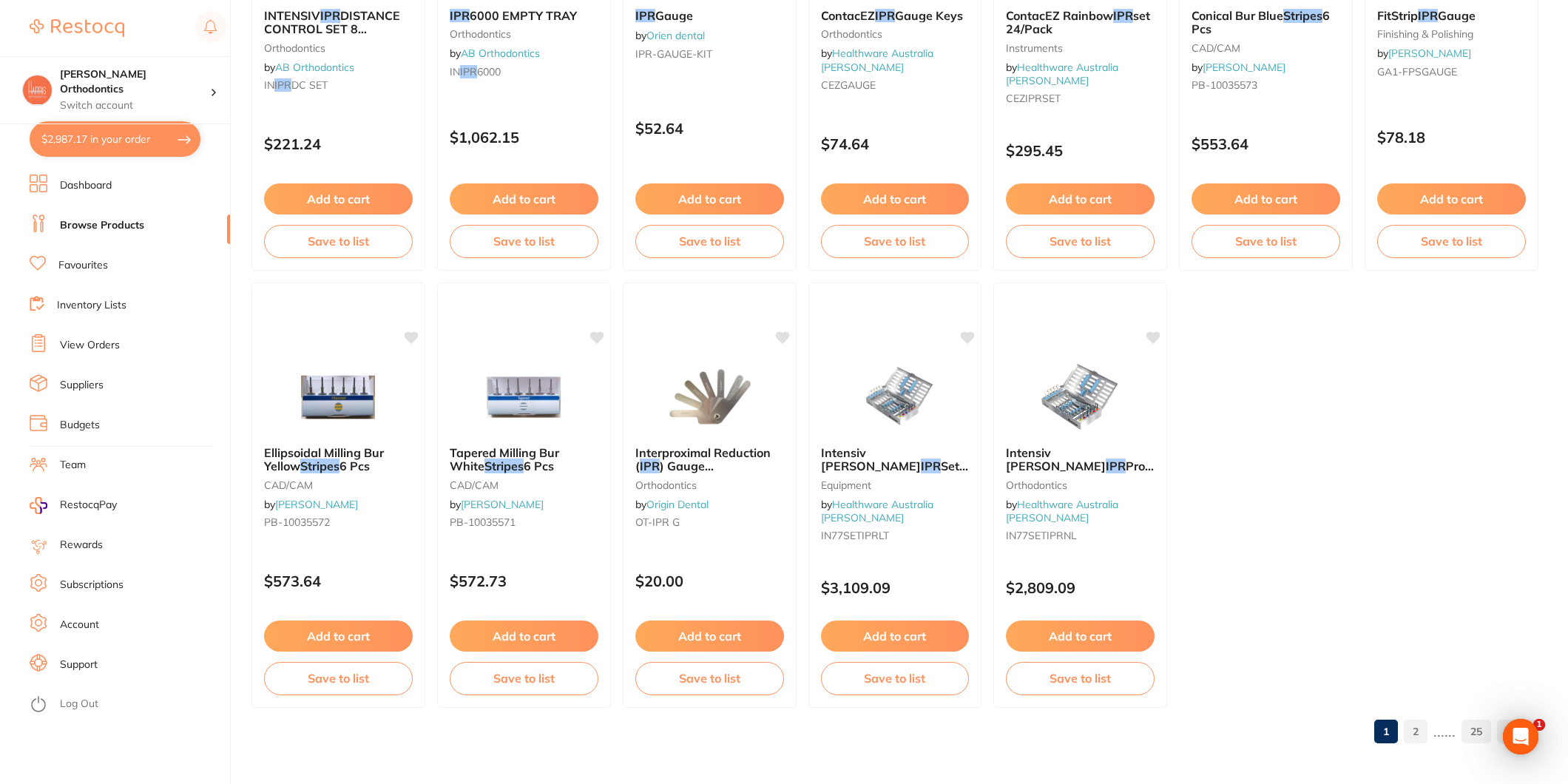
click at [1412, 736] on link "2" at bounding box center [1415, 731] width 24 height 30
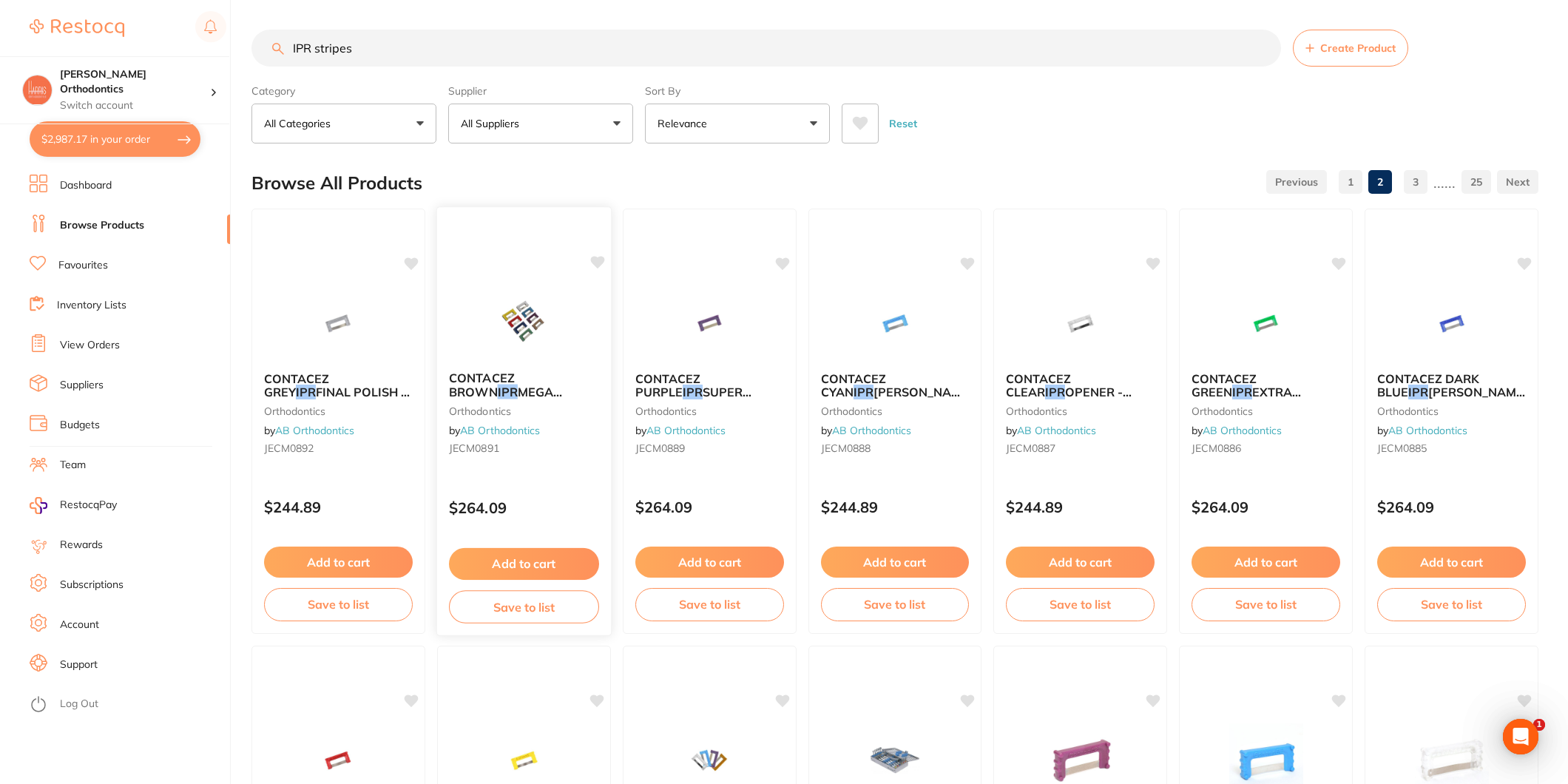
scroll to position [0, 0]
click at [462, 45] on input "IPR stripes" at bounding box center [767, 48] width 1030 height 37
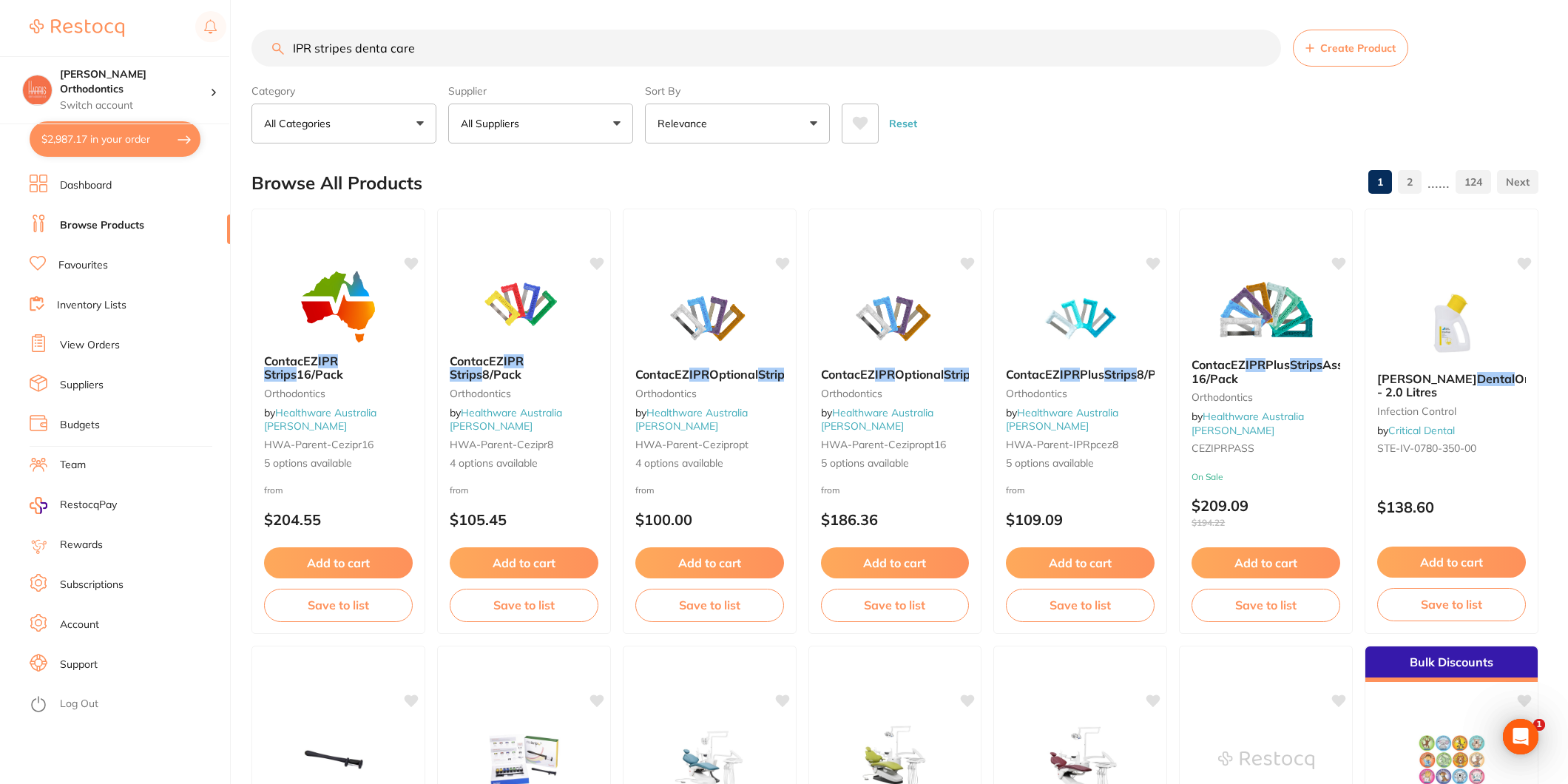
click at [447, 47] on input "IPR stripes denta care" at bounding box center [767, 48] width 1030 height 37
click at [447, 47] on input "IPR stripes denta care" at bounding box center [767, 48] width 1030 height 37
type input "1310/3"
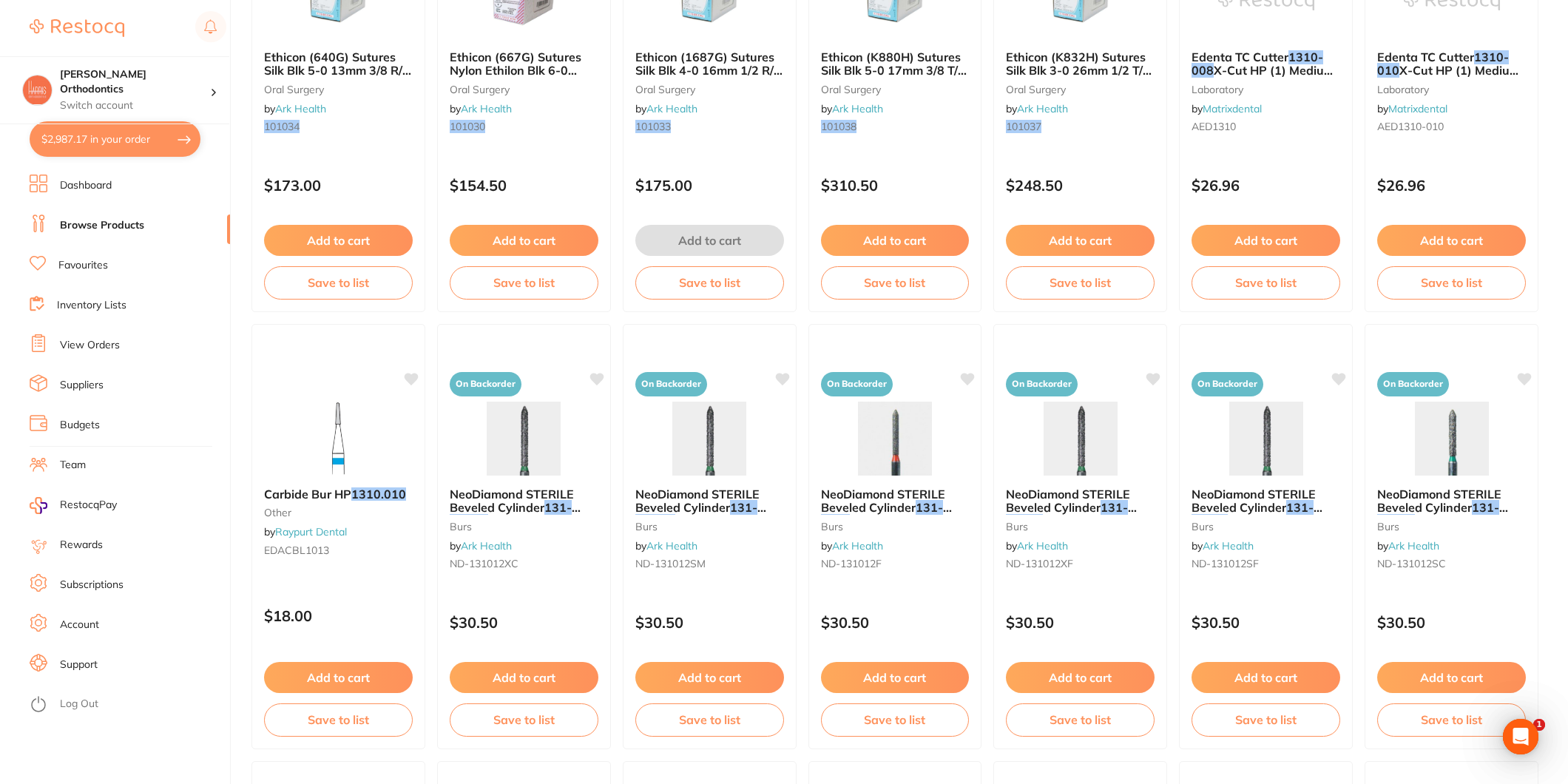
scroll to position [1725, 0]
